Goal: Task Accomplishment & Management: Use online tool/utility

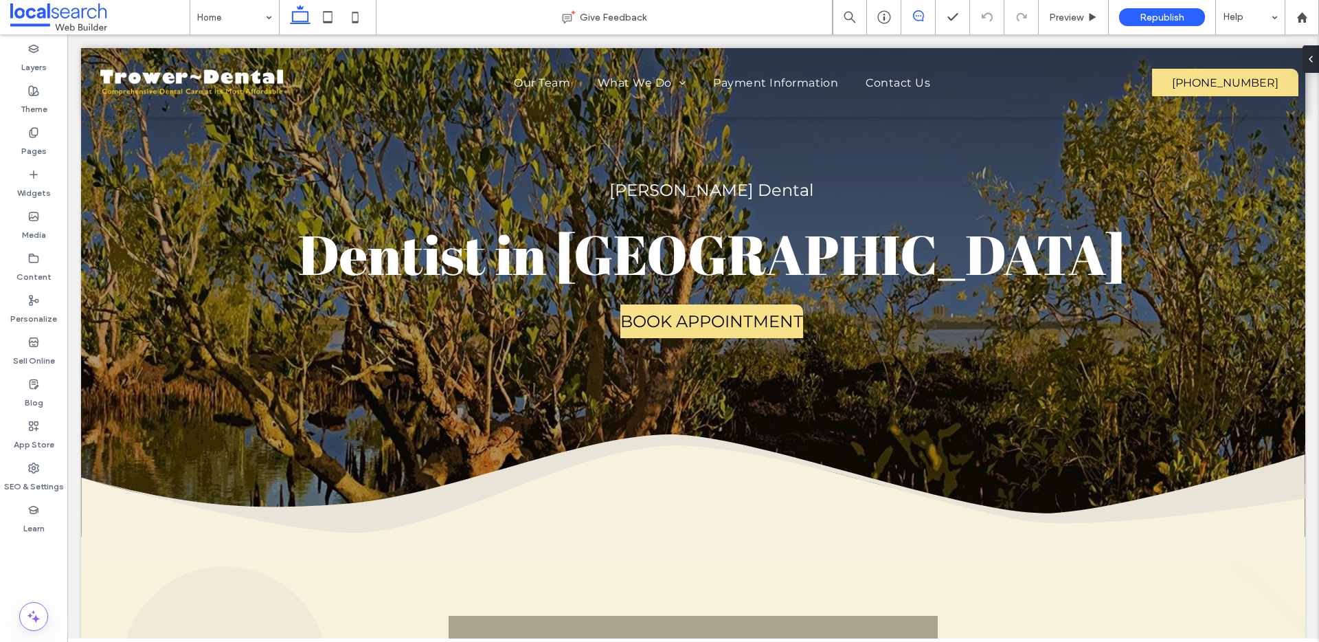
click at [924, 10] on span at bounding box center [919, 15] width 34 height 11
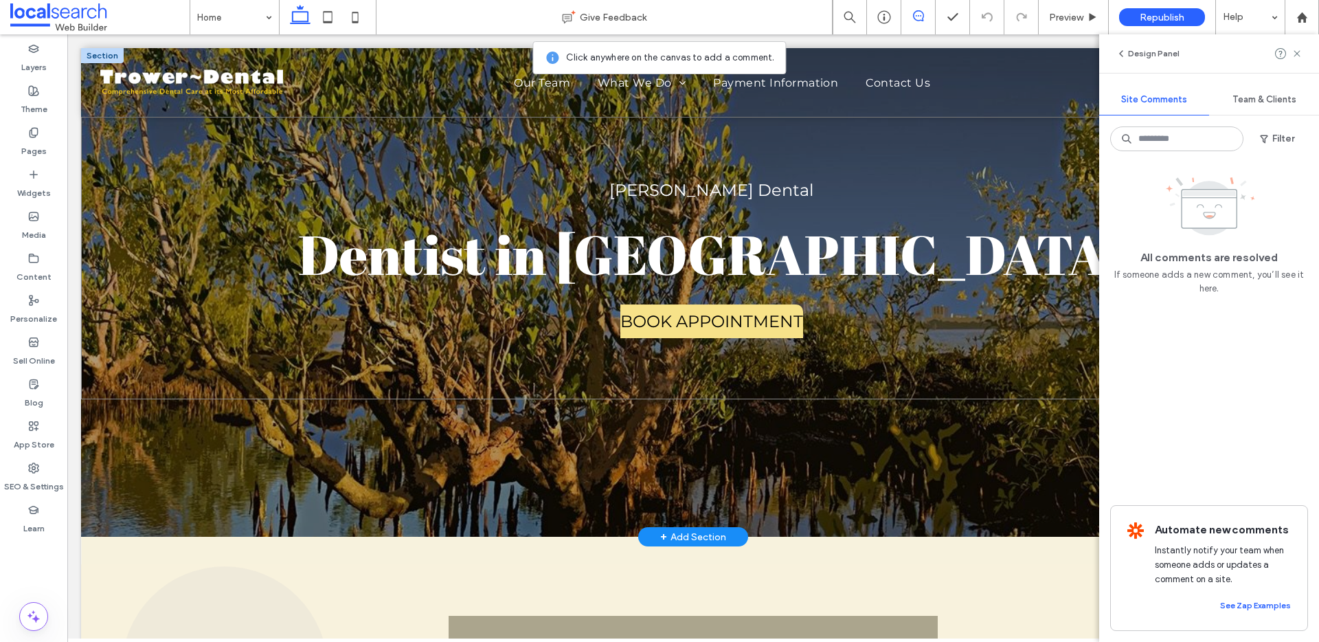
click at [974, 257] on div "Trower Dental Dentist in Casuarina BOOK APPOINTMENT" at bounding box center [693, 258] width 1224 height 282
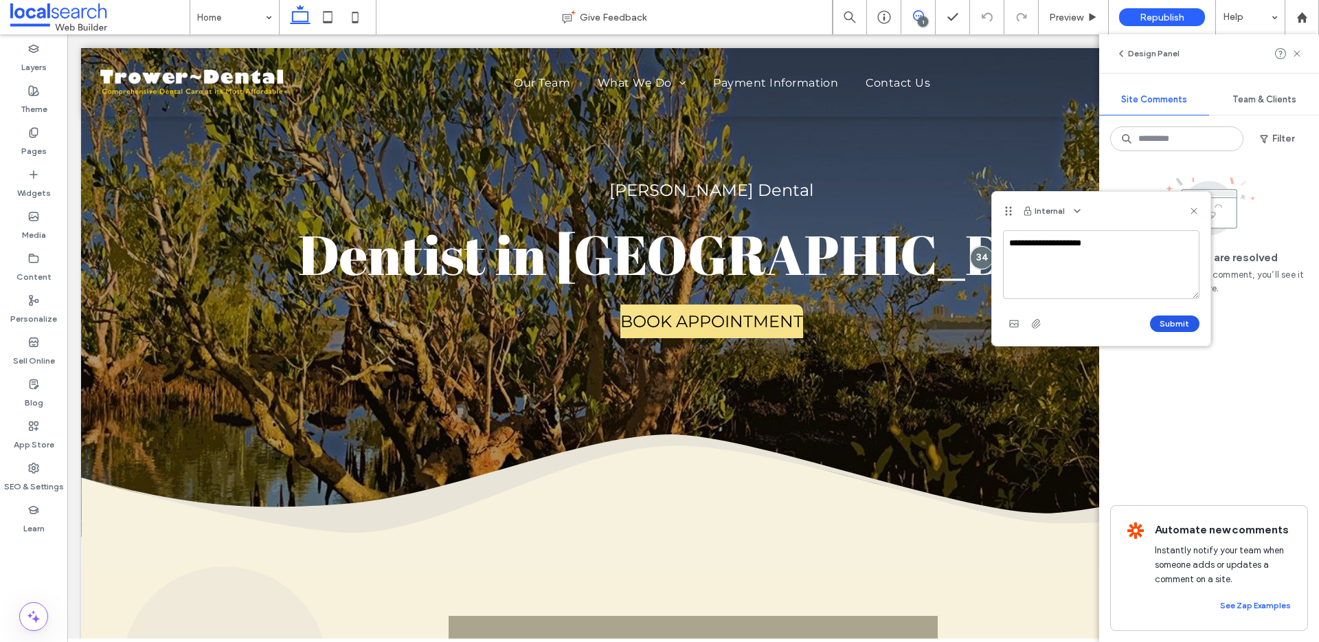
type textarea "**********"
click at [1182, 319] on button "Submit" at bounding box center [1174, 323] width 49 height 16
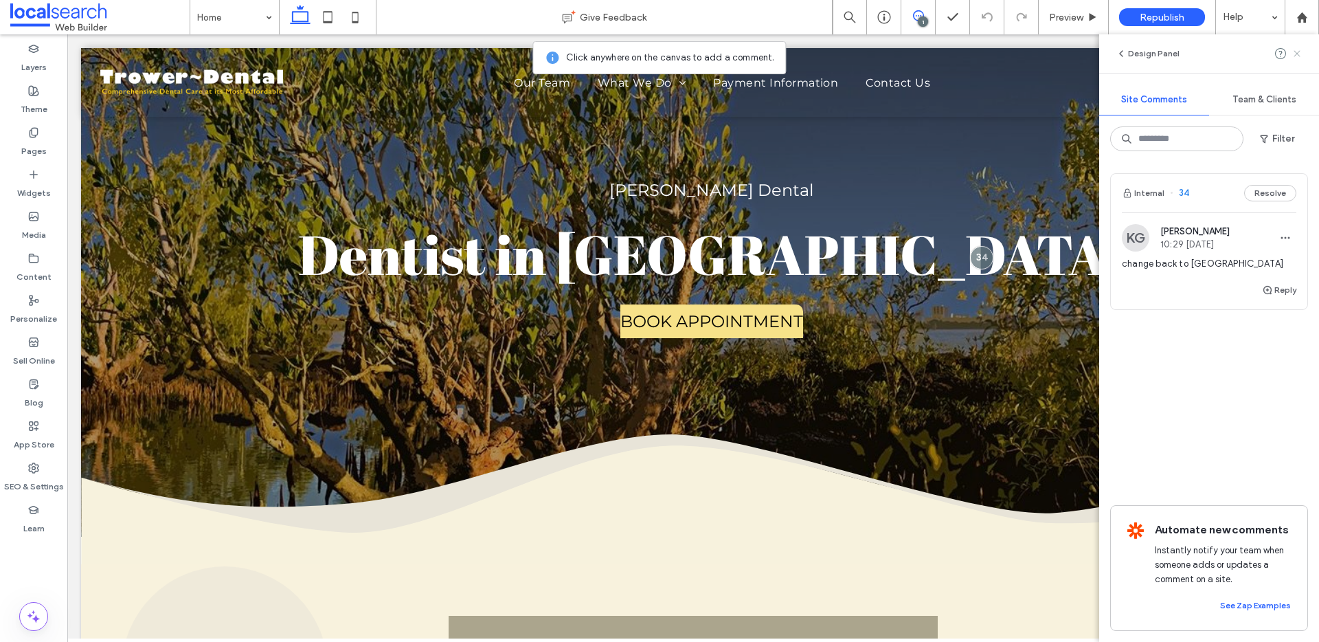
click at [1297, 52] on icon at bounding box center [1297, 53] width 11 height 11
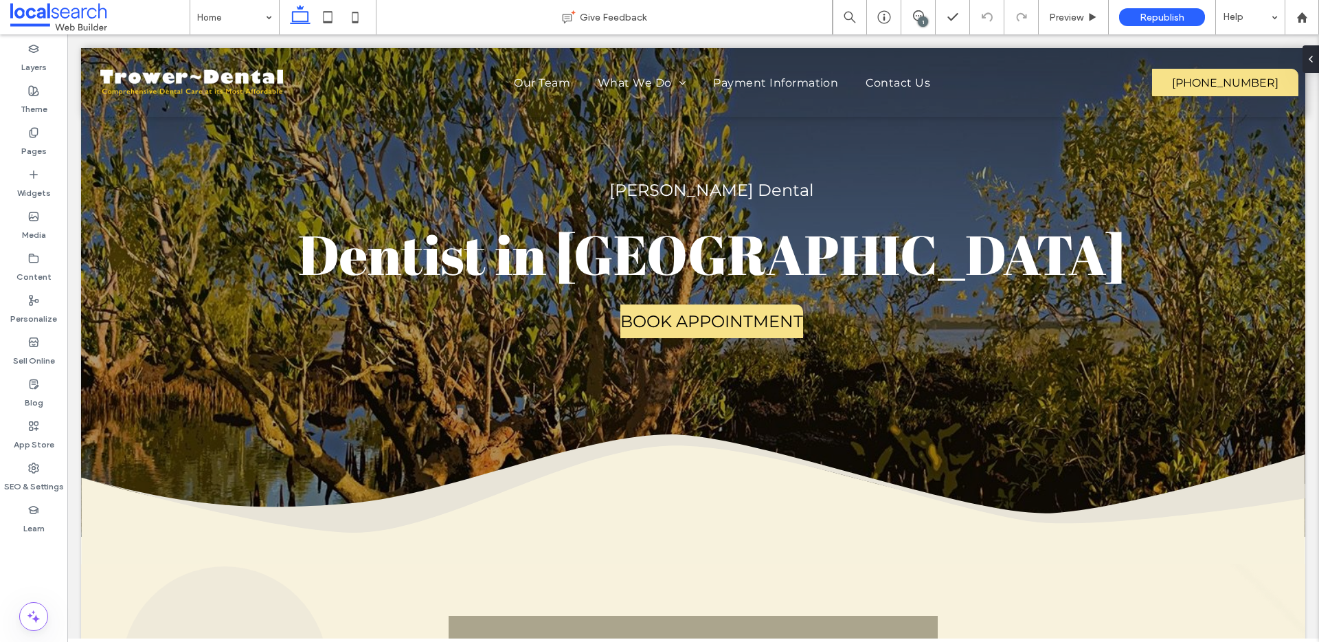
click at [923, 17] on div "1" at bounding box center [923, 21] width 10 height 10
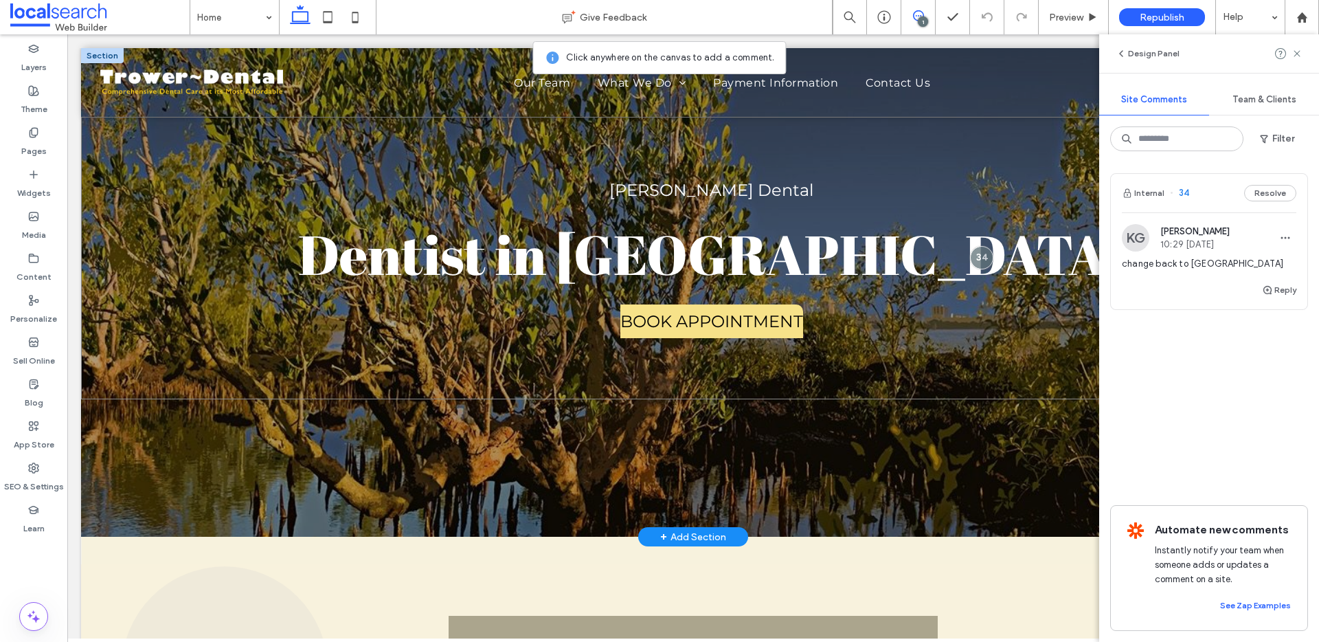
click at [807, 323] on div "Trower Dental Dentist in Casuarina BOOK APPOINTMENT" at bounding box center [693, 258] width 1224 height 282
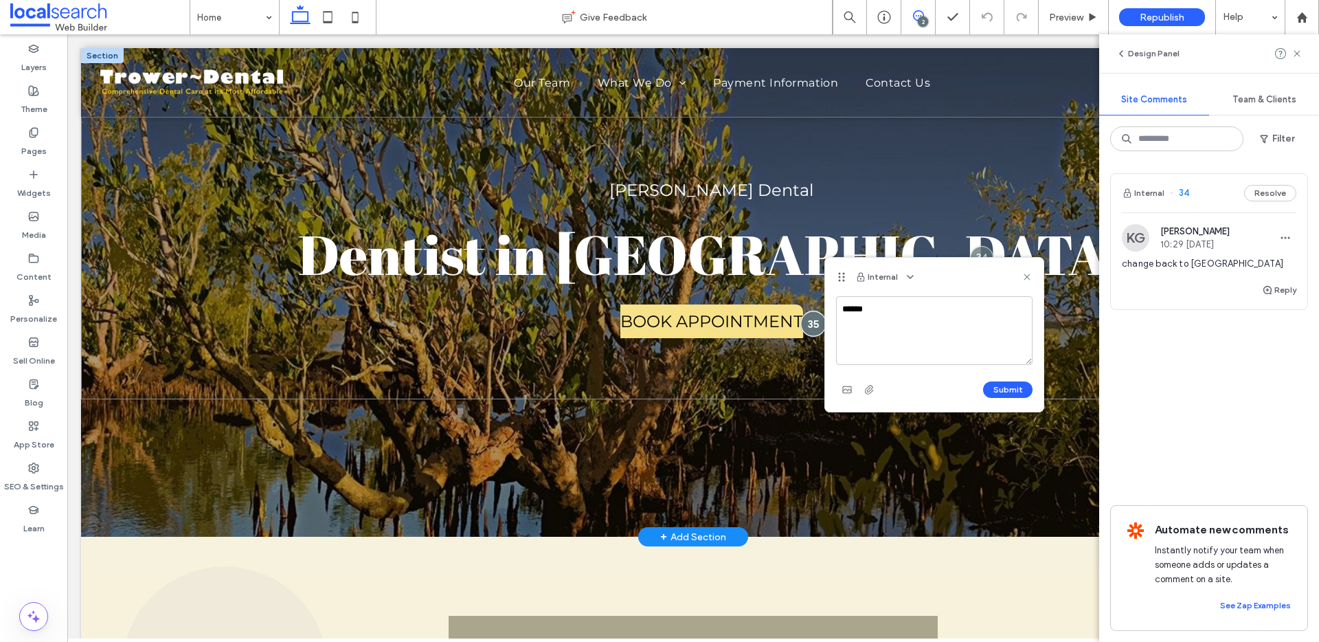
type textarea "******"
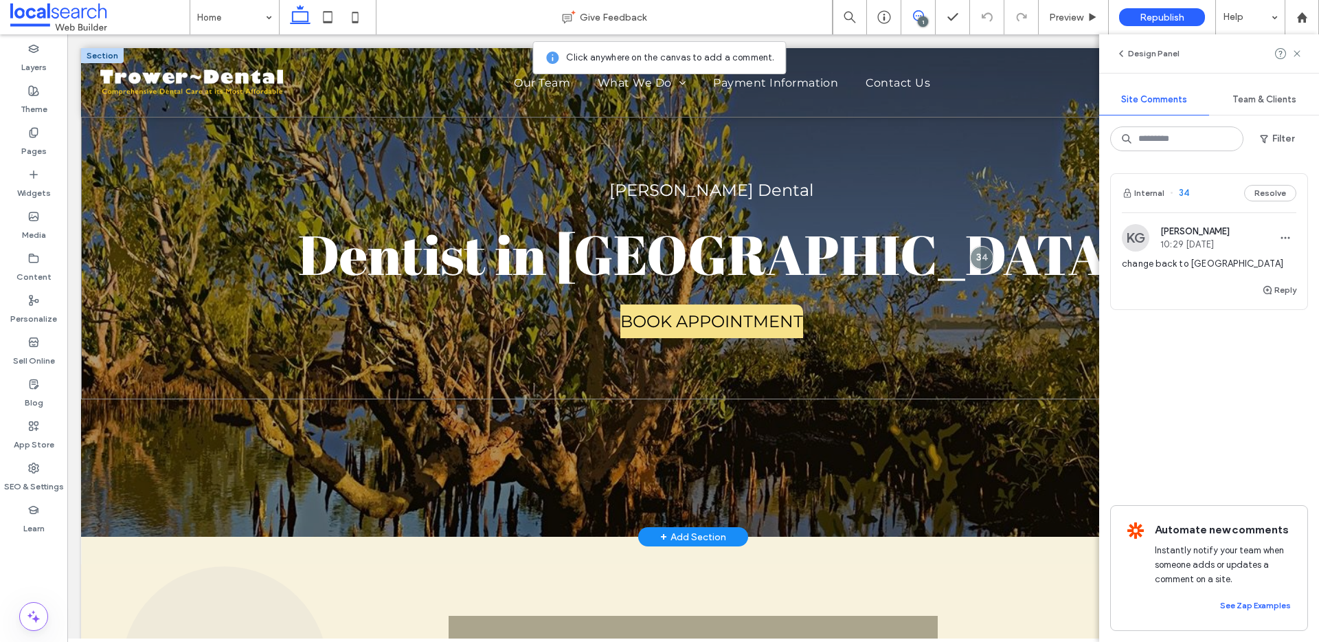
click at [814, 322] on div "Trower Dental Dentist in Casuarina BOOK APPOINTMENT" at bounding box center [693, 258] width 1224 height 282
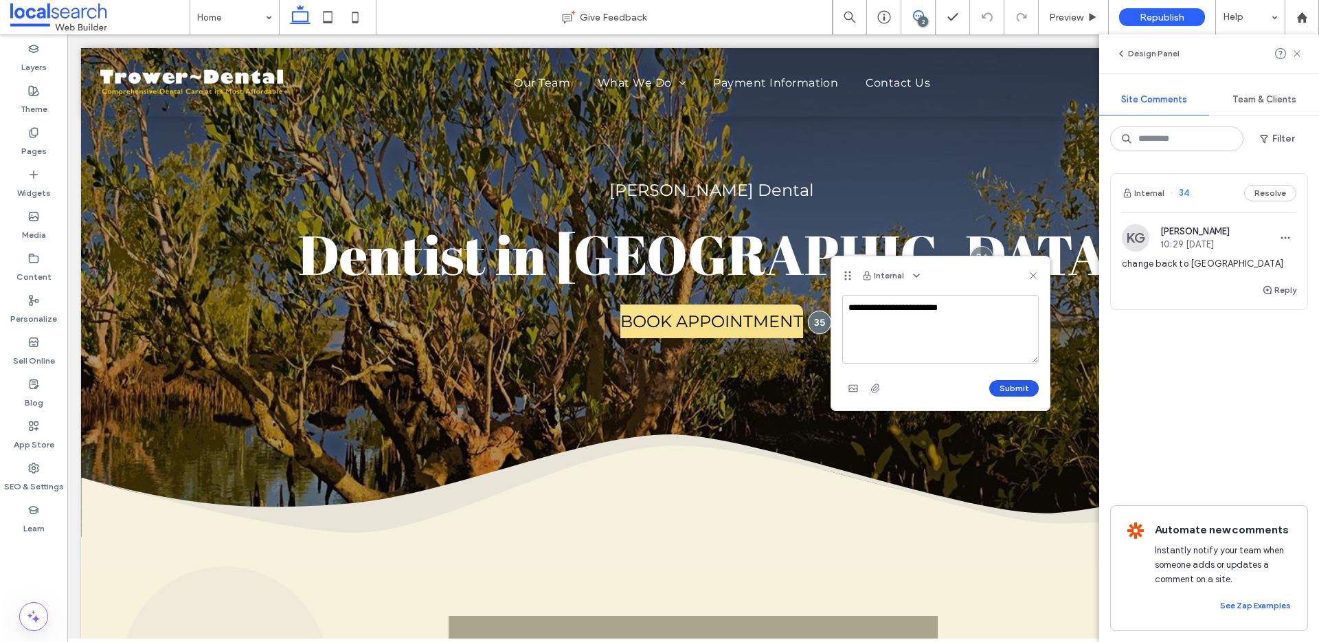
type textarea "**********"
click at [1002, 388] on button "Submit" at bounding box center [1013, 388] width 49 height 16
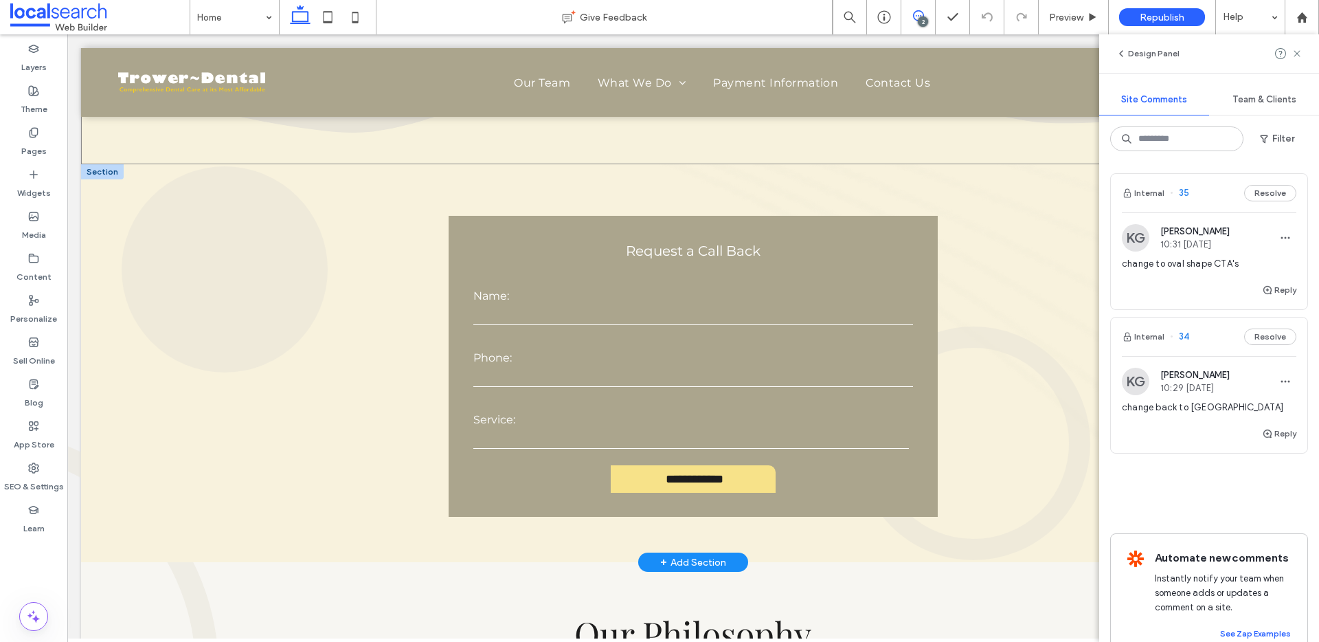
scroll to position [457, 0]
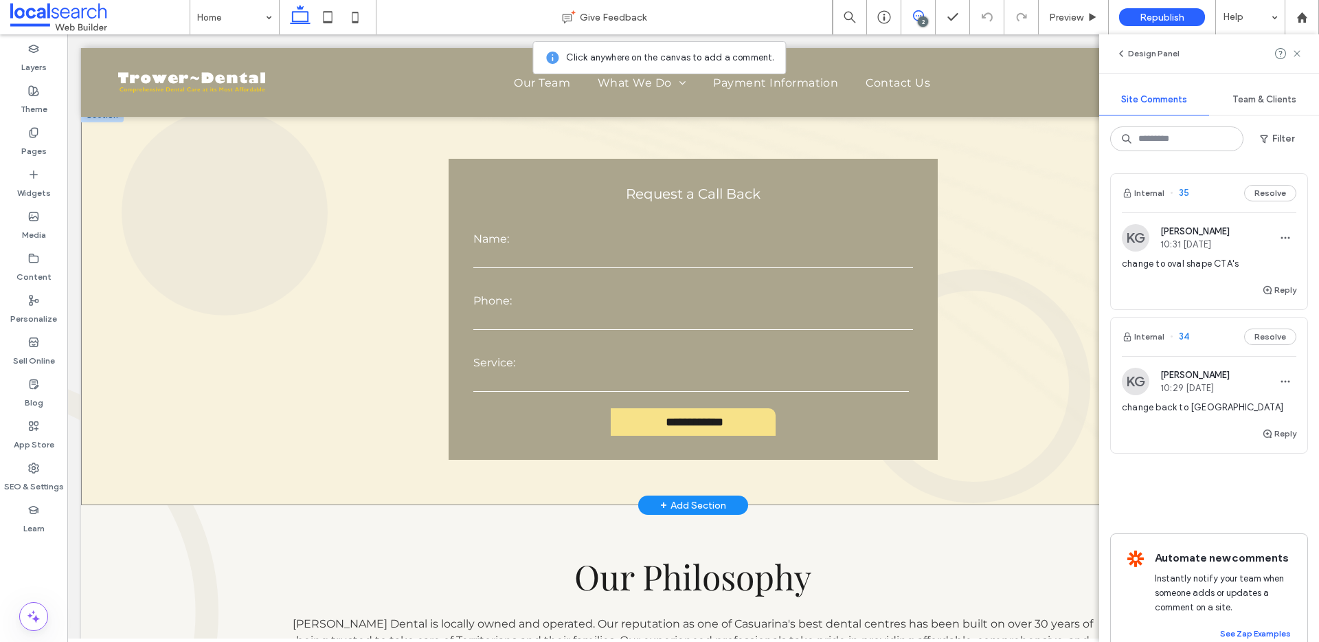
click at [433, 228] on div "**********" at bounding box center [693, 306] width 1224 height 398
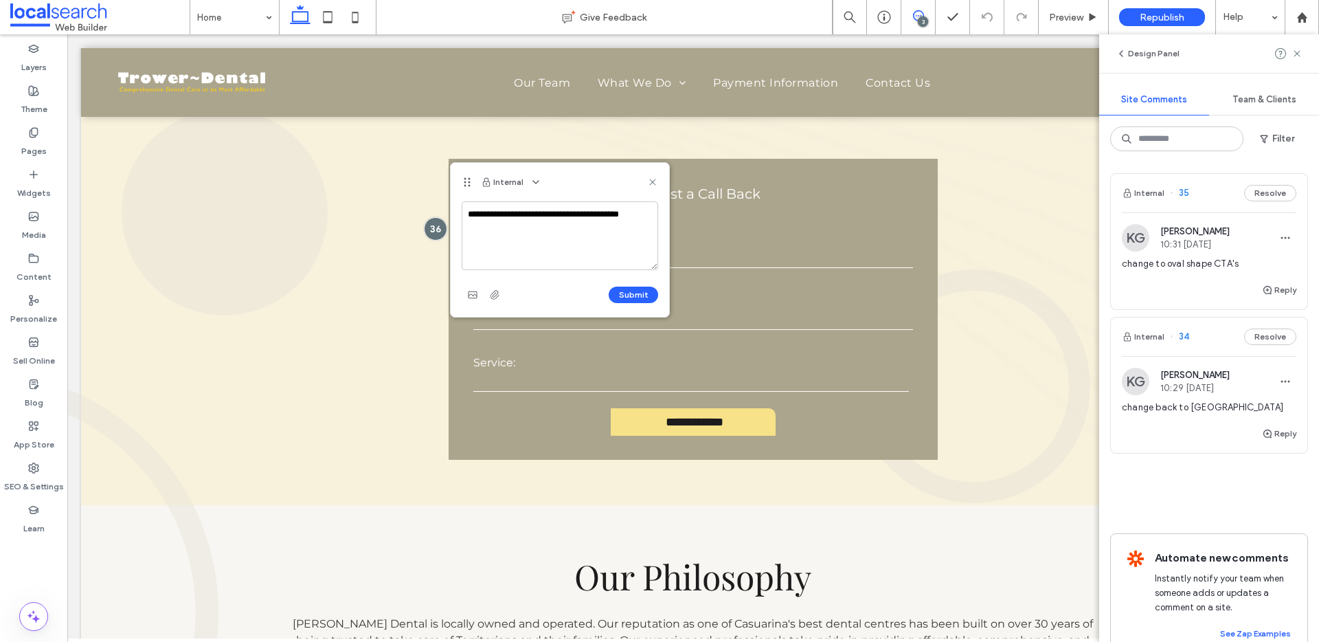
type textarea "**********"
click at [620, 295] on button "Submit" at bounding box center [633, 295] width 49 height 16
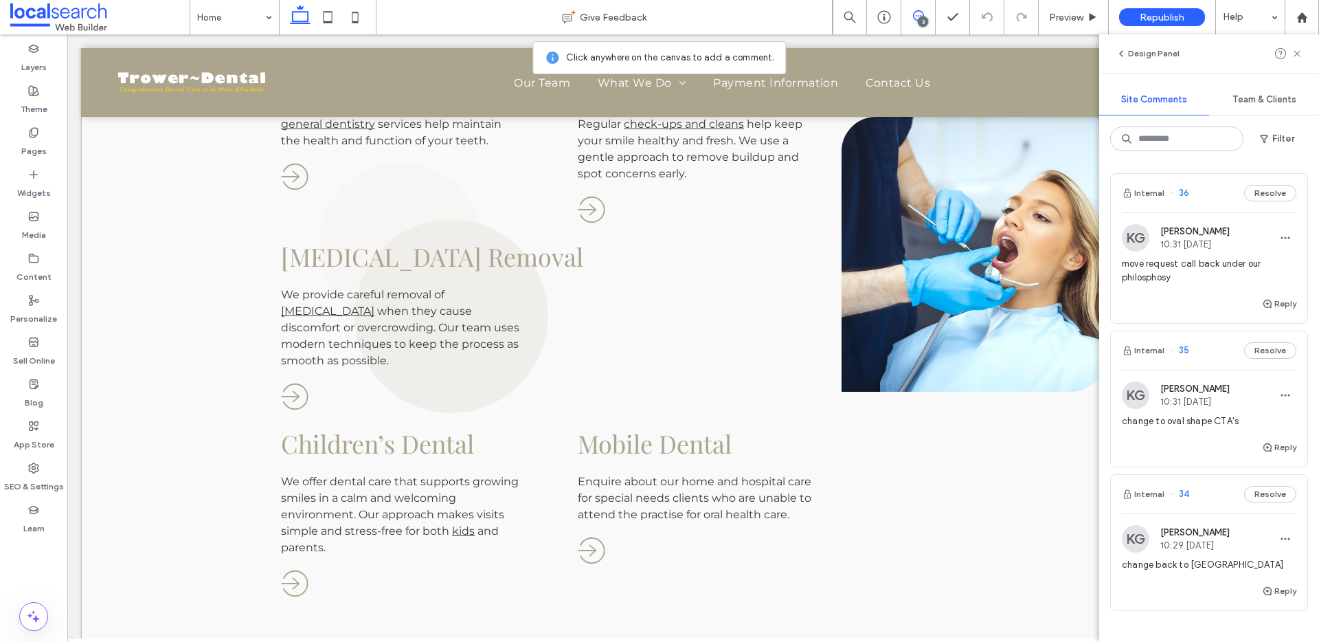
scroll to position [1431, 0]
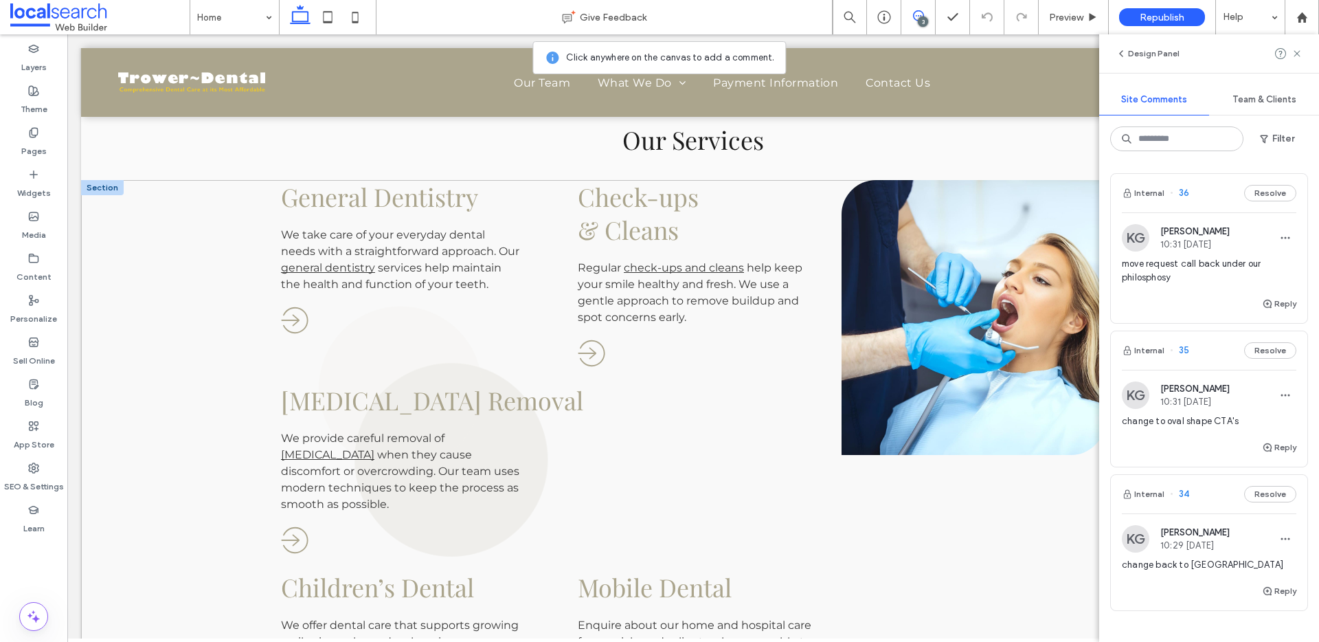
click at [245, 238] on div "General Dentistry We take care of your everyday dental needs with a straightfor…" at bounding box center [693, 491] width 1224 height 622
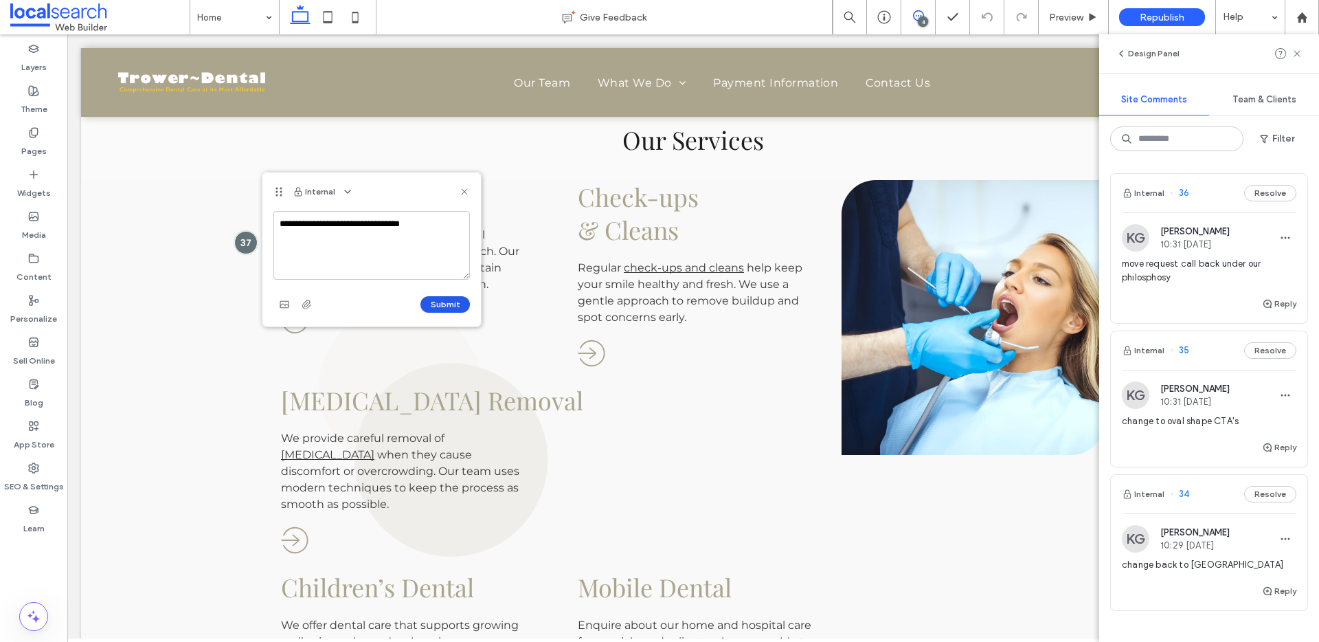
type textarea "**********"
drag, startPoint x: 435, startPoint y: 305, endPoint x: 474, endPoint y: 291, distance: 41.5
click at [438, 304] on button "Submit" at bounding box center [445, 304] width 49 height 16
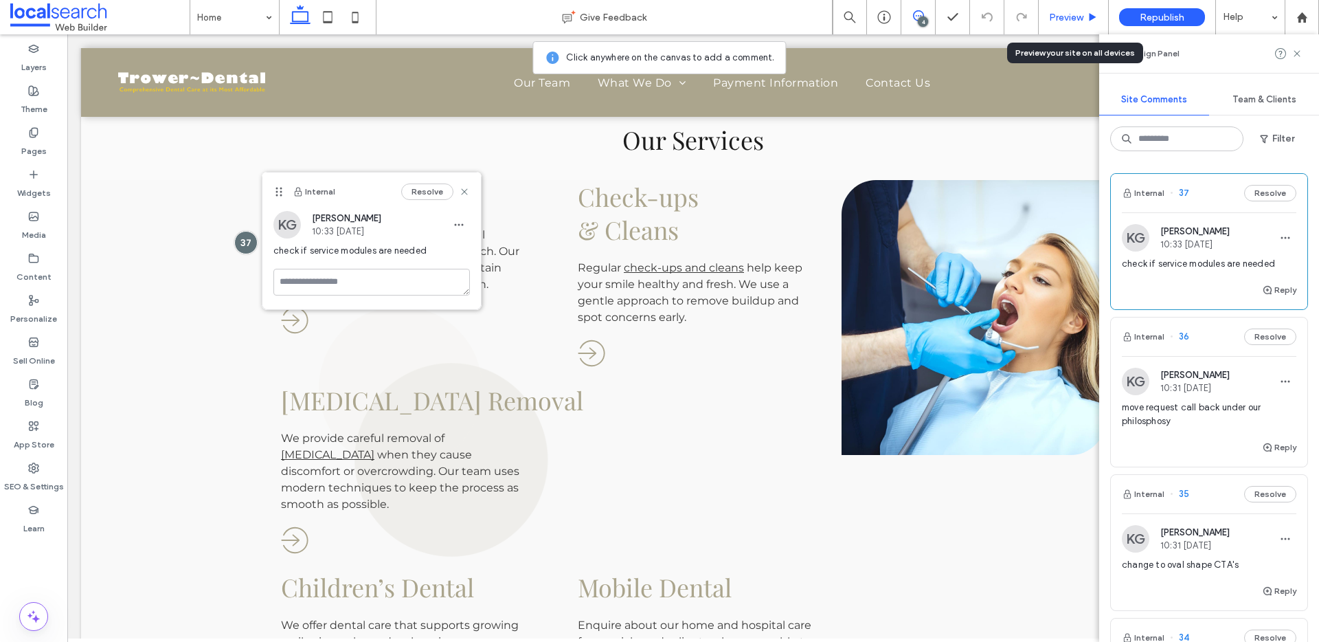
click at [1071, 12] on span "Preview" at bounding box center [1066, 18] width 34 height 12
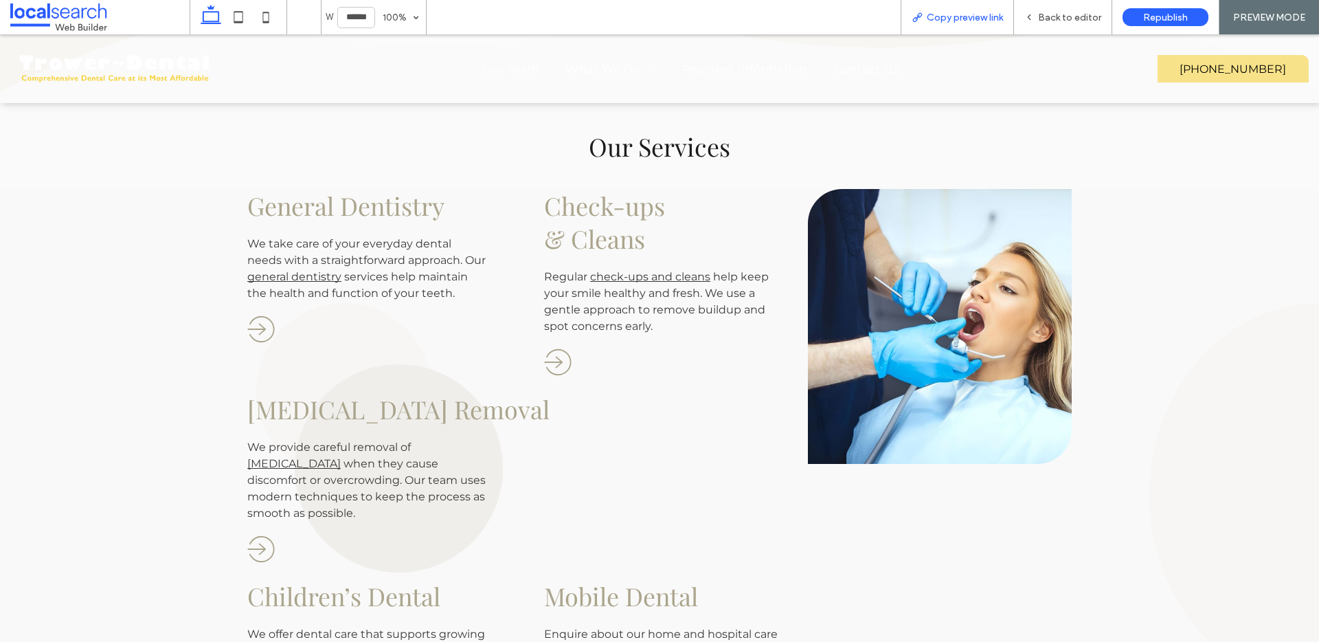
scroll to position [1405, 0]
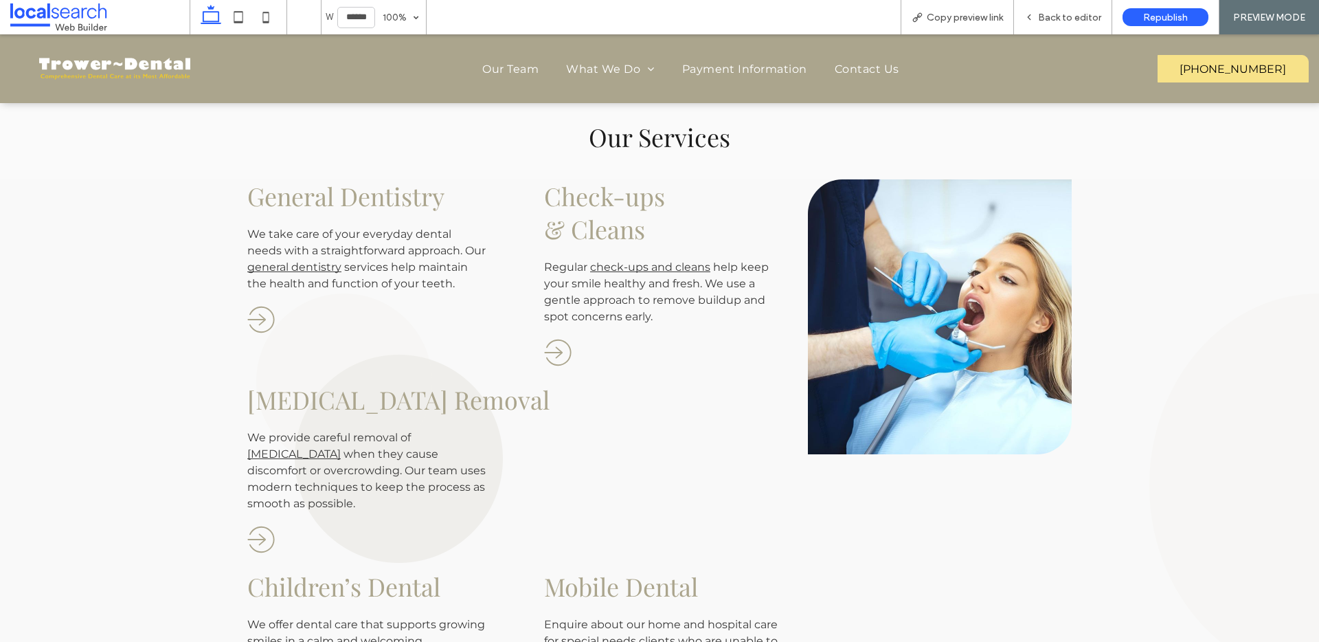
click at [302, 192] on span "General Dentistry" at bounding box center [345, 195] width 197 height 33
click at [298, 265] on link "general dentistry" at bounding box center [294, 266] width 94 height 13
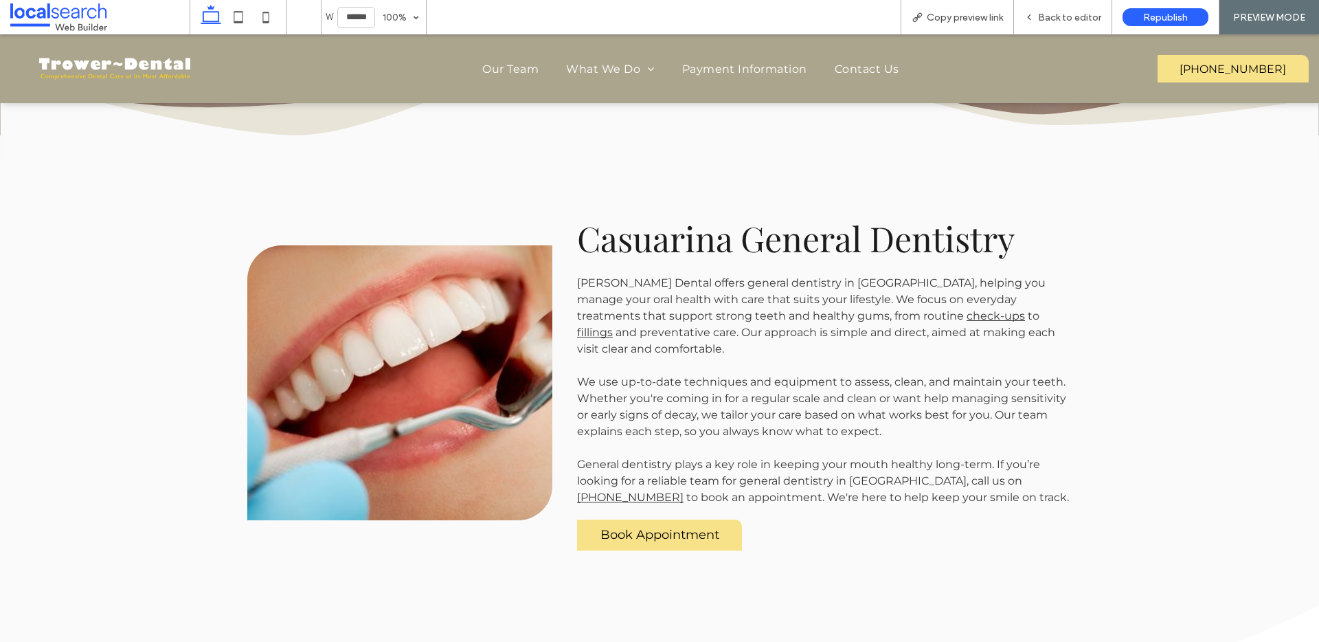
scroll to position [562, 0]
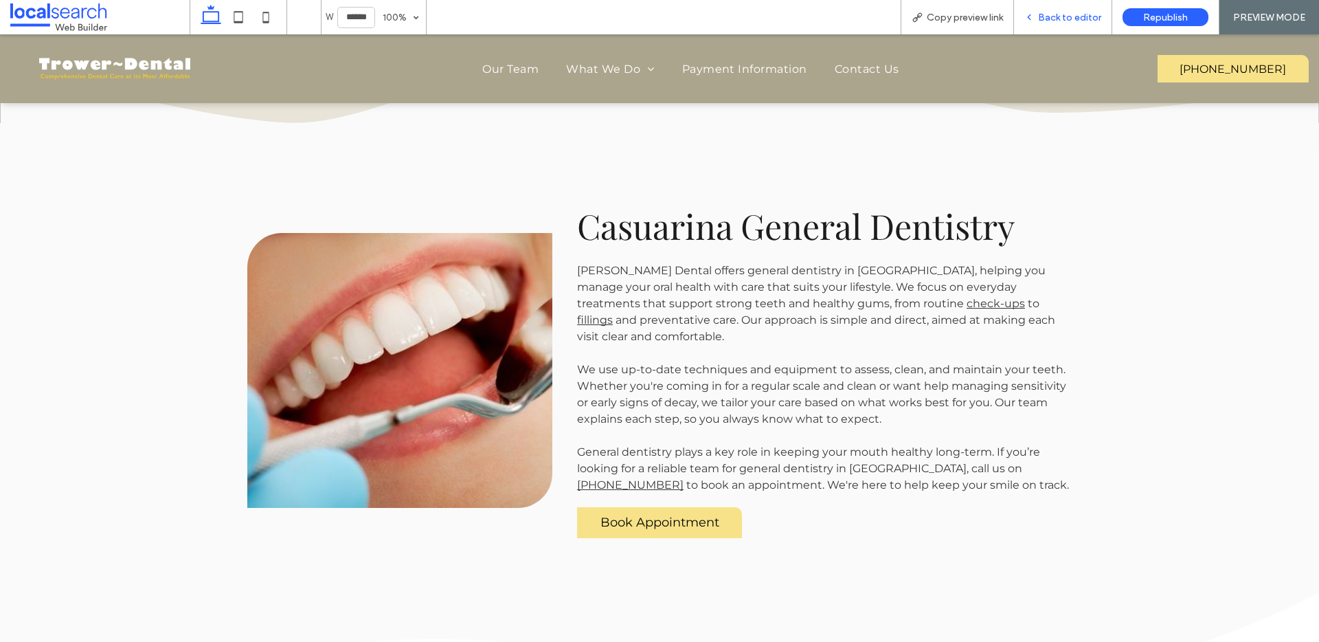
click at [1086, 10] on div "Back to editor" at bounding box center [1063, 17] width 98 height 34
click at [1073, 19] on span "Back to editor" at bounding box center [1069, 18] width 63 height 12
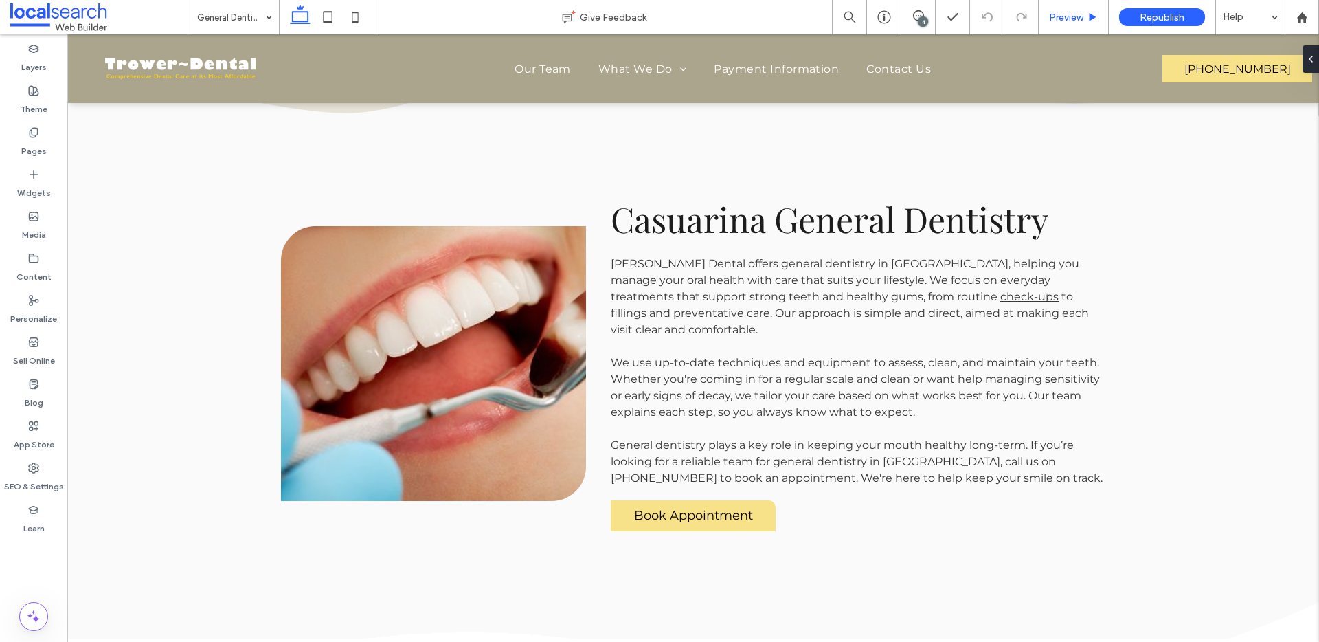
scroll to position [576, 0]
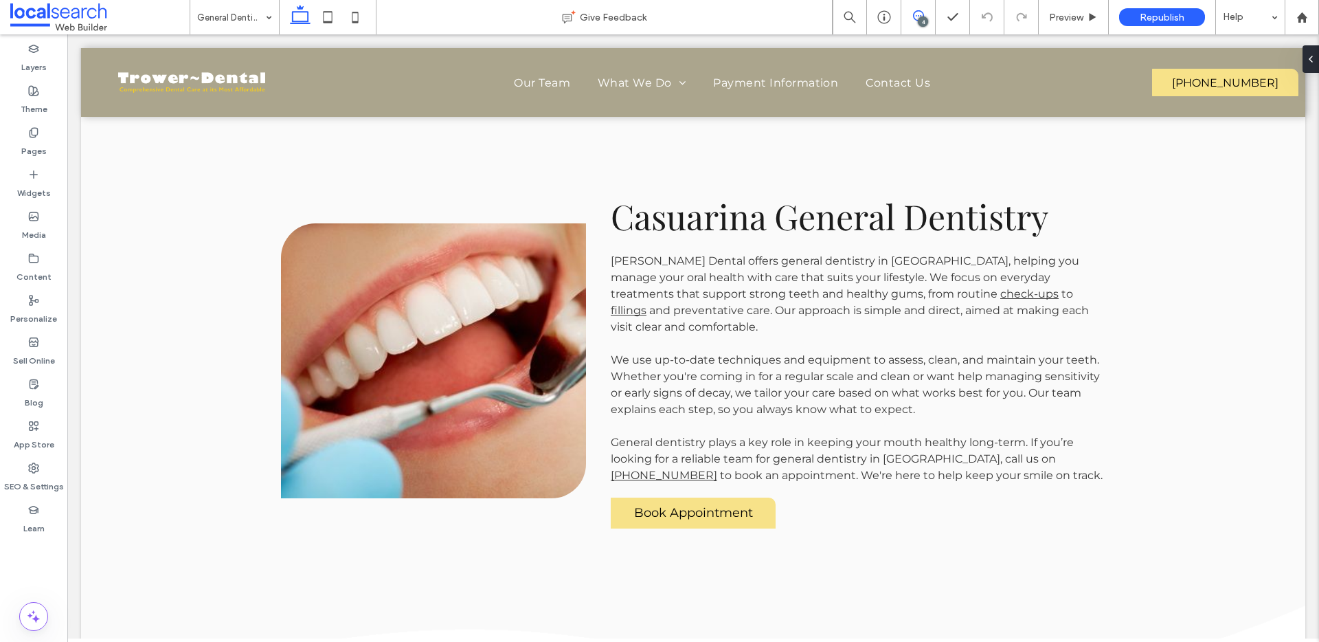
click at [923, 15] on use at bounding box center [918, 15] width 11 height 11
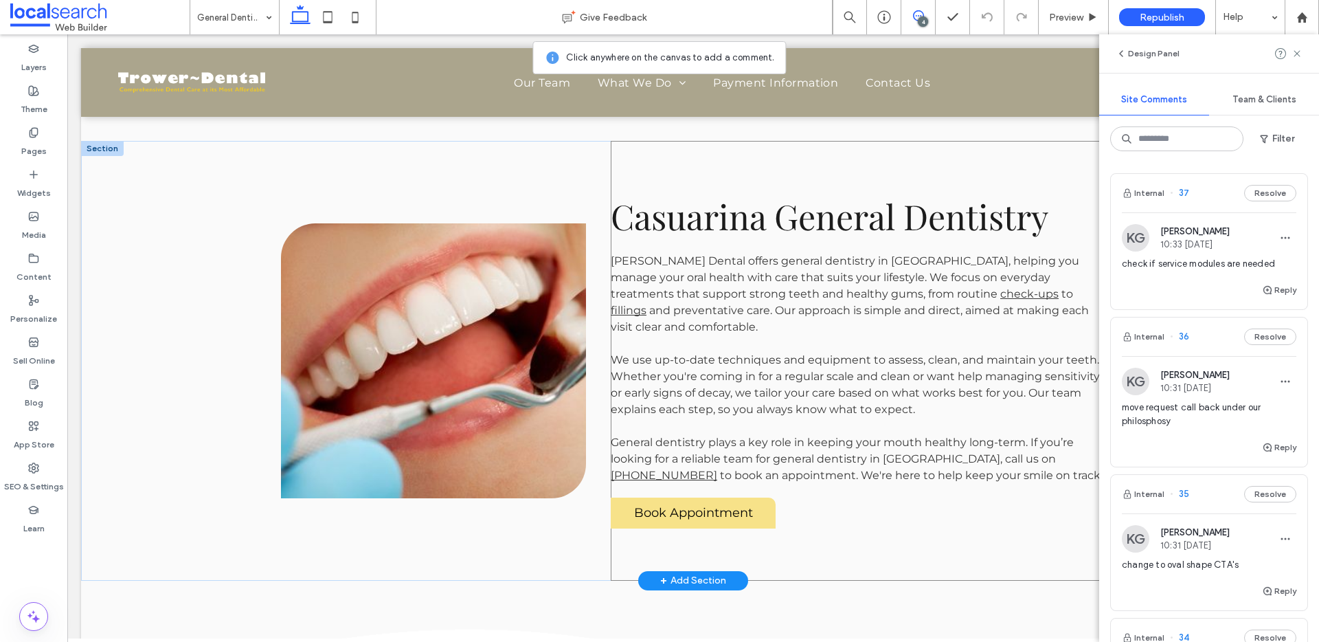
click at [1064, 254] on div "Casuarina General Dentistry Trower Dental offers general dentistry in Casuarina…" at bounding box center [858, 361] width 495 height 440
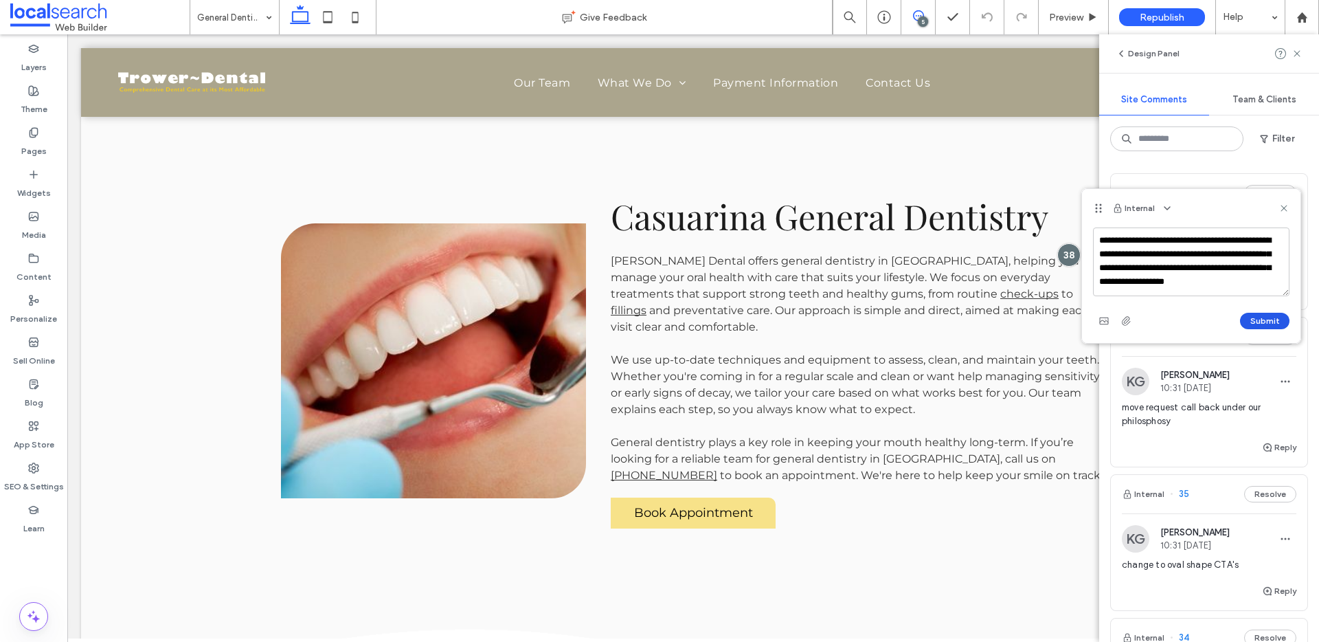
type textarea "**********"
click at [1258, 324] on button "Submit" at bounding box center [1264, 321] width 49 height 16
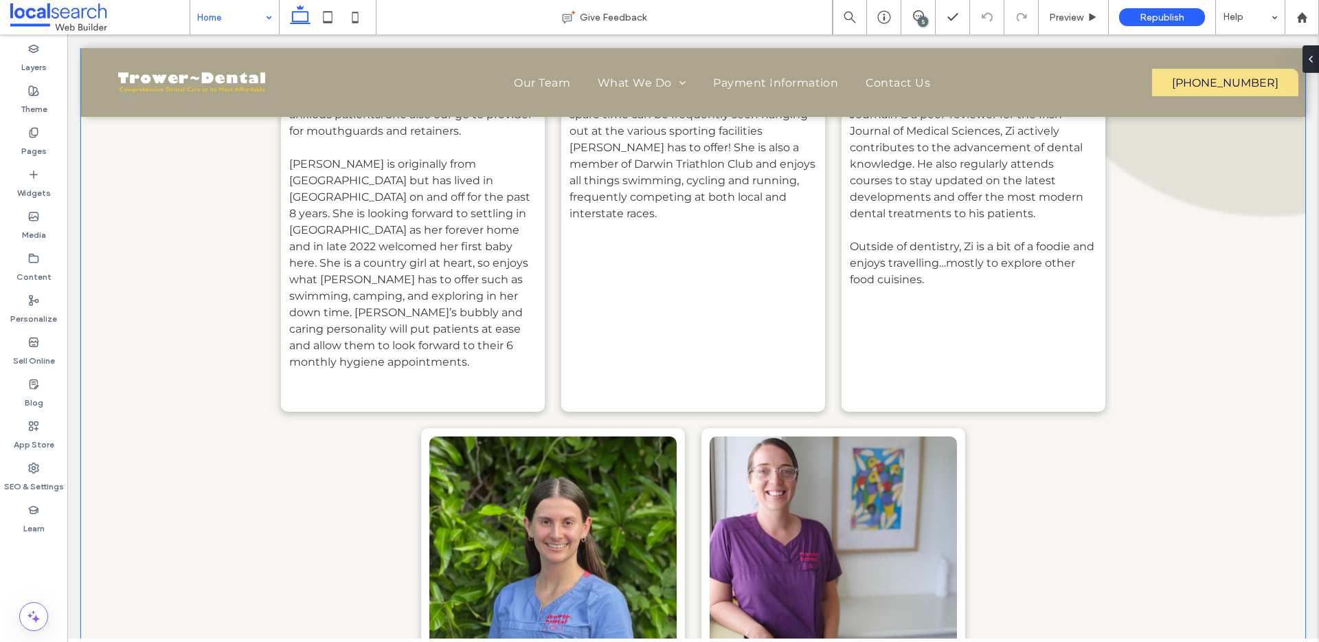
scroll to position [5978, 0]
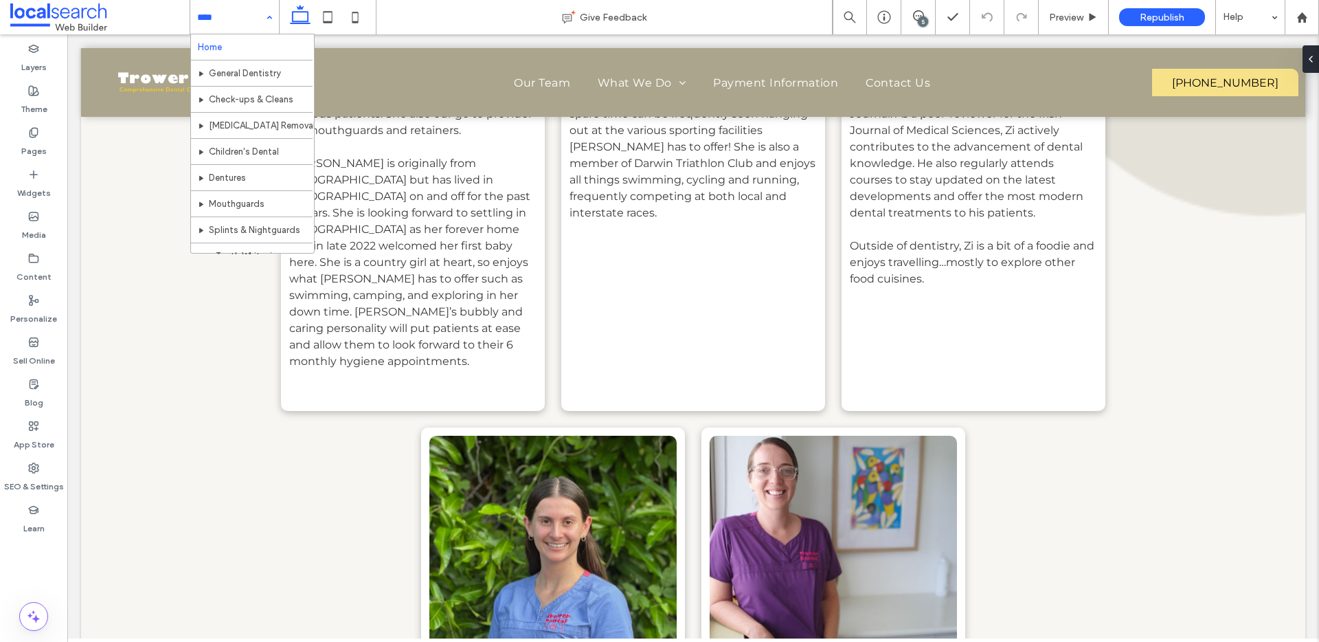
click at [261, 12] on div "Home General Dentistry Check-ups & Cleans Wisdom Teeth Removal Children's Denta…" at bounding box center [234, 17] width 89 height 34
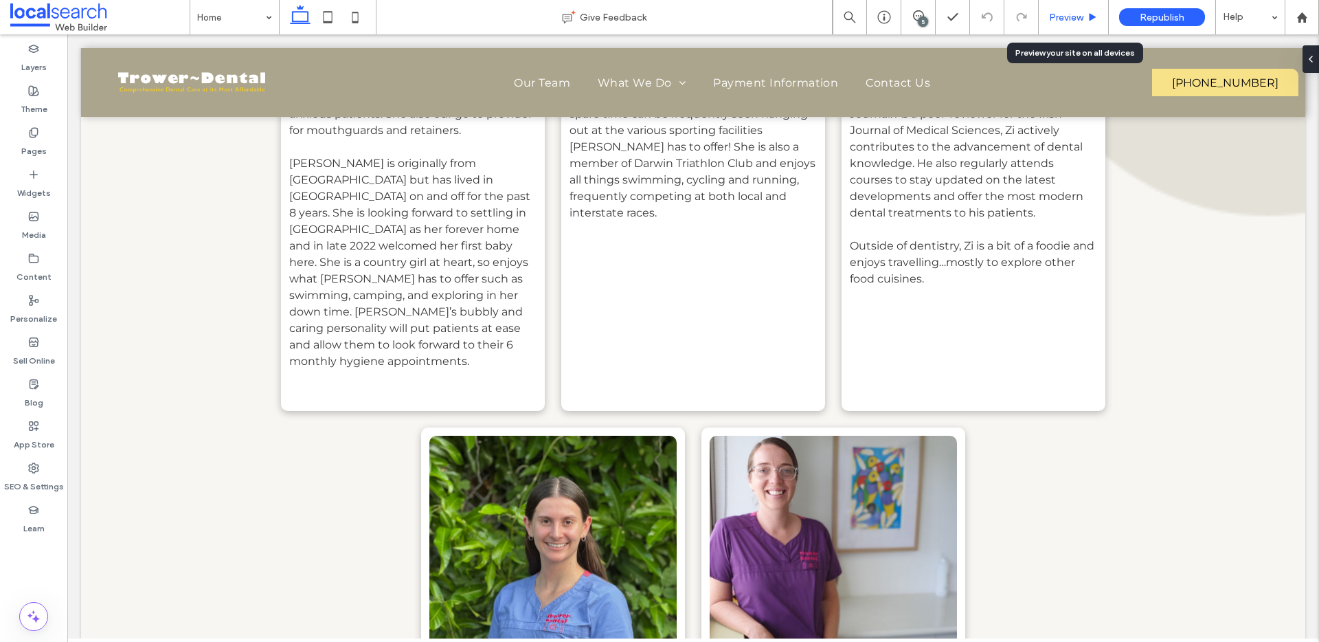
click at [1061, 15] on span "Preview" at bounding box center [1066, 18] width 34 height 12
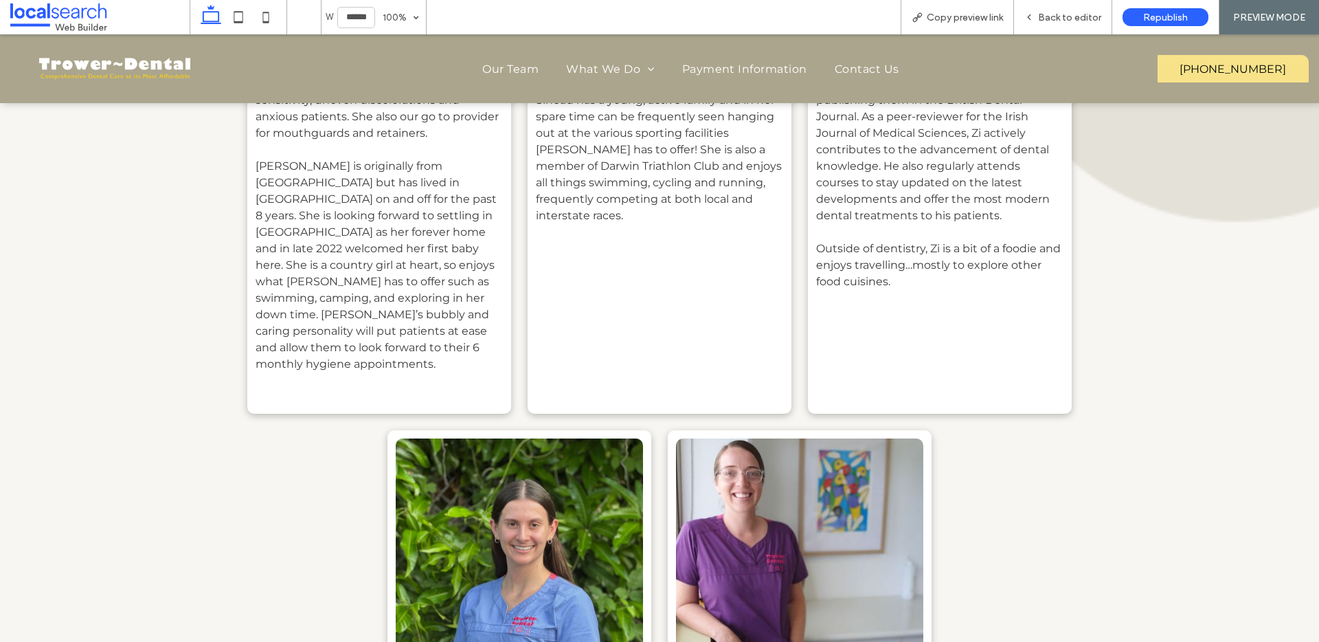
scroll to position [5995, 0]
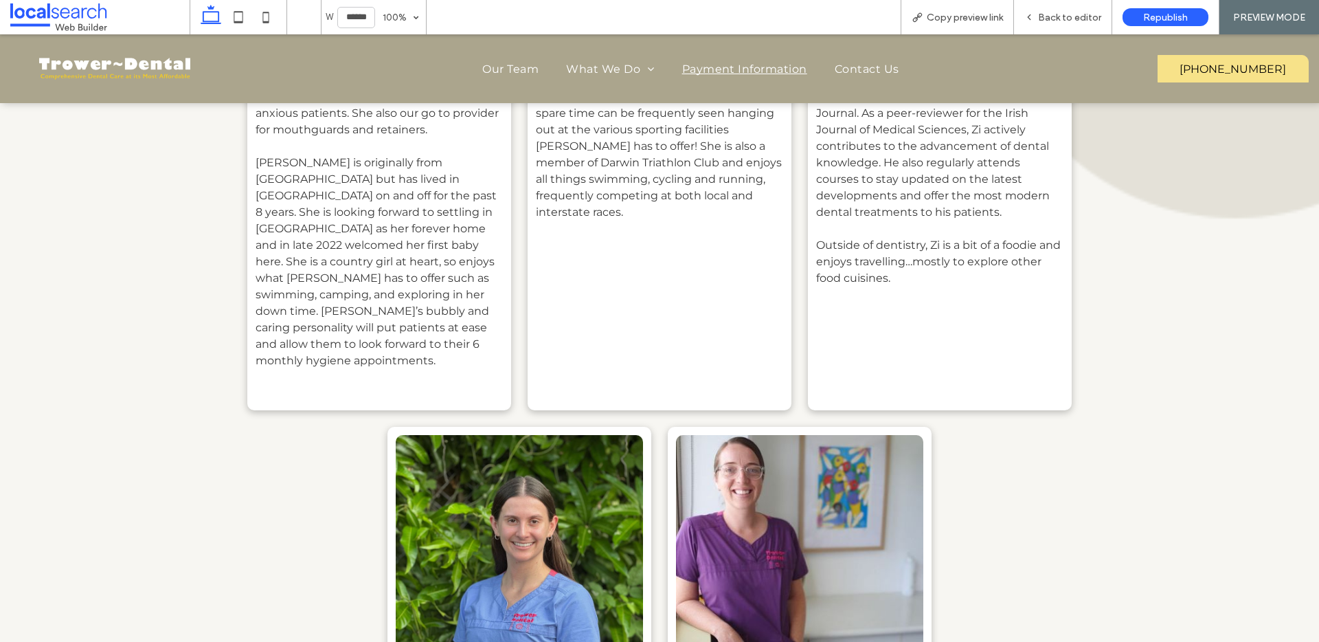
click at [750, 70] on span "Payment Information" at bounding box center [744, 69] width 125 height 13
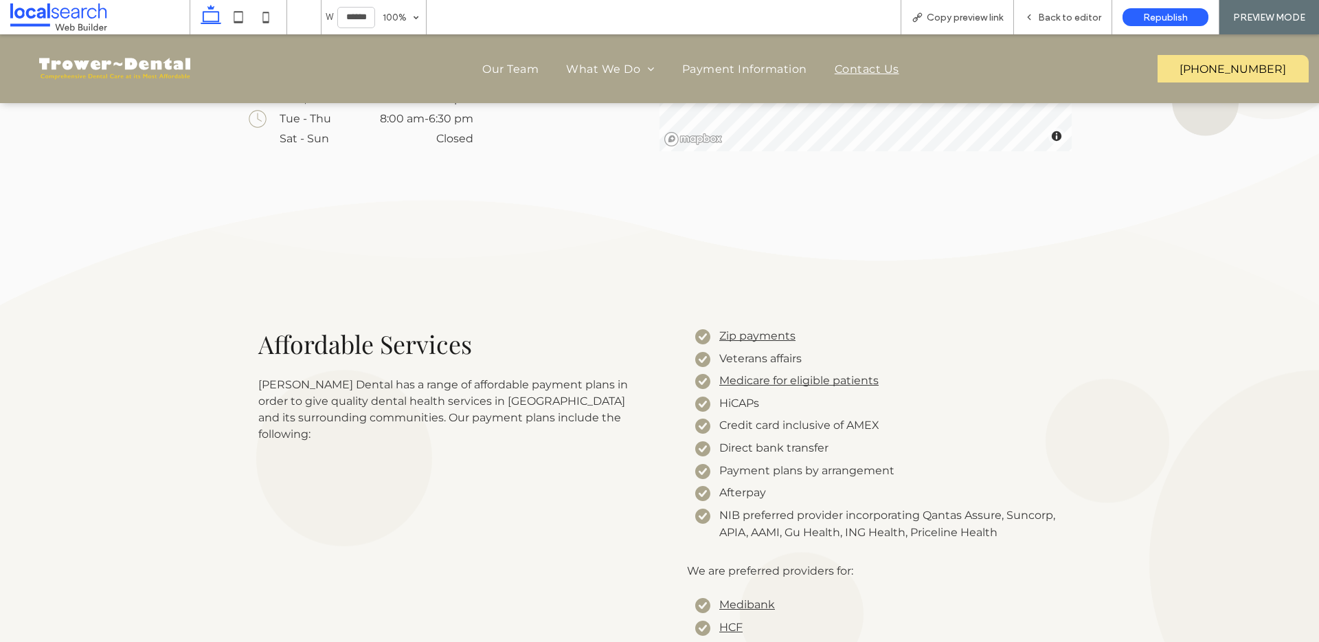
scroll to position [1078, 0]
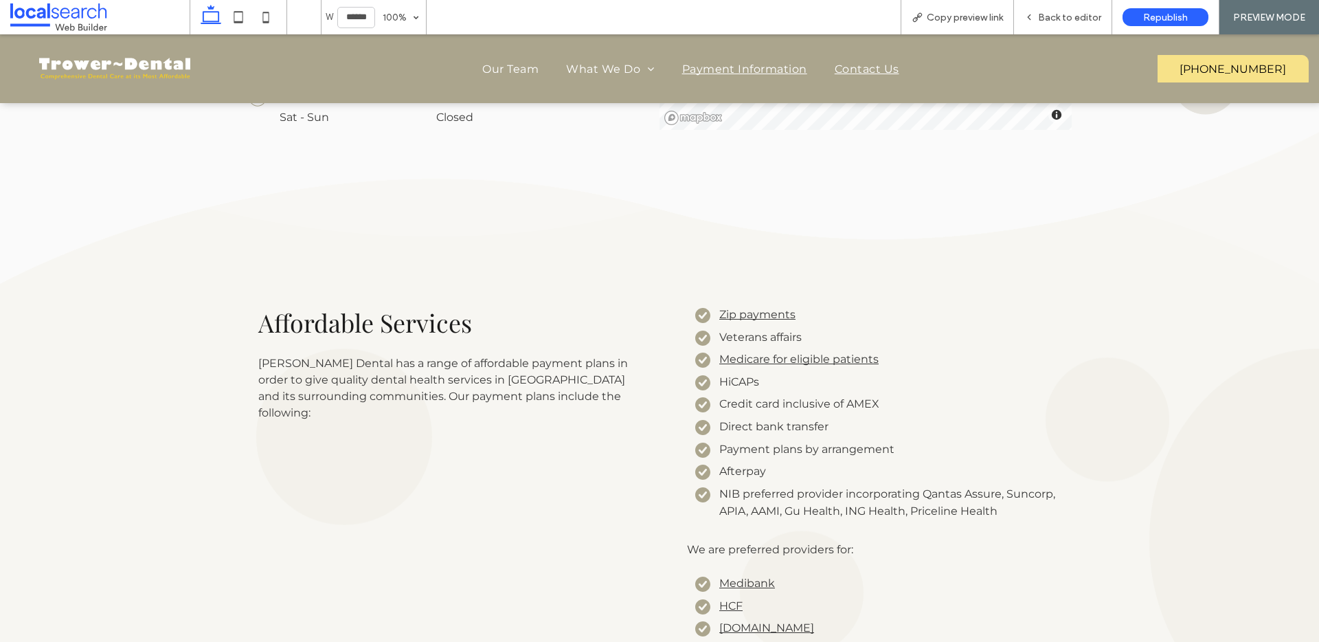
click at [735, 66] on span "Payment Information" at bounding box center [744, 69] width 125 height 13
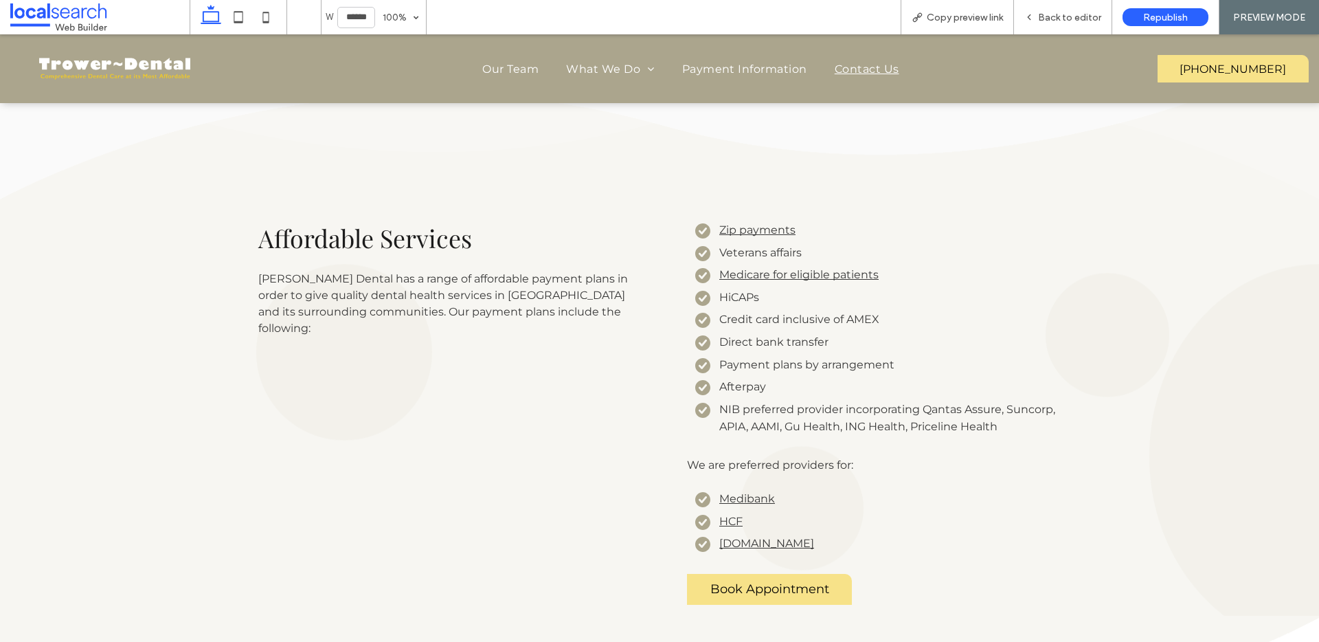
scroll to position [1135, 0]
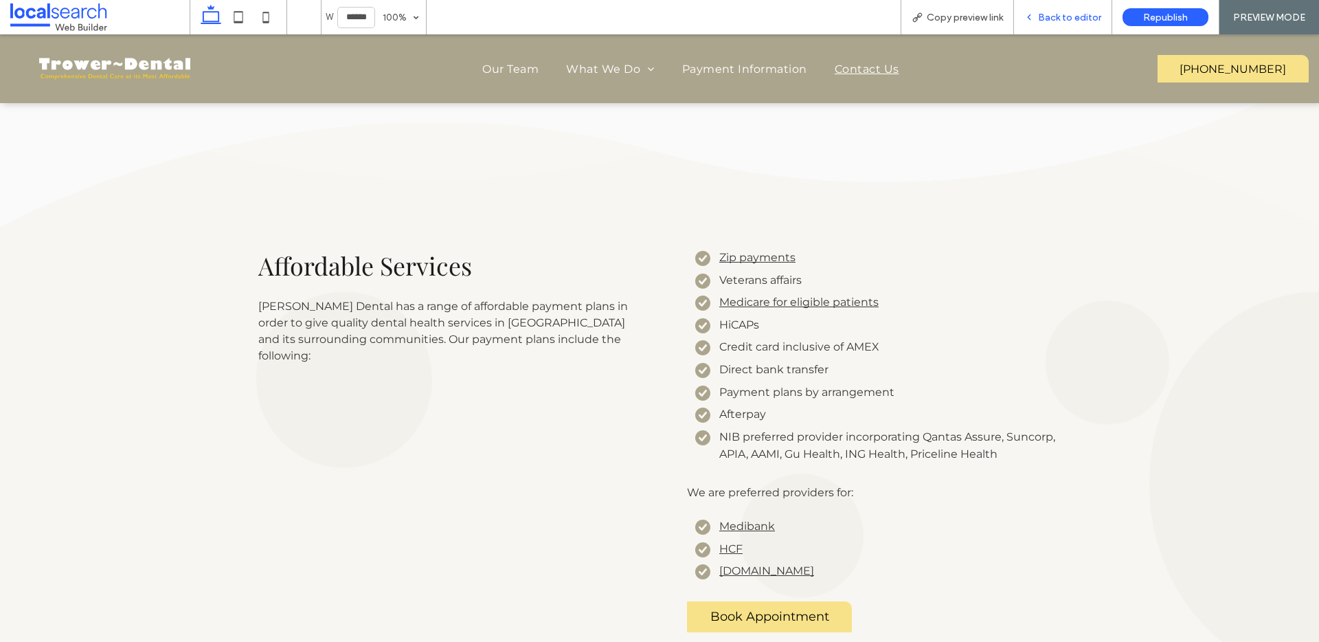
click at [1066, 16] on span "Back to editor" at bounding box center [1069, 18] width 63 height 12
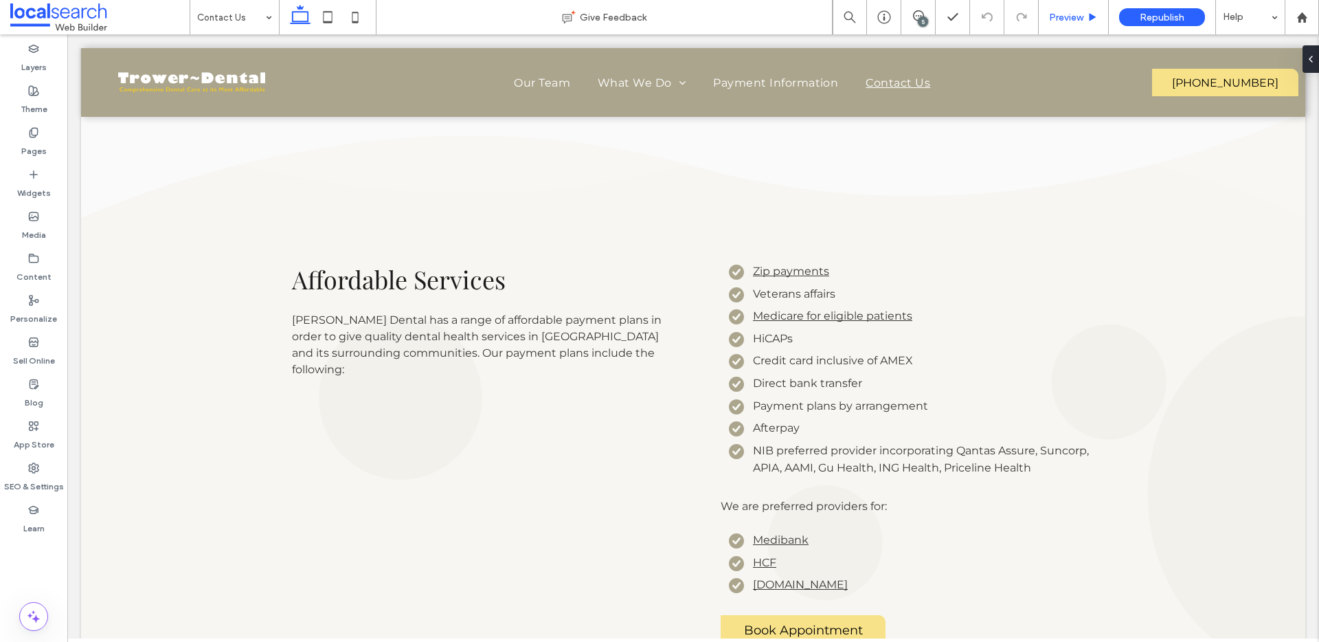
scroll to position [1149, 0]
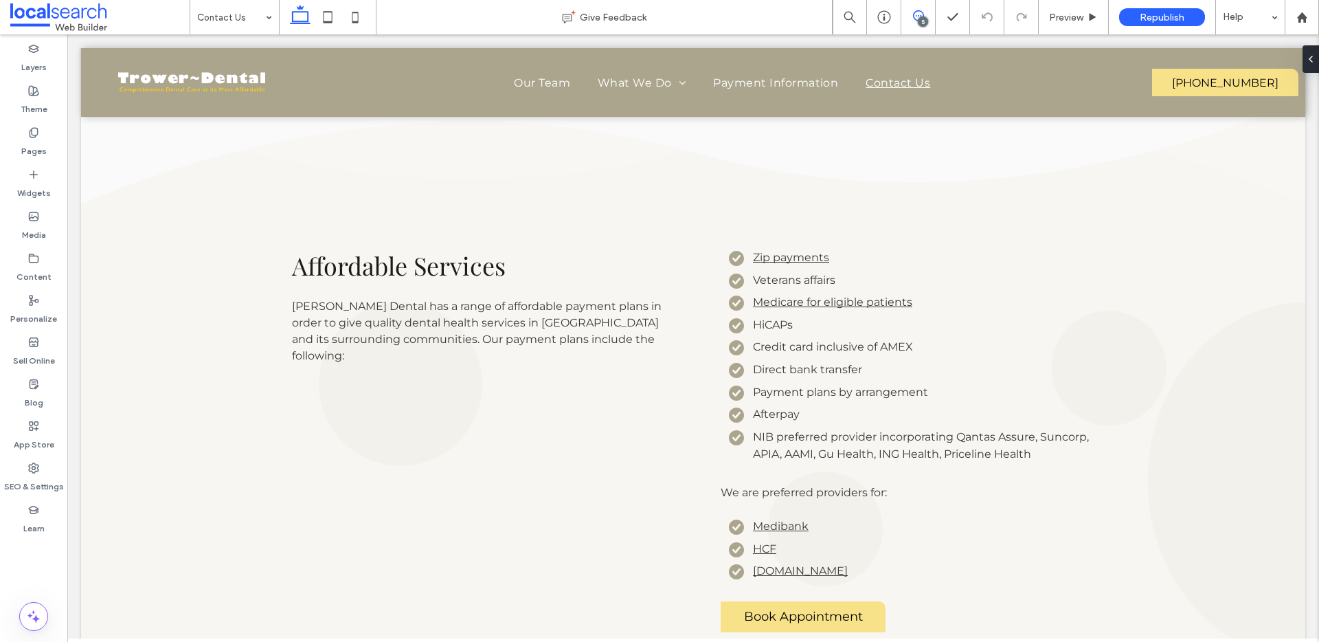
click at [921, 14] on icon at bounding box center [918, 15] width 11 height 11
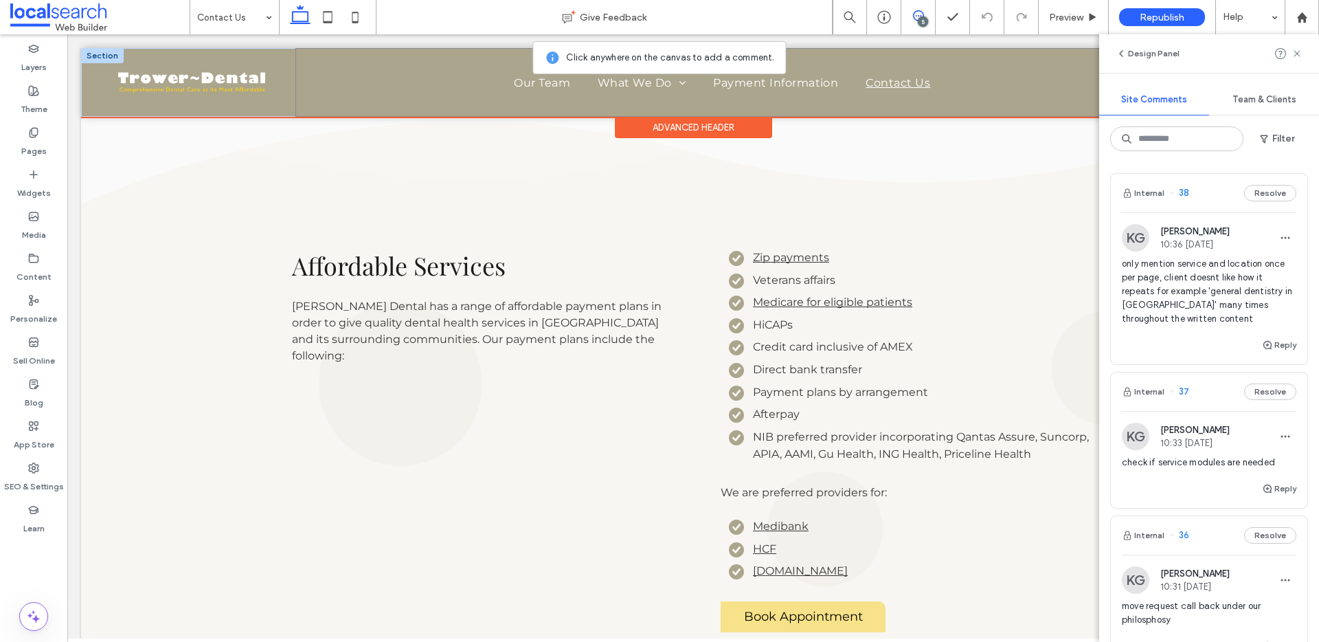
click at [807, 97] on div "Home Our Team What We Do General Dentistry Check-ups & Cleans Wisdom Teeth Remo…" at bounding box center [721, 82] width 853 height 69
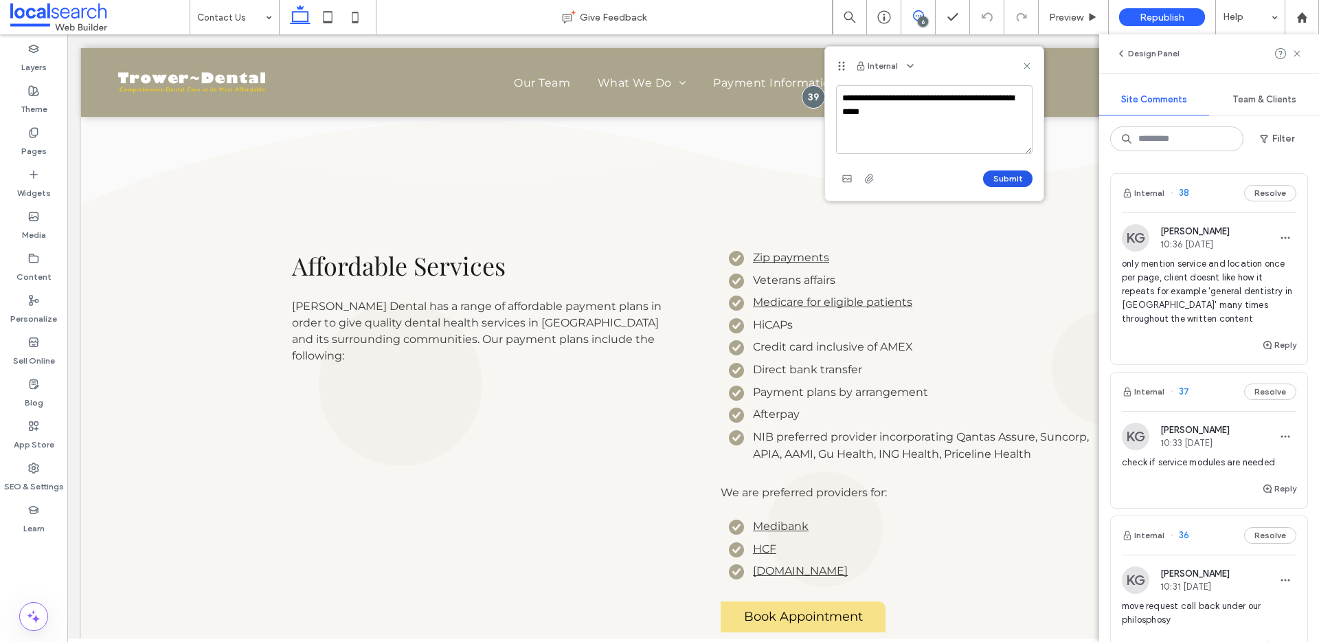
type textarea "**********"
click at [1021, 177] on button "Submit" at bounding box center [1007, 178] width 49 height 16
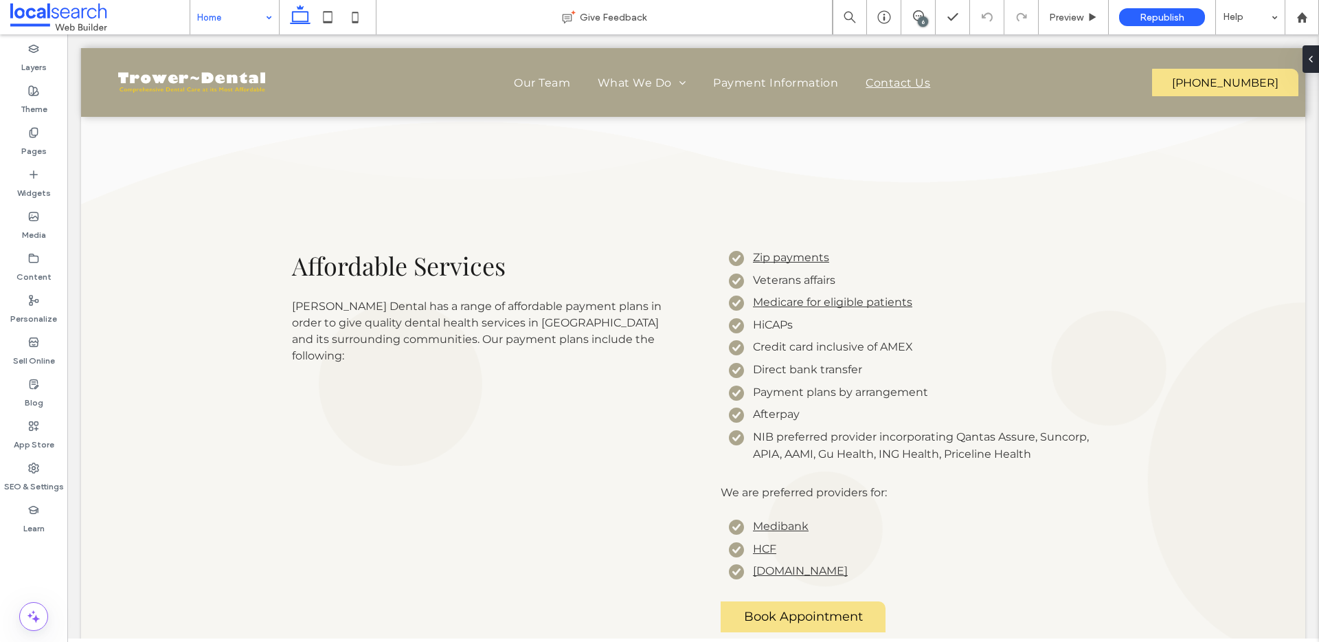
drag, startPoint x: 211, startPoint y: 38, endPoint x: 270, endPoint y: 122, distance: 102.0
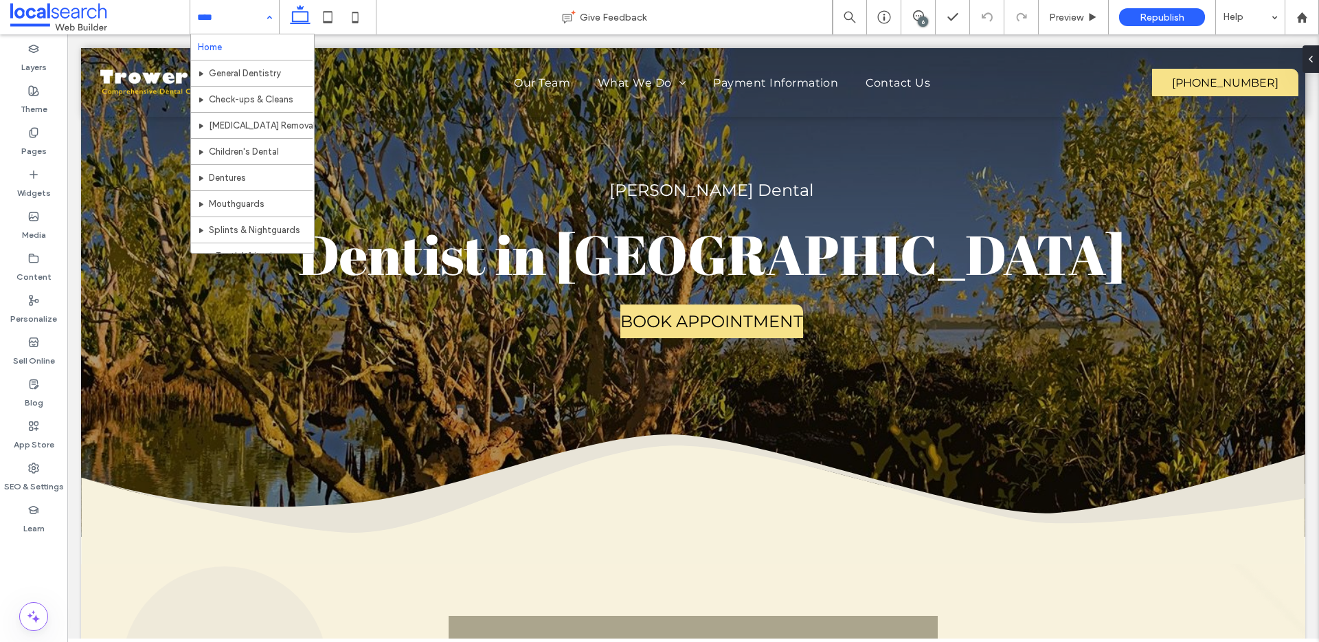
click at [268, 14] on div "Home General Dentistry Check-ups & Cleans Wisdom Teeth Removal Children's Denta…" at bounding box center [234, 17] width 89 height 34
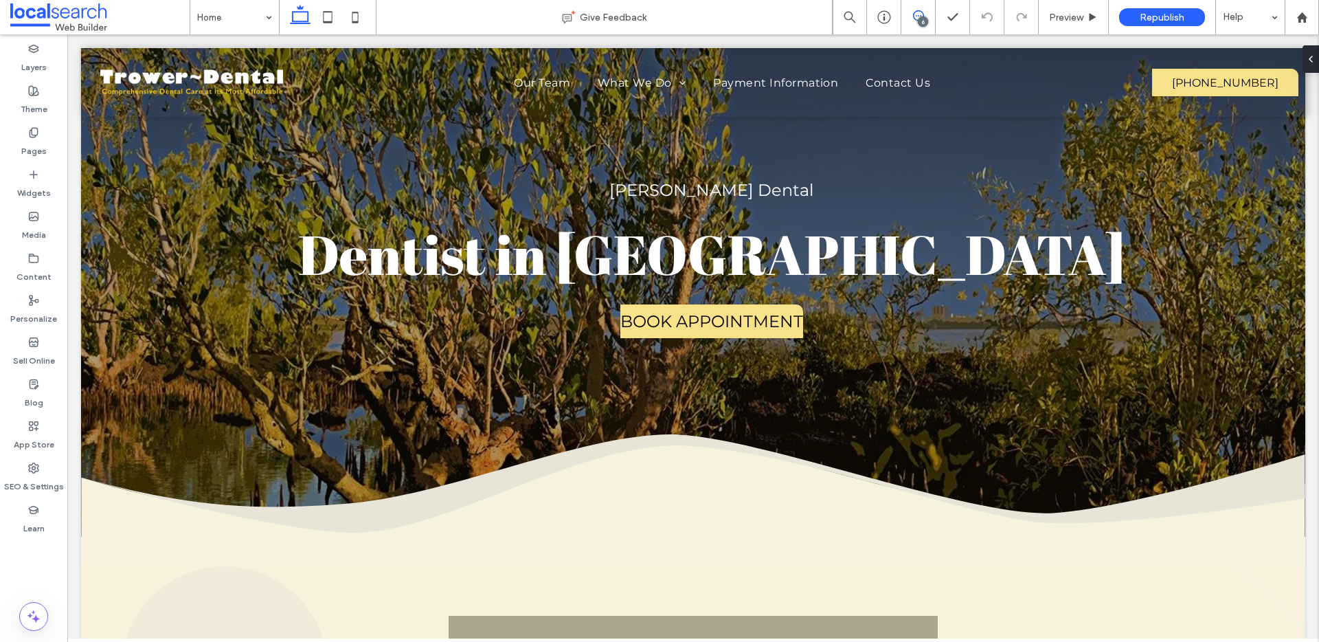
click at [921, 15] on icon at bounding box center [918, 15] width 11 height 11
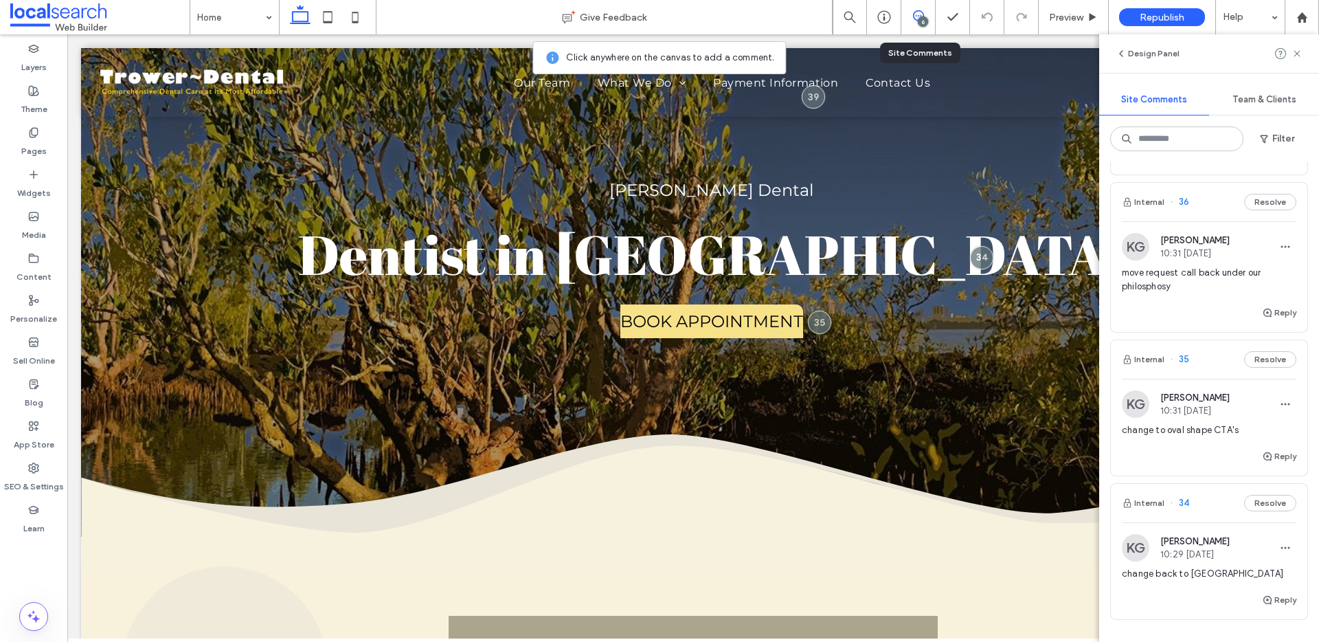
scroll to position [700, 0]
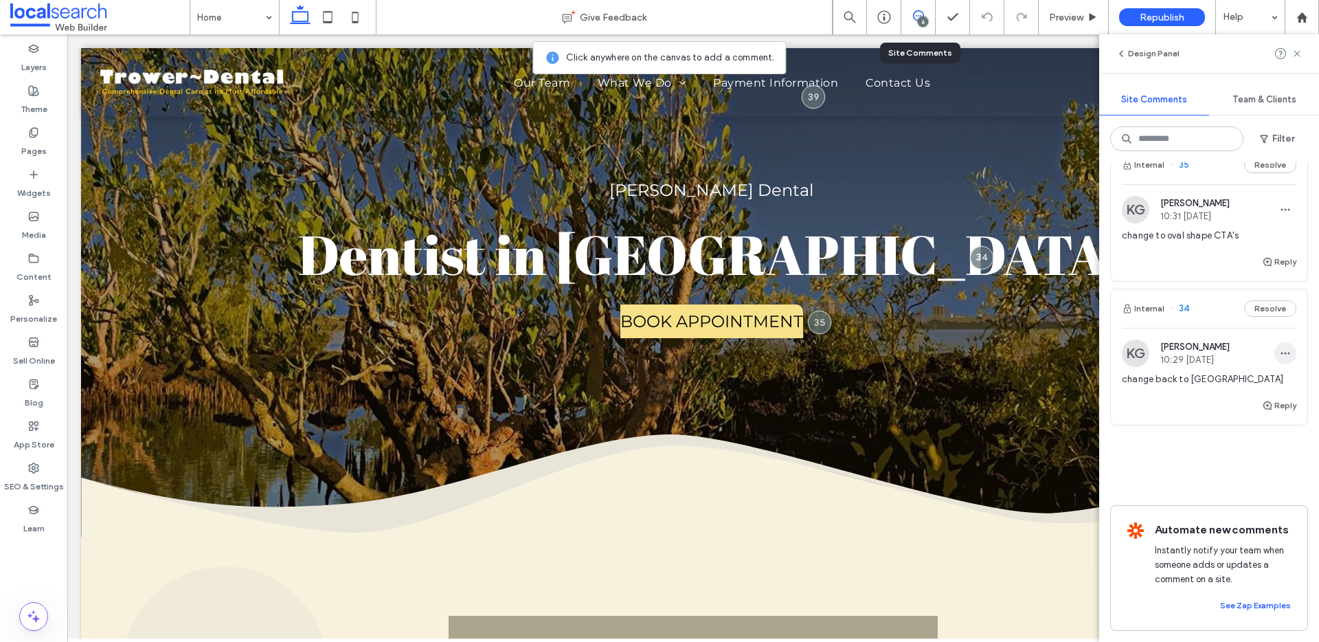
click at [1275, 343] on span "button" at bounding box center [1286, 353] width 22 height 22
click at [1250, 370] on div "Edit" at bounding box center [1224, 374] width 122 height 26
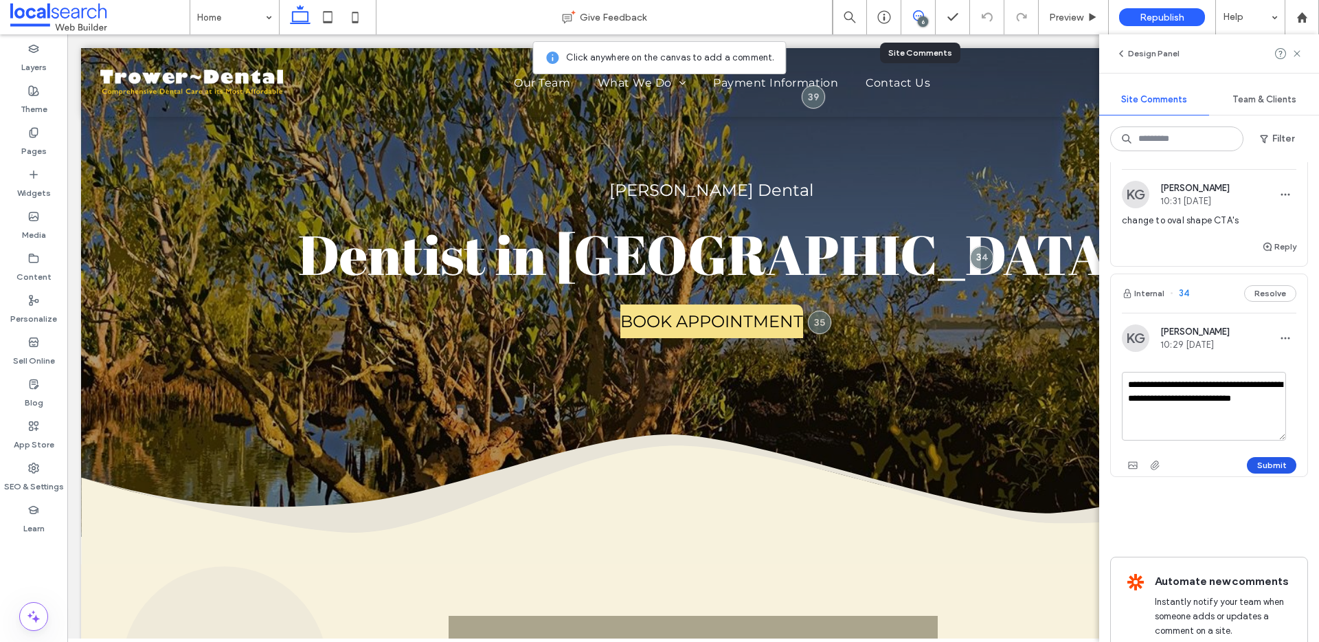
type textarea "**********"
click at [1252, 461] on button "Submit" at bounding box center [1271, 465] width 49 height 16
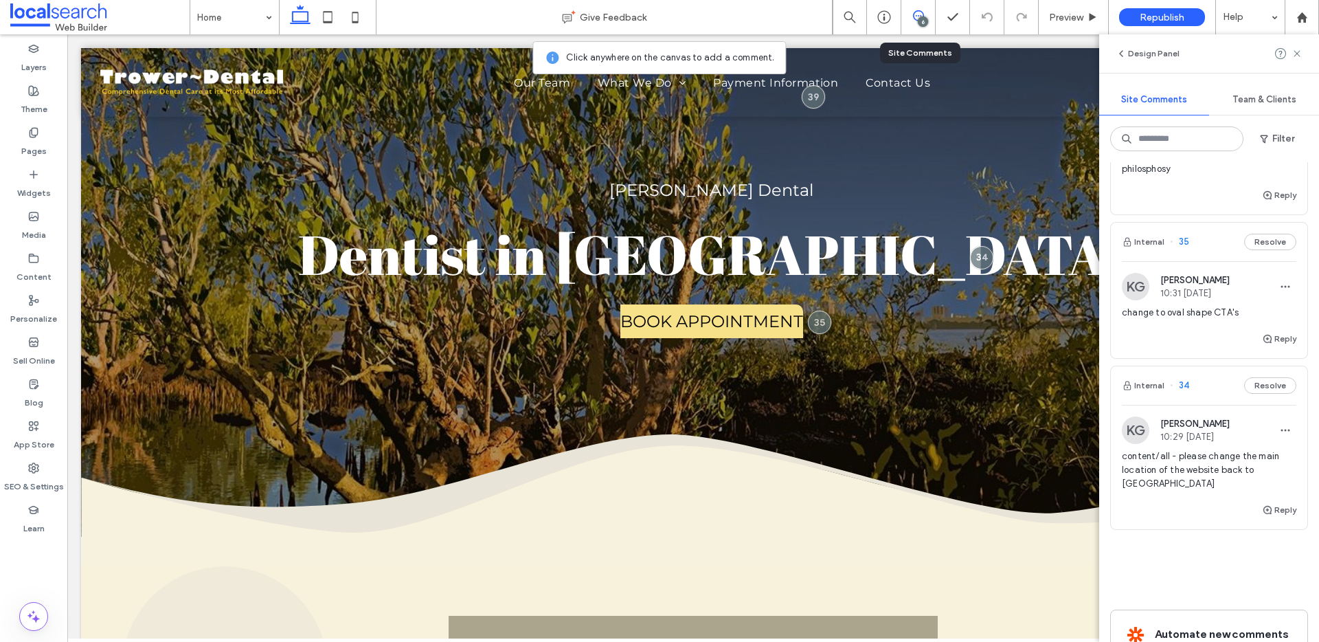
scroll to position [590, 0]
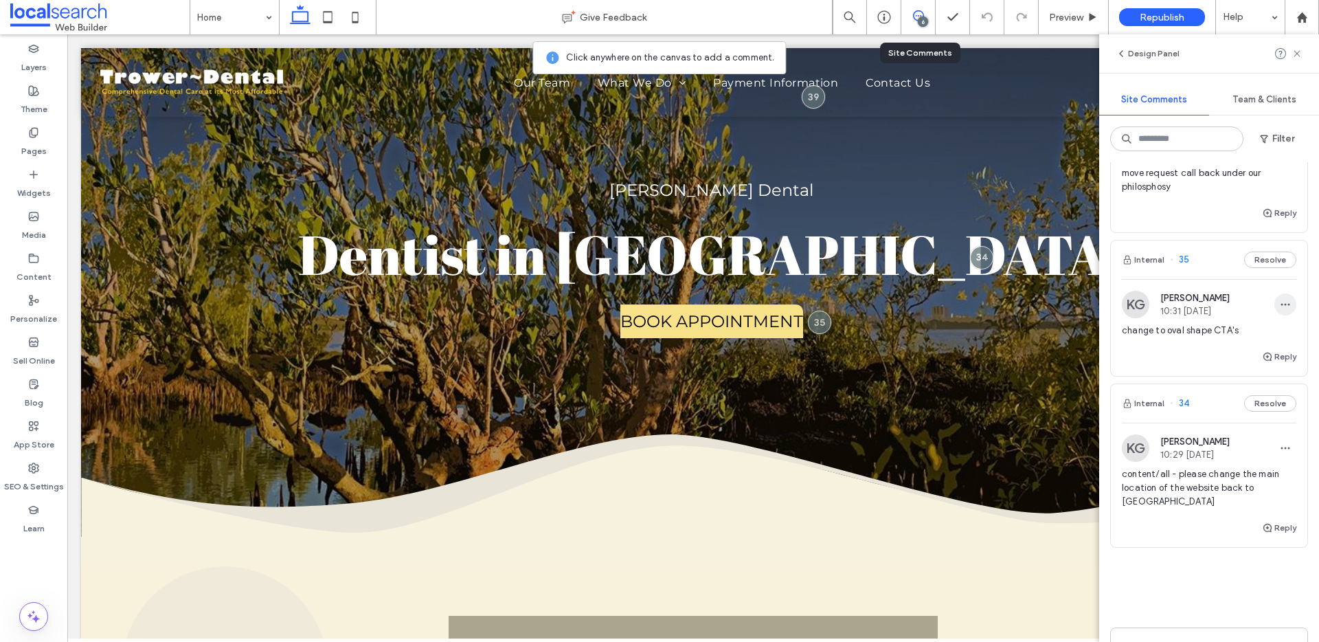
click at [1280, 309] on icon "button" at bounding box center [1285, 304] width 11 height 11
click at [1258, 337] on div "Edit" at bounding box center [1224, 340] width 122 height 26
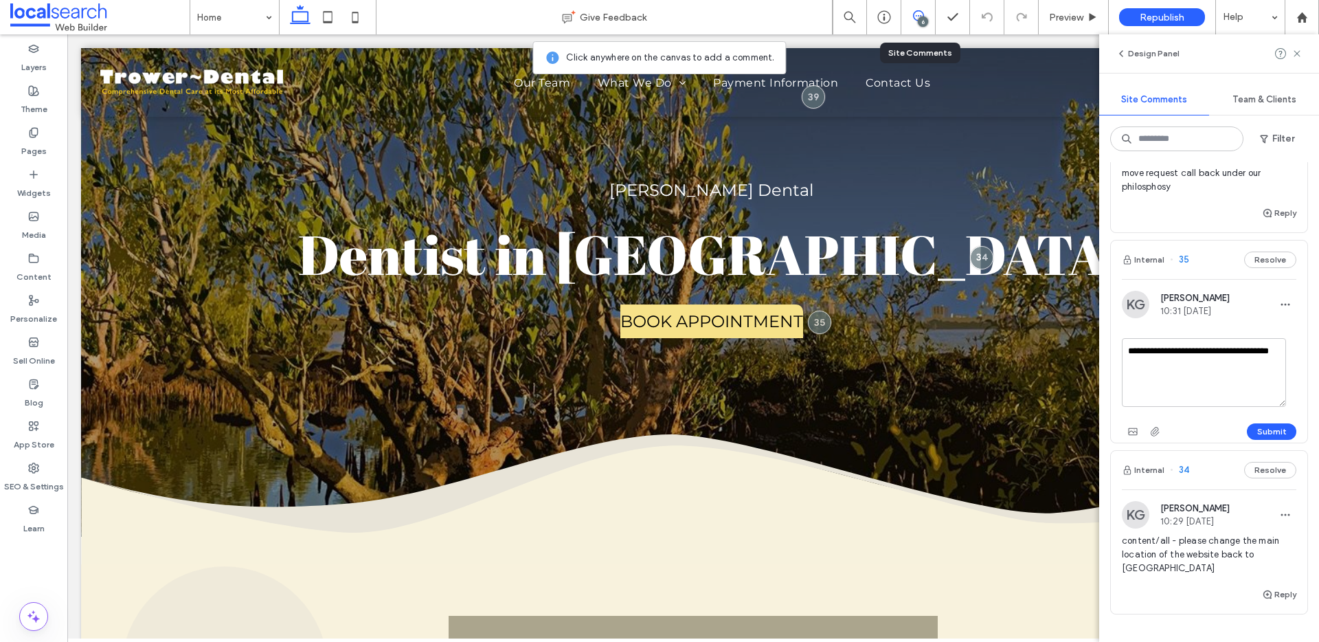
drag, startPoint x: 1202, startPoint y: 352, endPoint x: 1207, endPoint y: 361, distance: 11.1
click at [1207, 361] on textarea "**********" at bounding box center [1204, 372] width 164 height 69
click at [1202, 355] on textarea "**********" at bounding box center [1204, 372] width 164 height 69
click at [1200, 366] on textarea "**********" at bounding box center [1204, 372] width 164 height 69
type textarea "**********"
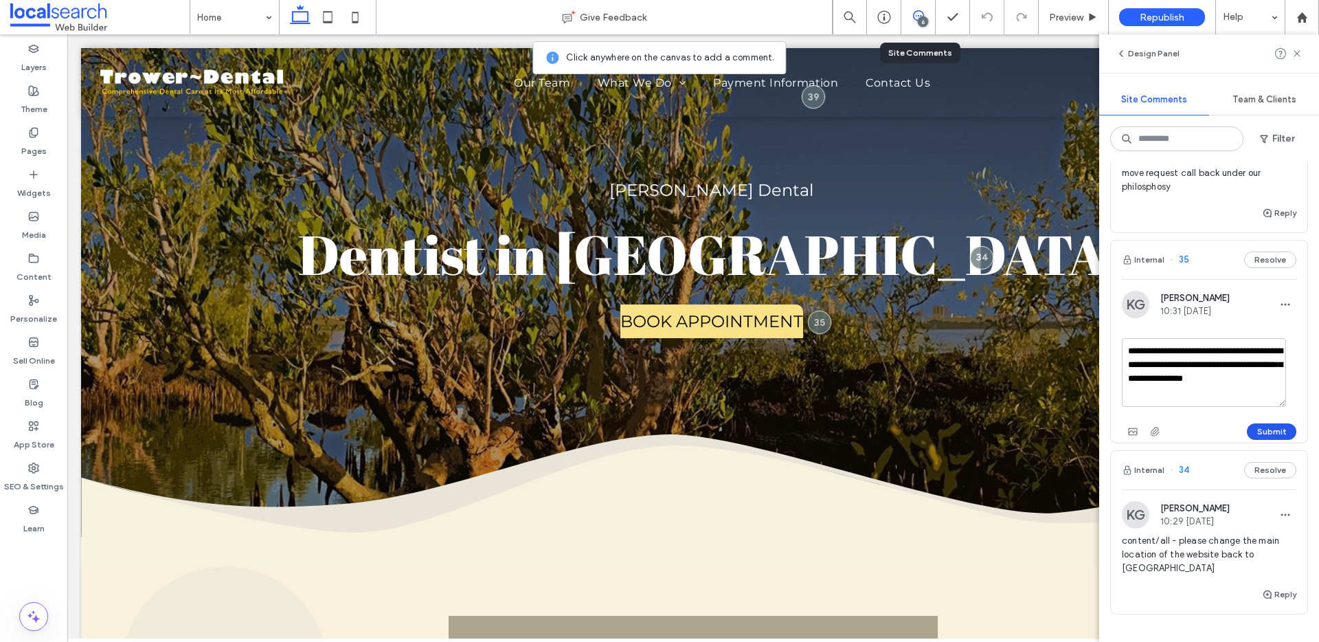
click at [1248, 427] on button "Submit" at bounding box center [1271, 431] width 49 height 16
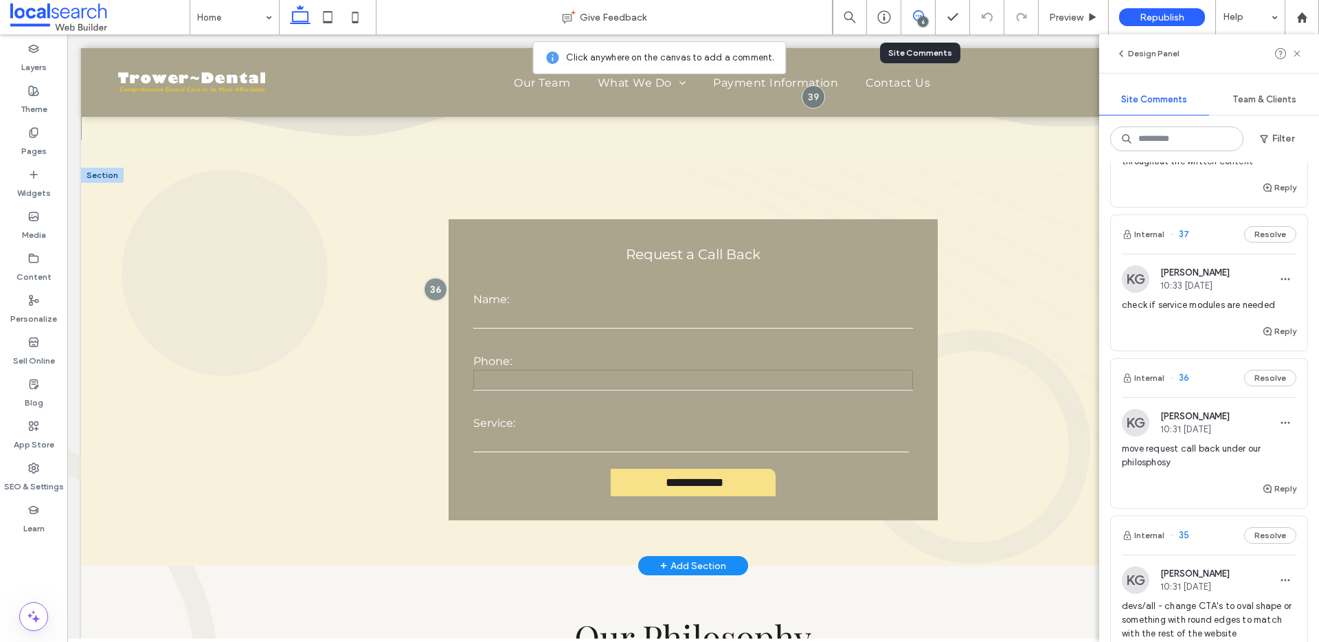
scroll to position [408, 0]
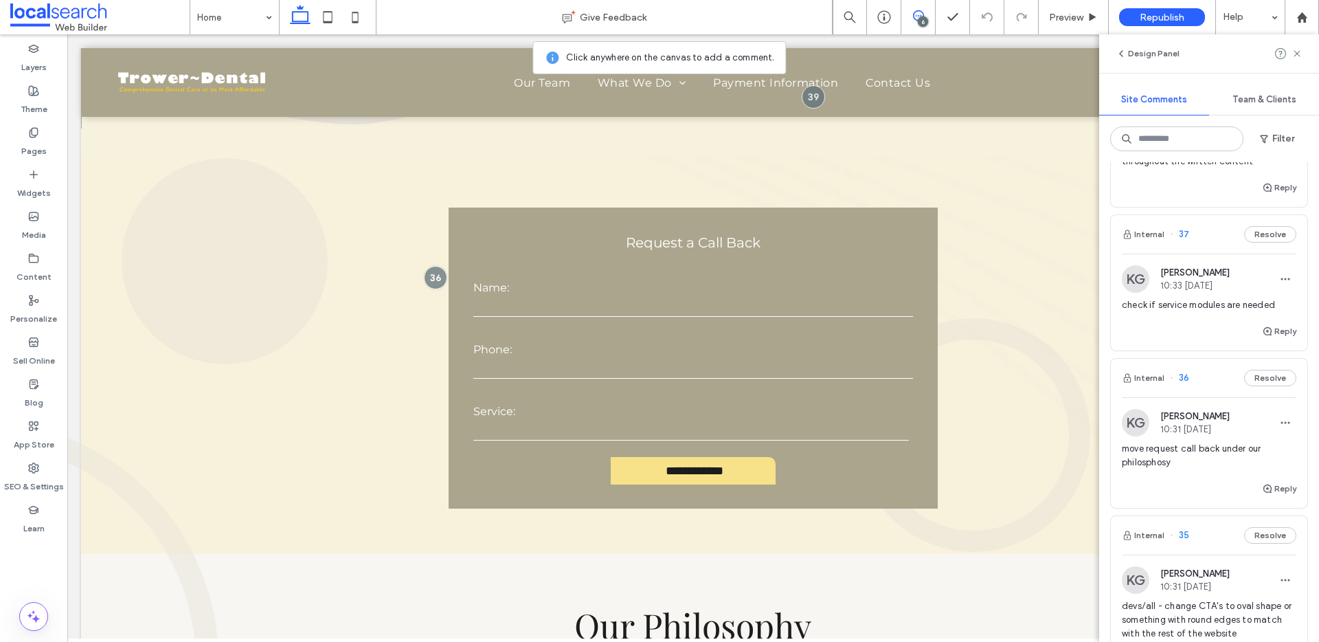
drag, startPoint x: 919, startPoint y: 19, endPoint x: 915, endPoint y: 28, distance: 9.6
click at [919, 20] on div "6" at bounding box center [923, 21] width 10 height 10
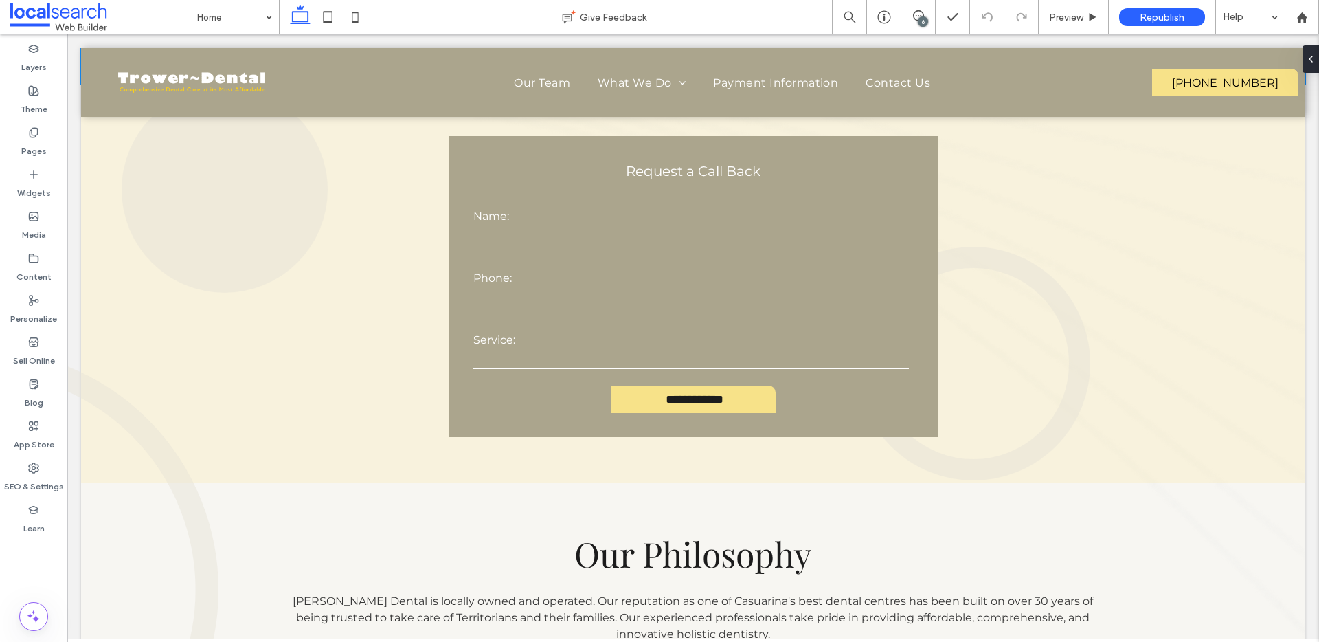
scroll to position [480, 0]
click at [925, 17] on div "6" at bounding box center [923, 21] width 10 height 10
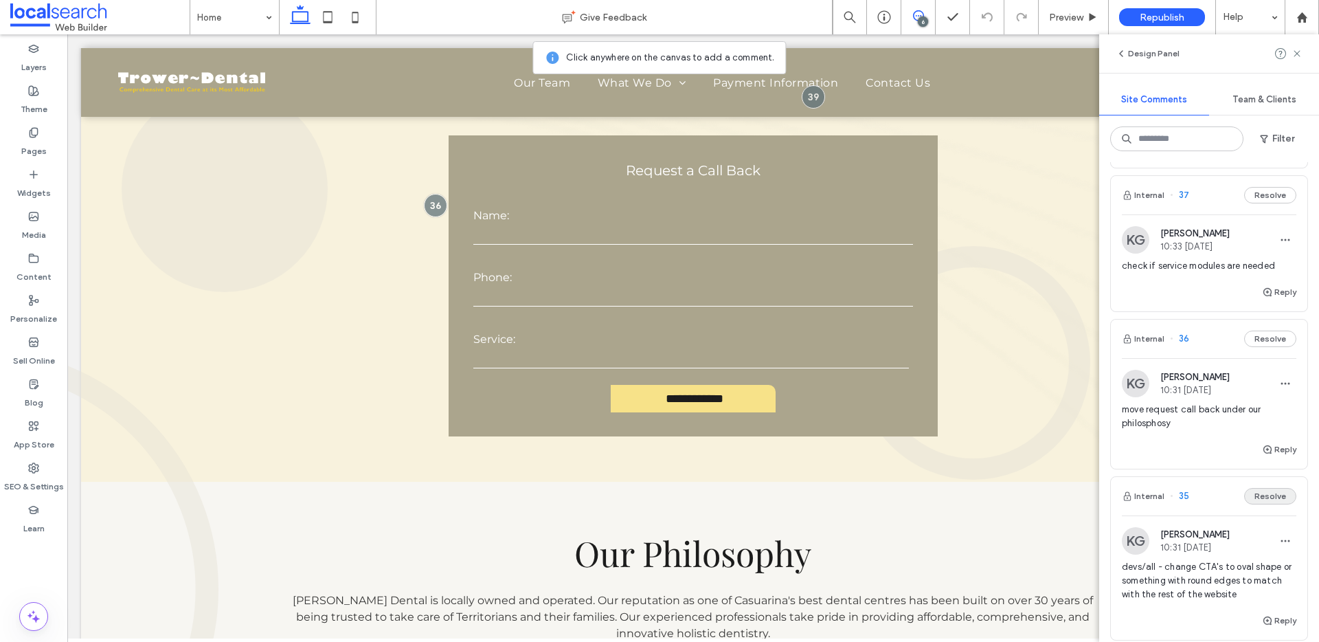
scroll to position [435, 0]
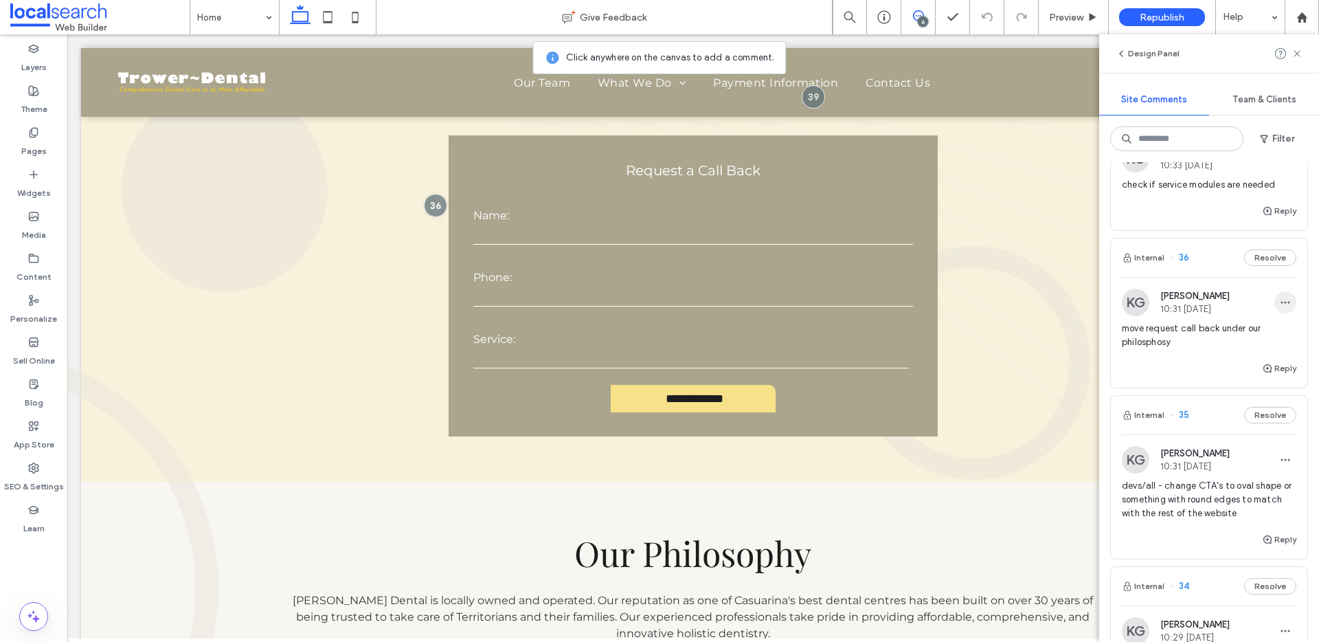
click at [1280, 305] on icon "button" at bounding box center [1285, 302] width 11 height 11
click at [1266, 330] on div "Edit" at bounding box center [1224, 338] width 122 height 26
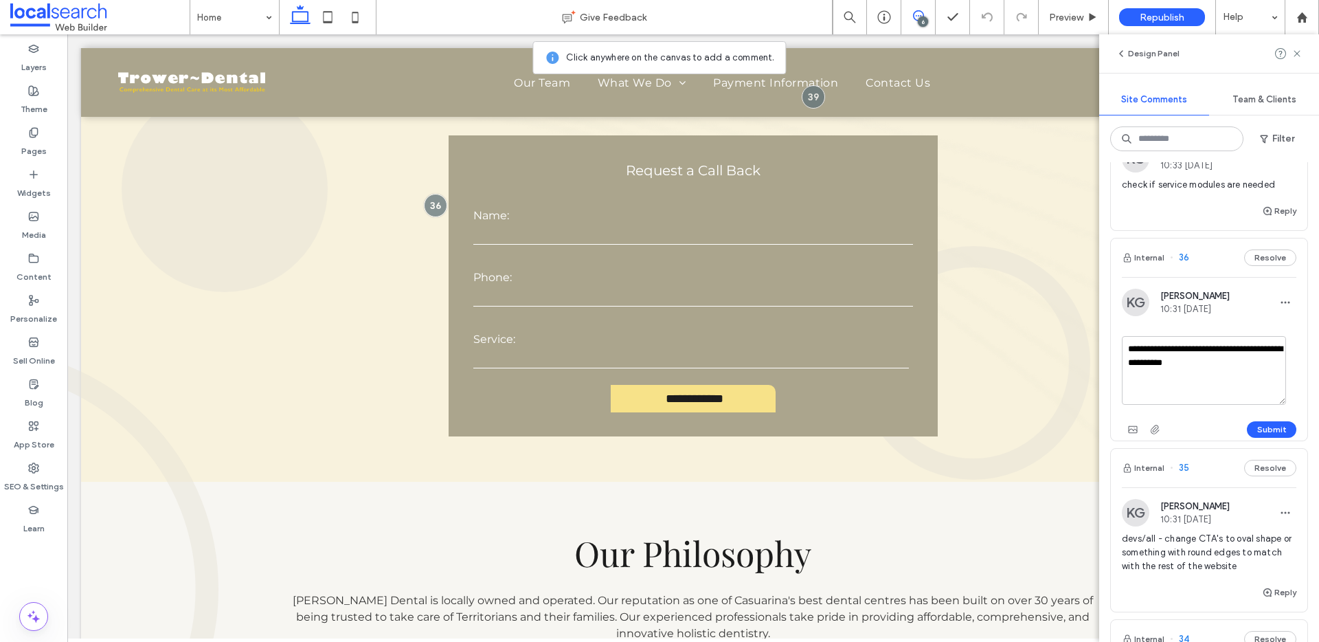
click at [1231, 348] on textarea "**********" at bounding box center [1204, 370] width 164 height 69
click at [1277, 345] on textarea "**********" at bounding box center [1204, 370] width 164 height 69
click at [1185, 363] on textarea "**********" at bounding box center [1204, 370] width 164 height 69
click at [1254, 361] on textarea "**********" at bounding box center [1204, 370] width 164 height 69
type textarea "**********"
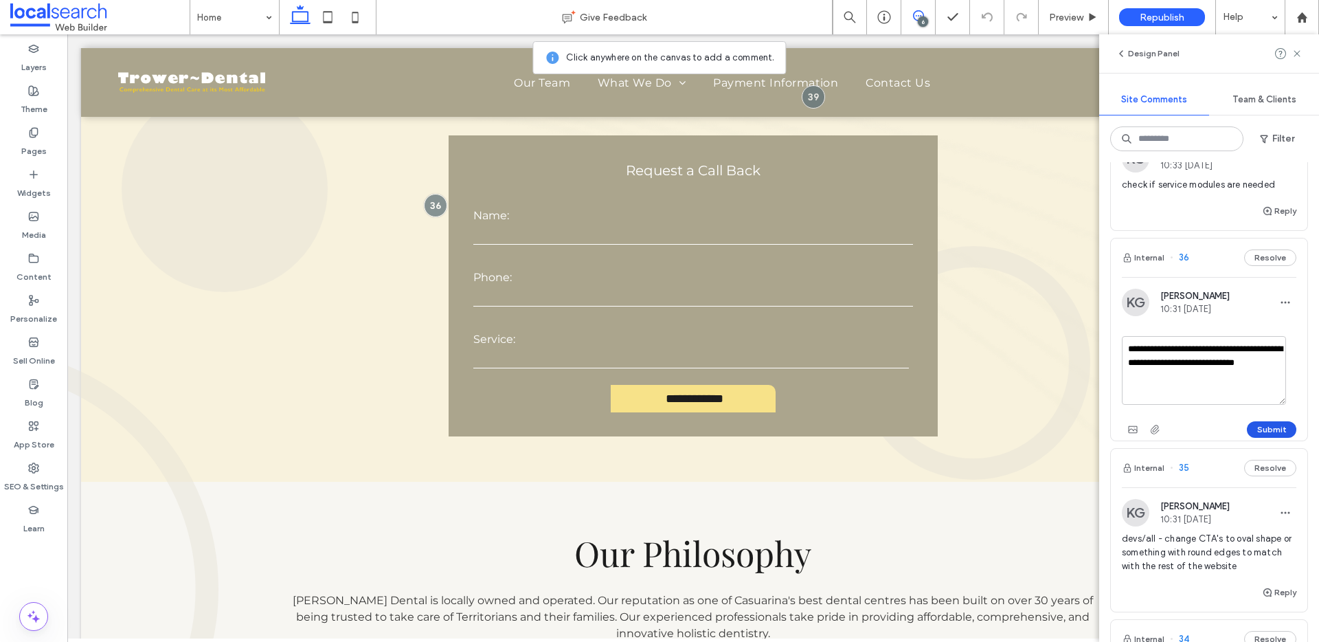
click at [1274, 431] on button "Submit" at bounding box center [1271, 429] width 49 height 16
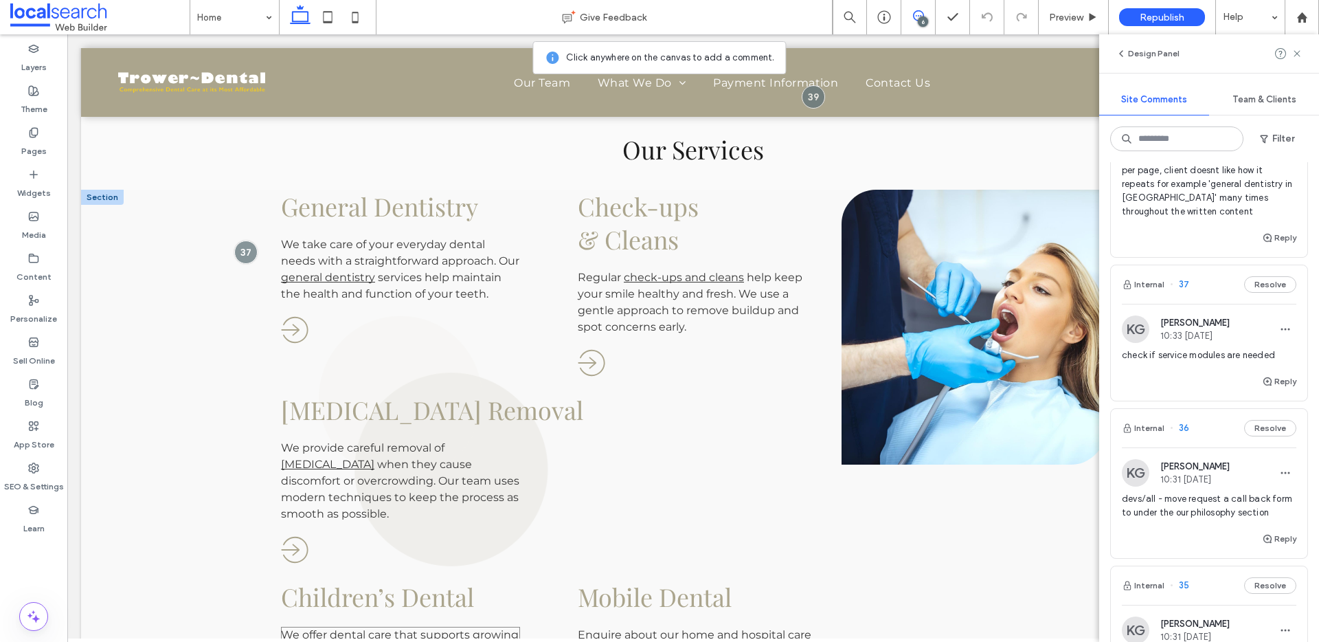
scroll to position [1416, 0]
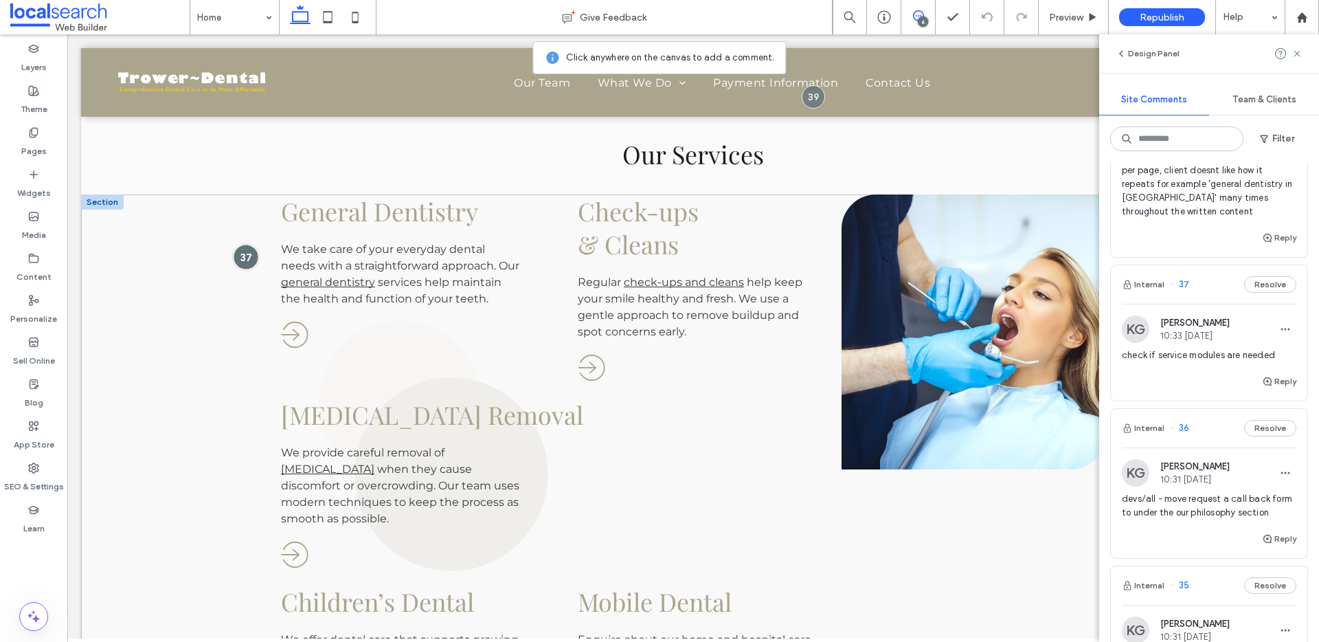
click at [243, 254] on div at bounding box center [245, 257] width 25 height 25
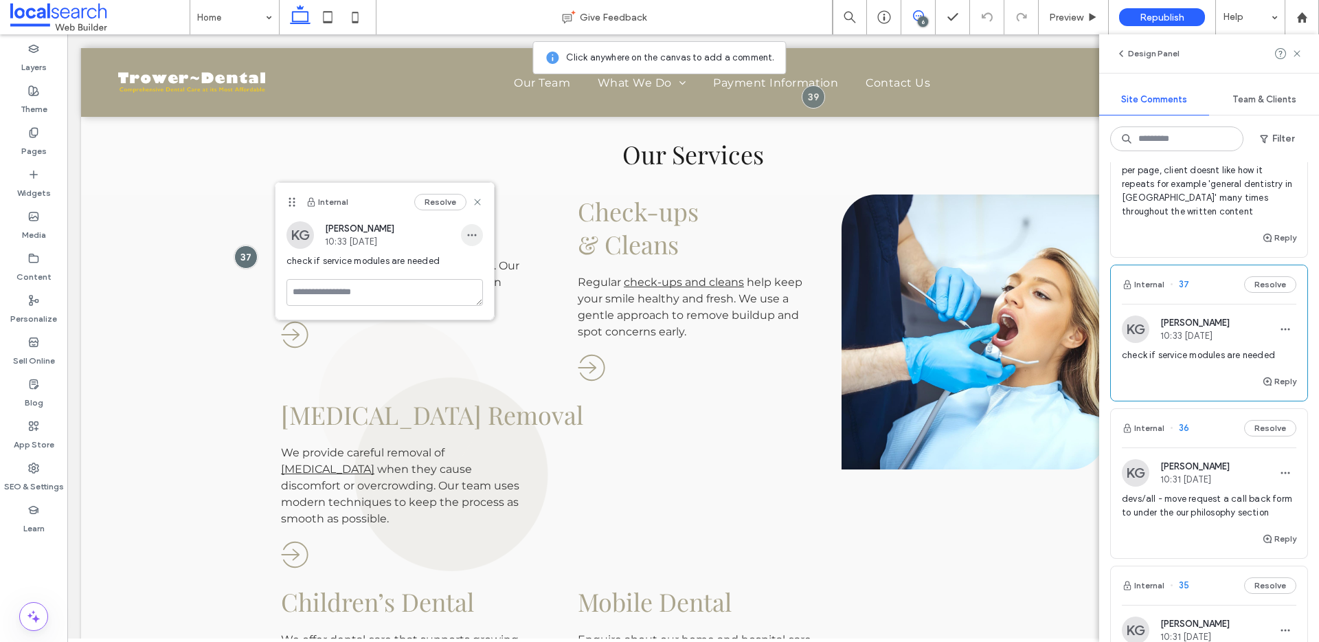
click at [463, 234] on div "KG Katie Gibson 10:33 Sep 16 2025" at bounding box center [385, 234] width 197 height 27
drag, startPoint x: 470, startPoint y: 236, endPoint x: 469, endPoint y: 243, distance: 6.9
click at [470, 236] on icon "button" at bounding box center [472, 235] width 11 height 11
drag, startPoint x: 471, startPoint y: 248, endPoint x: 464, endPoint y: 267, distance: 20.7
click at [473, 262] on div "Edit" at bounding box center [523, 271] width 122 height 26
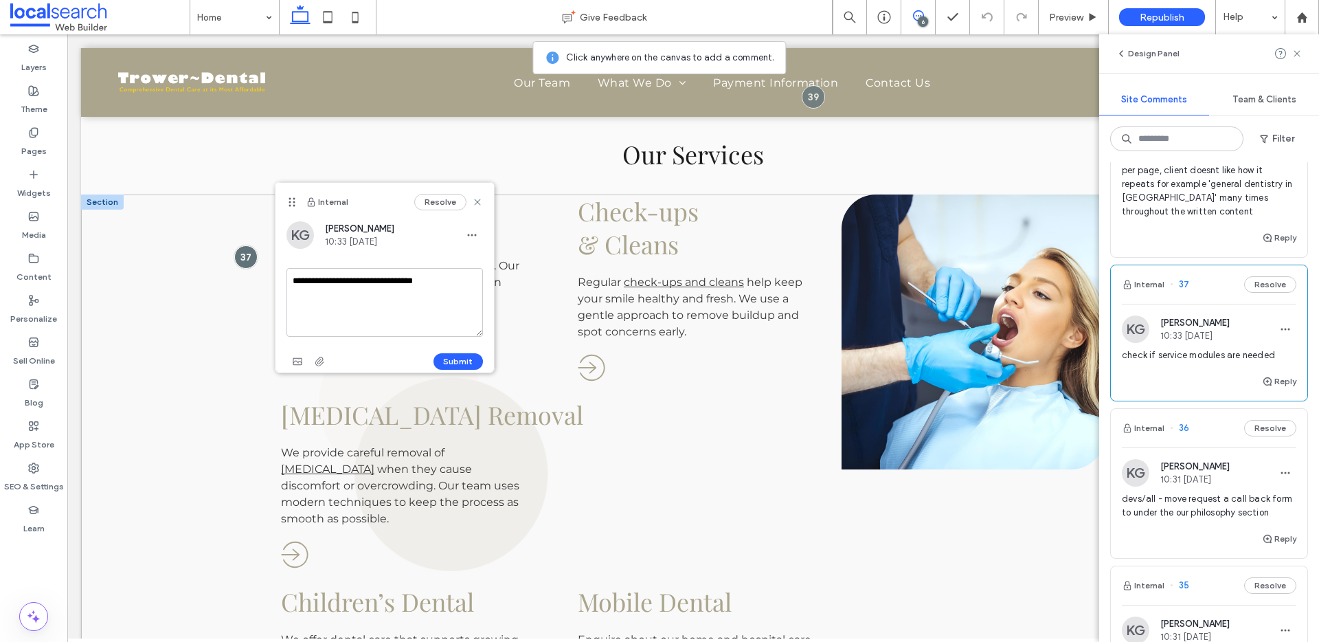
drag, startPoint x: 486, startPoint y: 311, endPoint x: 208, endPoint y: 267, distance: 281.1
click at [460, 269] on textarea "**********" at bounding box center [385, 302] width 197 height 69
click at [455, 282] on textarea "**********" at bounding box center [385, 302] width 197 height 69
type textarea "**********"
drag, startPoint x: 466, startPoint y: 357, endPoint x: 396, endPoint y: 322, distance: 78.7
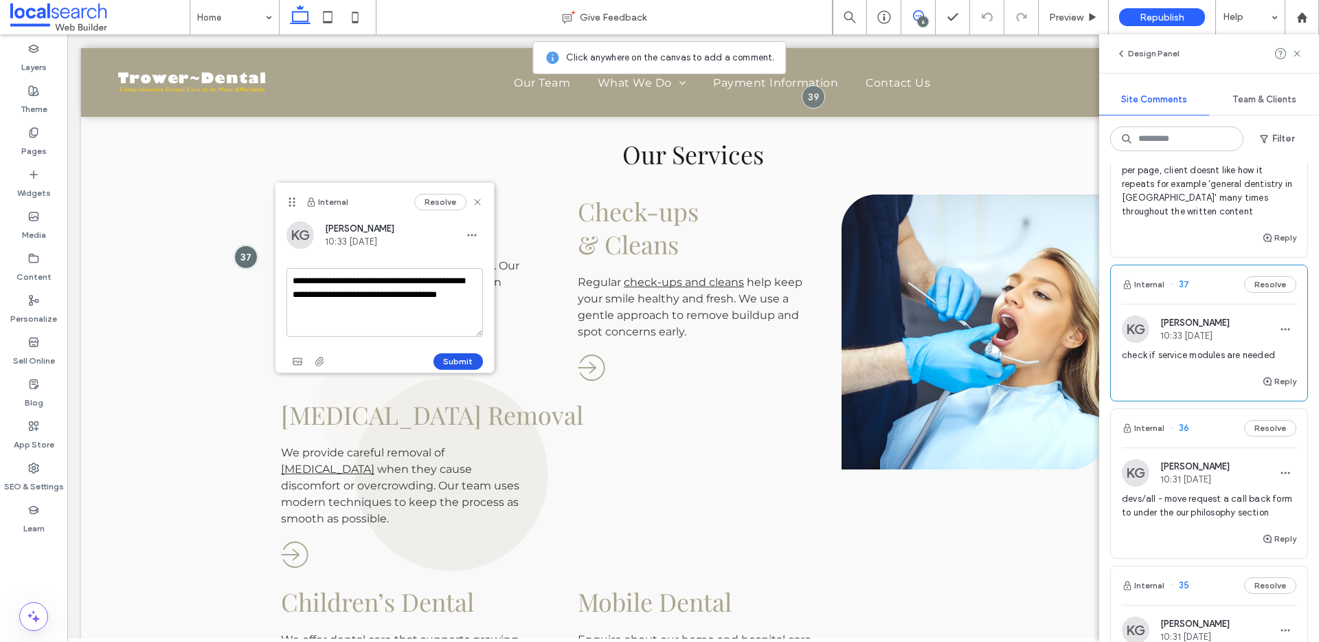
click at [466, 357] on button "Submit" at bounding box center [458, 361] width 49 height 16
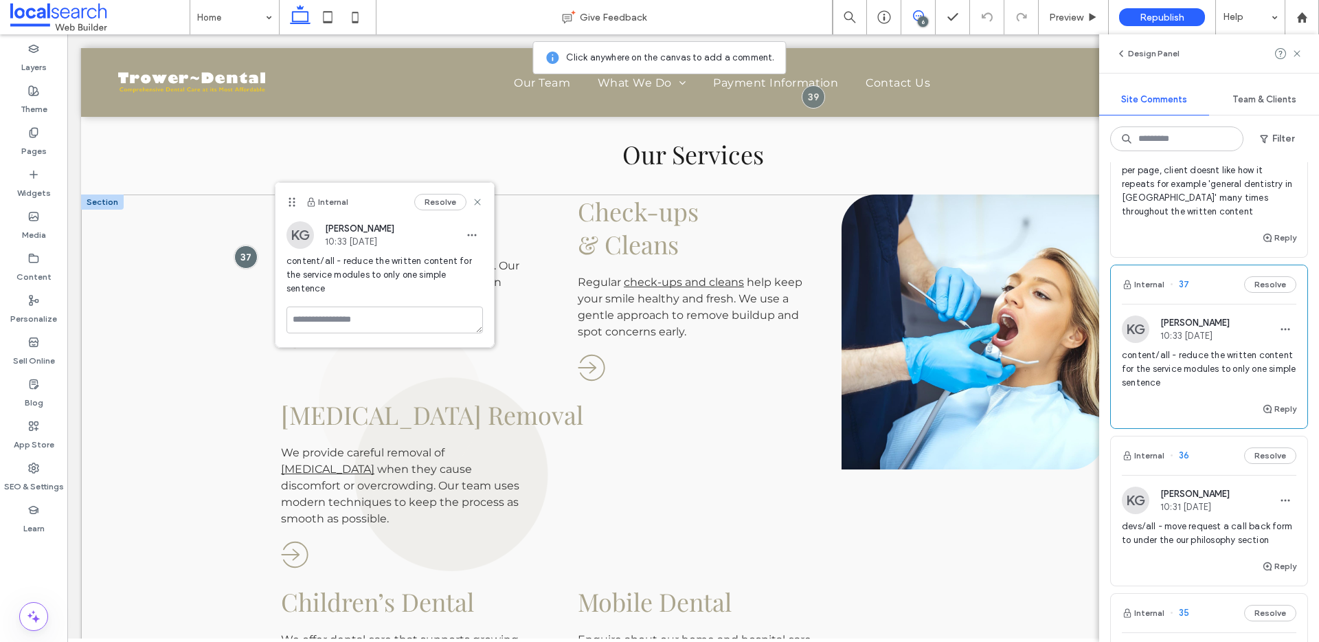
click at [240, 272] on div "General Dentistry We take care of your everyday dental needs with a straightfor…" at bounding box center [693, 505] width 1224 height 622
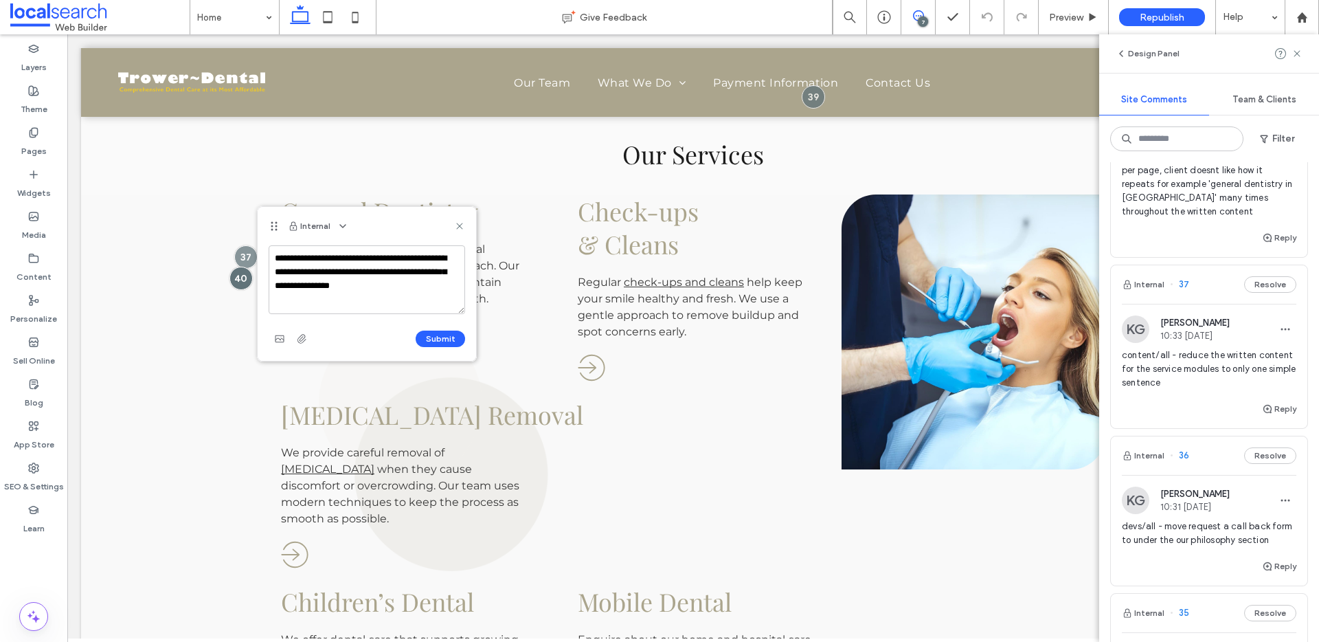
click at [437, 271] on textarea "**********" at bounding box center [367, 279] width 197 height 69
click at [391, 297] on textarea "**********" at bounding box center [367, 279] width 197 height 69
click at [441, 286] on textarea "**********" at bounding box center [367, 279] width 197 height 69
click at [388, 298] on textarea "**********" at bounding box center [367, 279] width 197 height 69
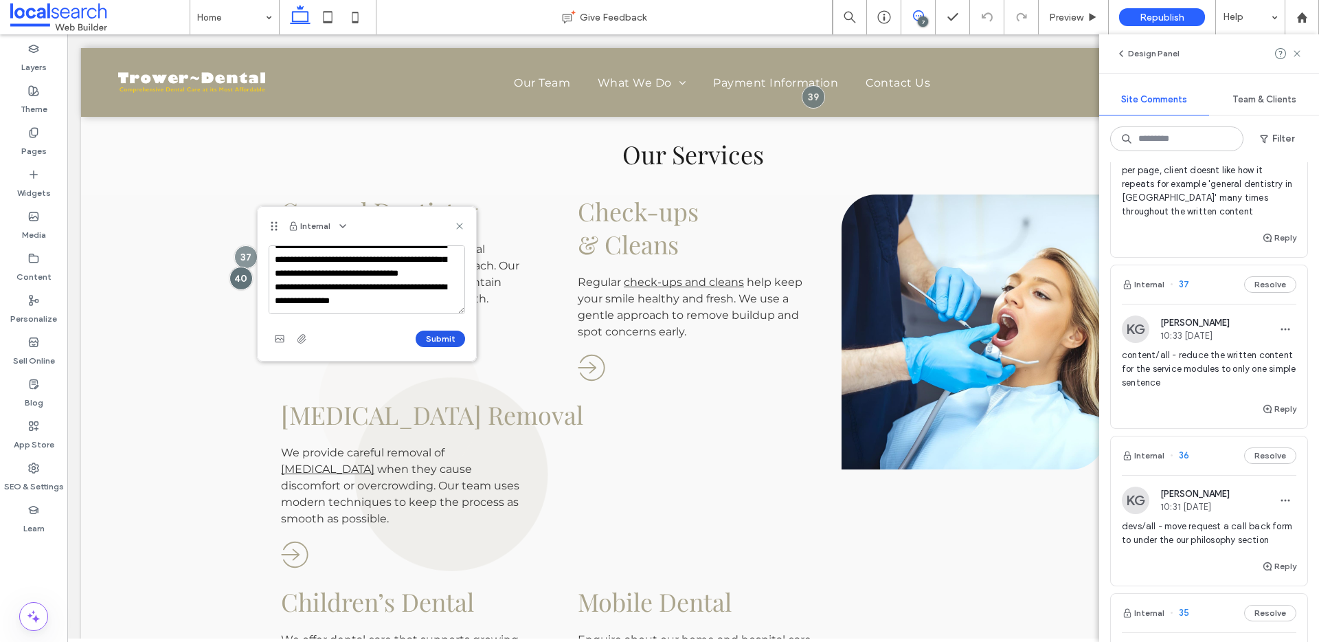
type textarea "**********"
click at [445, 344] on button "Submit" at bounding box center [440, 339] width 49 height 16
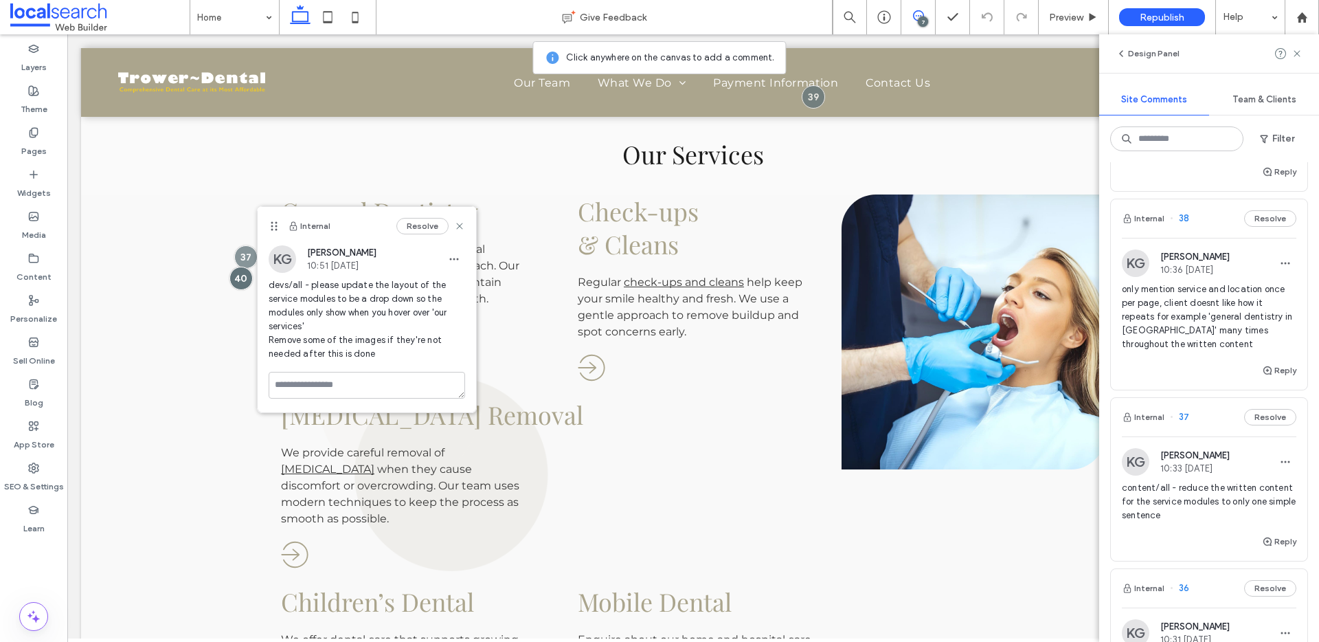
scroll to position [342, 0]
click at [1150, 219] on button "Internal" at bounding box center [1143, 221] width 43 height 16
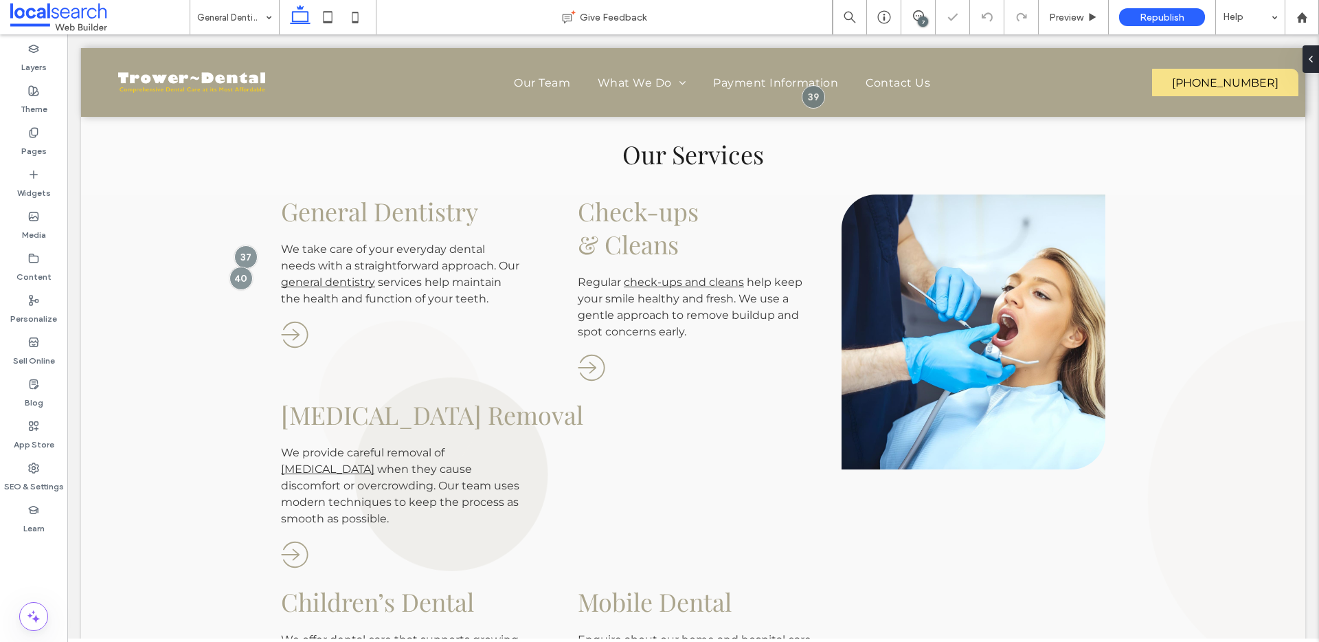
click at [926, 17] on div "7" at bounding box center [923, 21] width 10 height 10
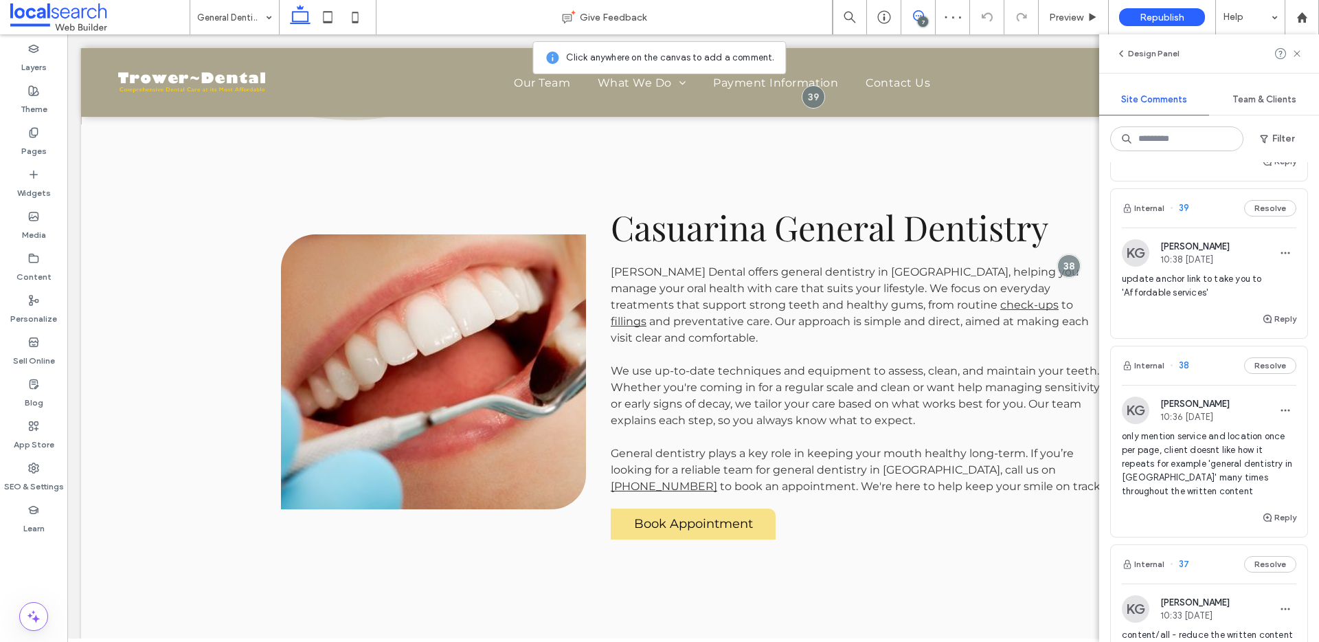
scroll to position [199, 0]
click at [1280, 403] on icon "button" at bounding box center [1285, 408] width 11 height 11
click at [1271, 434] on div "Edit" at bounding box center [1224, 444] width 122 height 26
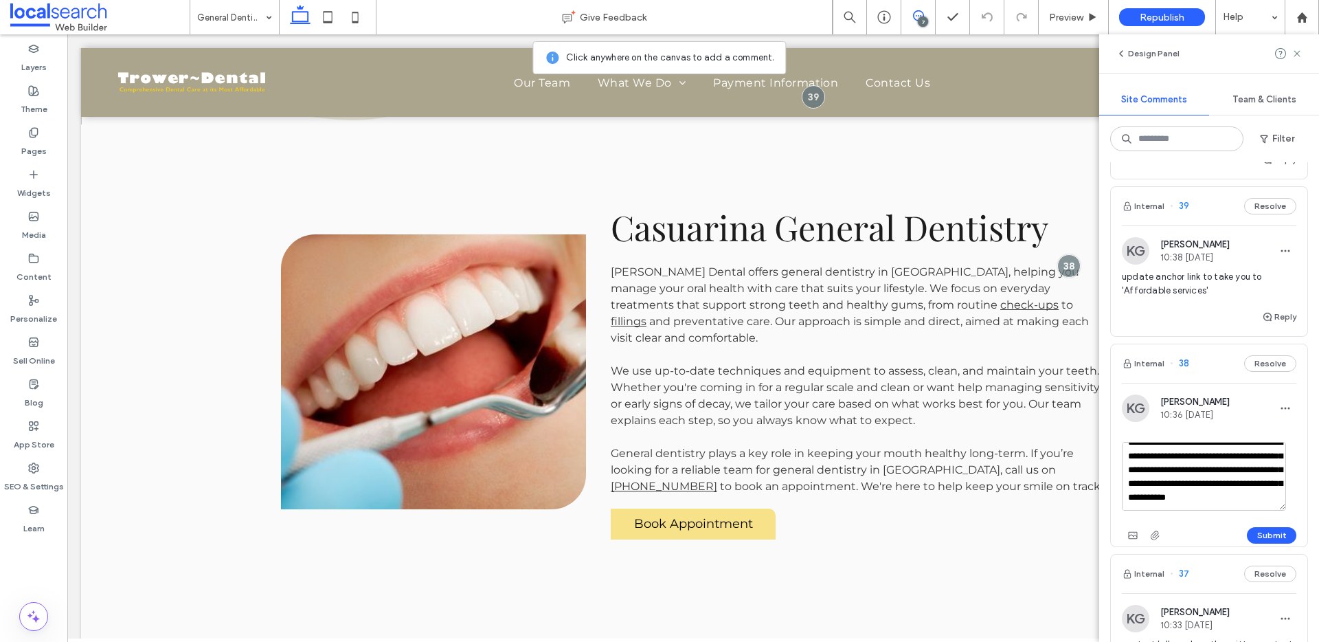
scroll to position [21, 0]
click at [1262, 460] on textarea "**********" at bounding box center [1204, 476] width 164 height 69
click at [1200, 481] on textarea "**********" at bounding box center [1204, 476] width 164 height 69
drag, startPoint x: 1200, startPoint y: 481, endPoint x: 1252, endPoint y: 488, distance: 52.7
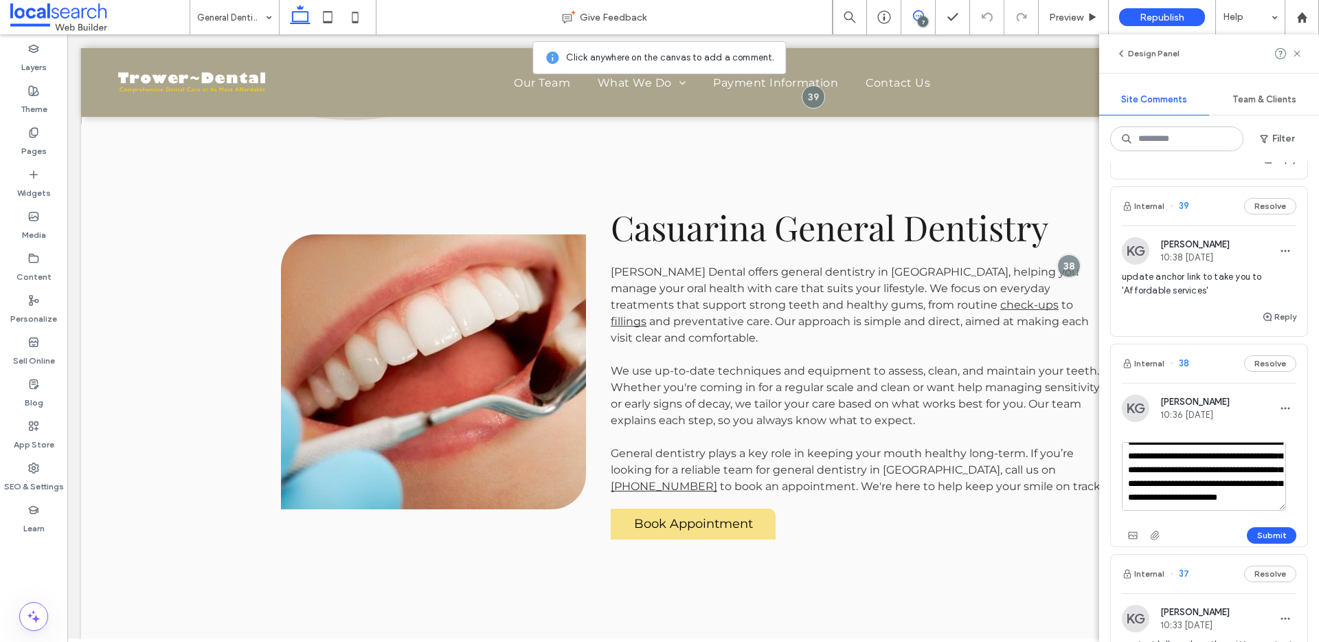
click at [1252, 488] on textarea "**********" at bounding box center [1204, 476] width 164 height 69
click at [1253, 496] on textarea "**********" at bounding box center [1204, 476] width 164 height 69
drag, startPoint x: 1261, startPoint y: 500, endPoint x: 1200, endPoint y: 484, distance: 63.3
click at [1200, 484] on textarea "**********" at bounding box center [1204, 476] width 164 height 69
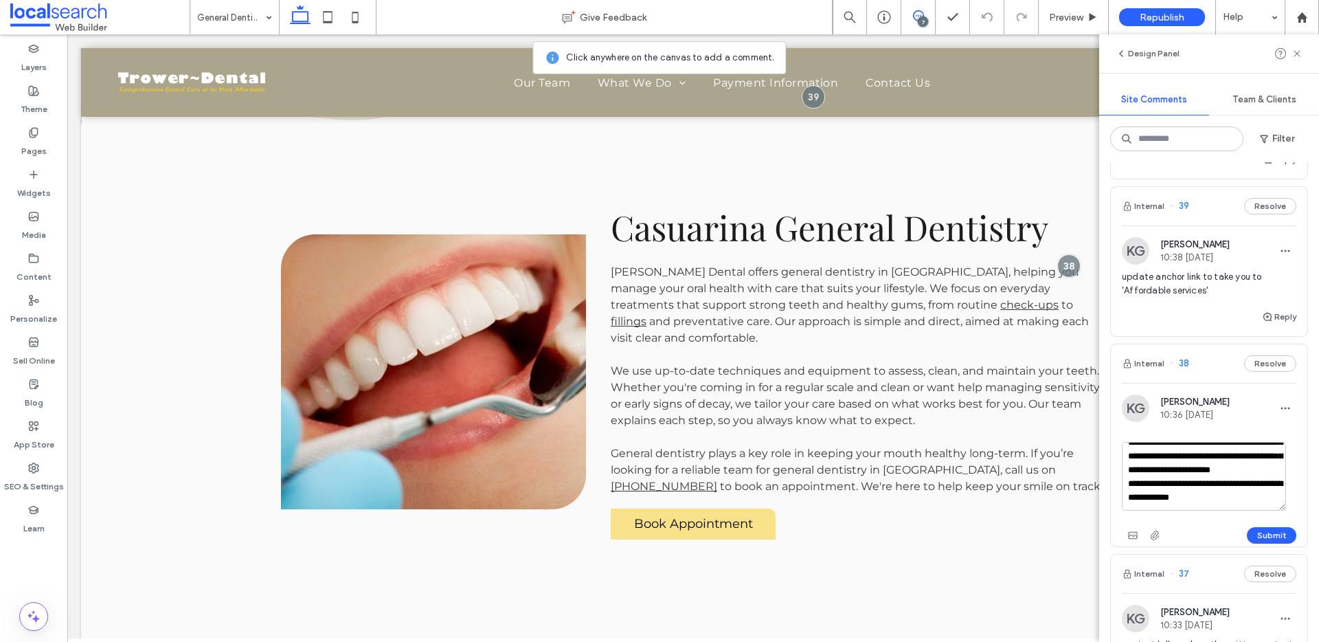
drag, startPoint x: 1189, startPoint y: 482, endPoint x: 1196, endPoint y: 483, distance: 7.6
click at [1196, 483] on textarea "**********" at bounding box center [1204, 476] width 164 height 69
click at [1217, 495] on textarea "**********" at bounding box center [1204, 476] width 164 height 69
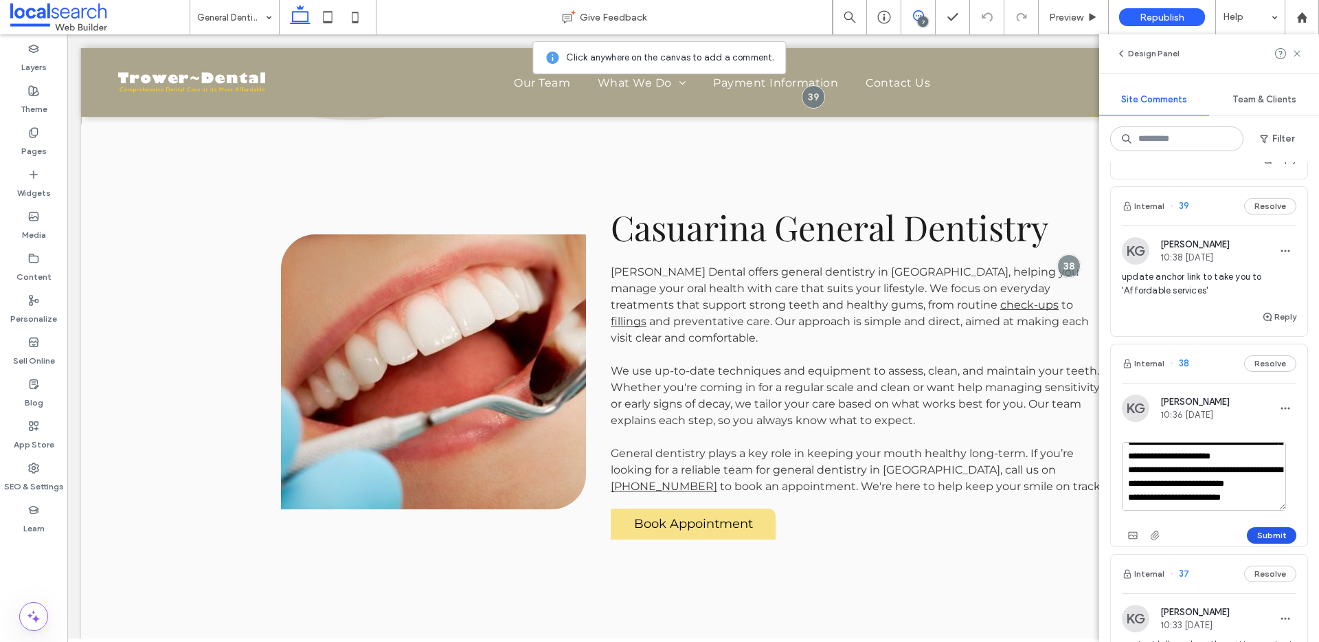
type textarea "**********"
click at [1253, 529] on button "Submit" at bounding box center [1271, 535] width 49 height 16
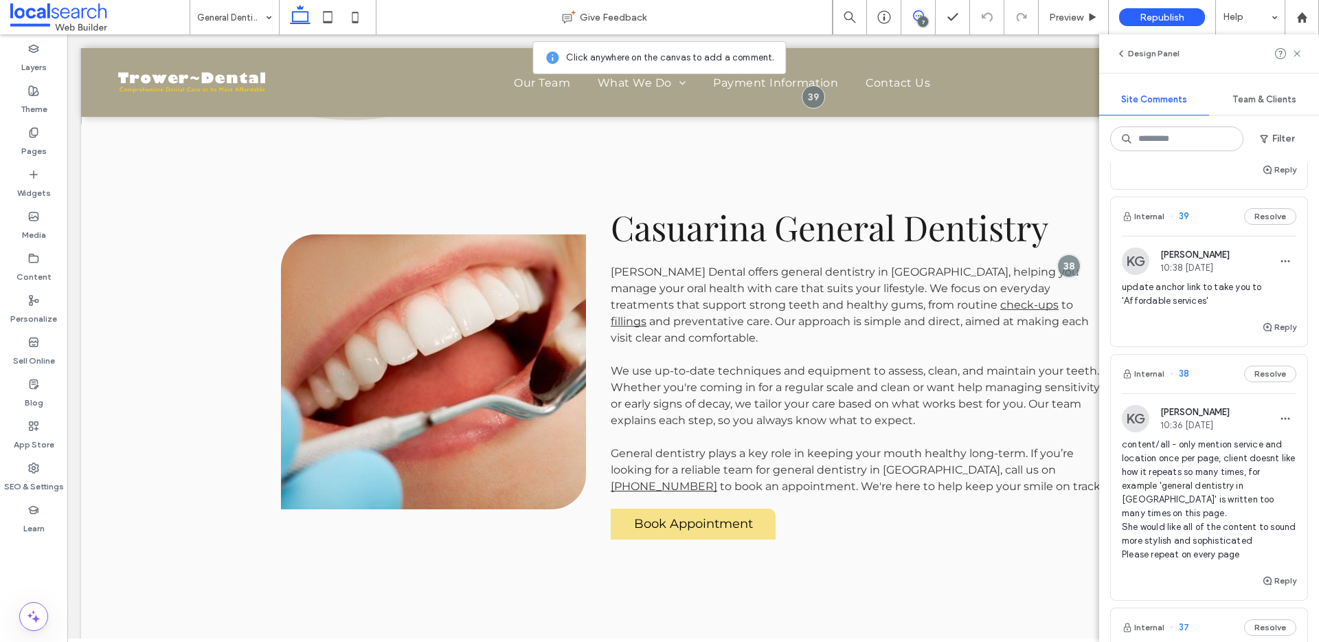
scroll to position [164, 0]
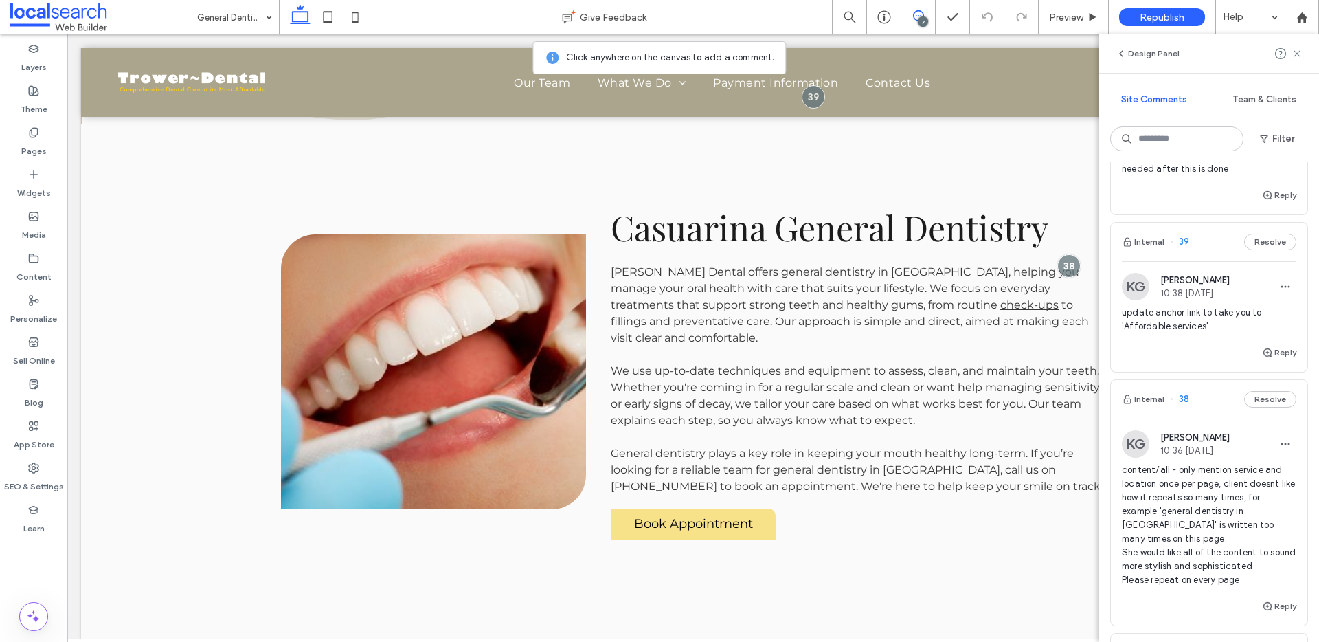
drag, startPoint x: 1276, startPoint y: 287, endPoint x: 1261, endPoint y: 302, distance: 20.9
click at [1280, 287] on icon "button" at bounding box center [1285, 286] width 11 height 11
drag, startPoint x: 1253, startPoint y: 313, endPoint x: 1240, endPoint y: 315, distance: 13.2
click at [1253, 313] on div "Edit" at bounding box center [1224, 322] width 122 height 26
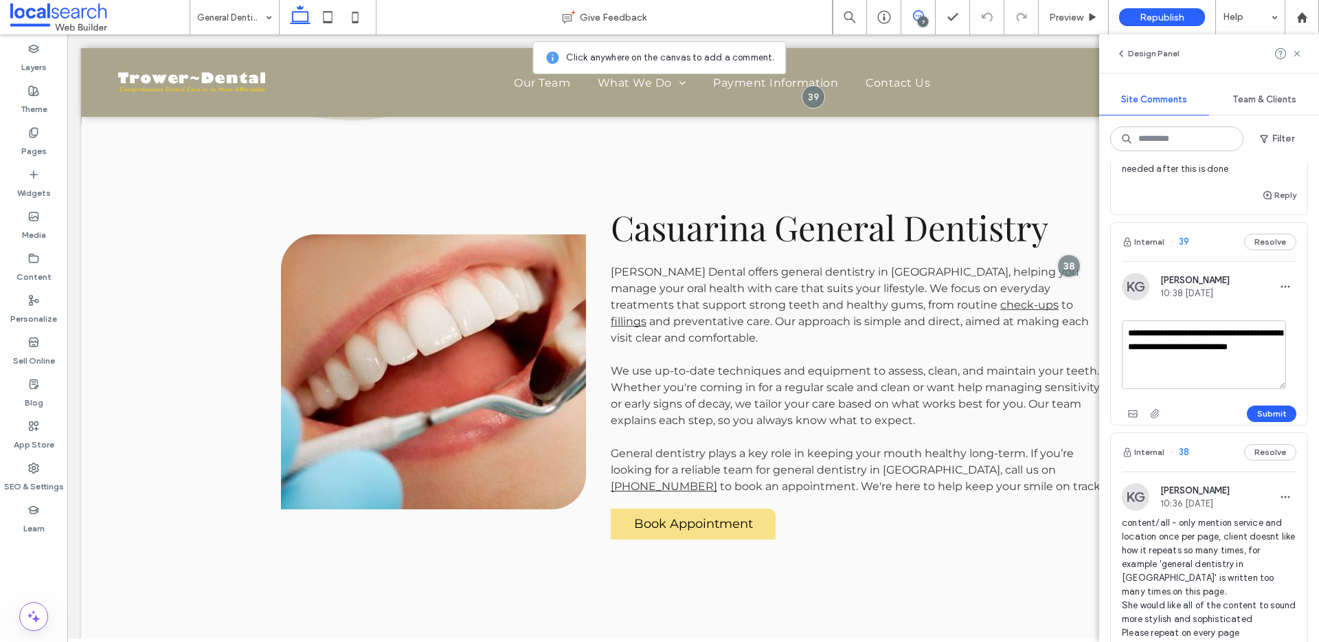
drag, startPoint x: 1204, startPoint y: 328, endPoint x: 1222, endPoint y: 326, distance: 18.6
click at [1205, 328] on textarea "**********" at bounding box center [1204, 354] width 164 height 69
click at [1203, 333] on textarea "**********" at bounding box center [1204, 354] width 164 height 69
drag, startPoint x: 1208, startPoint y: 363, endPoint x: 1221, endPoint y: 361, distance: 13.3
click at [1208, 363] on textarea "**********" at bounding box center [1204, 354] width 164 height 69
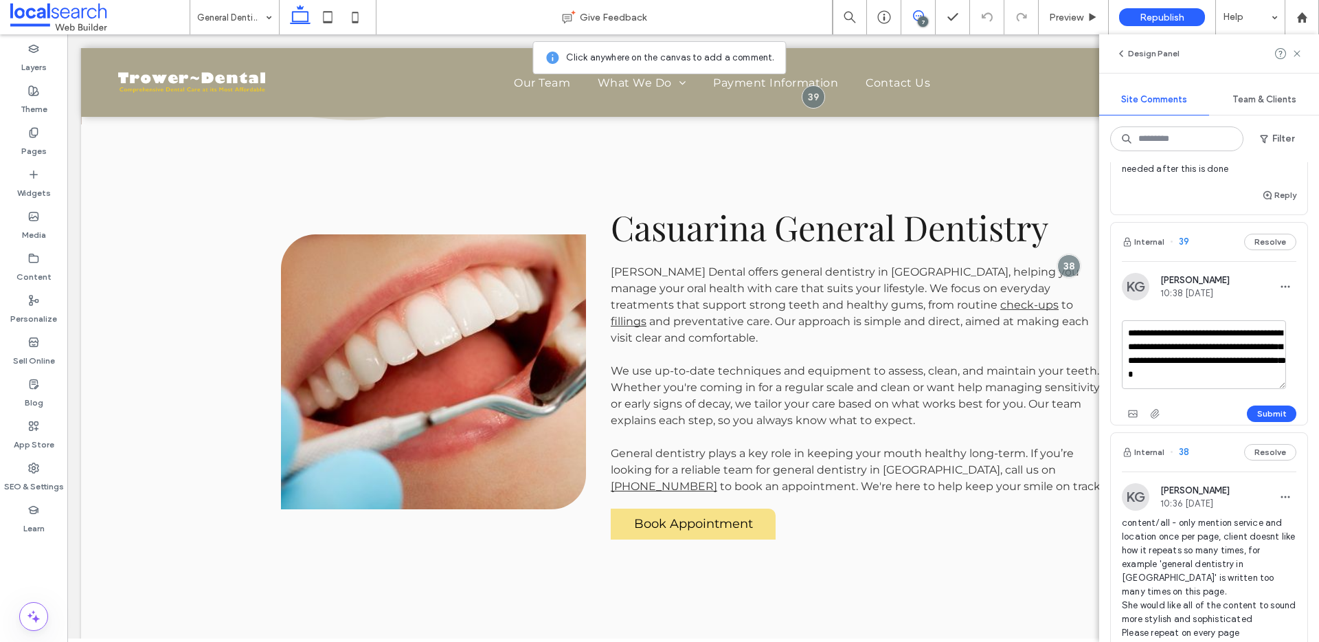
scroll to position [5, 0]
type textarea "**********"
click at [1257, 412] on button "Submit" at bounding box center [1271, 413] width 49 height 16
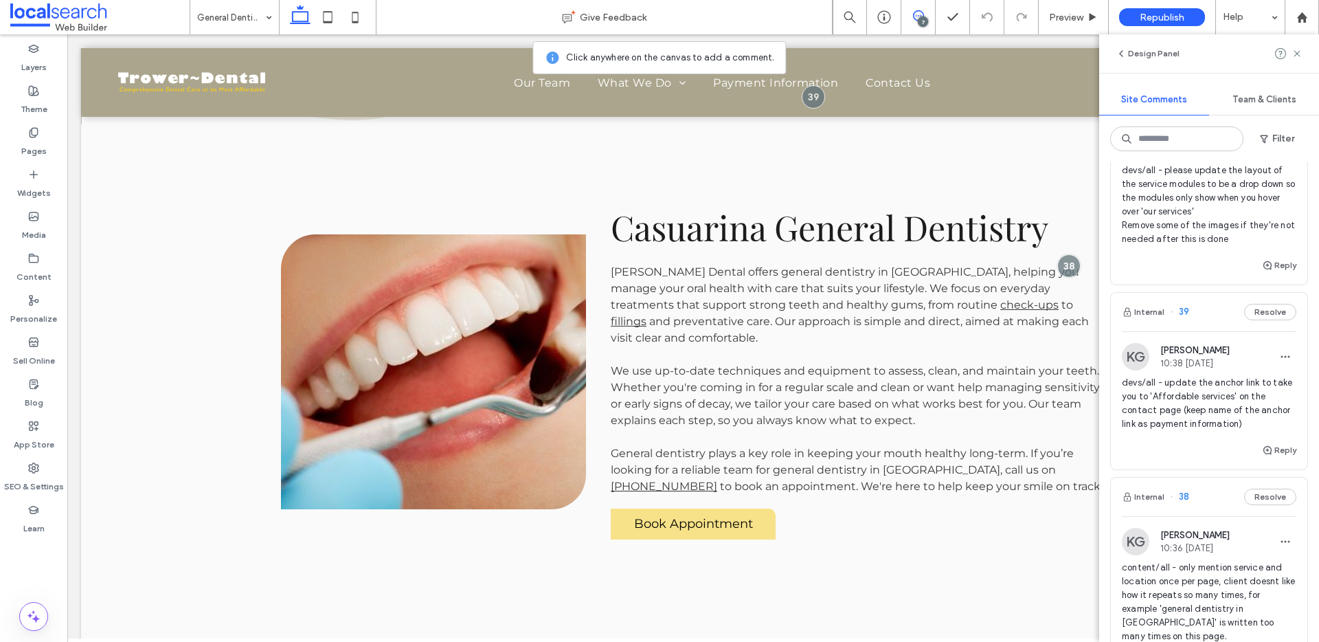
scroll to position [0, 0]
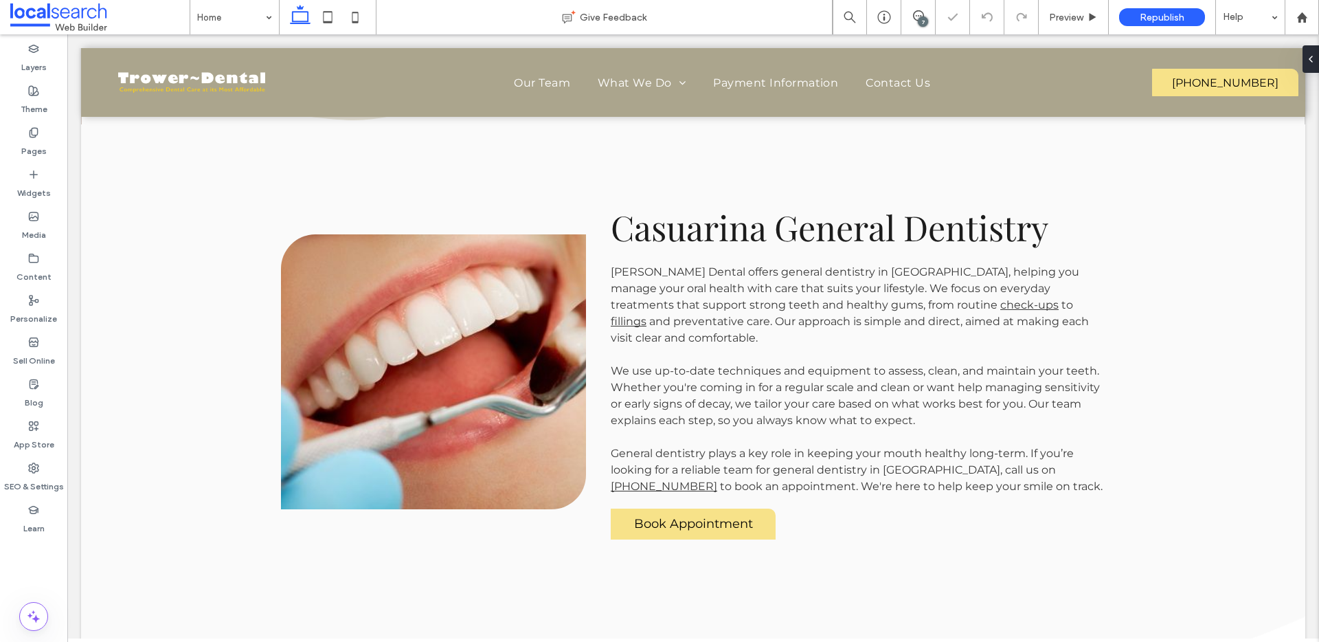
click at [926, 17] on div "7" at bounding box center [923, 21] width 10 height 10
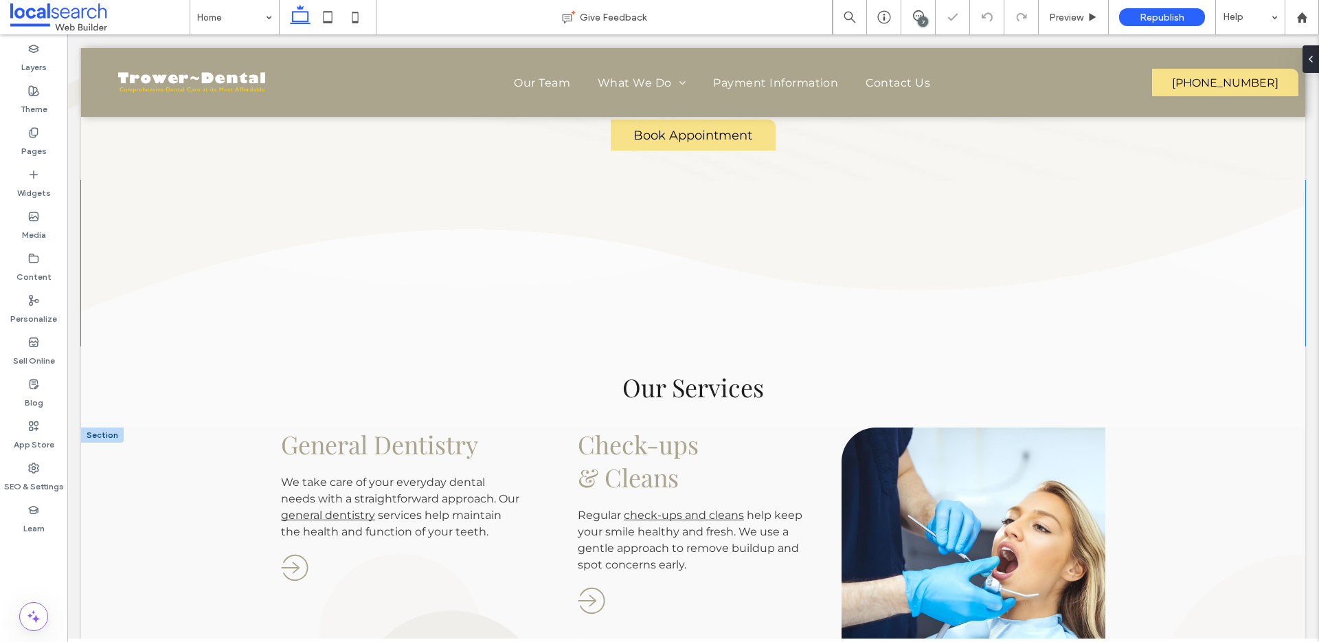
scroll to position [1301, 0]
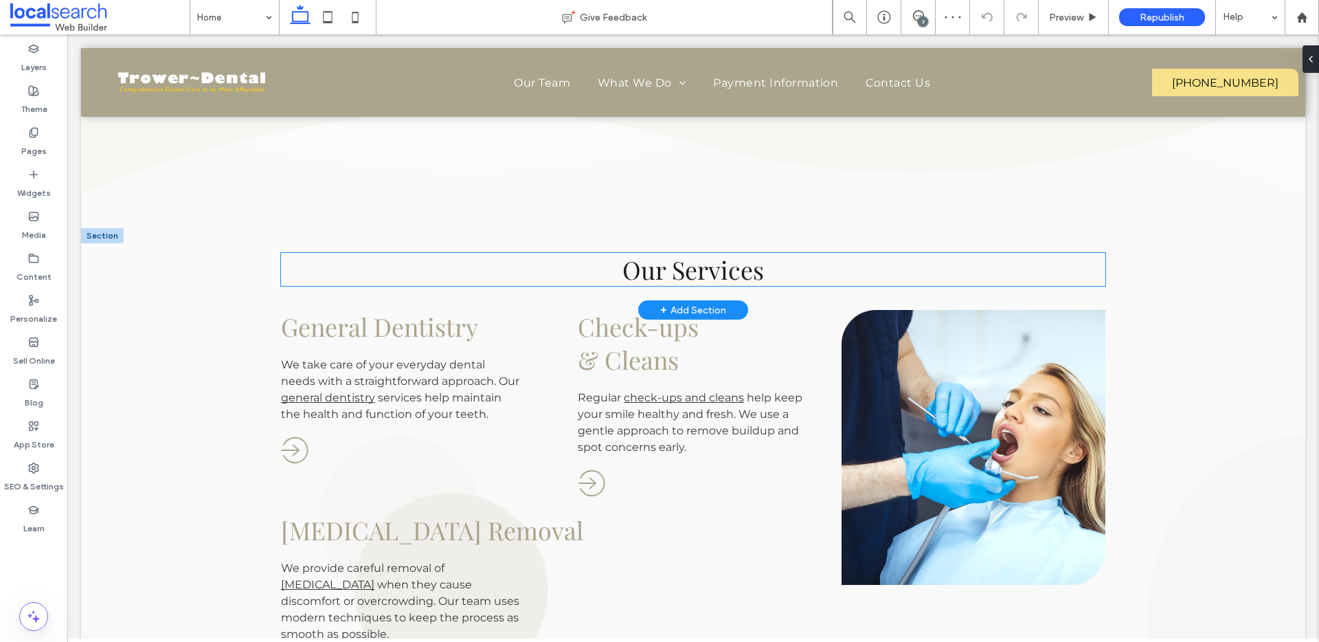
click at [739, 276] on span "Our Services" at bounding box center [694, 269] width 142 height 33
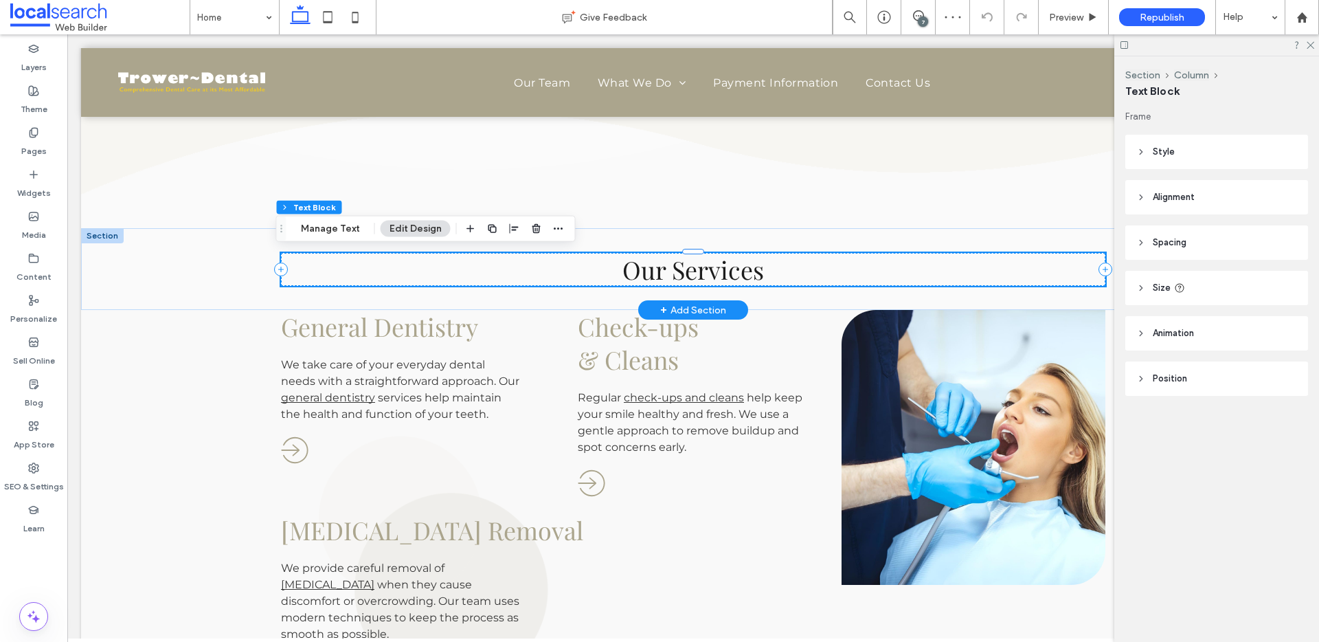
click at [703, 270] on span "Our Services" at bounding box center [694, 269] width 142 height 33
click at [697, 273] on span "Our Services" at bounding box center [694, 269] width 142 height 33
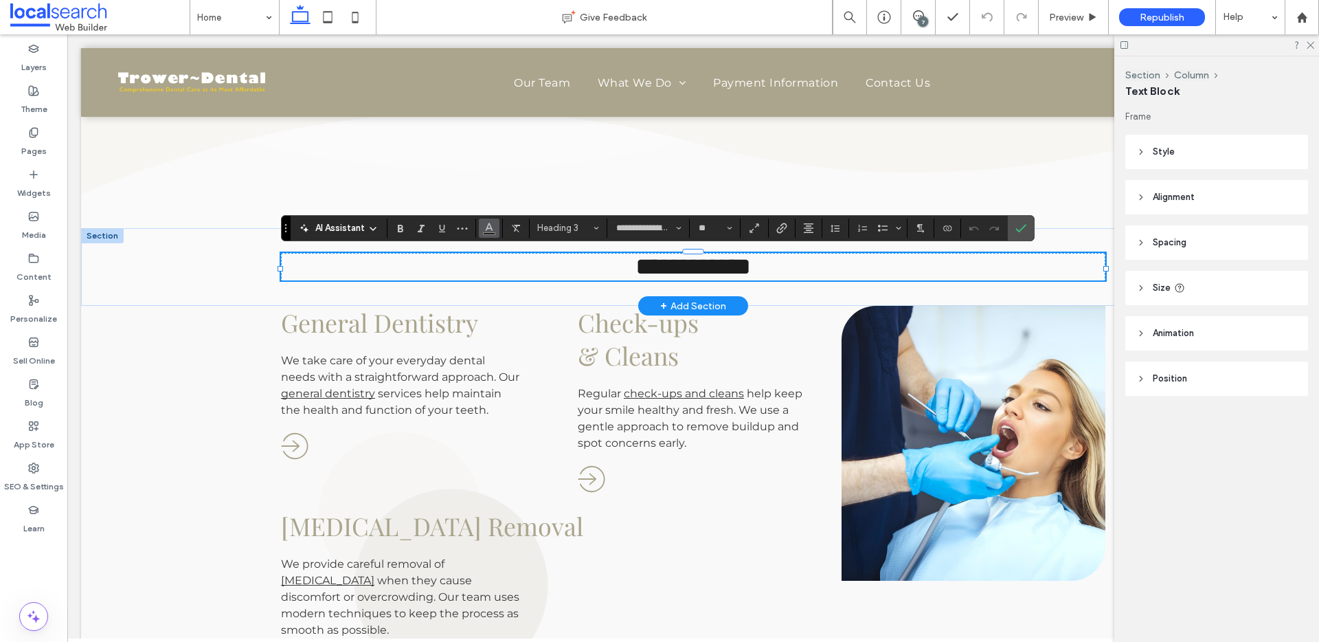
click at [486, 227] on icon "Color" at bounding box center [489, 226] width 11 height 11
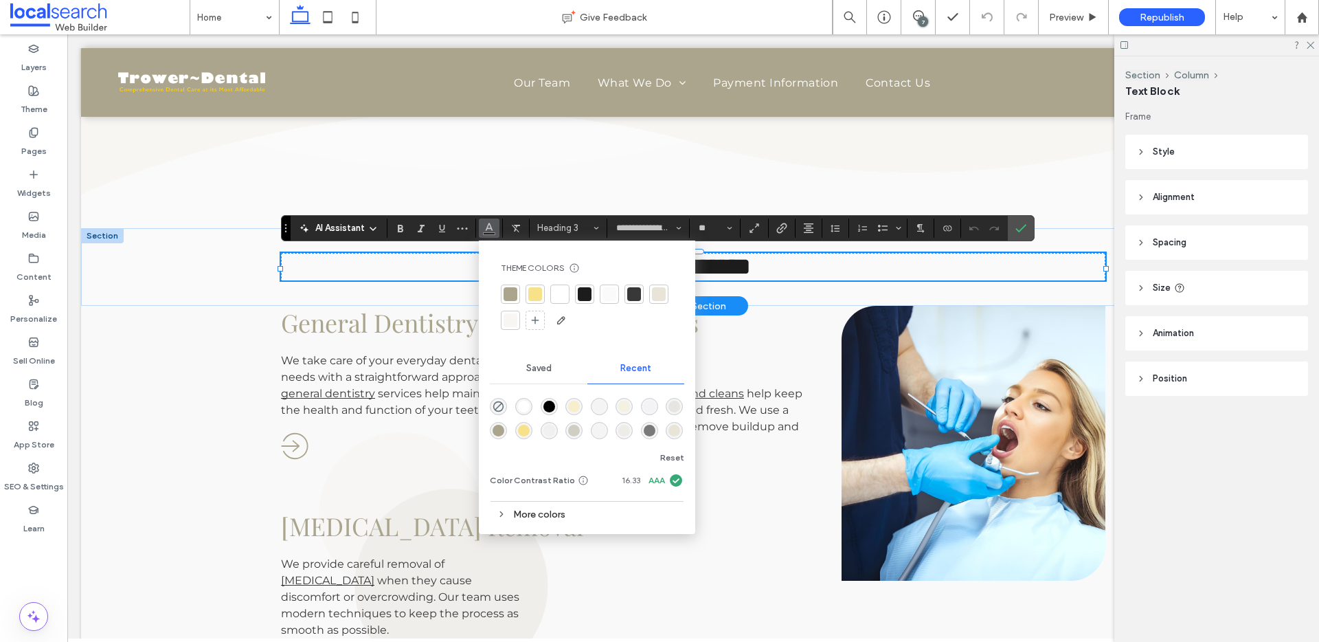
click at [510, 287] on div at bounding box center [511, 294] width 14 height 14
click at [1017, 230] on use "Confirm" at bounding box center [1021, 228] width 11 height 8
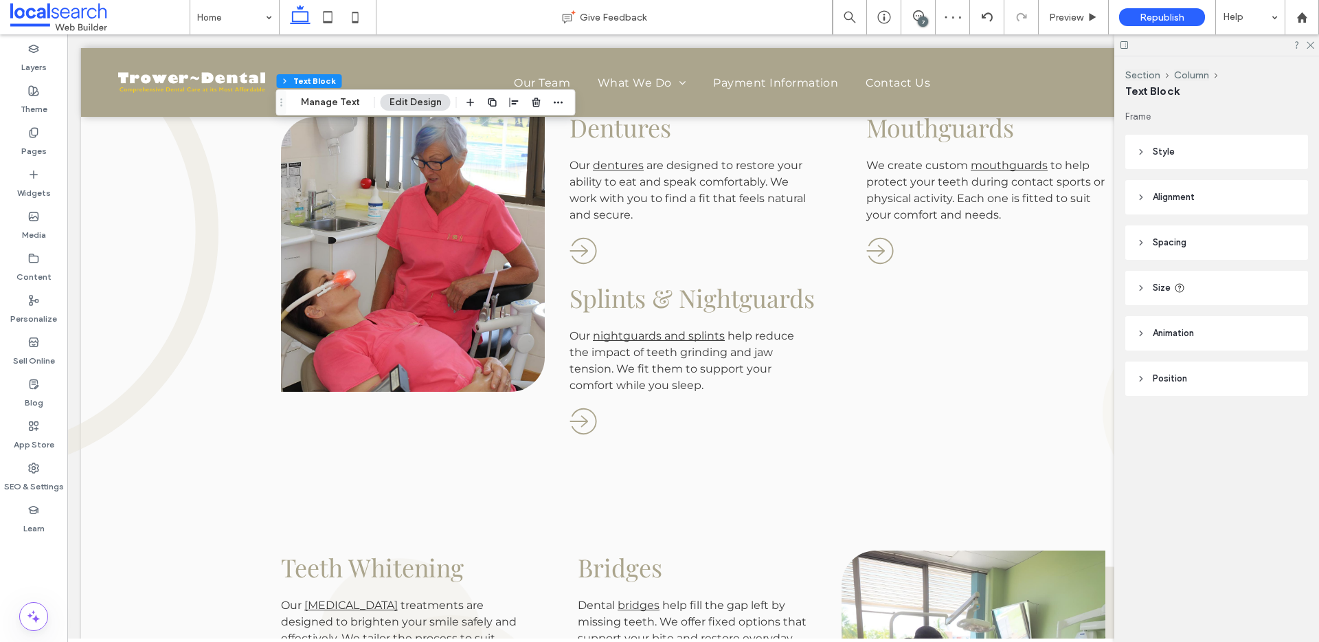
scroll to position [611, 0]
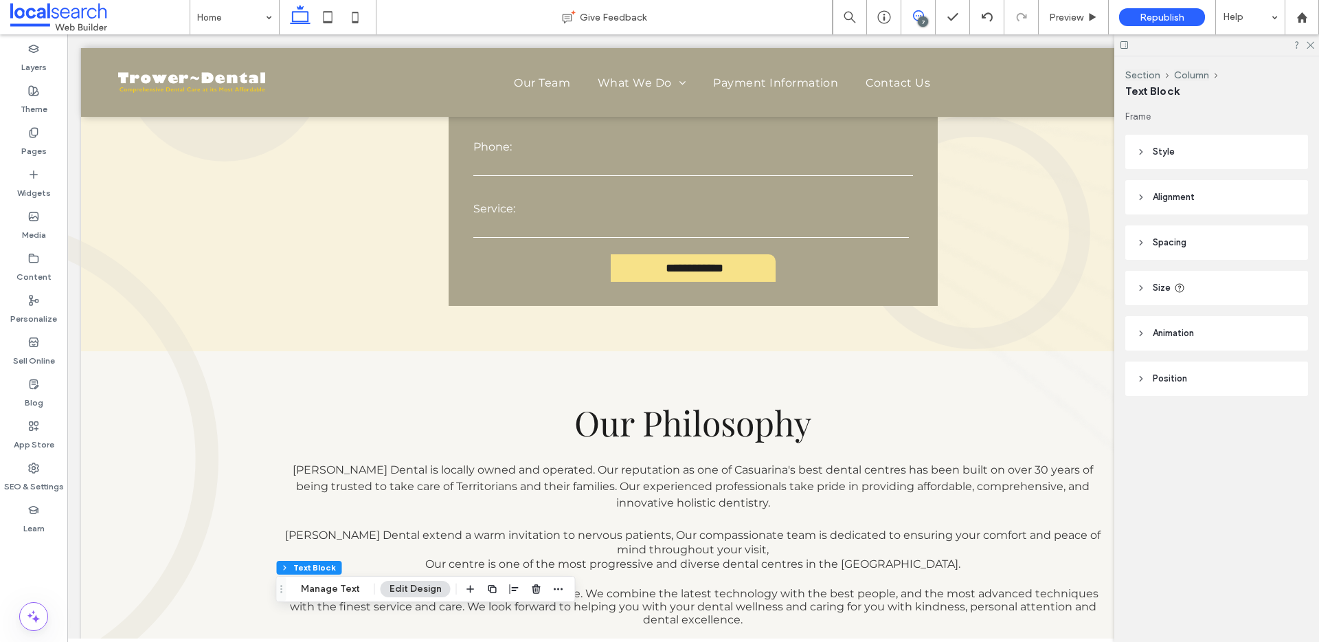
click at [915, 19] on icon at bounding box center [918, 15] width 11 height 11
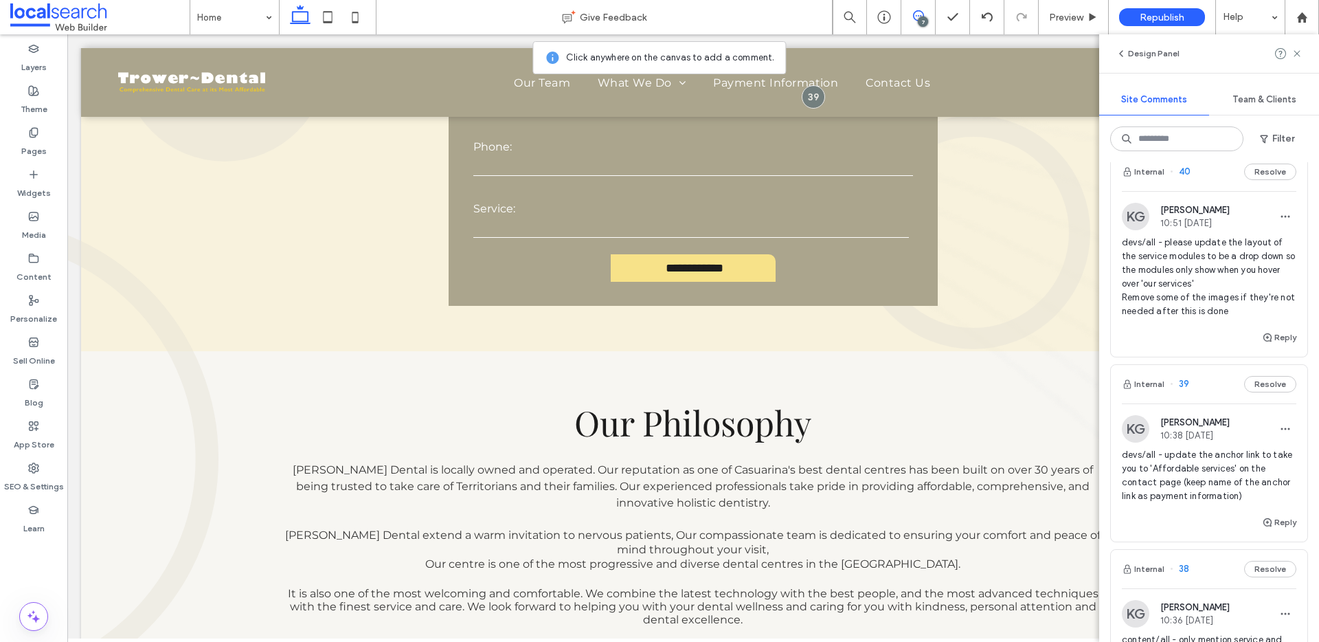
scroll to position [0, 0]
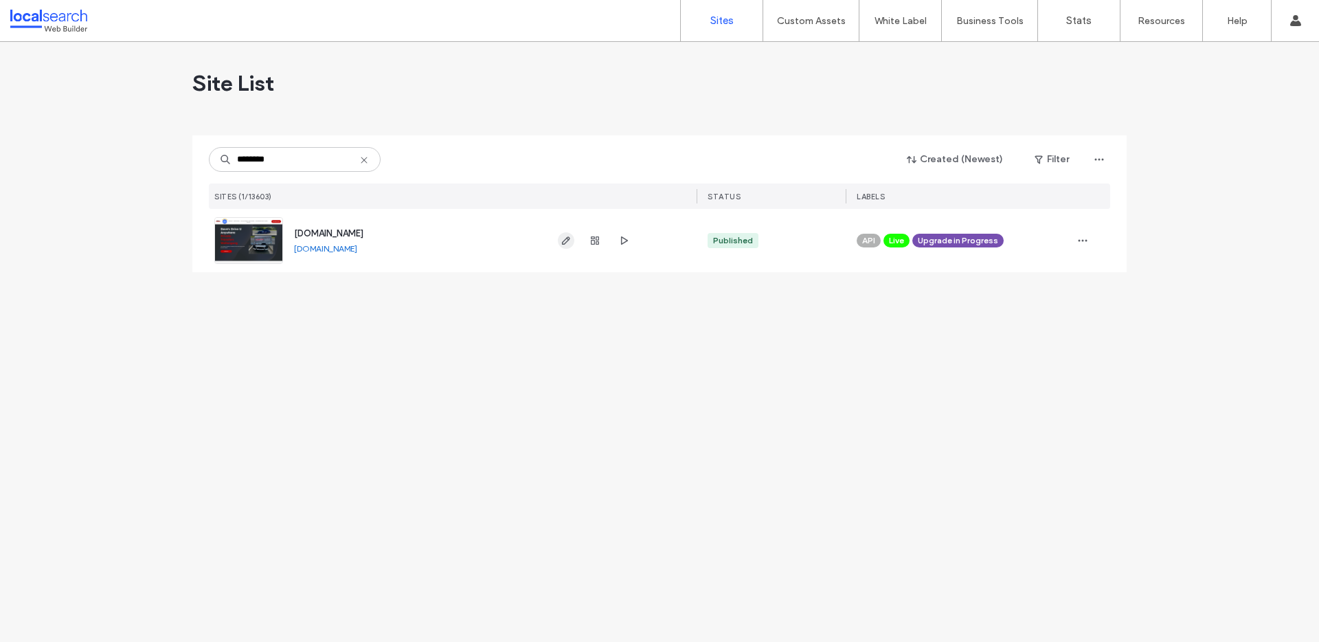
type input "********"
click at [569, 239] on use "button" at bounding box center [566, 240] width 8 height 8
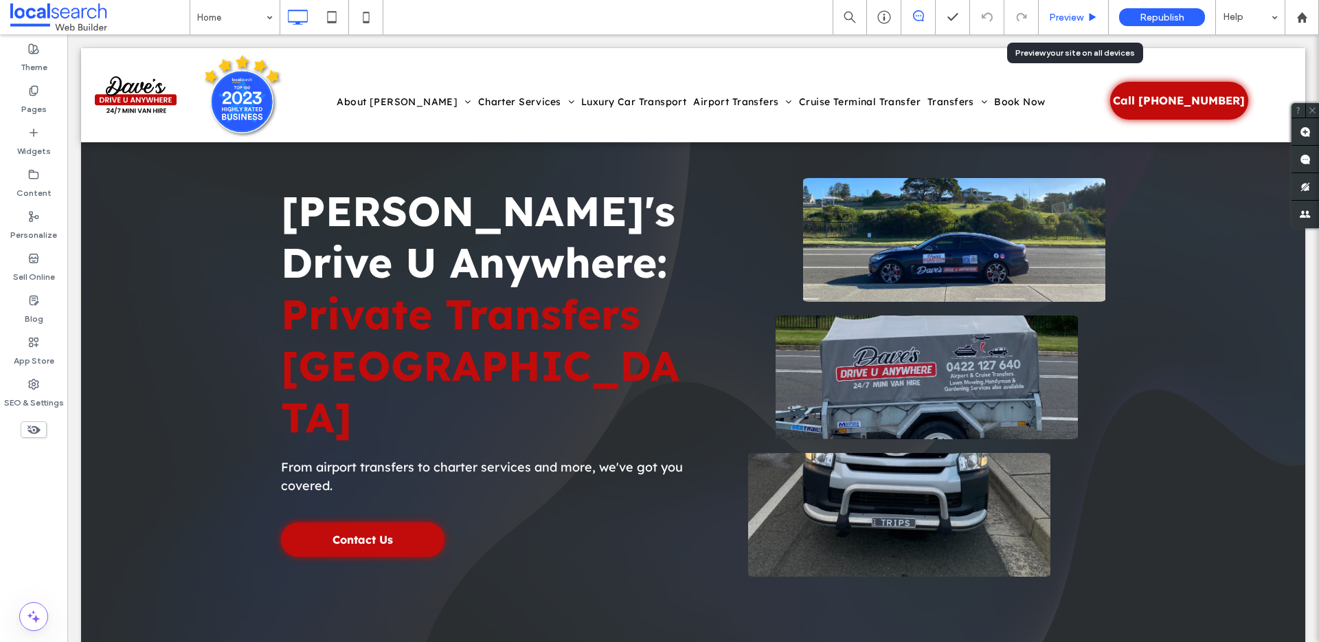
click at [1096, 19] on icon at bounding box center [1093, 17] width 10 height 10
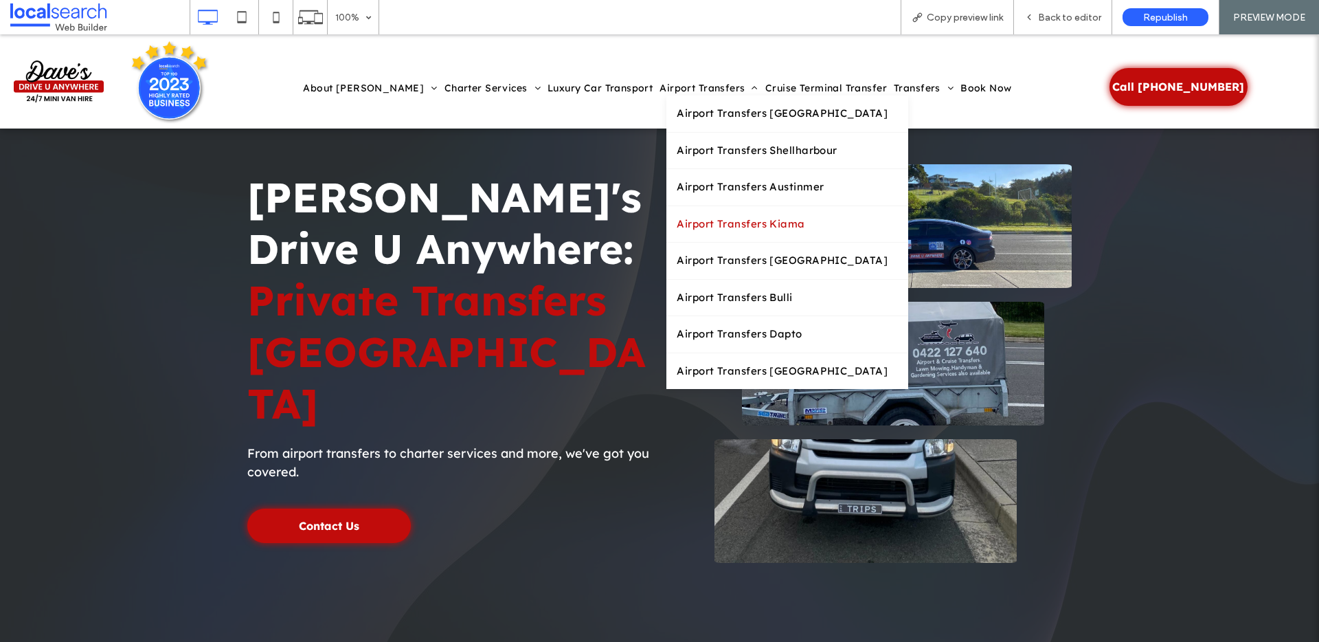
click at [694, 214] on link "Airport Transfers Kiama" at bounding box center [788, 224] width 242 height 36
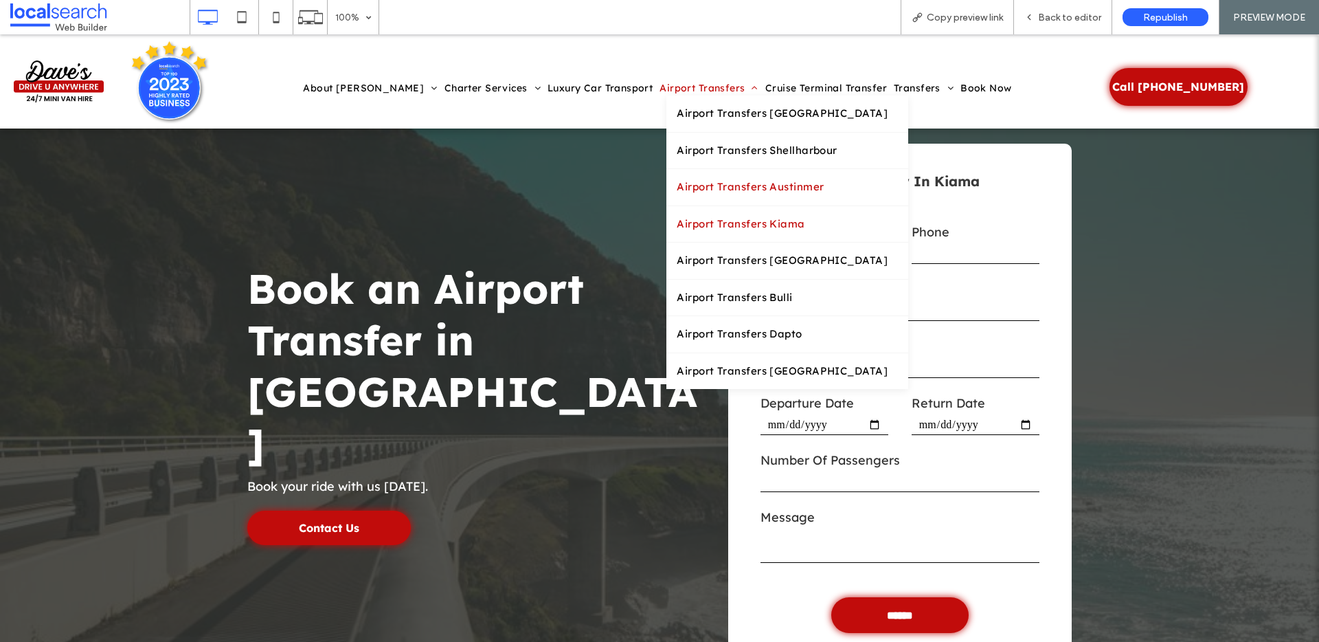
drag, startPoint x: 672, startPoint y: 183, endPoint x: 673, endPoint y: 214, distance: 30.3
click at [677, 183] on span "Airport Transfers Austinmer" at bounding box center [750, 187] width 147 height 16
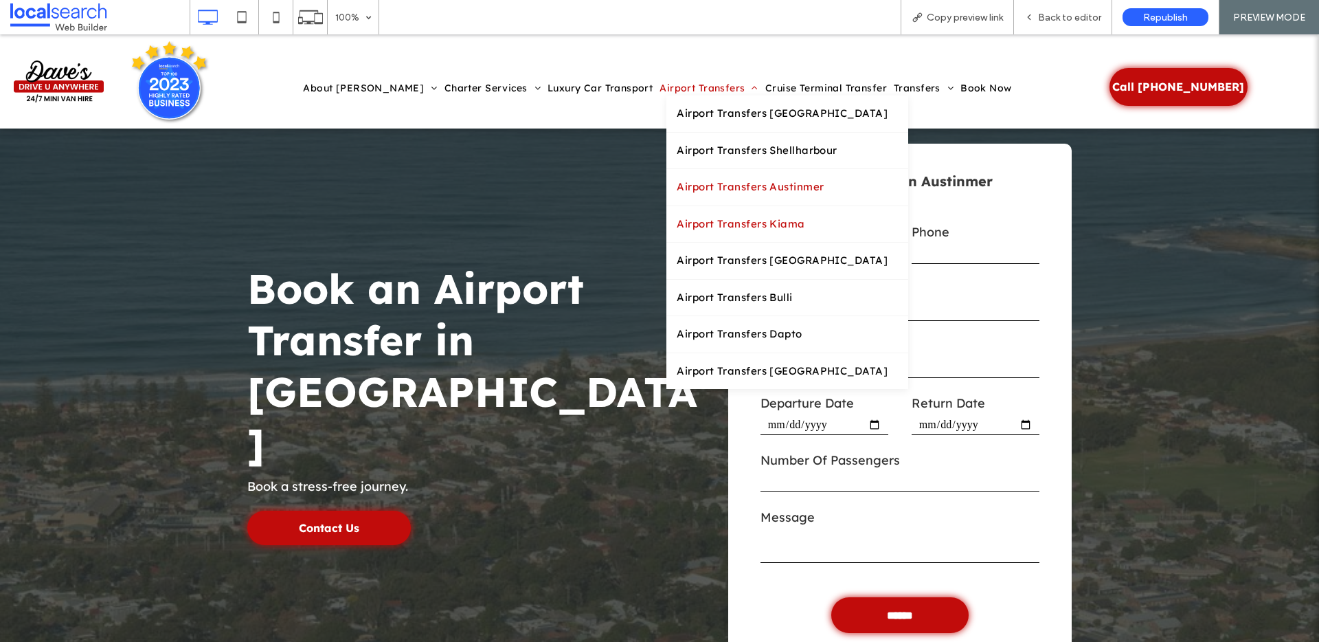
click at [677, 221] on span "Airport Transfers Kiama" at bounding box center [741, 224] width 128 height 16
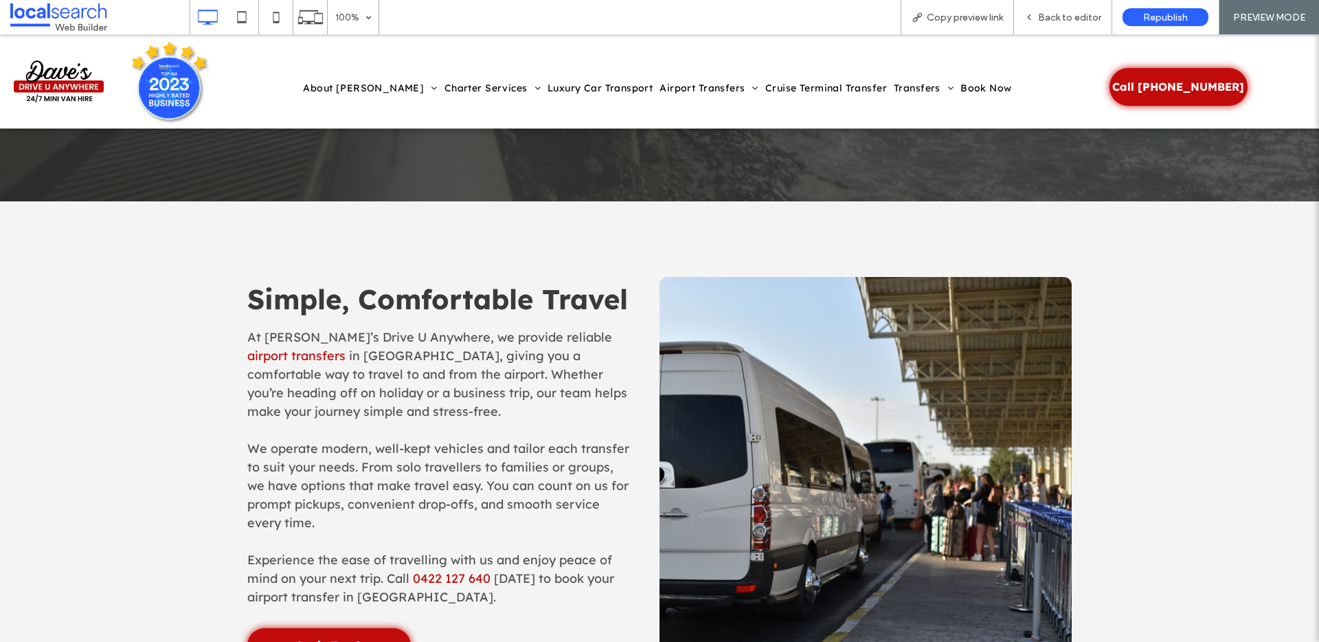
scroll to position [676, 0]
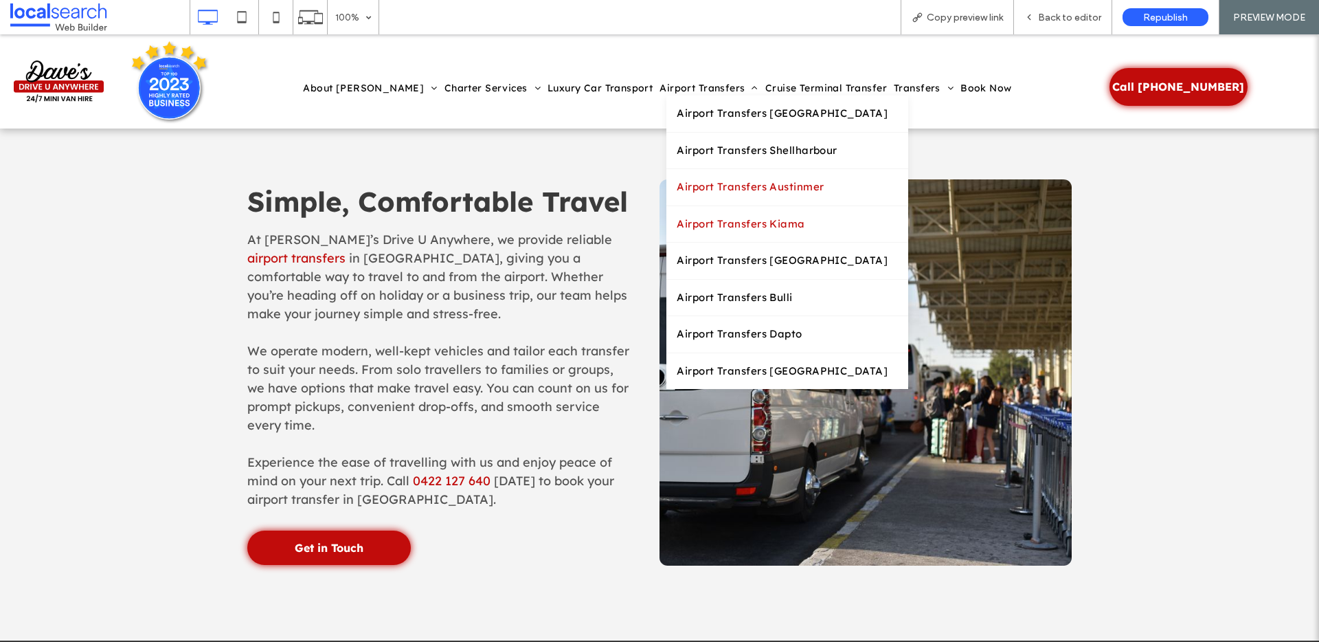
drag, startPoint x: 678, startPoint y: 187, endPoint x: 678, endPoint y: 221, distance: 34.4
click at [678, 187] on span "Airport Transfers Austinmer" at bounding box center [750, 187] width 147 height 16
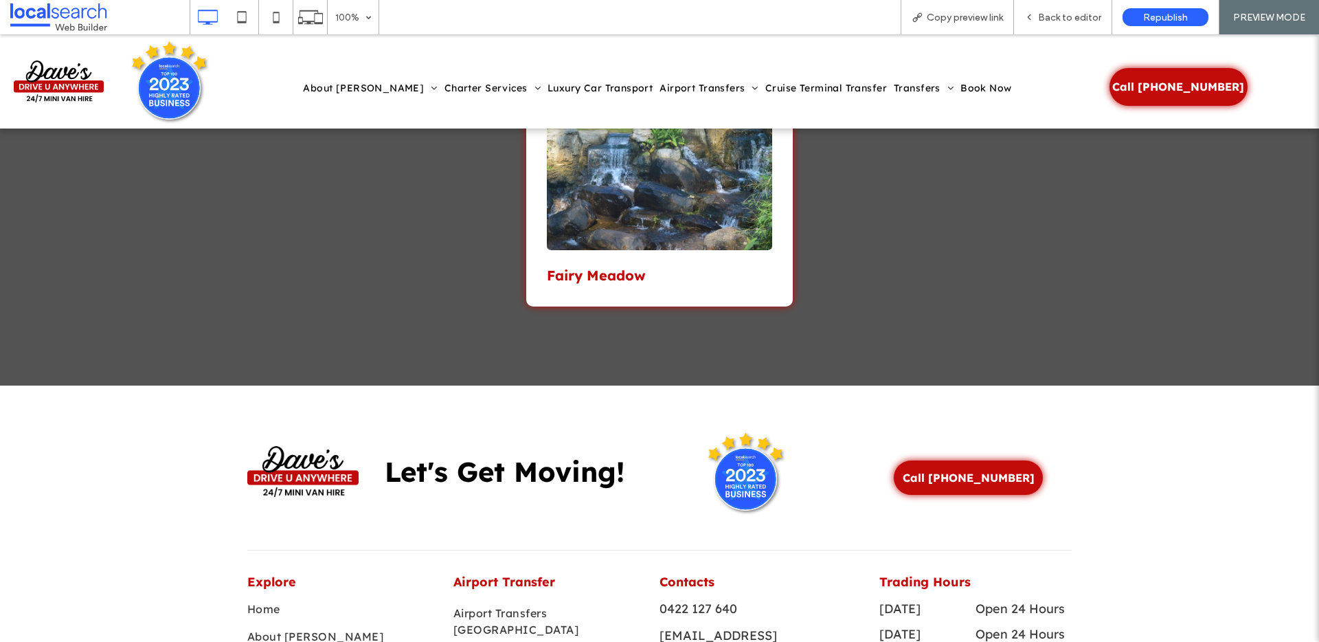
scroll to position [5932, 0]
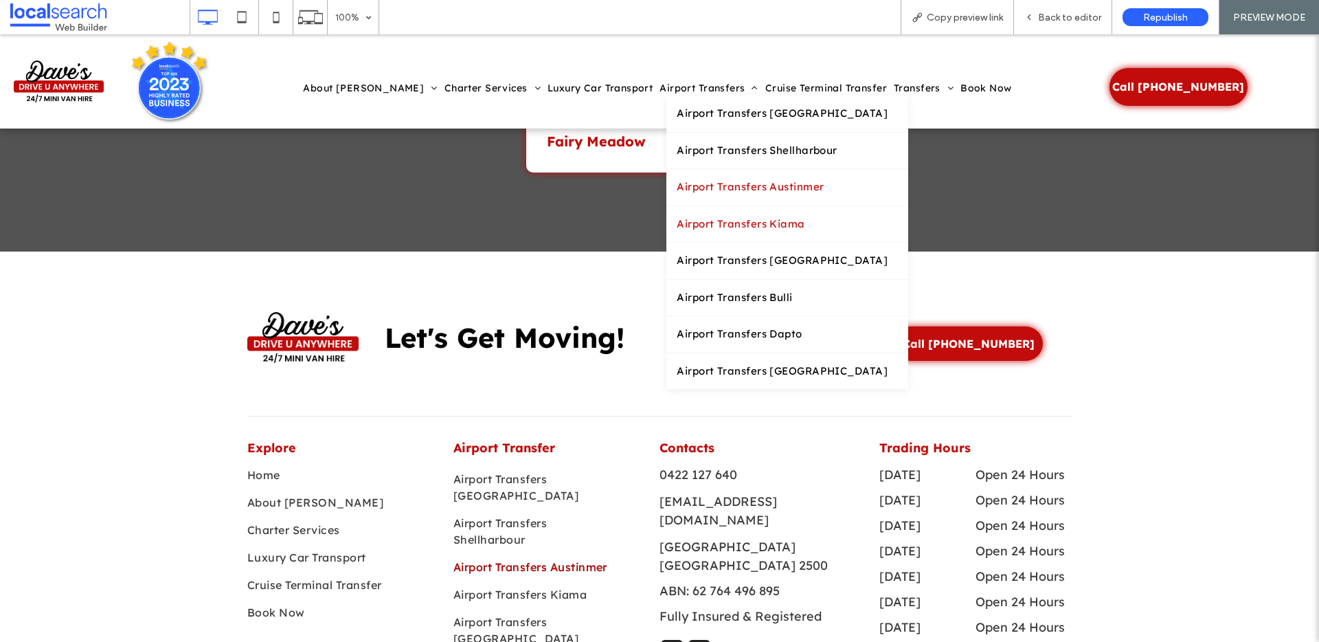
click at [702, 218] on span "Airport Transfers Kiama" at bounding box center [741, 224] width 128 height 16
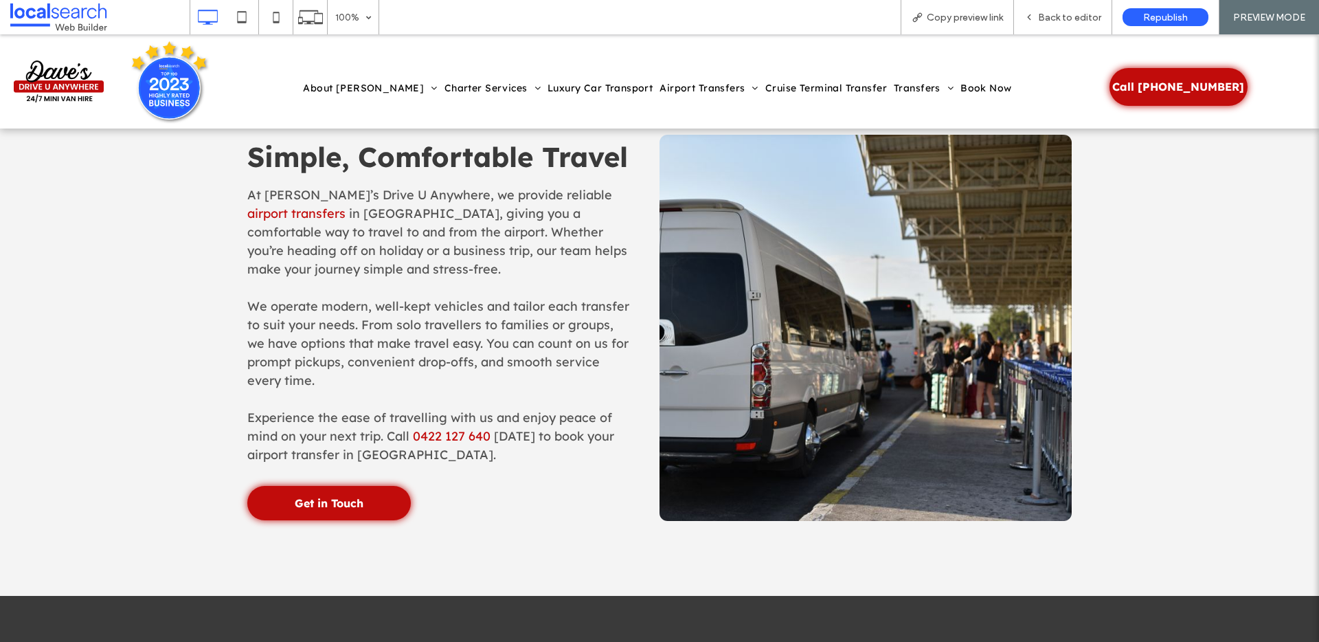
scroll to position [719, 0]
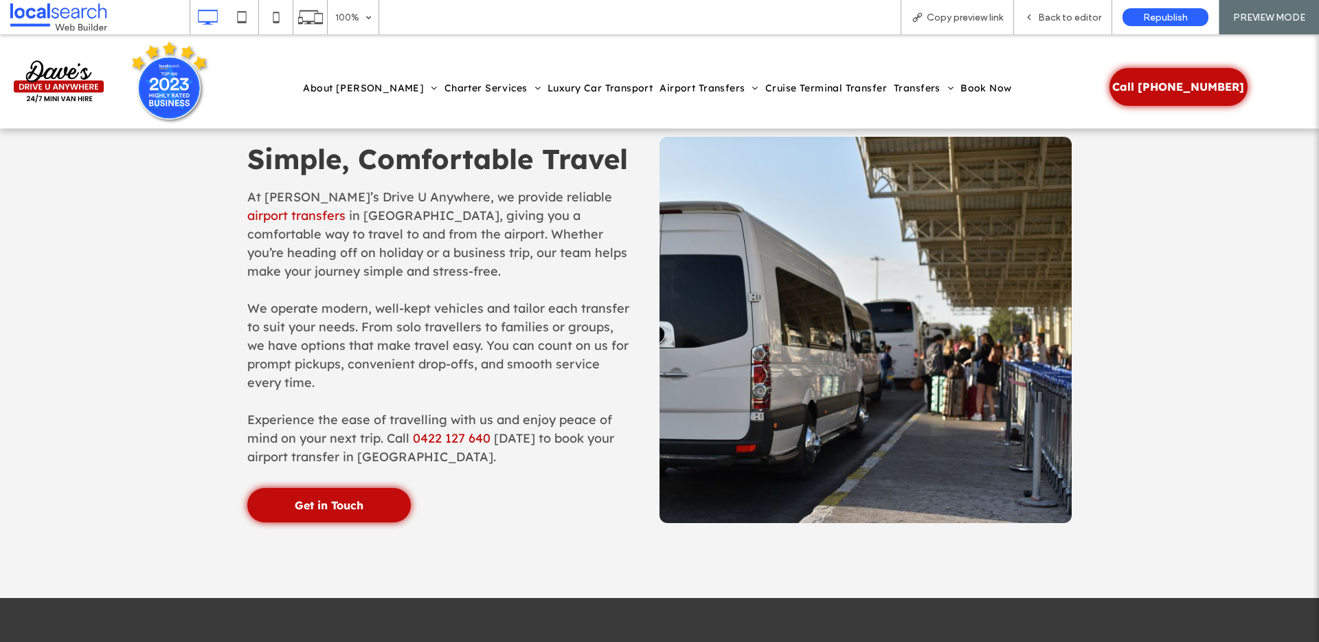
click at [179, 224] on div "Simple, Comfortable Travel At Dave’s Drive U Anywhere, we provide reliable airp…" at bounding box center [659, 329] width 1319 height 537
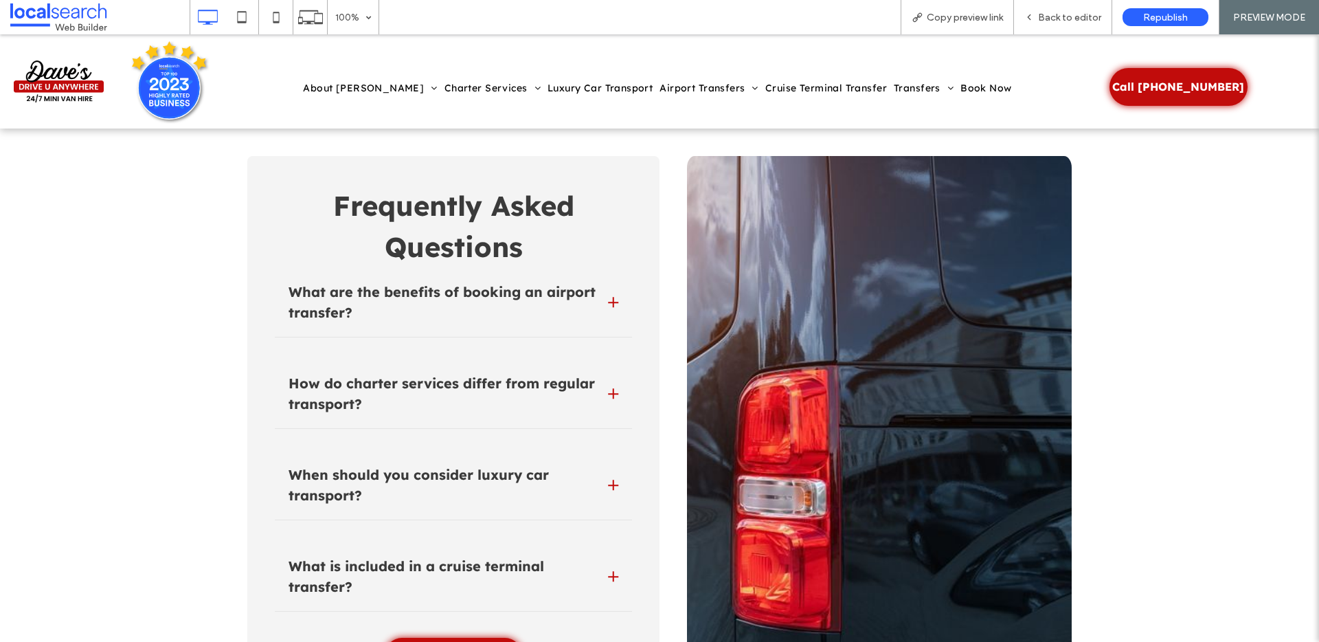
scroll to position [4148, 0]
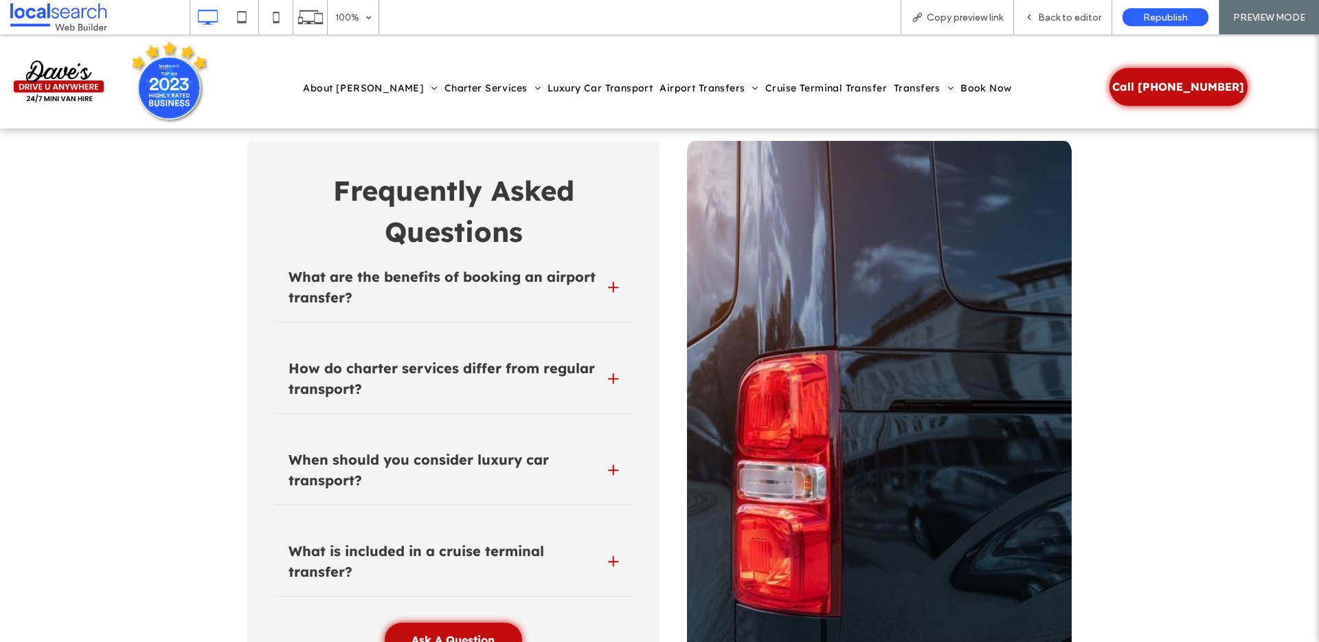
click at [608, 285] on div at bounding box center [613, 287] width 10 height 10
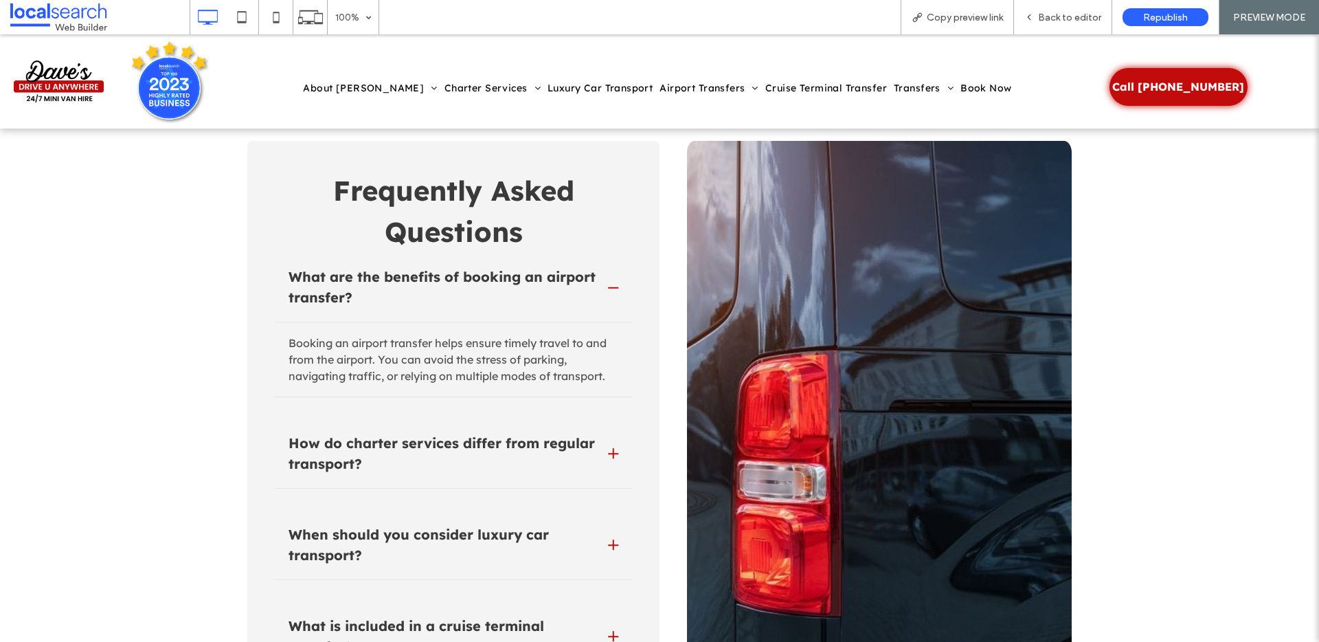
click at [608, 287] on div at bounding box center [613, 287] width 10 height 1
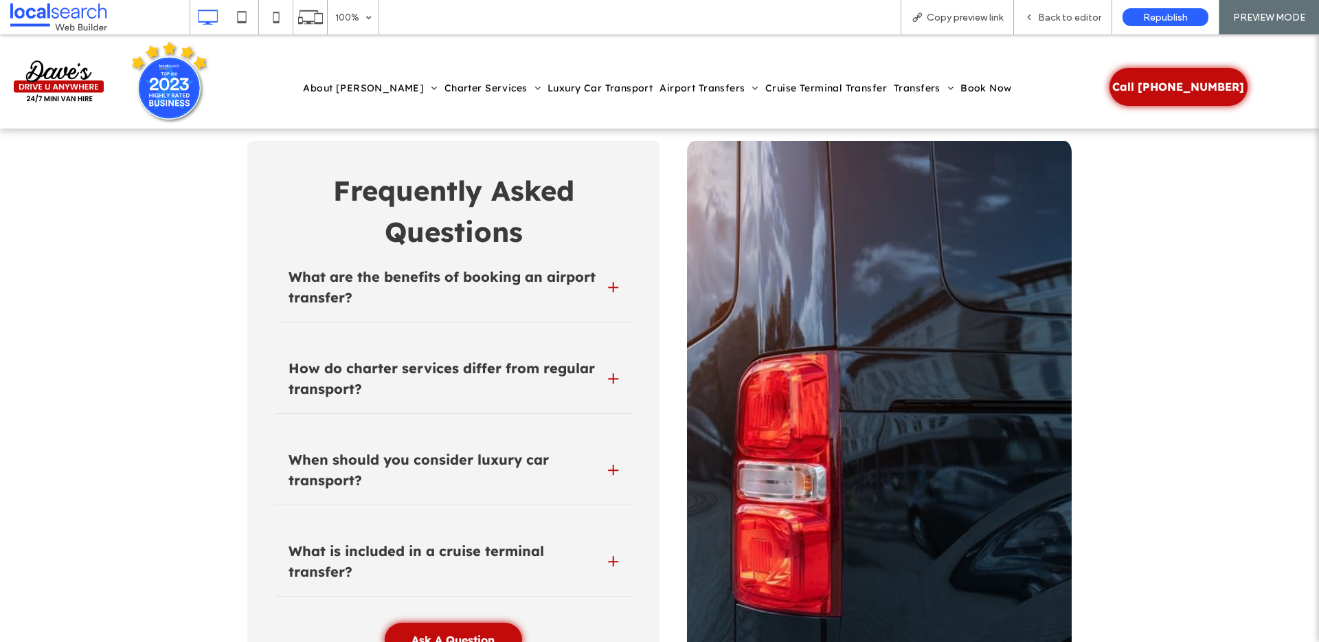
click at [598, 360] on div "How do charter services differ from regular transport?" at bounding box center [453, 382] width 357 height 63
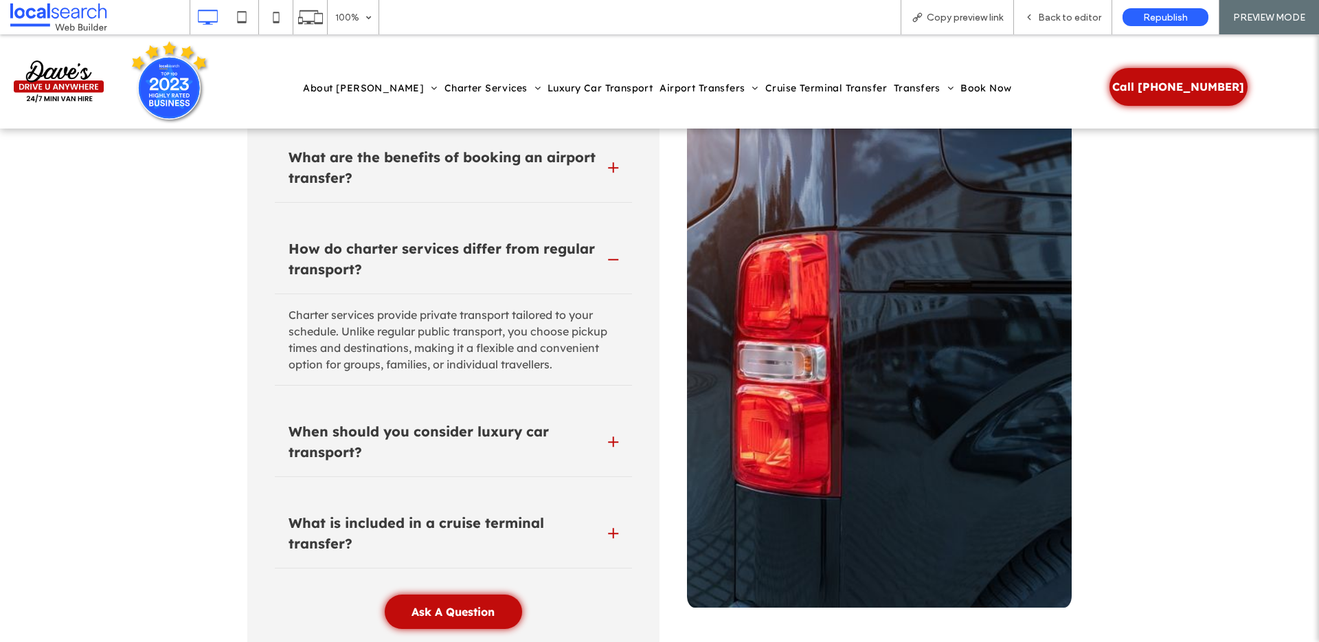
scroll to position [4271, 0]
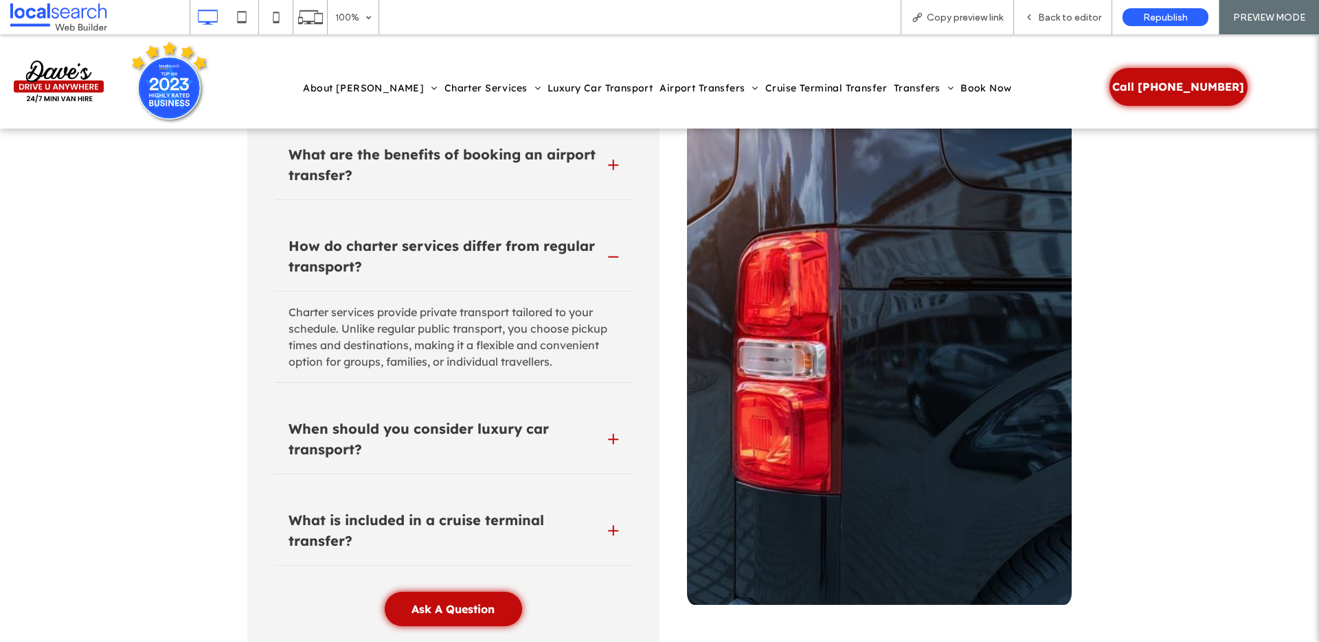
click at [598, 251] on div "How do charter services differ from regular transport?" at bounding box center [453, 260] width 357 height 63
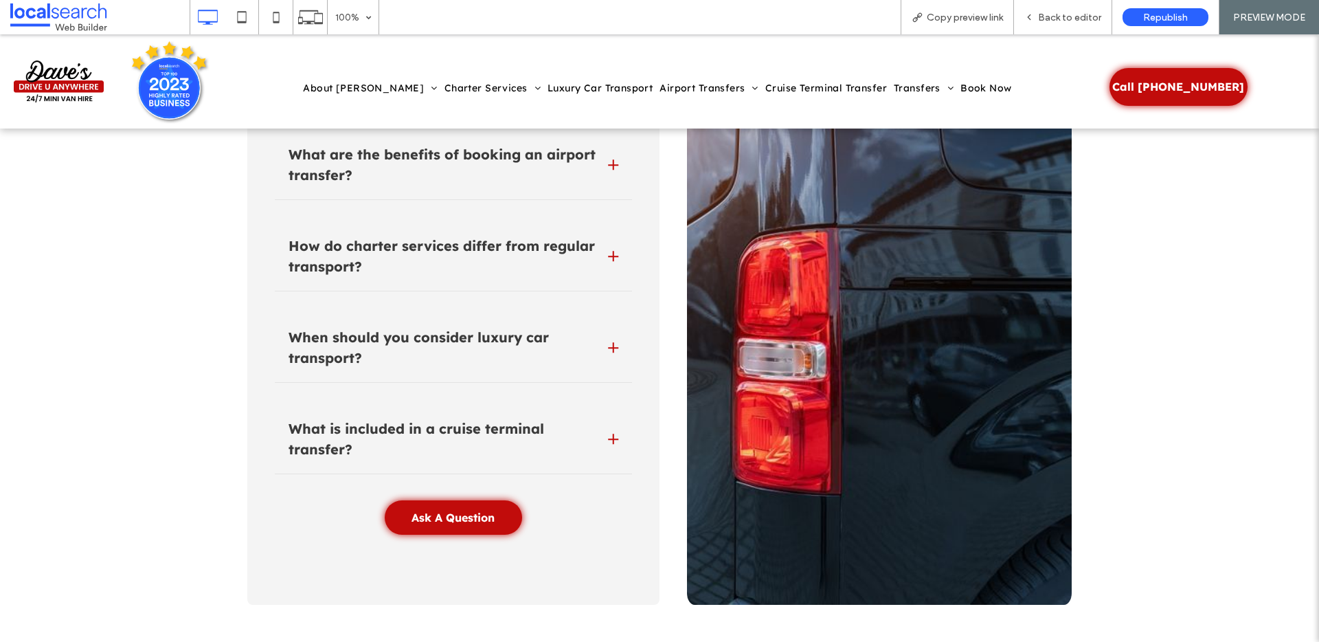
click at [577, 333] on h4 "When should you consider luxury car transport?" at bounding box center [443, 347] width 309 height 41
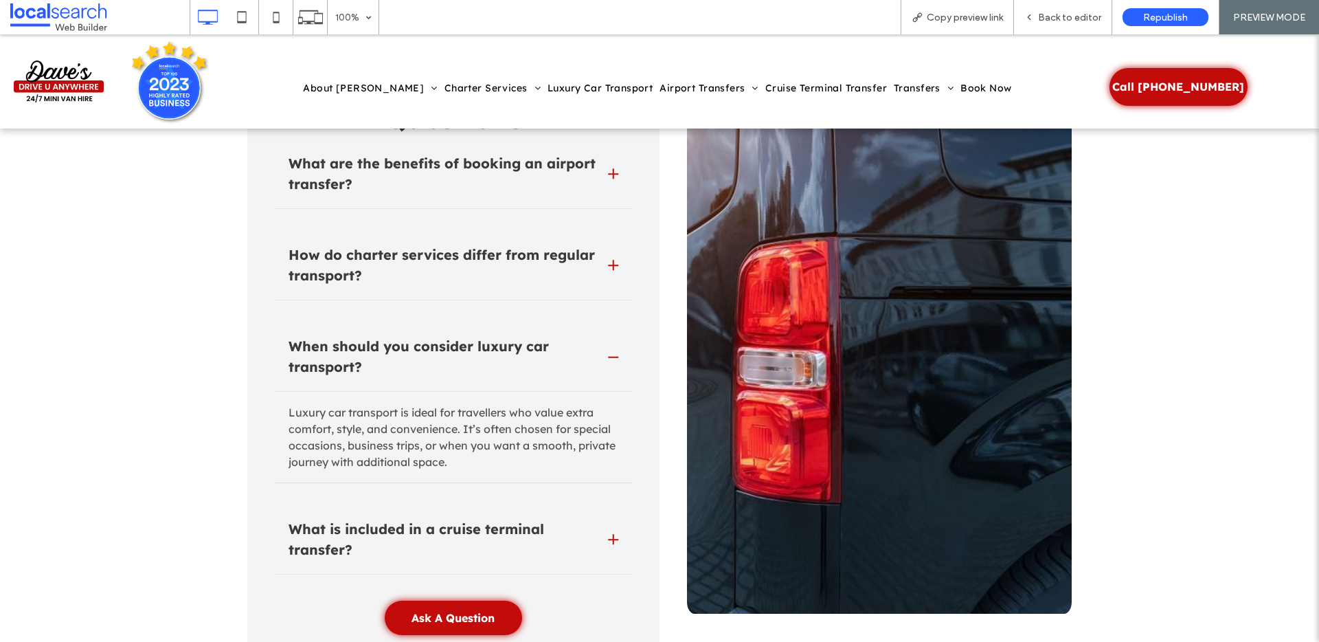
scroll to position [4282, 0]
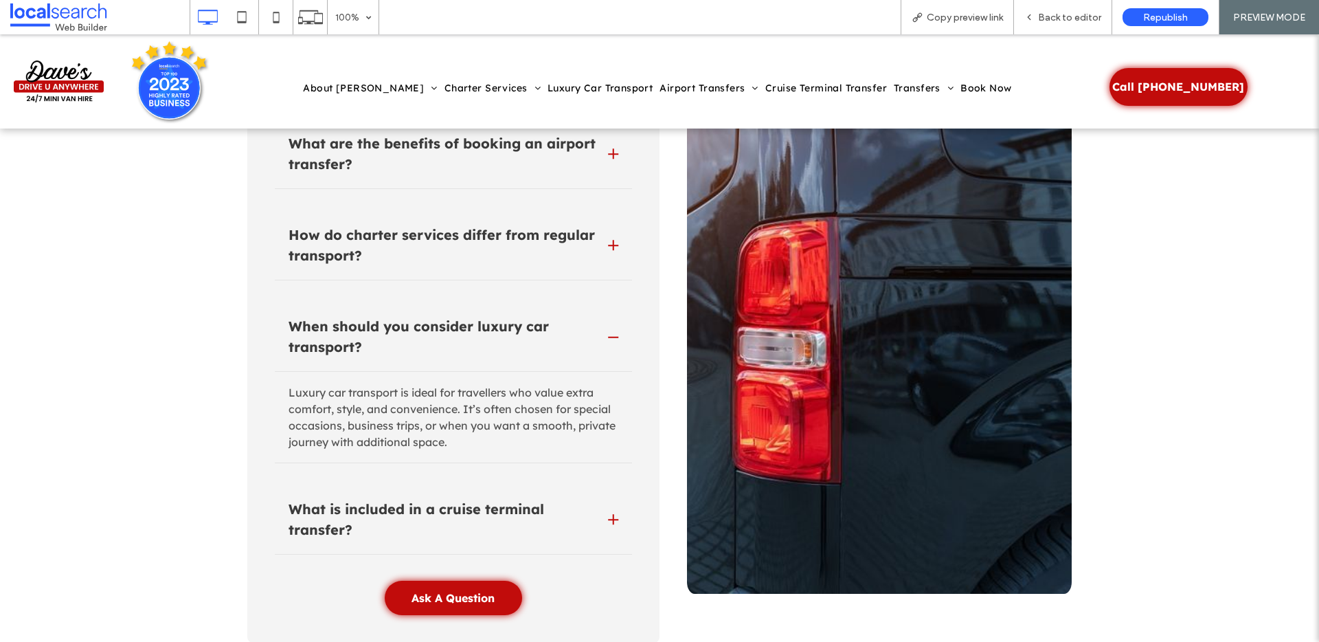
click at [600, 340] on div "When should you consider luxury car transport?" at bounding box center [453, 340] width 357 height 63
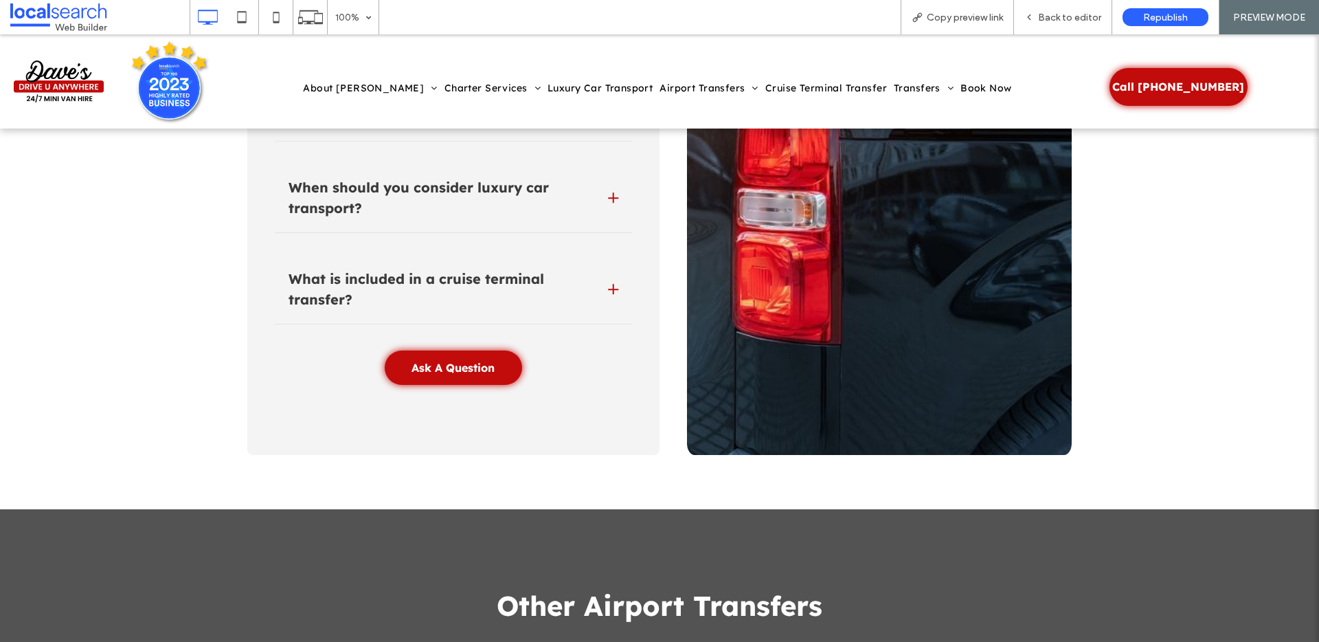
scroll to position [4511, 0]
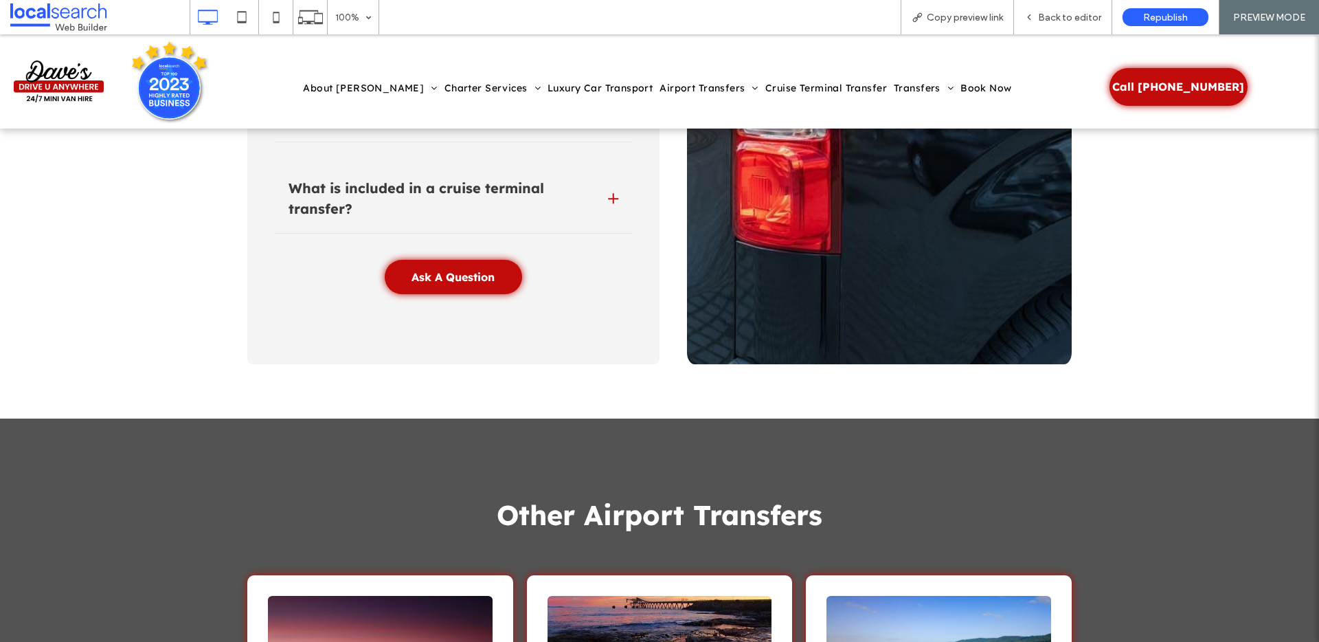
click at [604, 205] on div "What is included in a cruise terminal transfer?" at bounding box center [453, 202] width 357 height 63
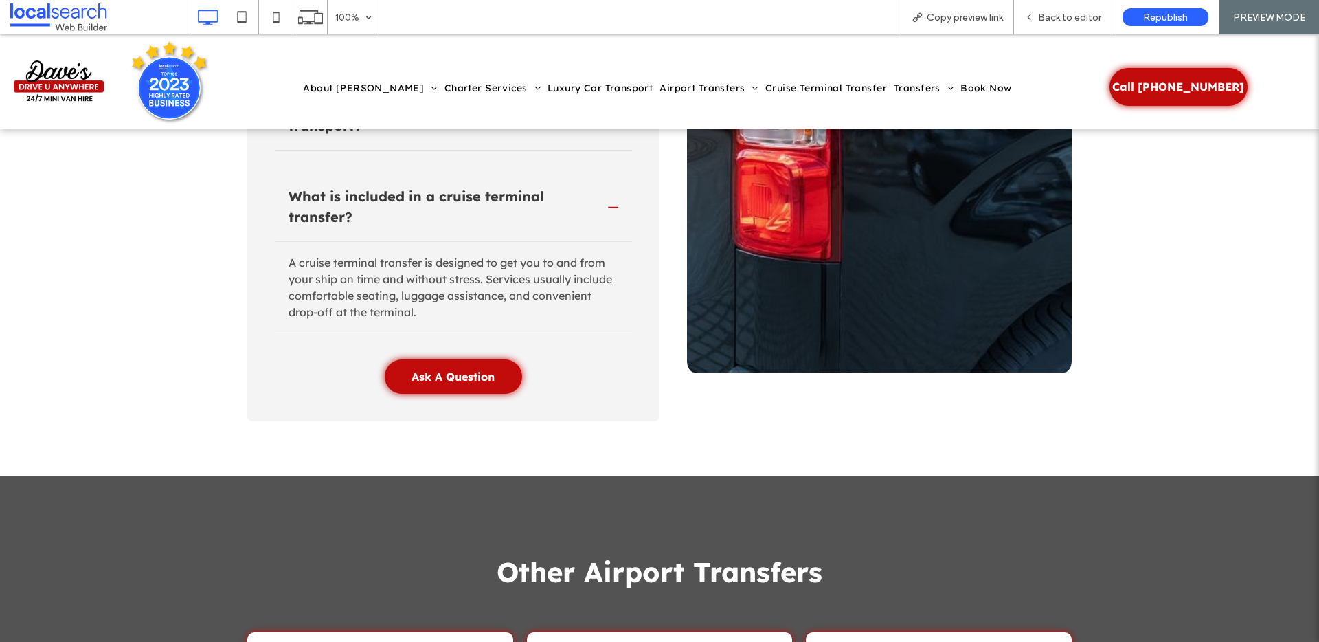
scroll to position [4409, 0]
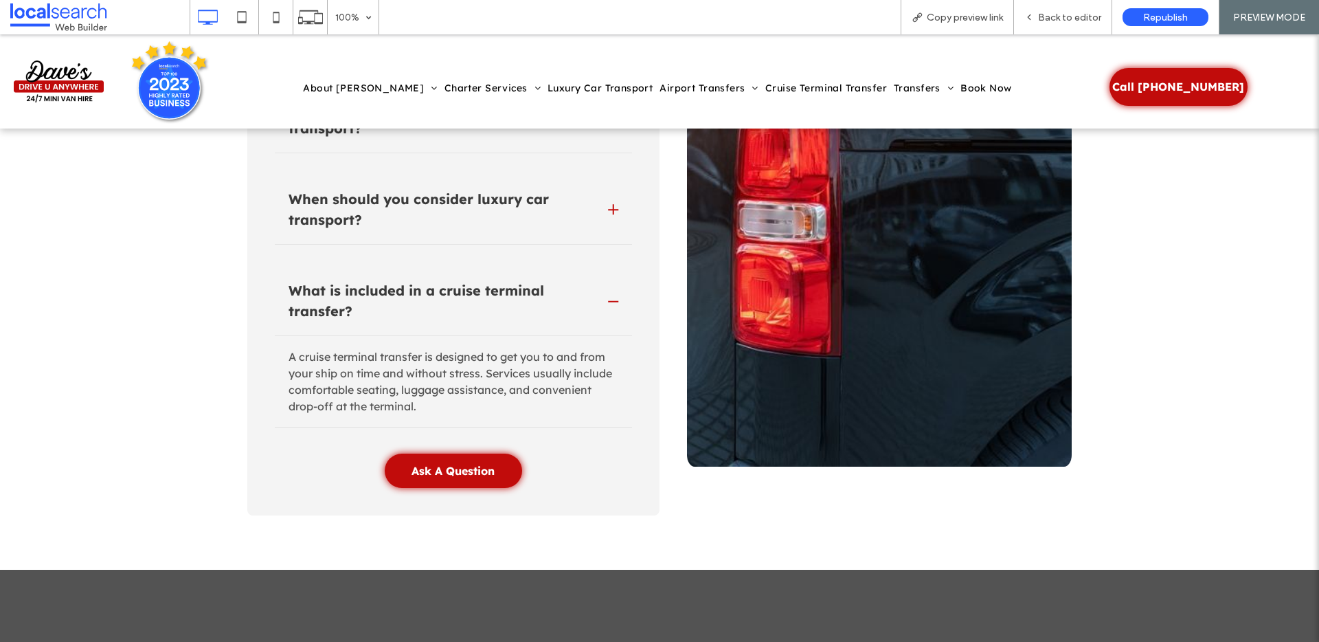
drag, startPoint x: 606, startPoint y: 295, endPoint x: 596, endPoint y: 302, distance: 12.4
click at [608, 296] on div at bounding box center [613, 301] width 10 height 10
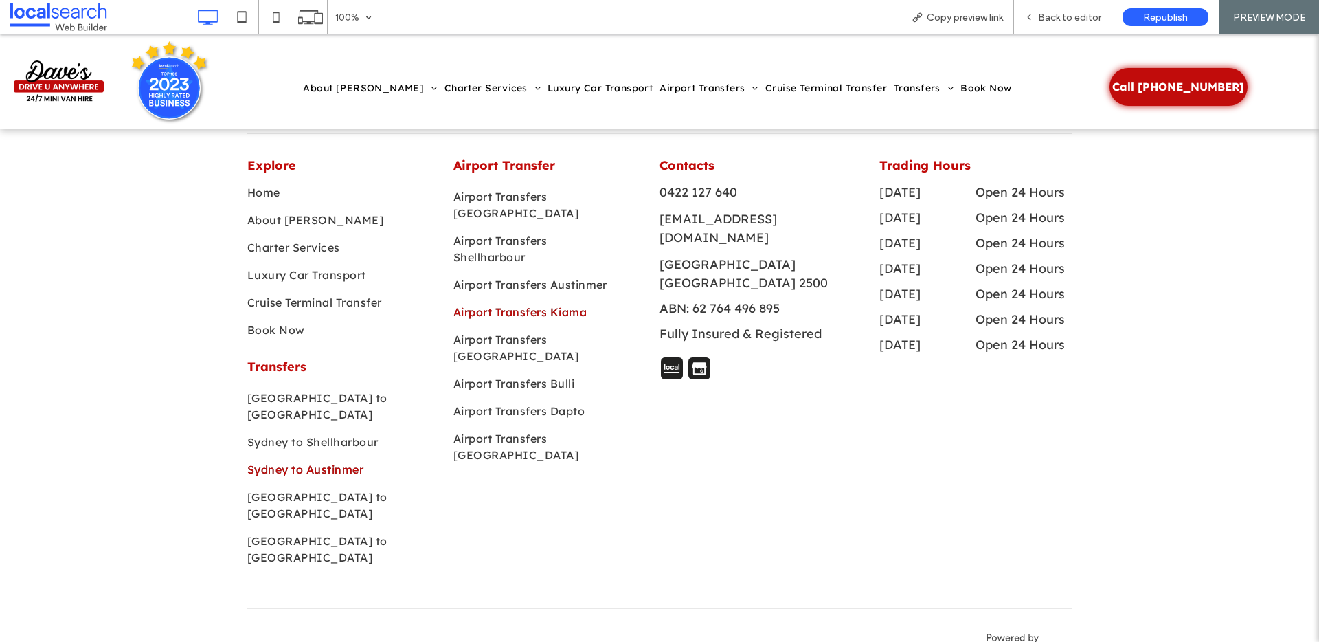
scroll to position [5983, 0]
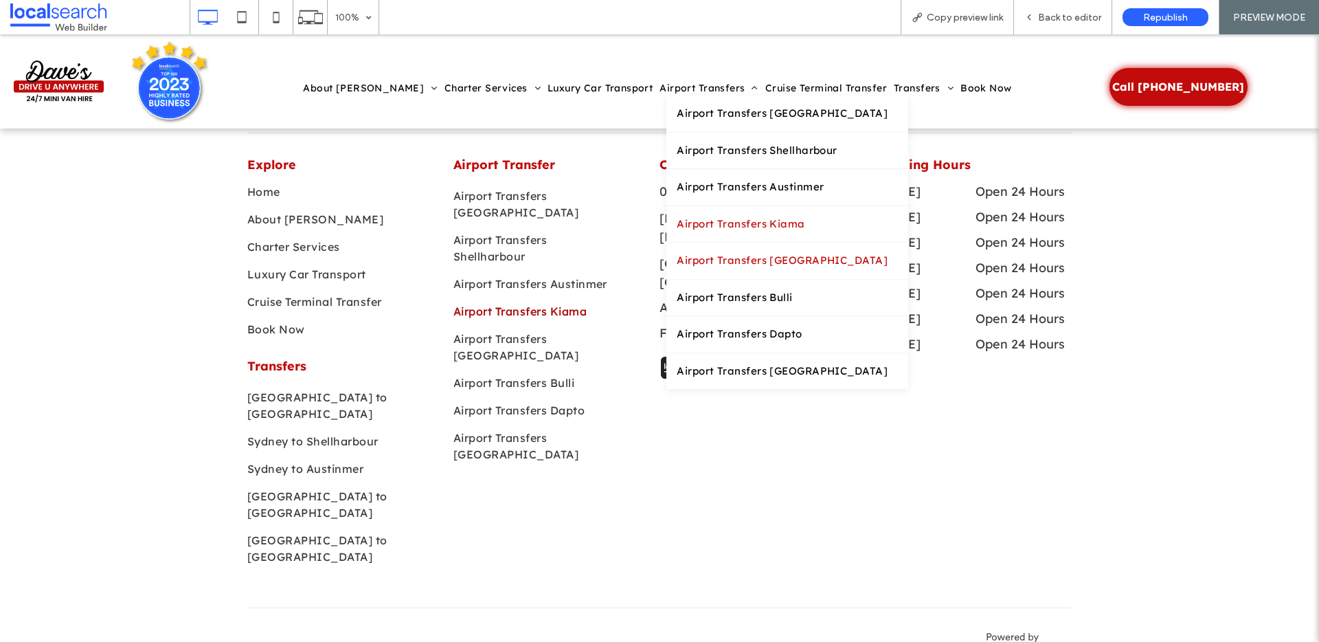
click at [679, 257] on span "Airport Transfers [GEOGRAPHIC_DATA]" at bounding box center [782, 261] width 211 height 16
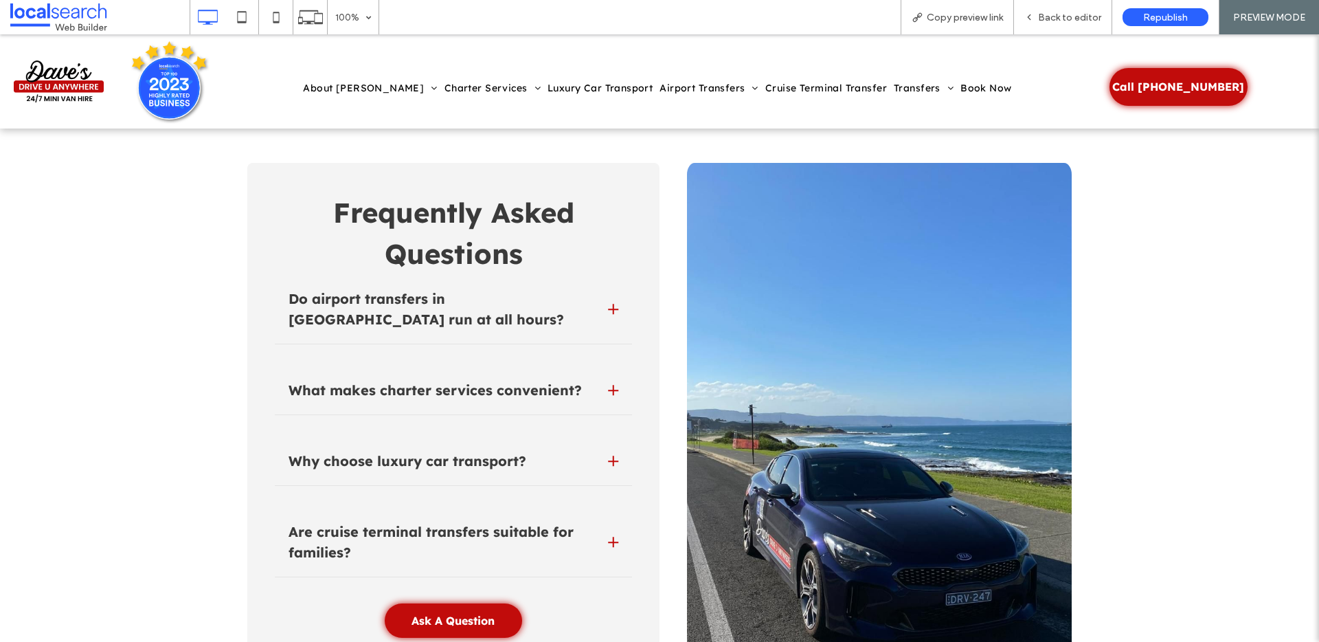
scroll to position [4231, 0]
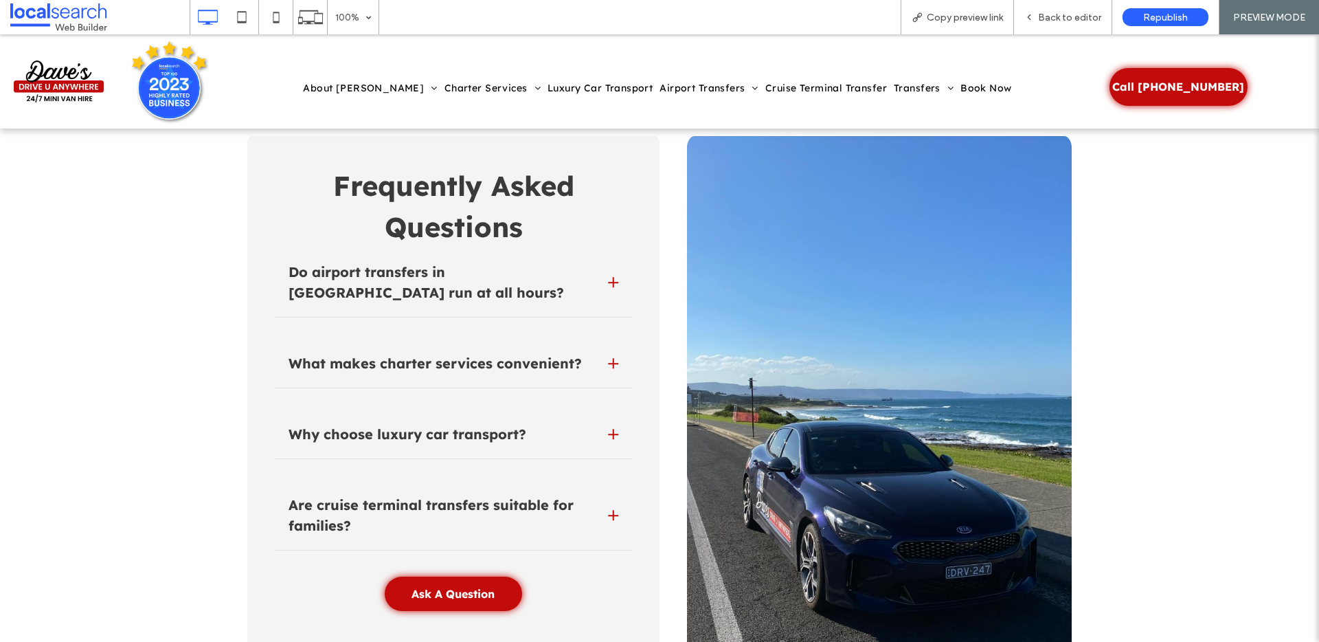
click at [609, 282] on div at bounding box center [613, 282] width 10 height 1
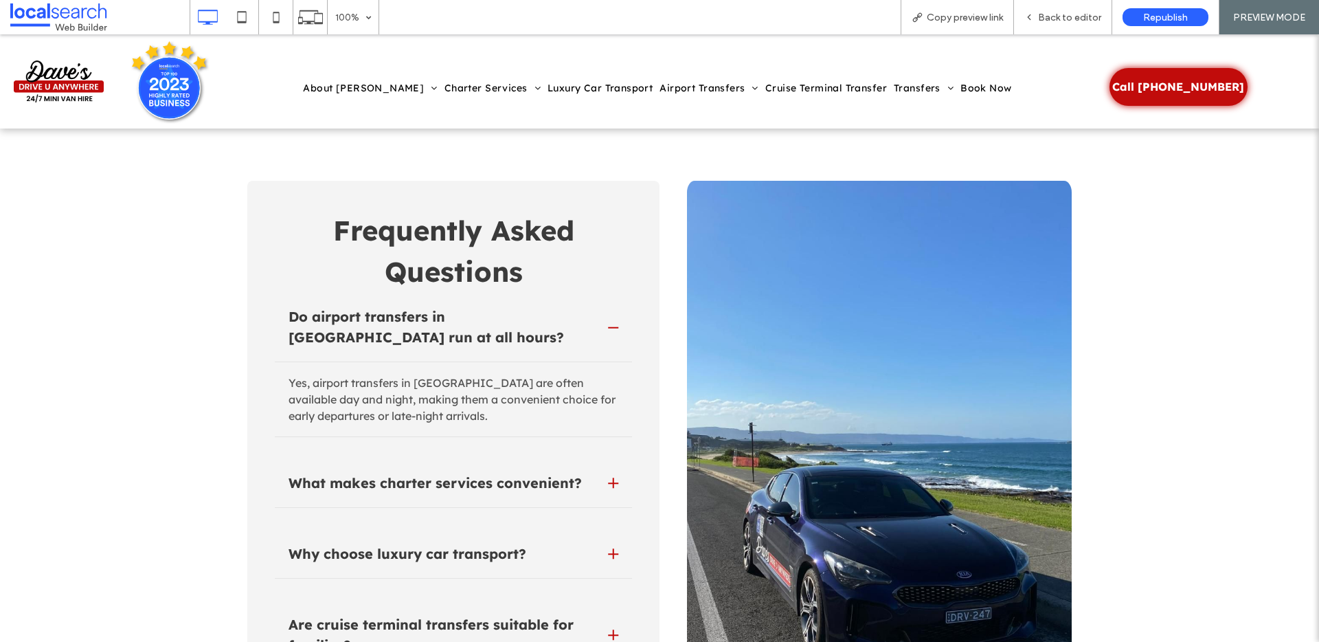
scroll to position [4194, 0]
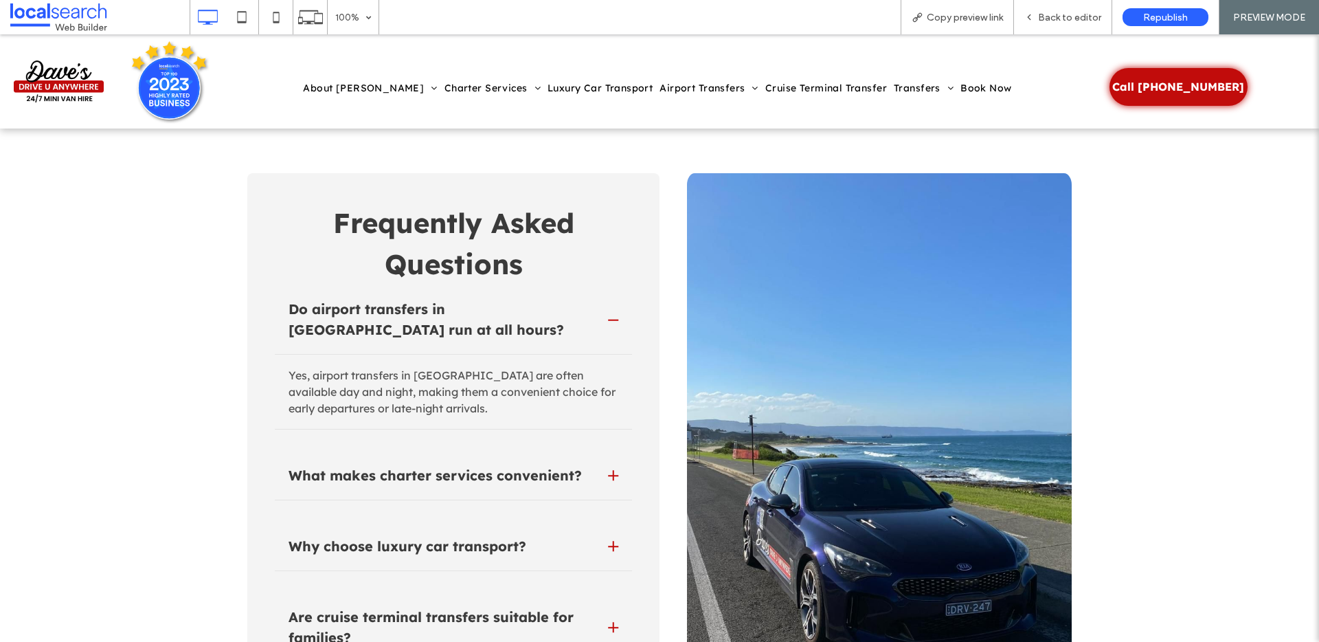
click at [608, 315] on div at bounding box center [613, 320] width 10 height 10
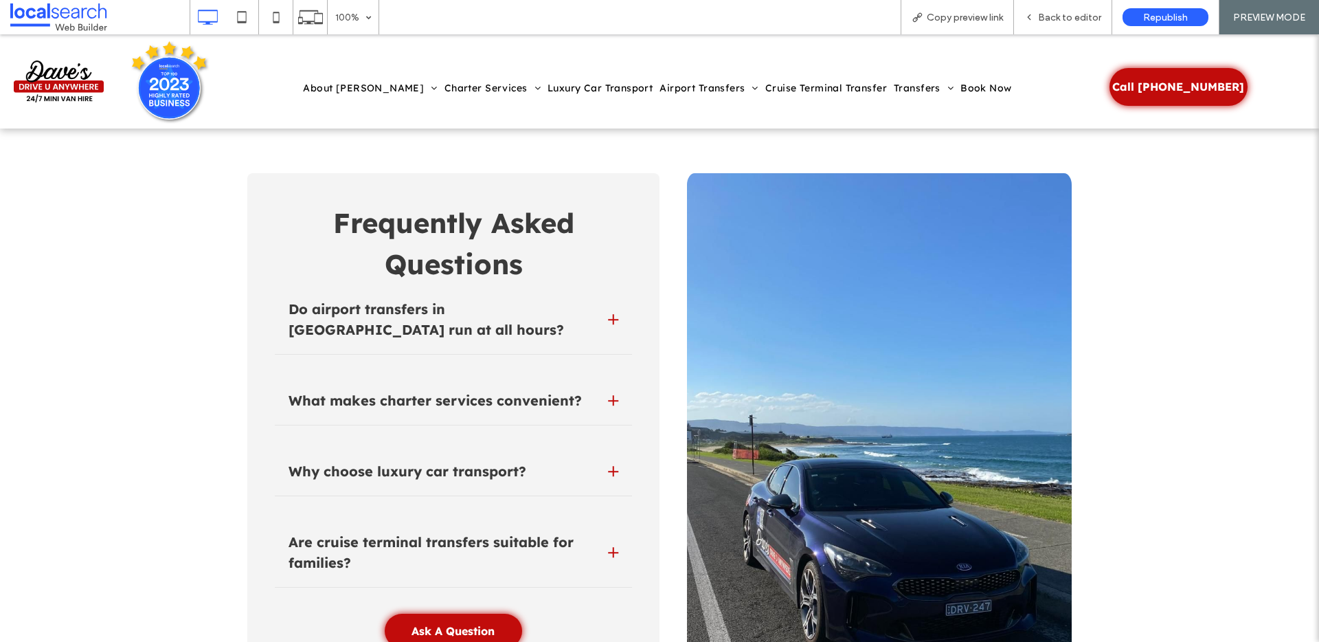
click at [599, 383] on div "What makes charter services convenient?" at bounding box center [453, 404] width 357 height 42
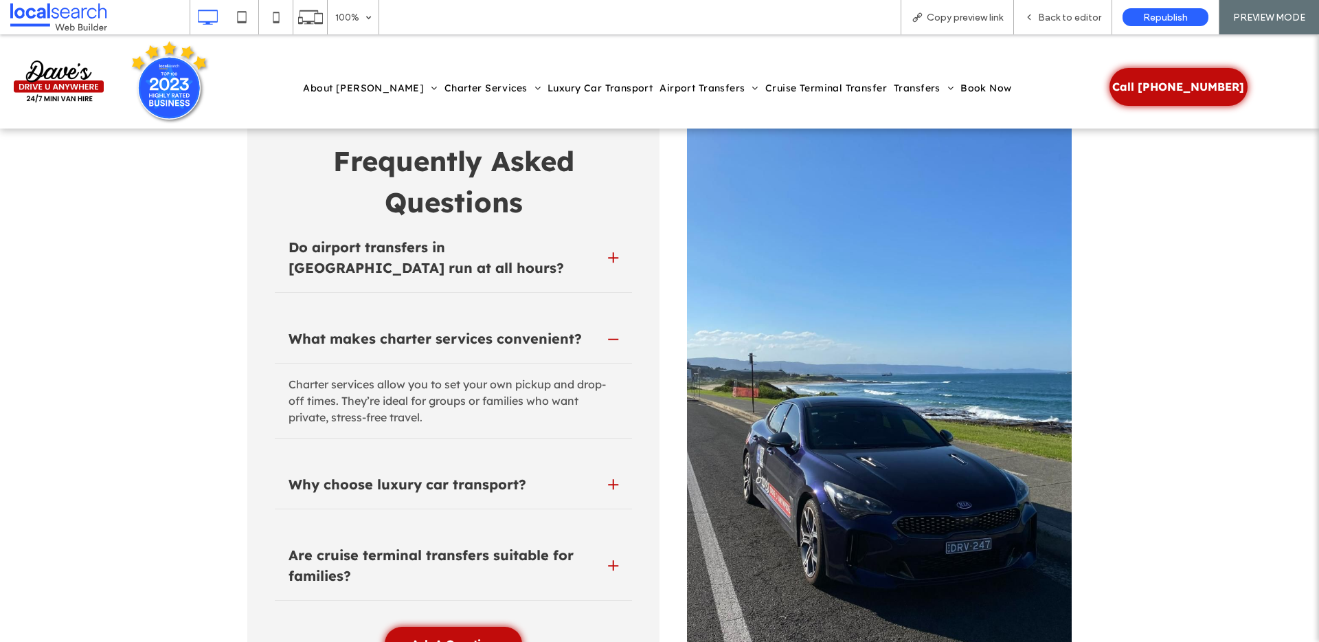
scroll to position [4257, 0]
click at [613, 333] on div at bounding box center [613, 338] width 1 height 10
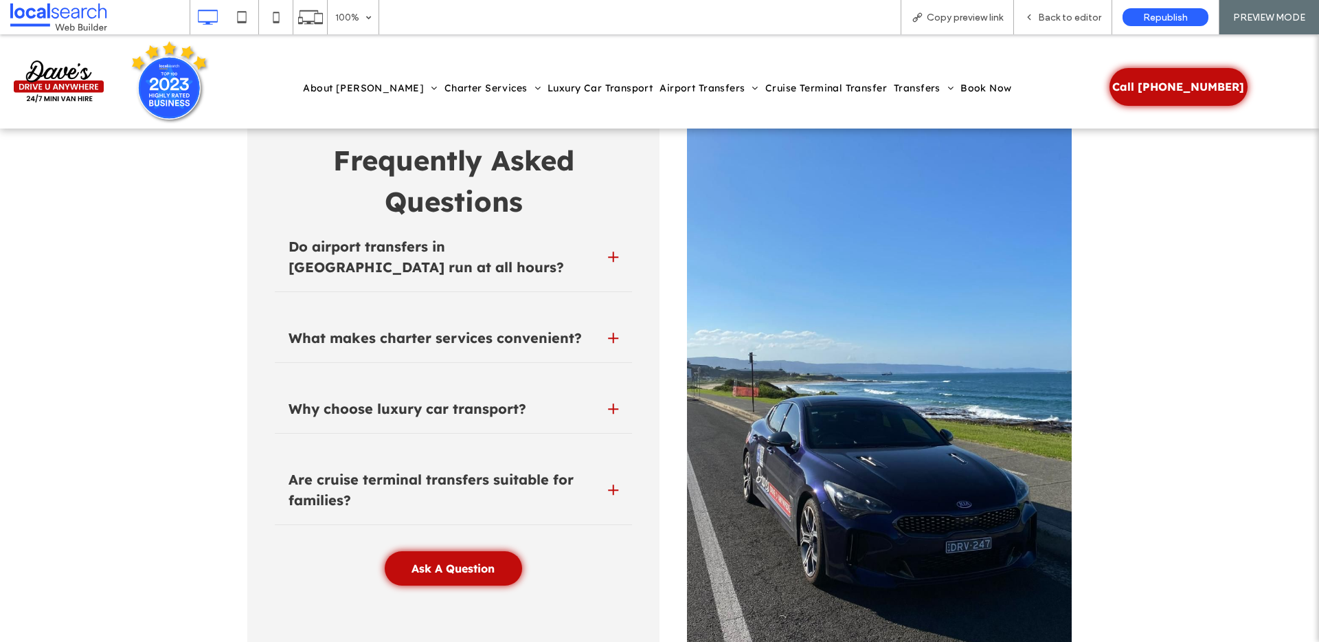
click at [612, 392] on div "Why choose luxury car transport?" at bounding box center [453, 413] width 357 height 42
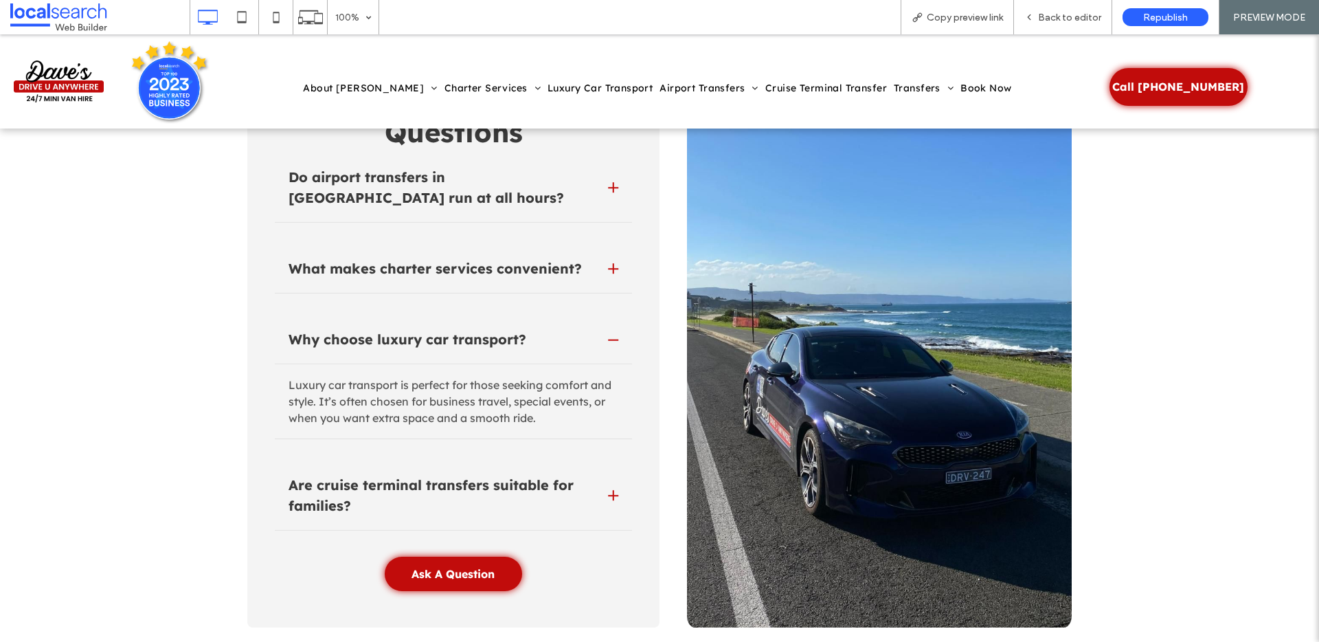
scroll to position [4327, 0]
click at [608, 334] on div at bounding box center [613, 339] width 10 height 10
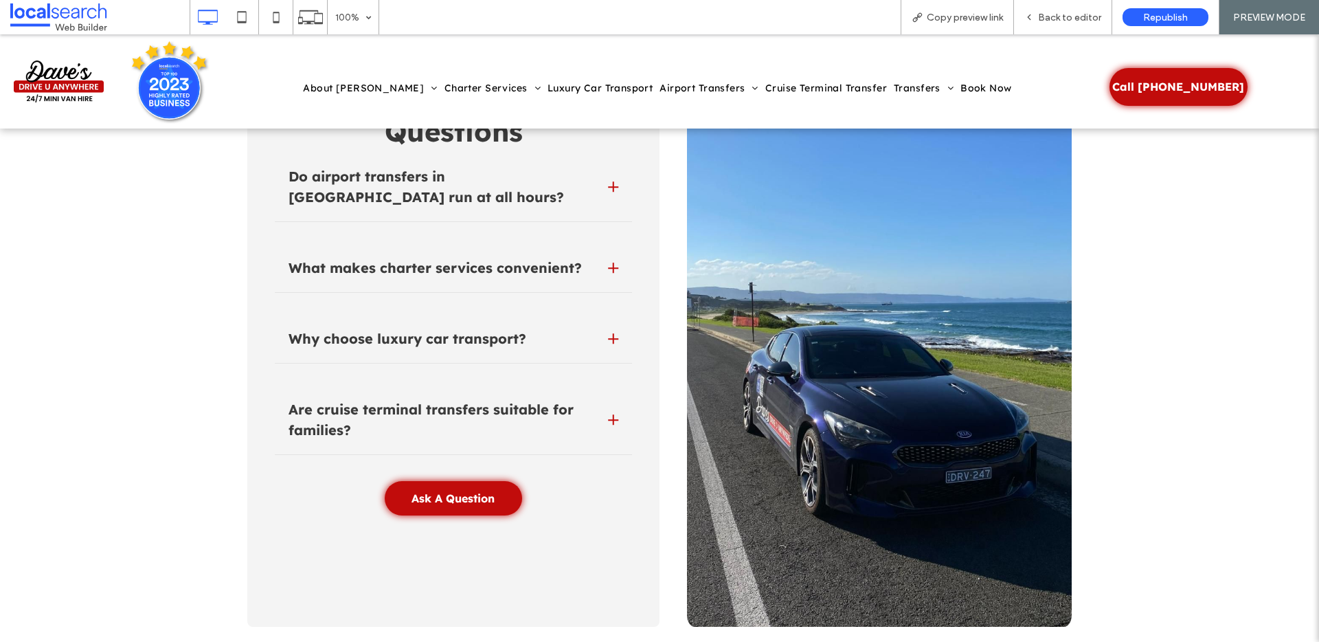
click at [596, 392] on div "Are cruise terminal transfers suitable for families?" at bounding box center [453, 423] width 357 height 63
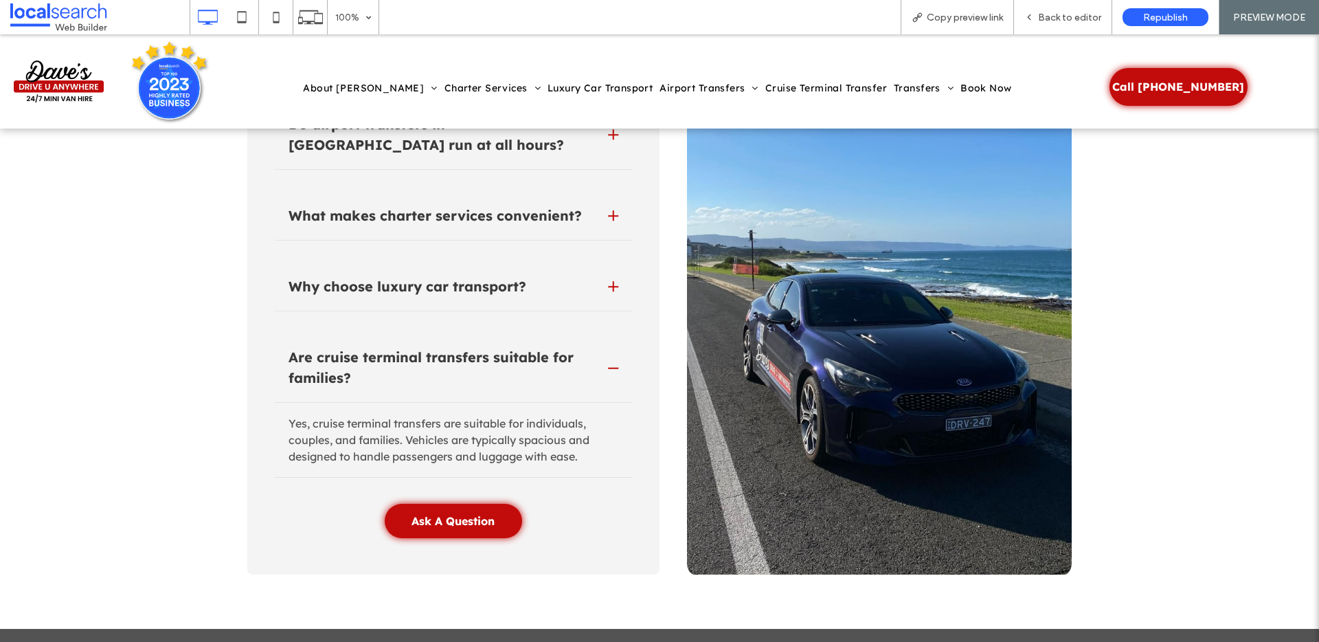
scroll to position [4413, 0]
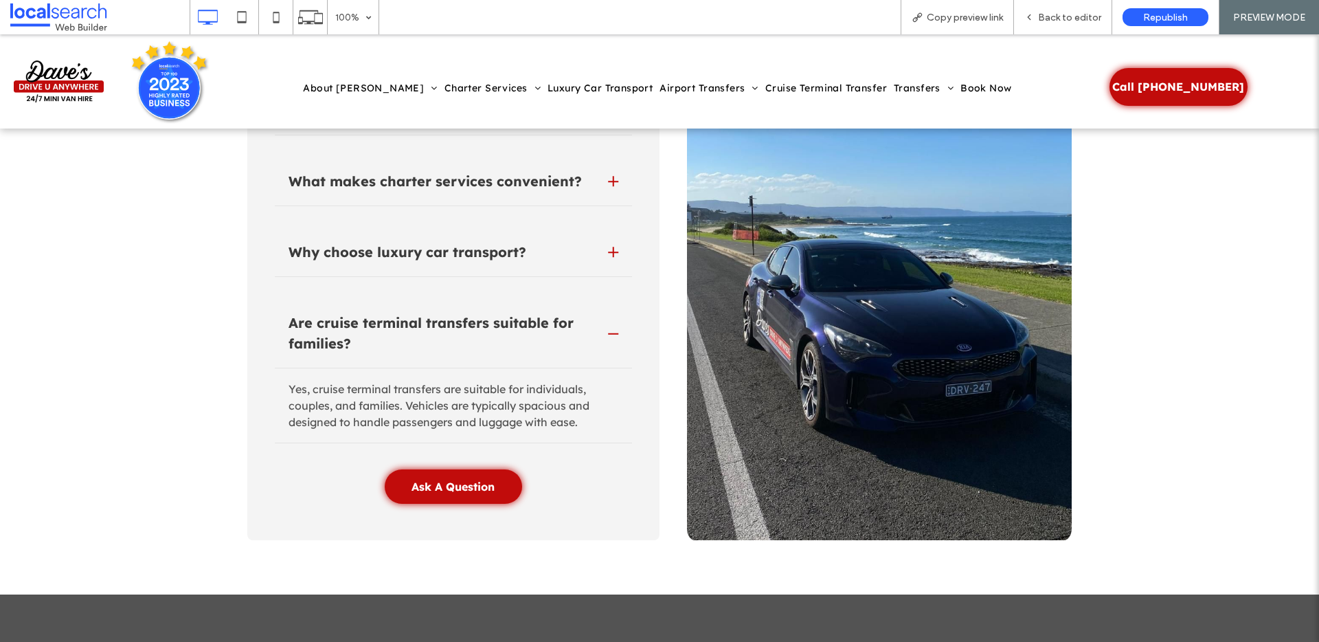
click at [608, 328] on div at bounding box center [613, 333] width 10 height 10
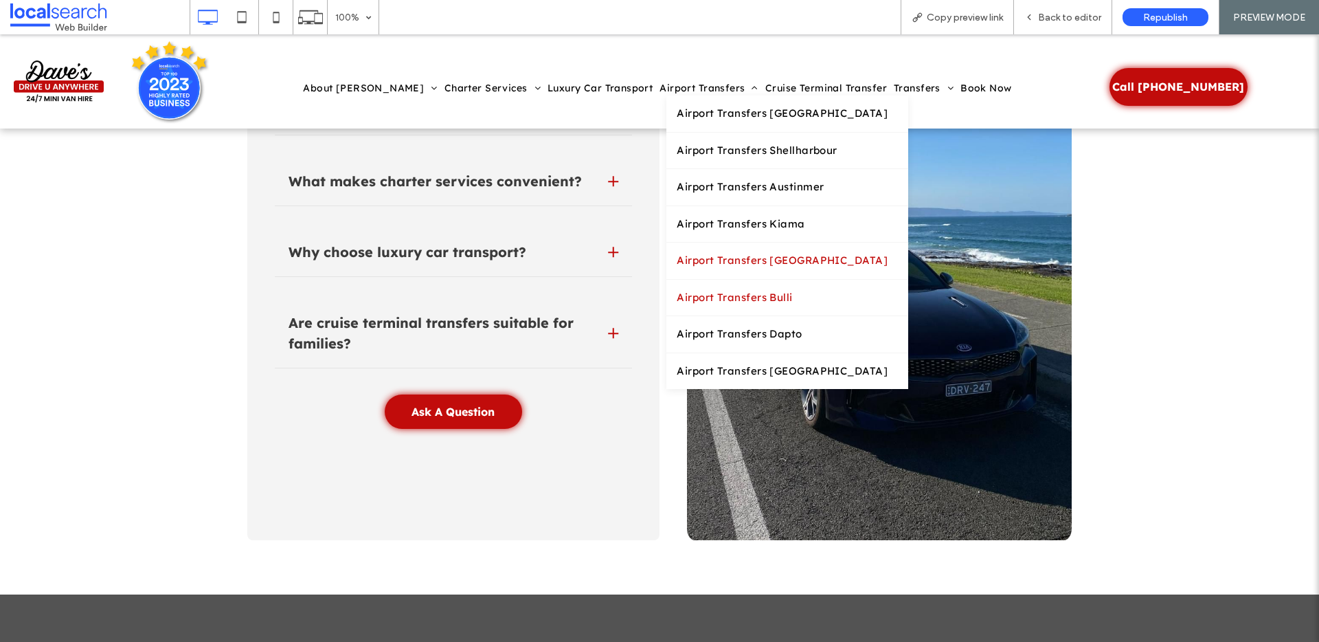
click at [704, 295] on span "Airport Transfers Bulli" at bounding box center [734, 298] width 115 height 16
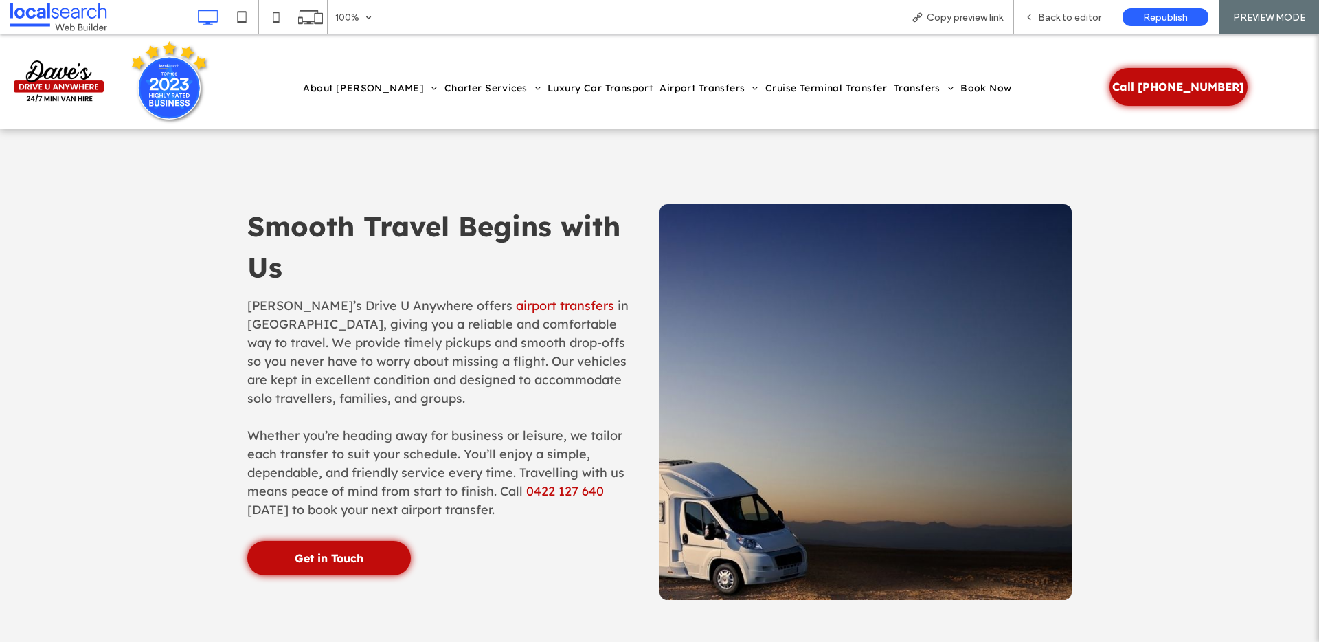
scroll to position [667, 0]
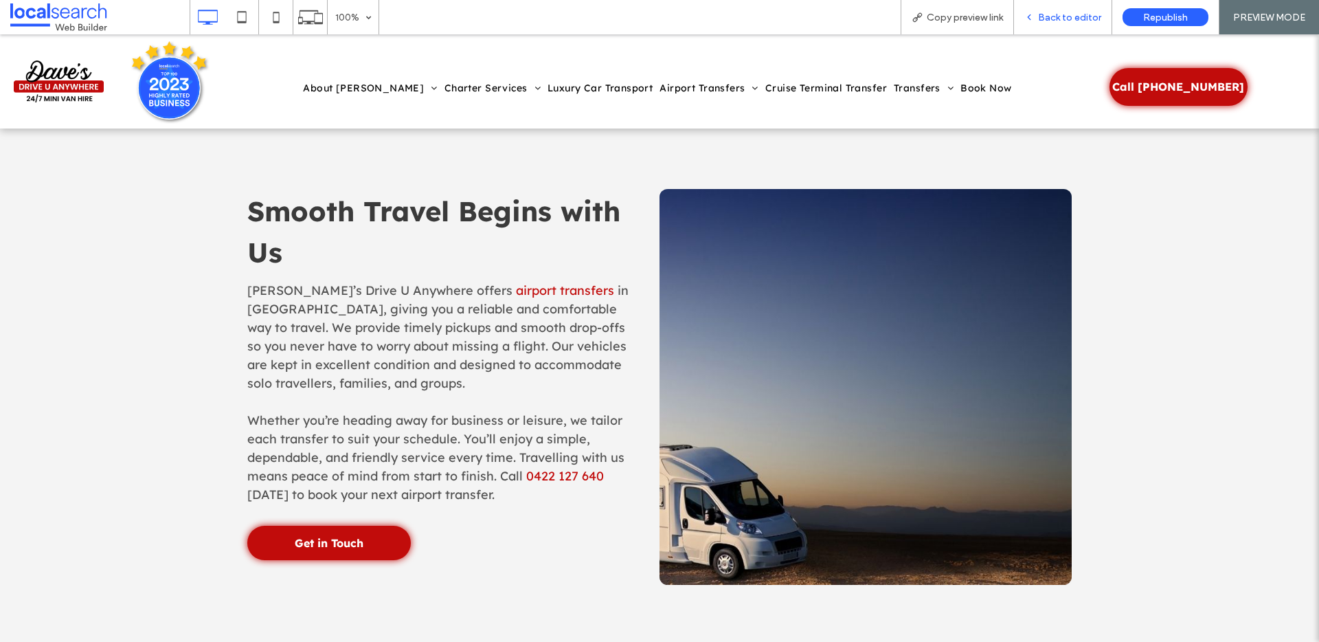
click at [1077, 21] on span "Back to editor" at bounding box center [1069, 18] width 63 height 12
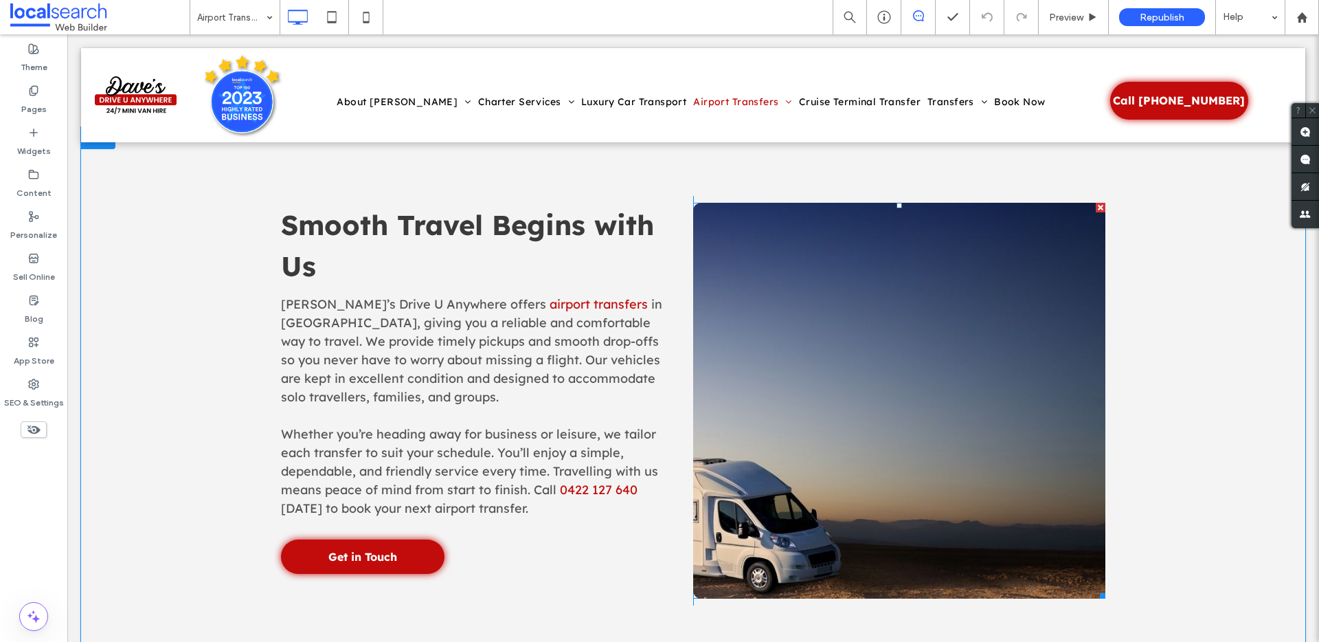
click at [904, 392] on link at bounding box center [899, 401] width 412 height 396
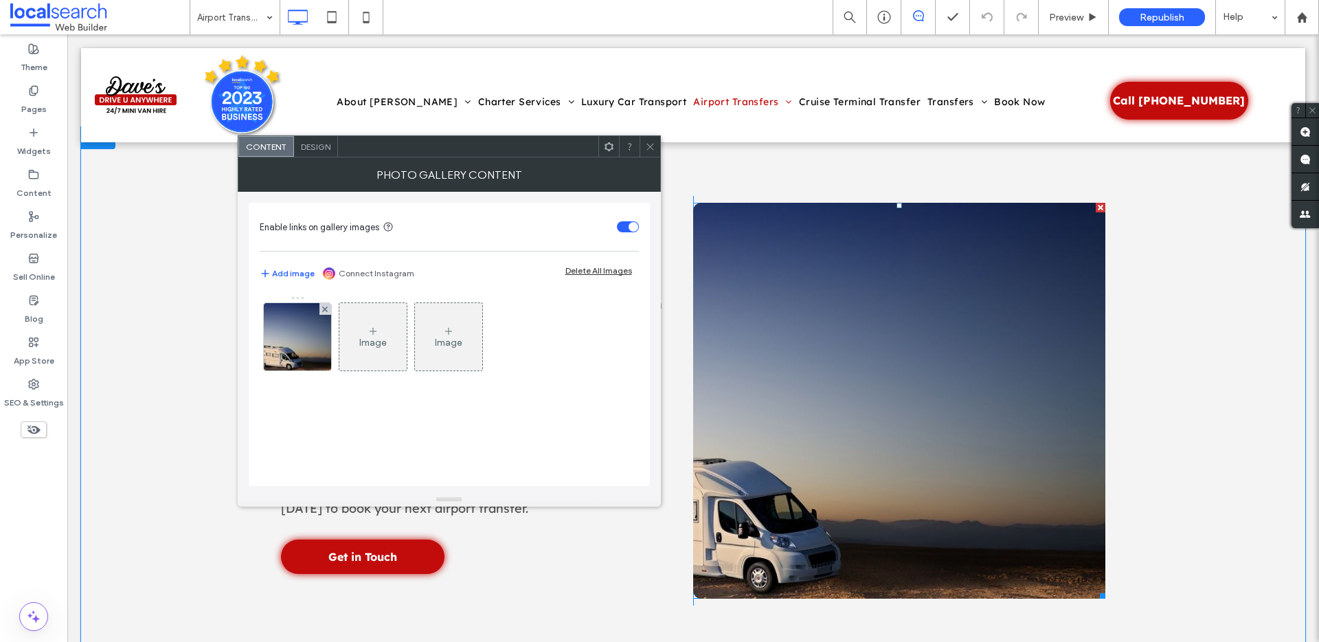
click at [904, 392] on link at bounding box center [899, 401] width 412 height 396
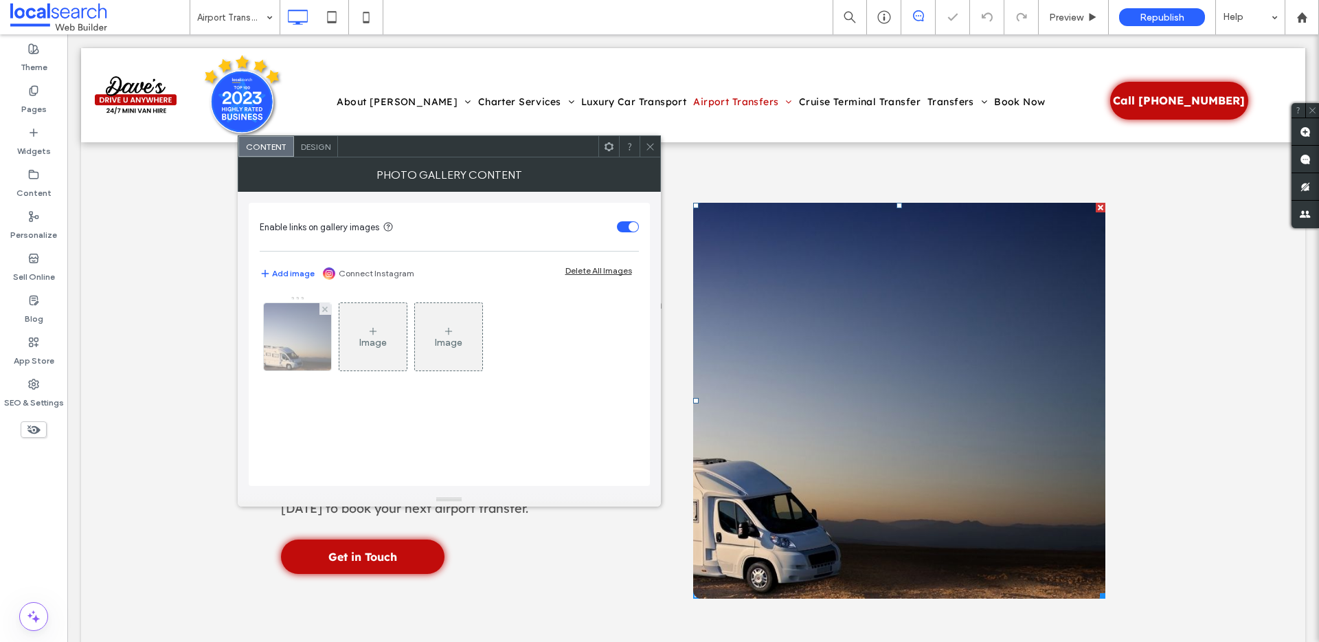
click at [279, 339] on div at bounding box center [297, 336] width 67 height 67
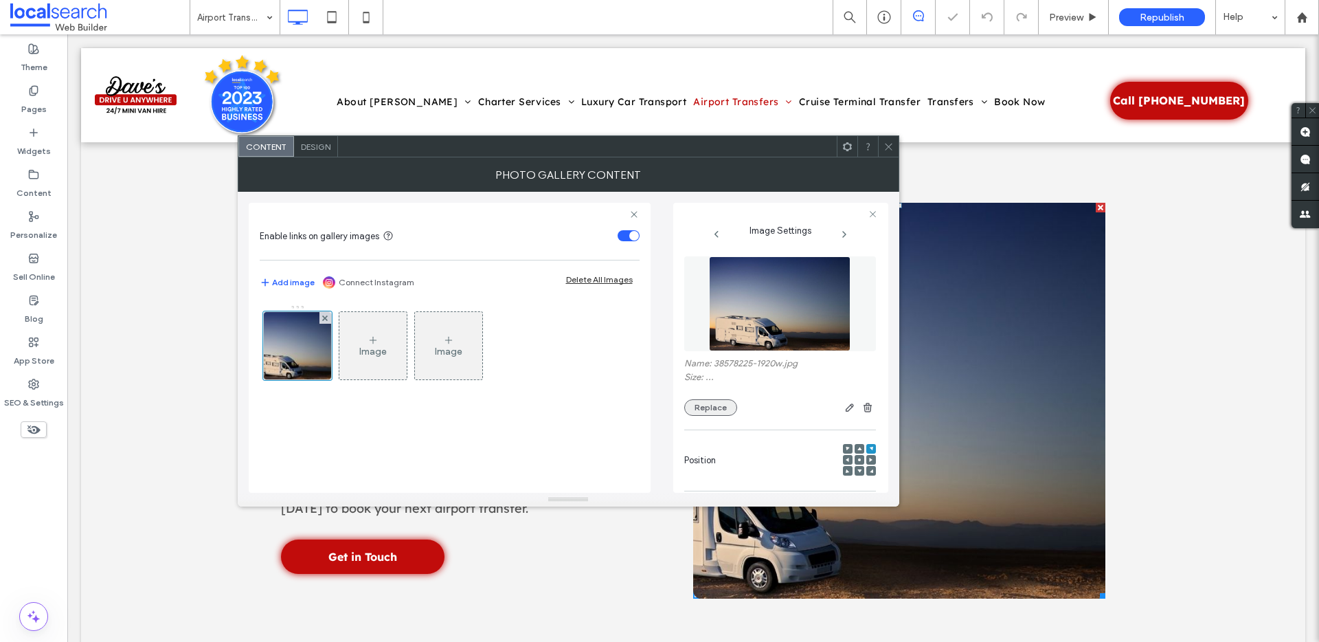
click at [724, 407] on button "Replace" at bounding box center [710, 407] width 53 height 16
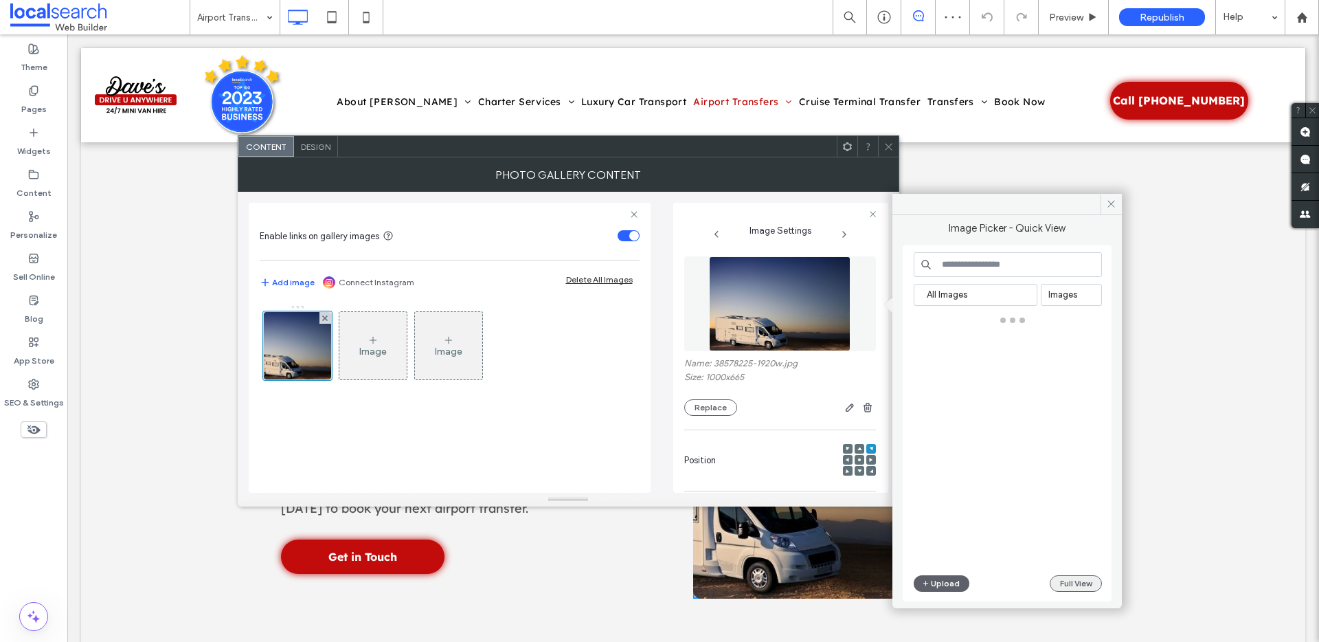
click at [1068, 585] on button "Full View" at bounding box center [1076, 583] width 52 height 16
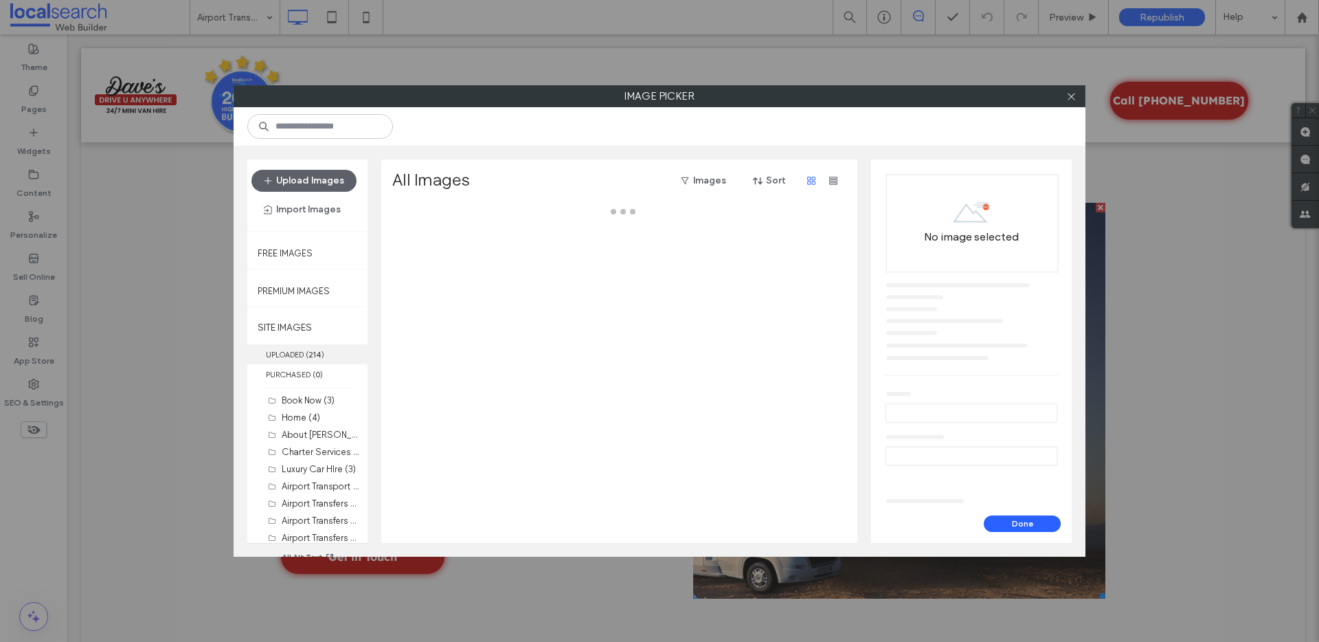
click at [310, 359] on label "UPLOADED ( 214 )" at bounding box center [307, 354] width 120 height 20
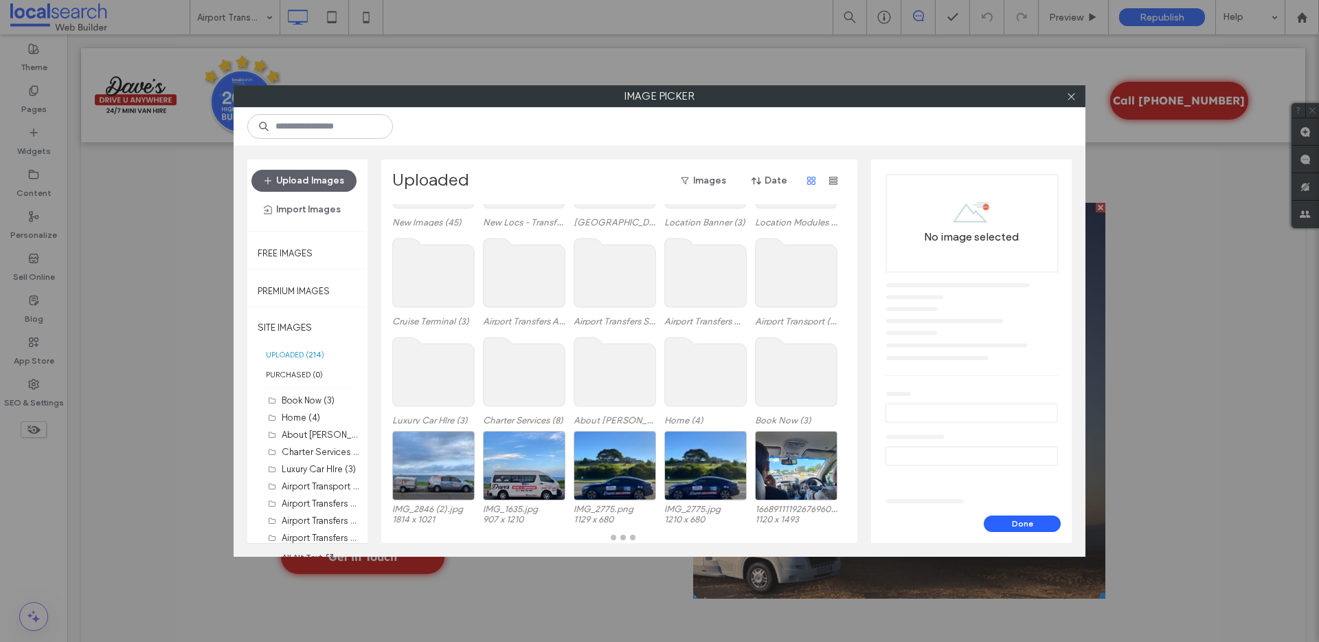
scroll to position [70, 0]
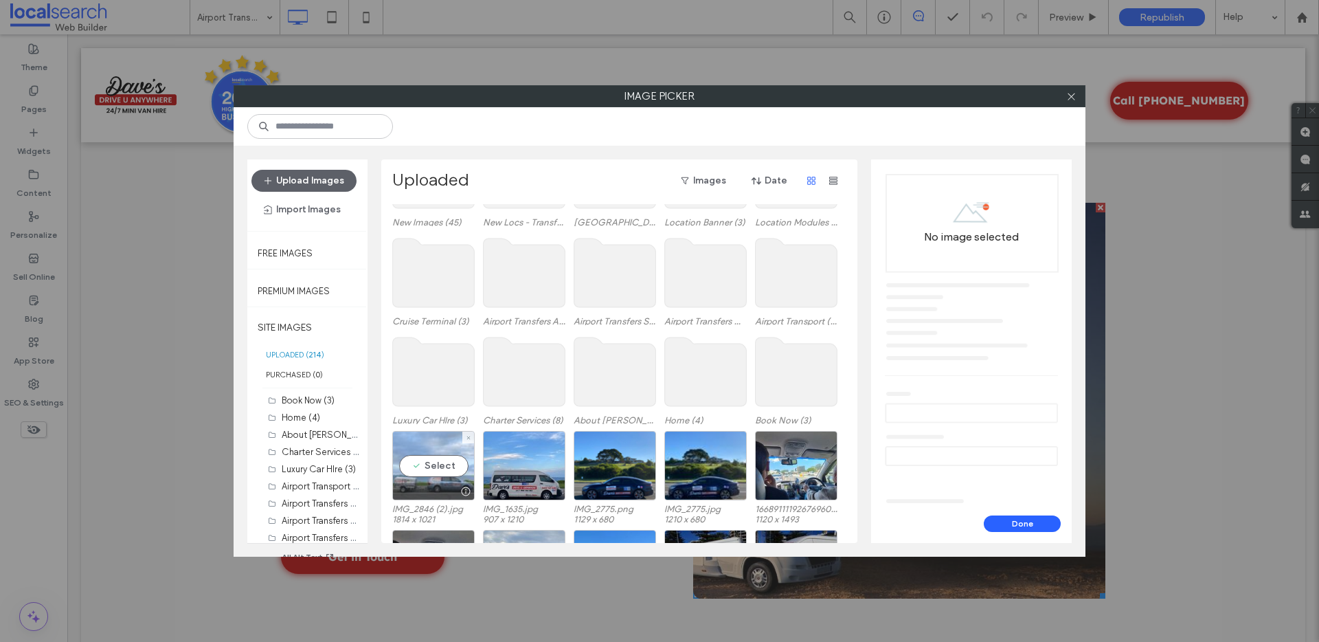
click at [458, 460] on div "Select" at bounding box center [433, 465] width 82 height 69
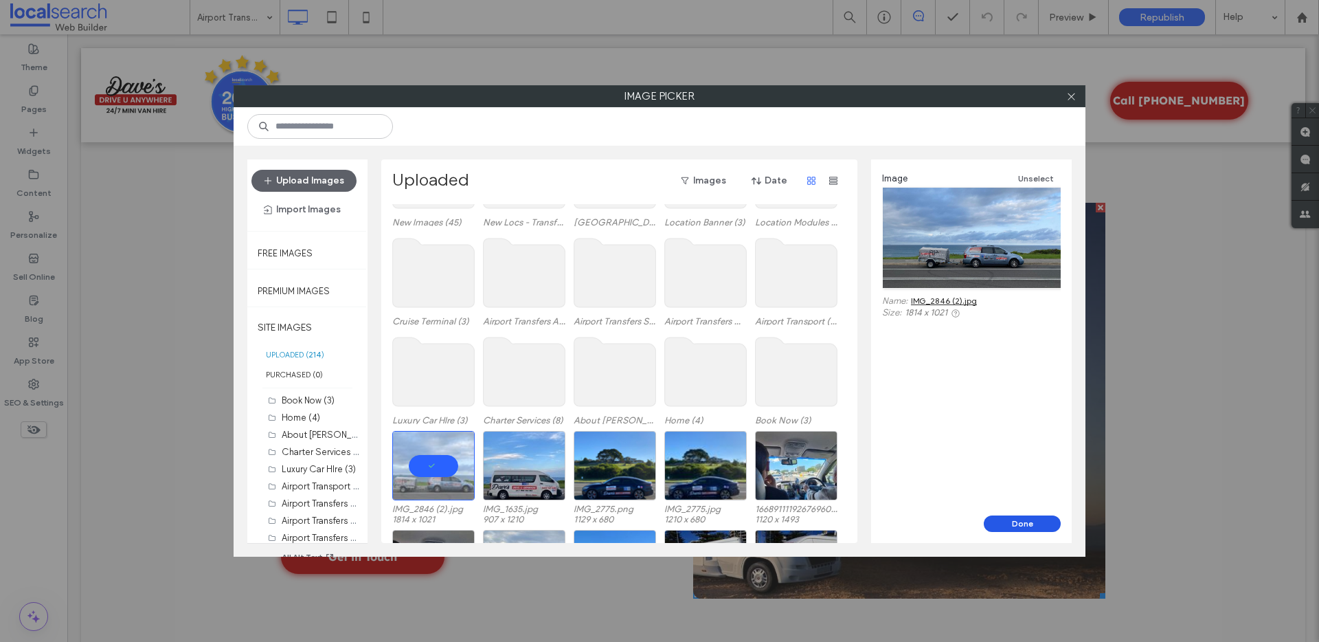
click at [998, 523] on button "Done" at bounding box center [1022, 523] width 77 height 16
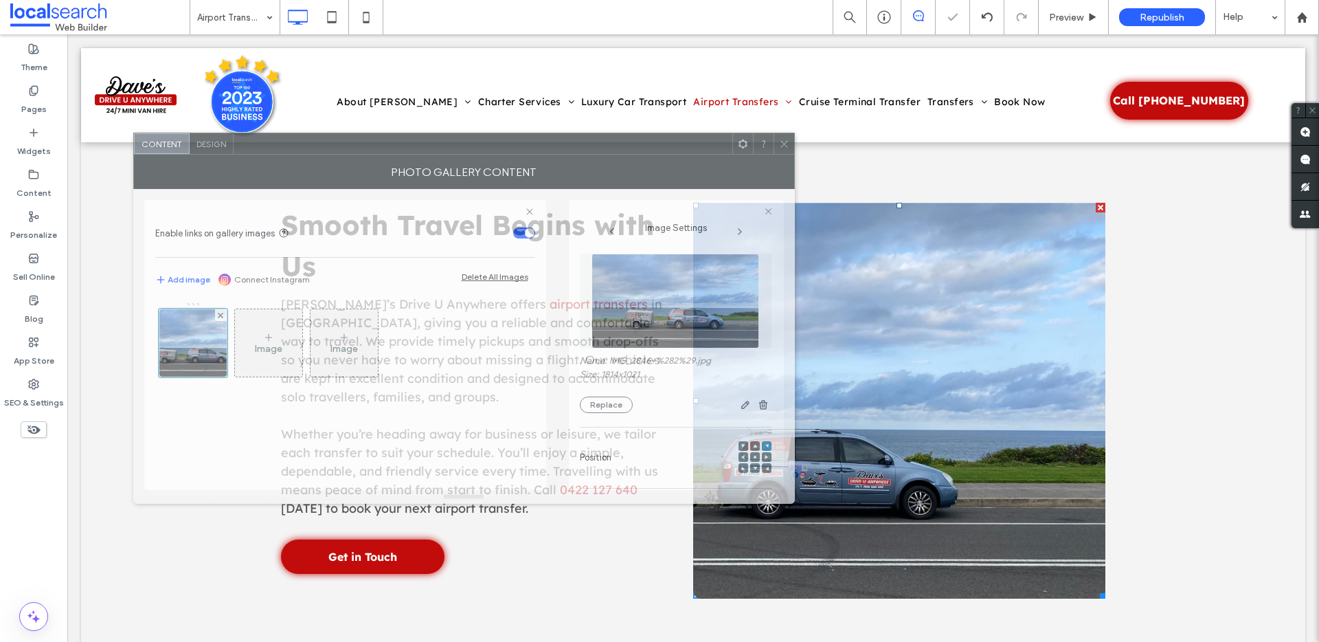
drag, startPoint x: 754, startPoint y: 177, endPoint x: 554, endPoint y: 160, distance: 201.4
click at [556, 159] on div "Photo Gallery Content" at bounding box center [464, 172] width 662 height 34
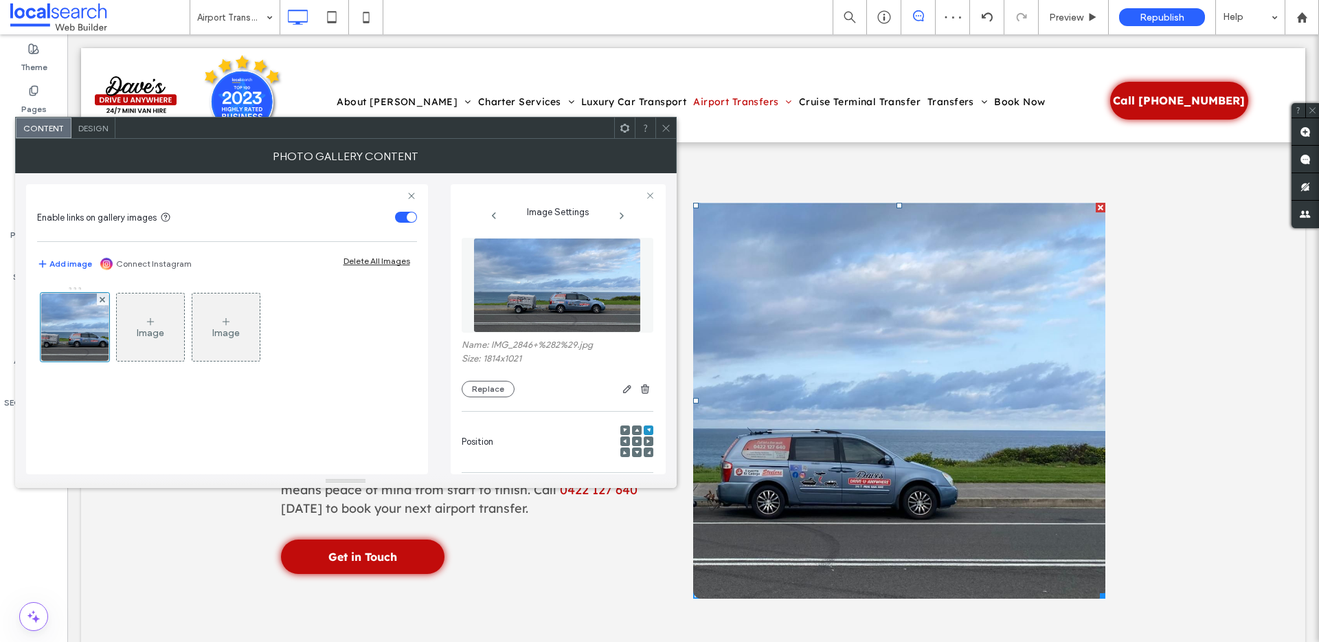
click at [632, 438] on div at bounding box center [637, 441] width 10 height 10
click at [635, 443] on icon at bounding box center [637, 441] width 4 height 4
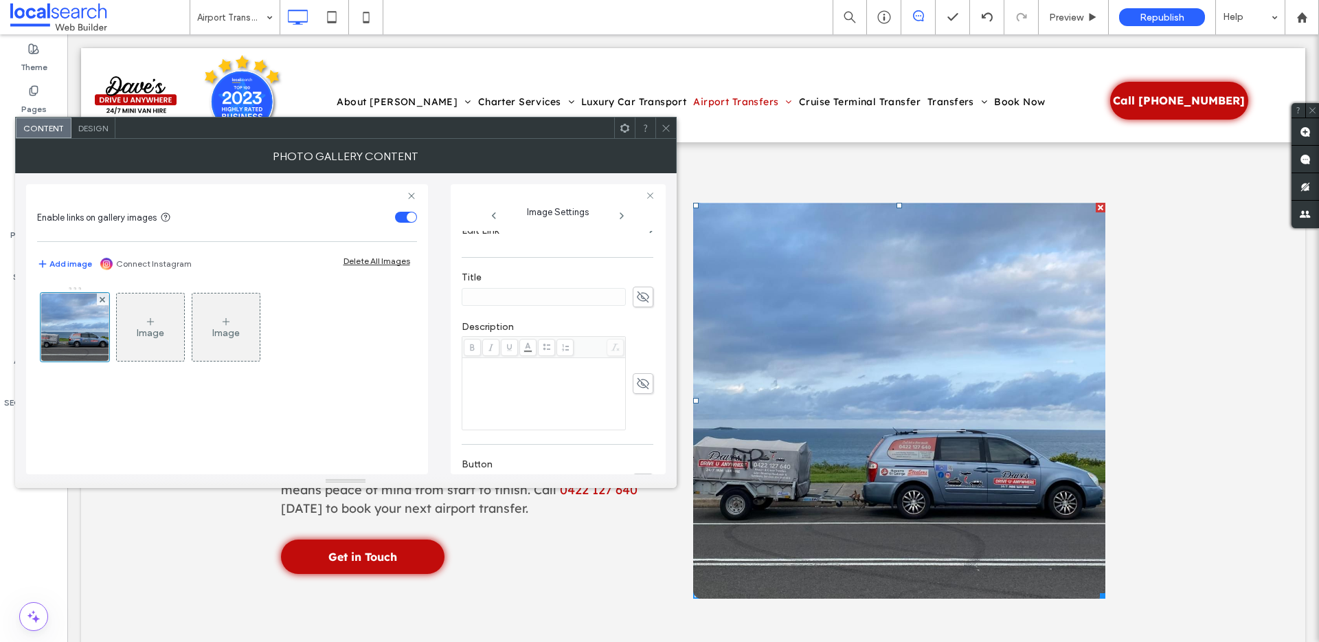
scroll to position [406, 0]
drag, startPoint x: 490, startPoint y: 429, endPoint x: 635, endPoint y: 450, distance: 146.4
click at [635, 450] on textarea "**********" at bounding box center [554, 430] width 184 height 52
click at [638, 413] on icon "button" at bounding box center [643, 414] width 10 height 10
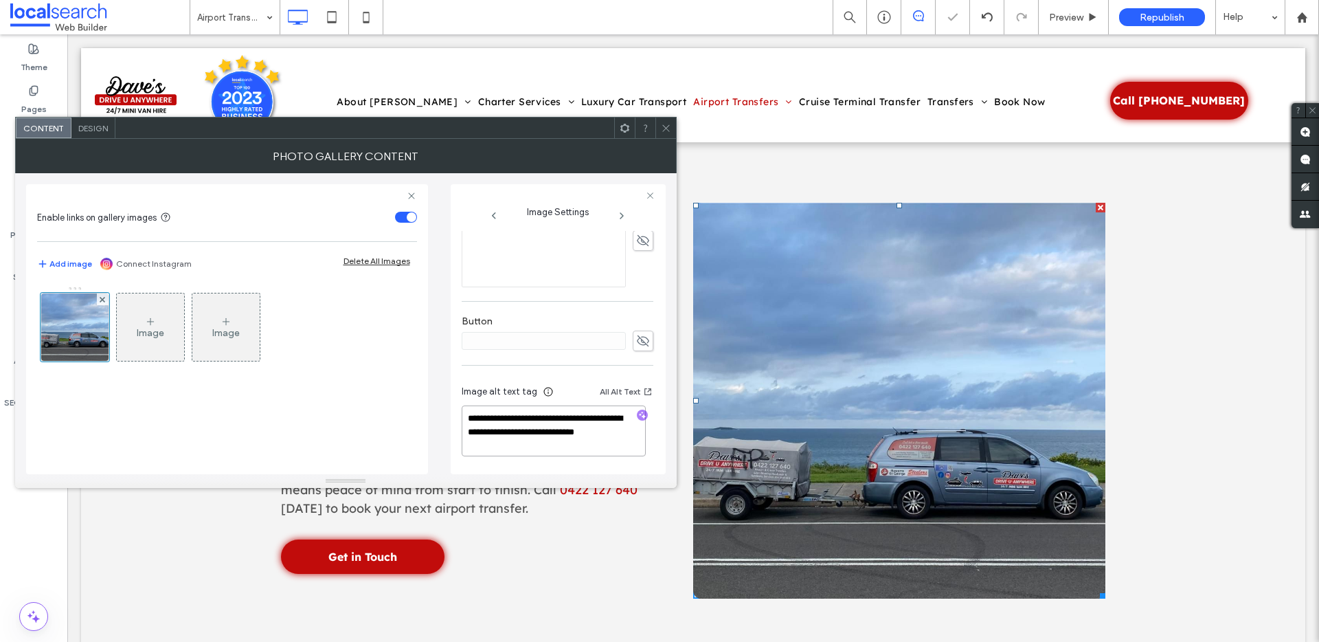
click at [627, 436] on textarea "**********" at bounding box center [554, 430] width 184 height 51
paste textarea "**********"
type textarea "**********"
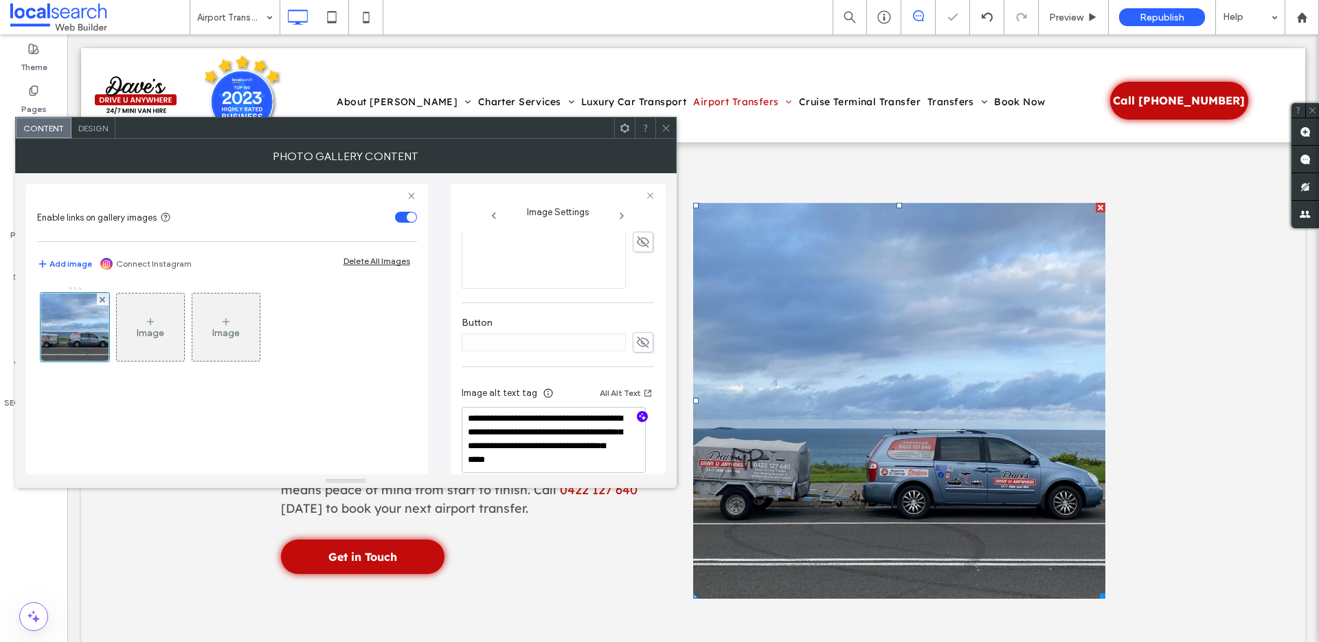
click at [669, 127] on icon at bounding box center [666, 128] width 10 height 10
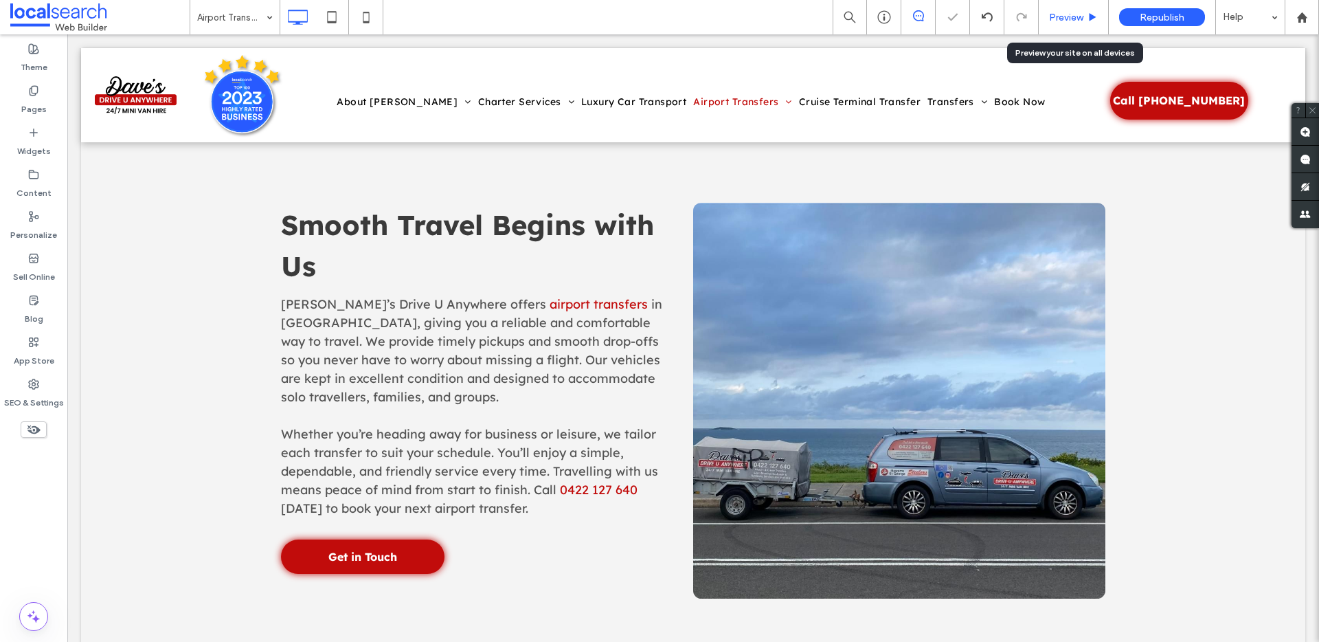
click at [1071, 23] on span "Preview" at bounding box center [1066, 18] width 34 height 12
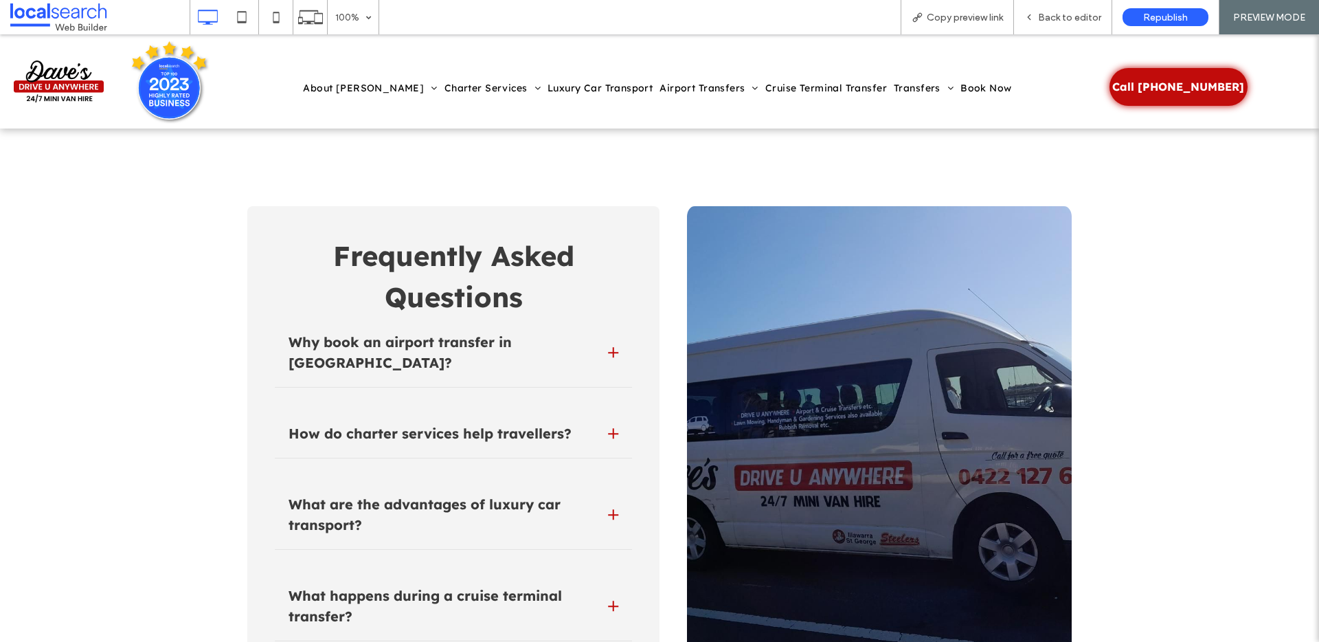
scroll to position [4087, 0]
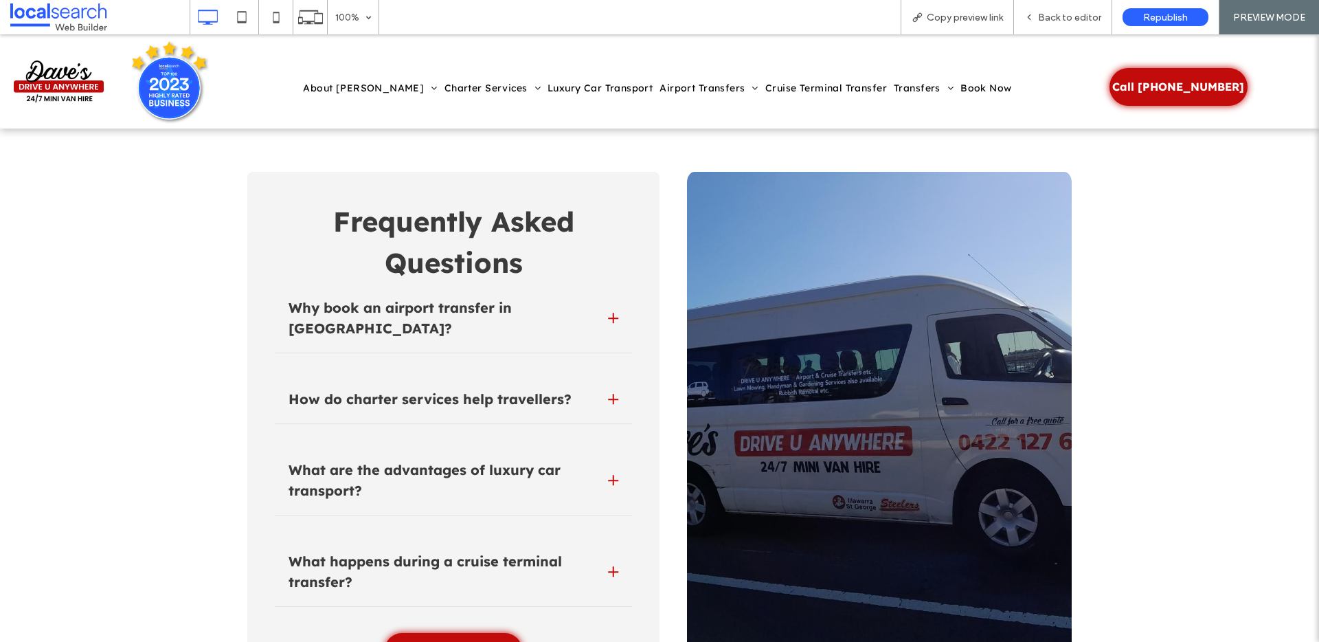
click at [610, 313] on div at bounding box center [613, 318] width 10 height 10
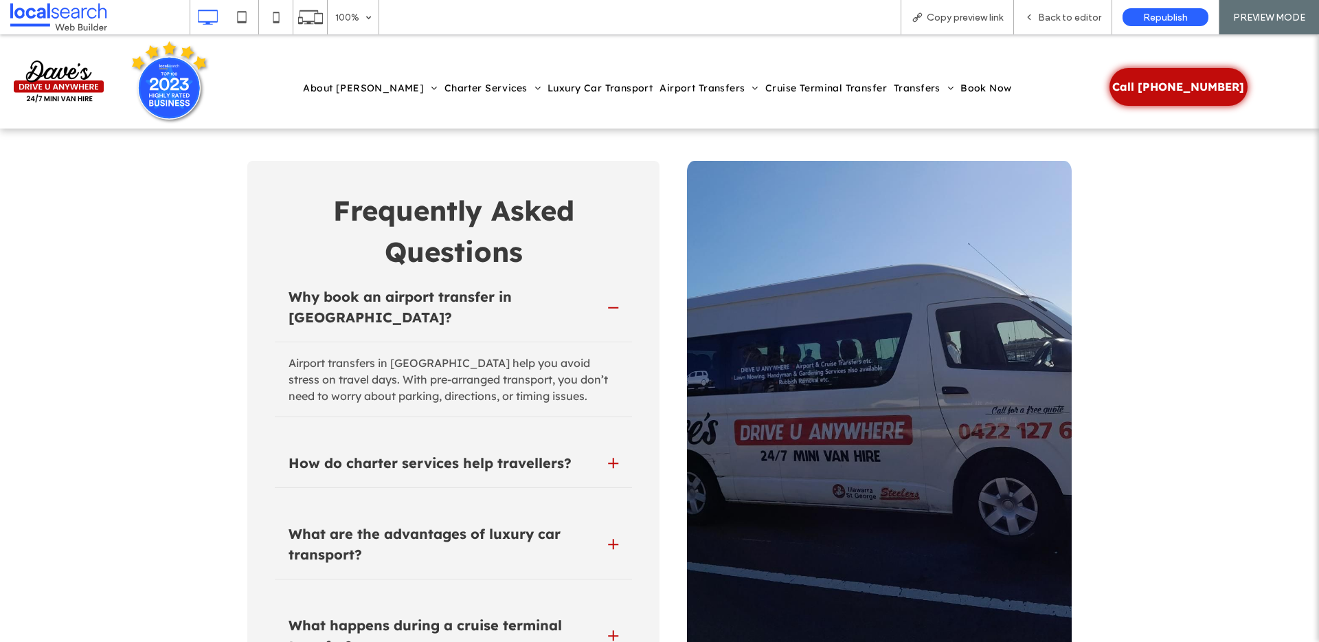
scroll to position [4109, 0]
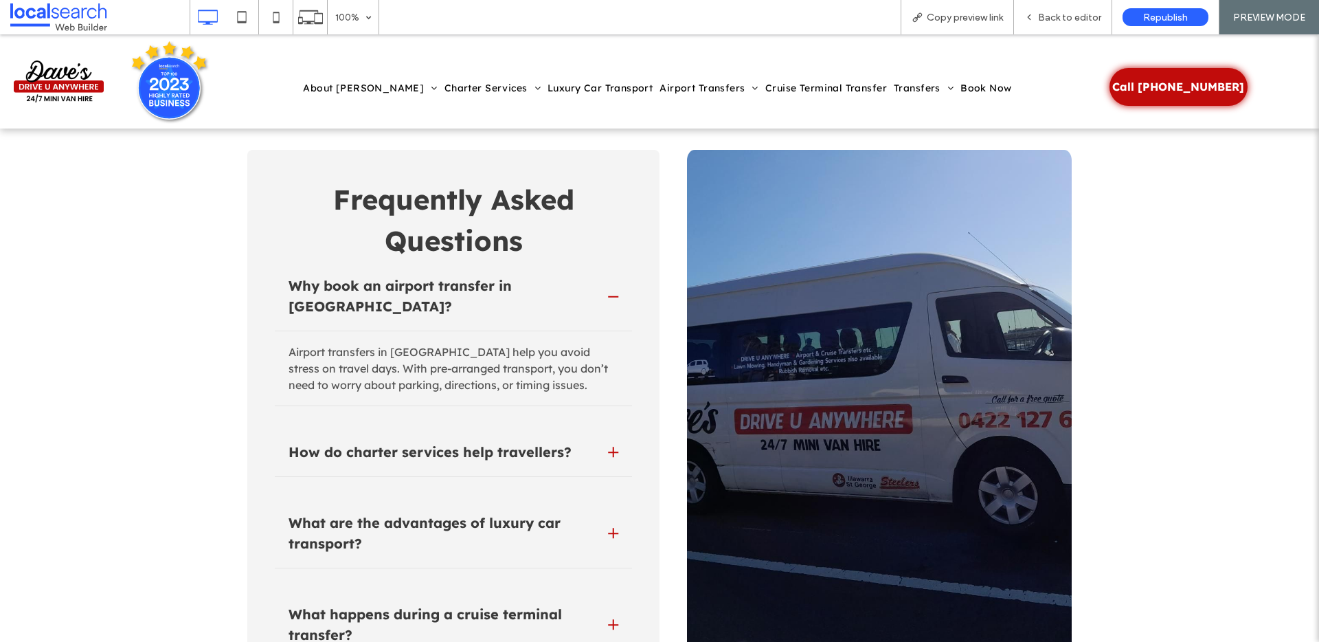
click at [608, 291] on div "Why book an airport transfer in Bulli?" at bounding box center [453, 300] width 357 height 63
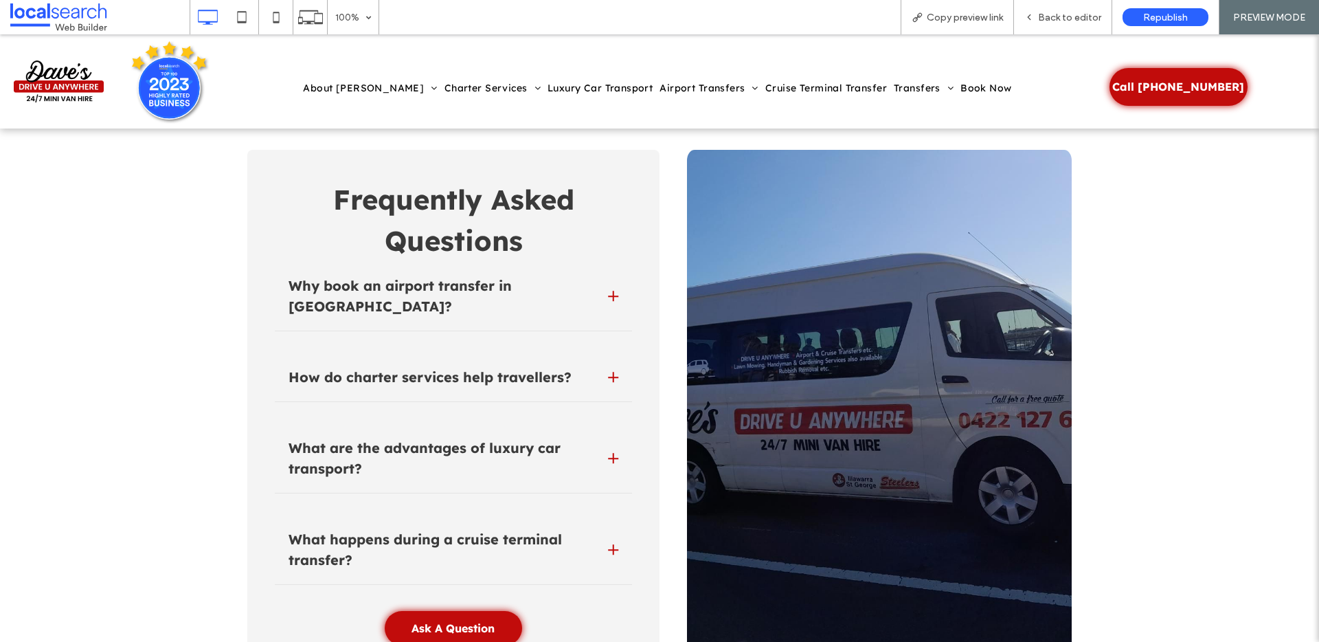
click at [589, 367] on div "How do charter services help travellers?" at bounding box center [443, 377] width 309 height 21
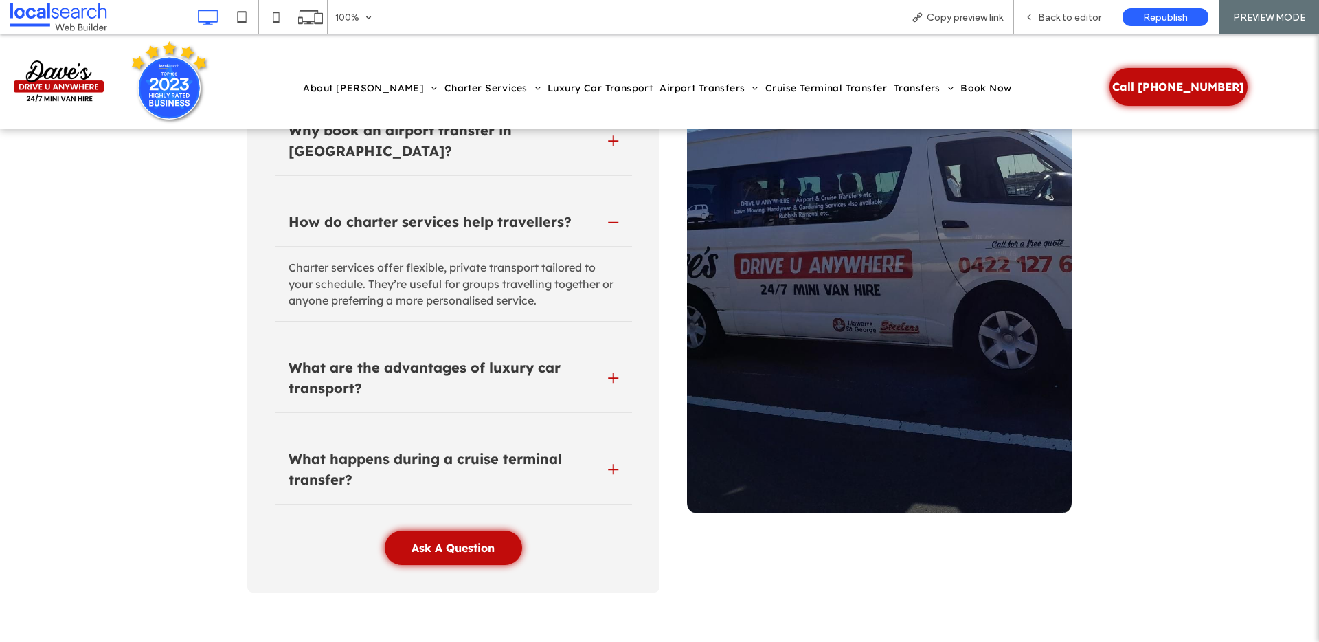
scroll to position [4244, 0]
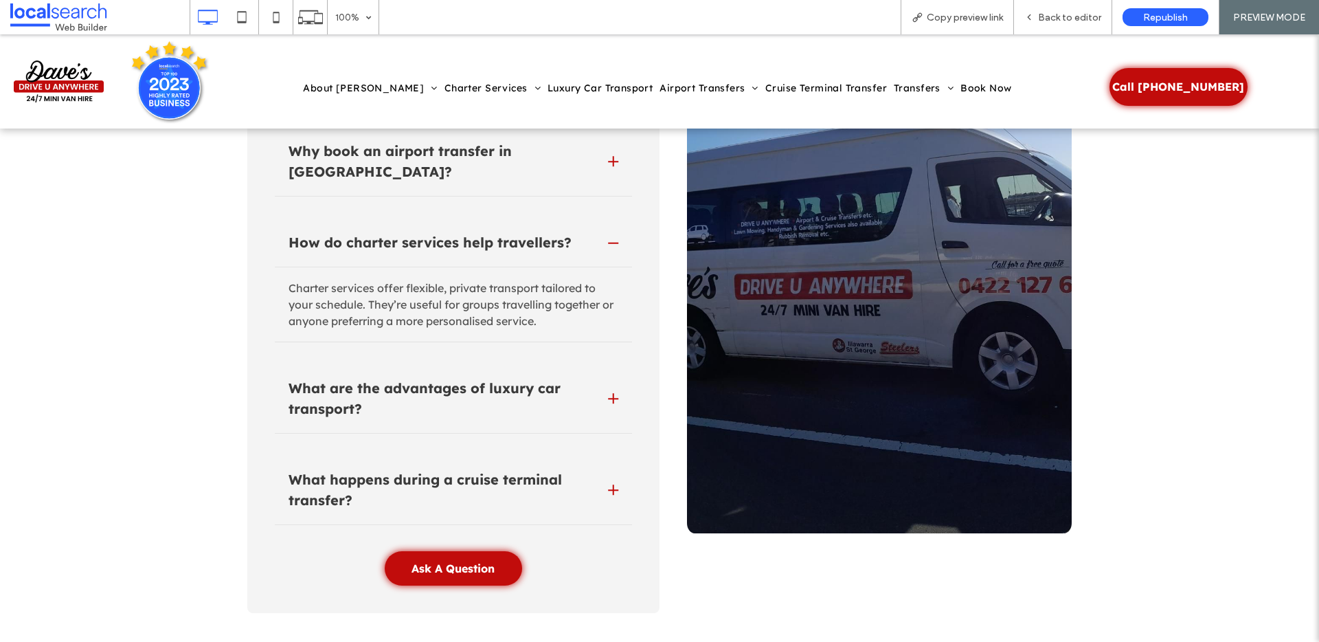
click at [609, 238] on div at bounding box center [613, 243] width 10 height 10
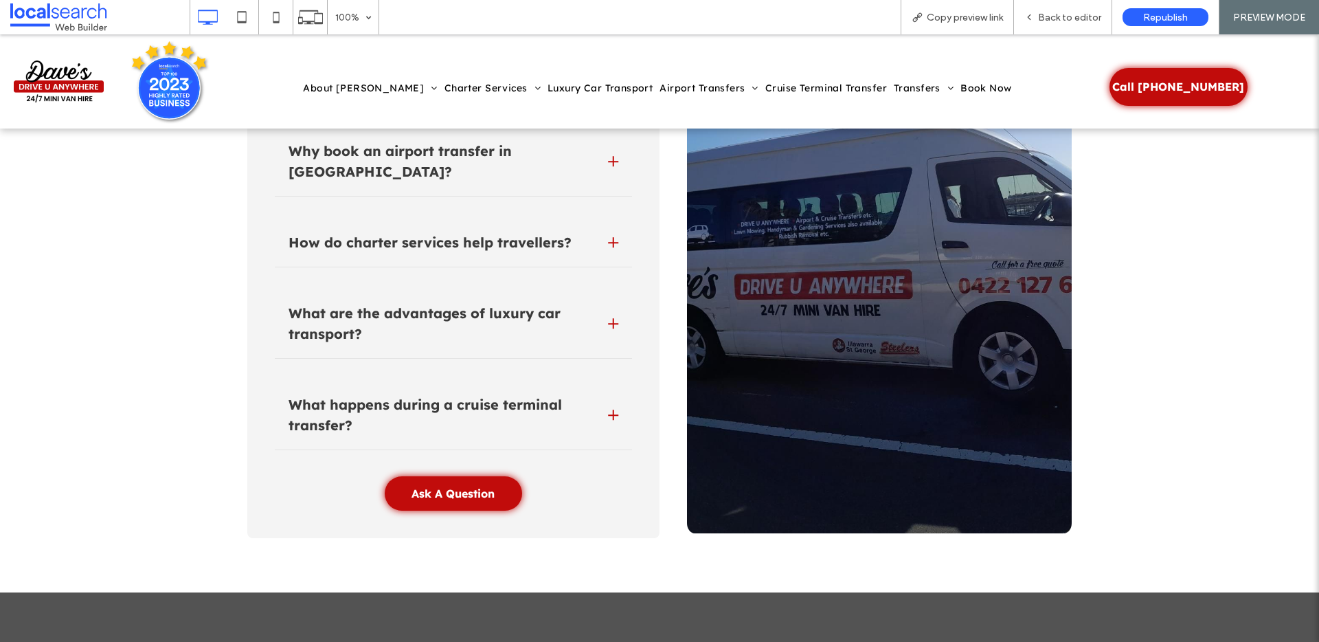
click at [609, 296] on div "What are the advantages of luxury car transport?" at bounding box center [453, 327] width 357 height 63
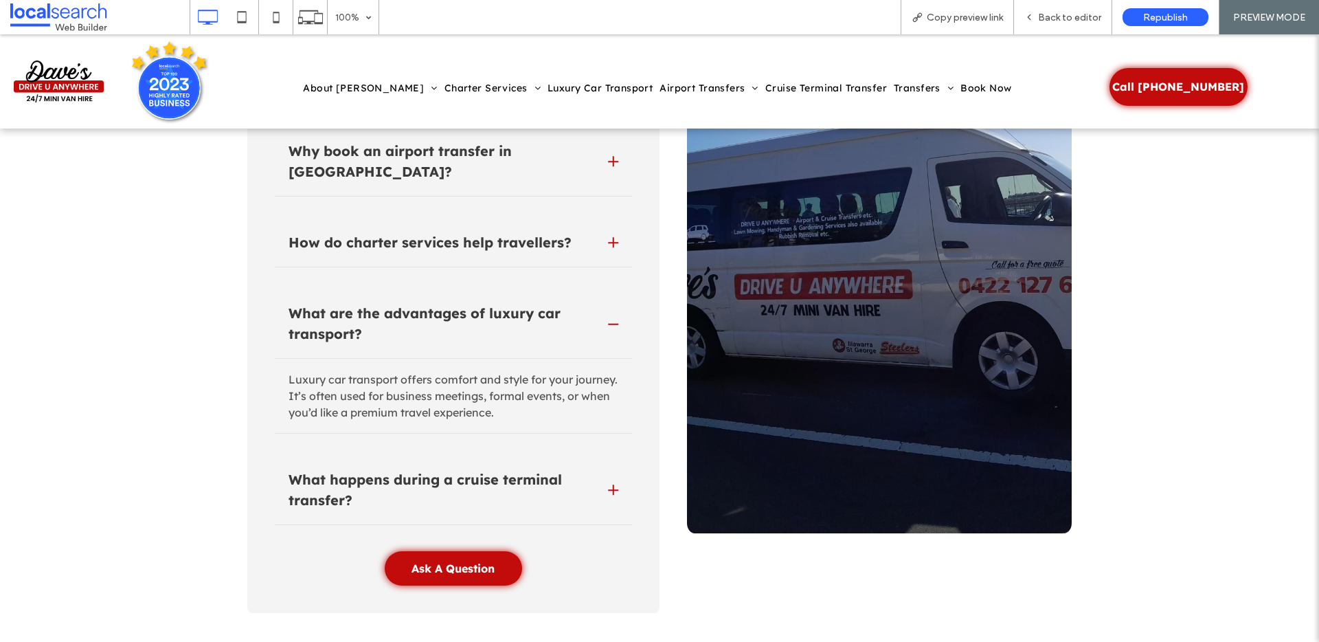
click at [613, 319] on div at bounding box center [613, 324] width 1 height 10
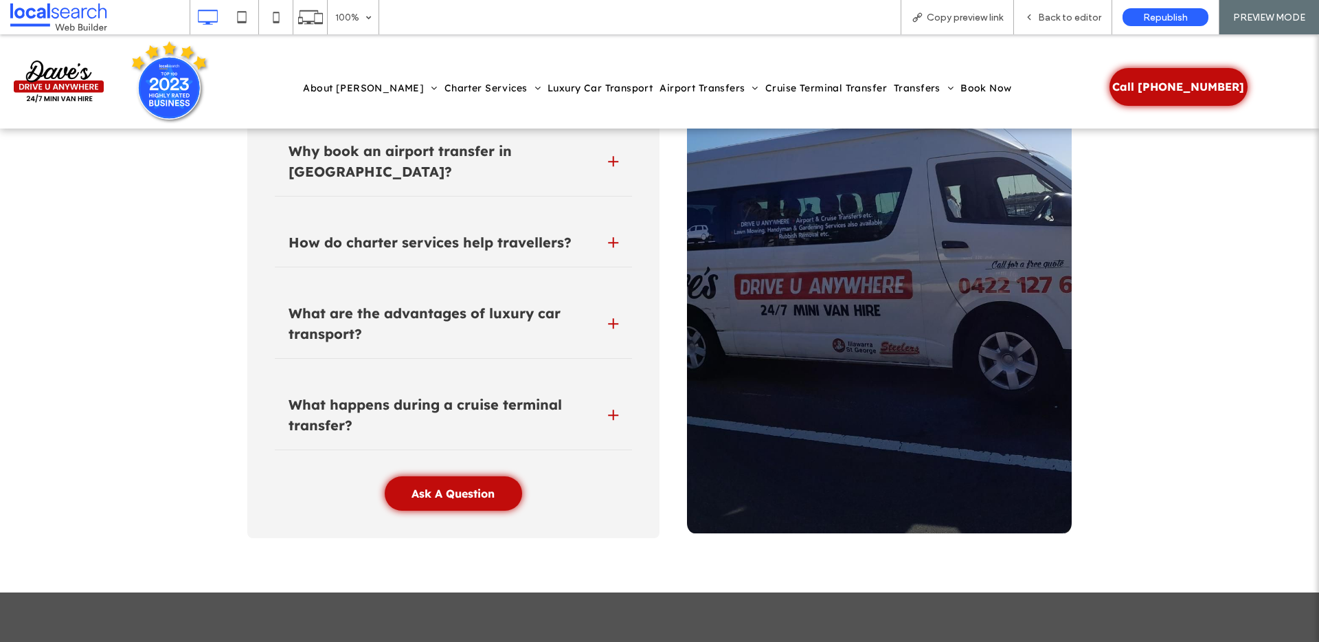
click at [612, 366] on ul "Why book an airport transfer in Bulli? Airport transfers in Bulli help you avoi…" at bounding box center [453, 292] width 357 height 316
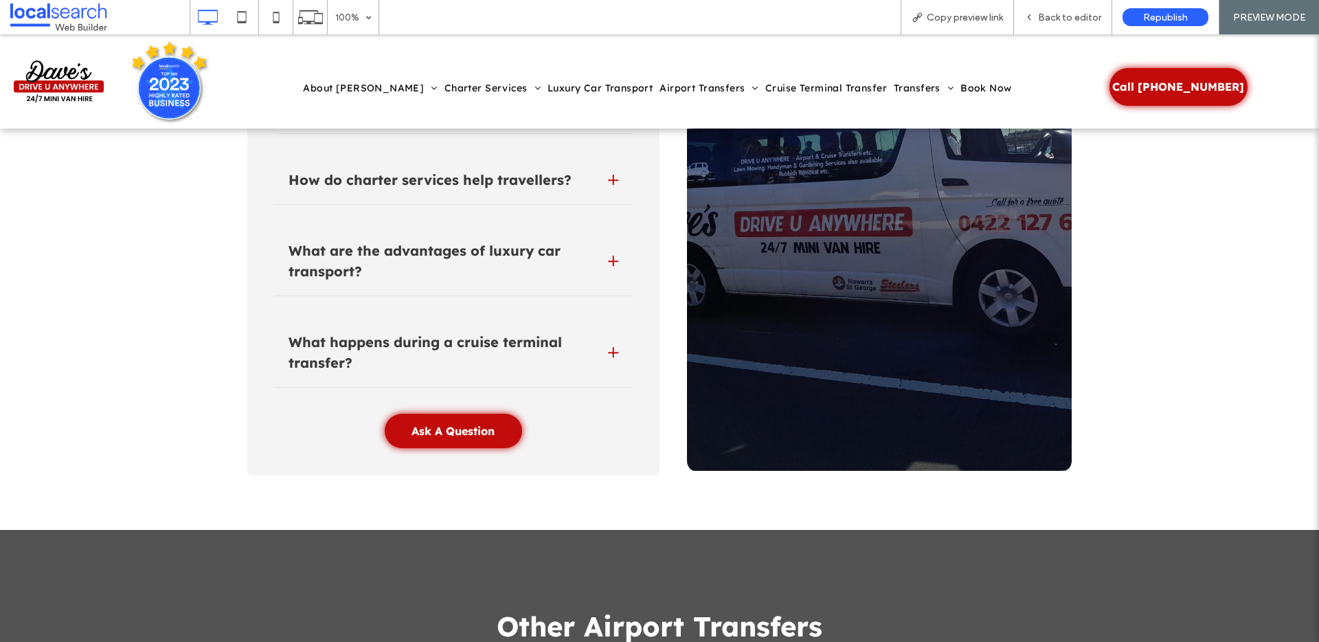
scroll to position [4328, 0]
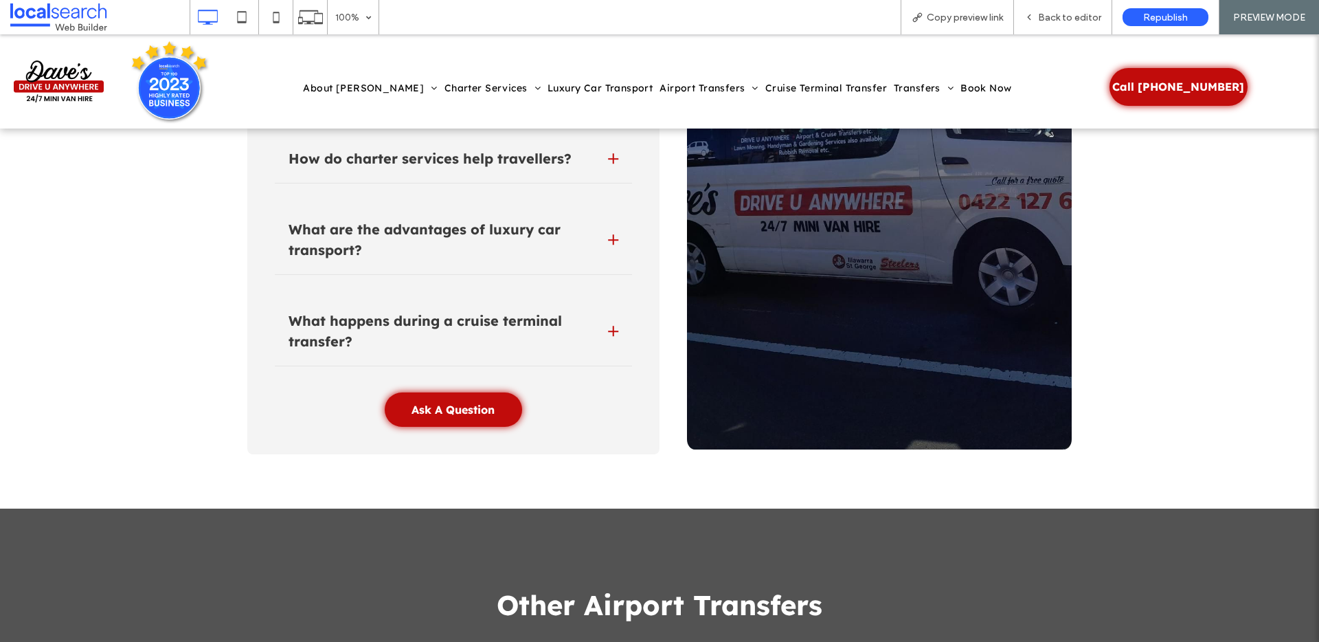
click at [608, 304] on div "What happens during a cruise terminal transfer?" at bounding box center [453, 335] width 357 height 63
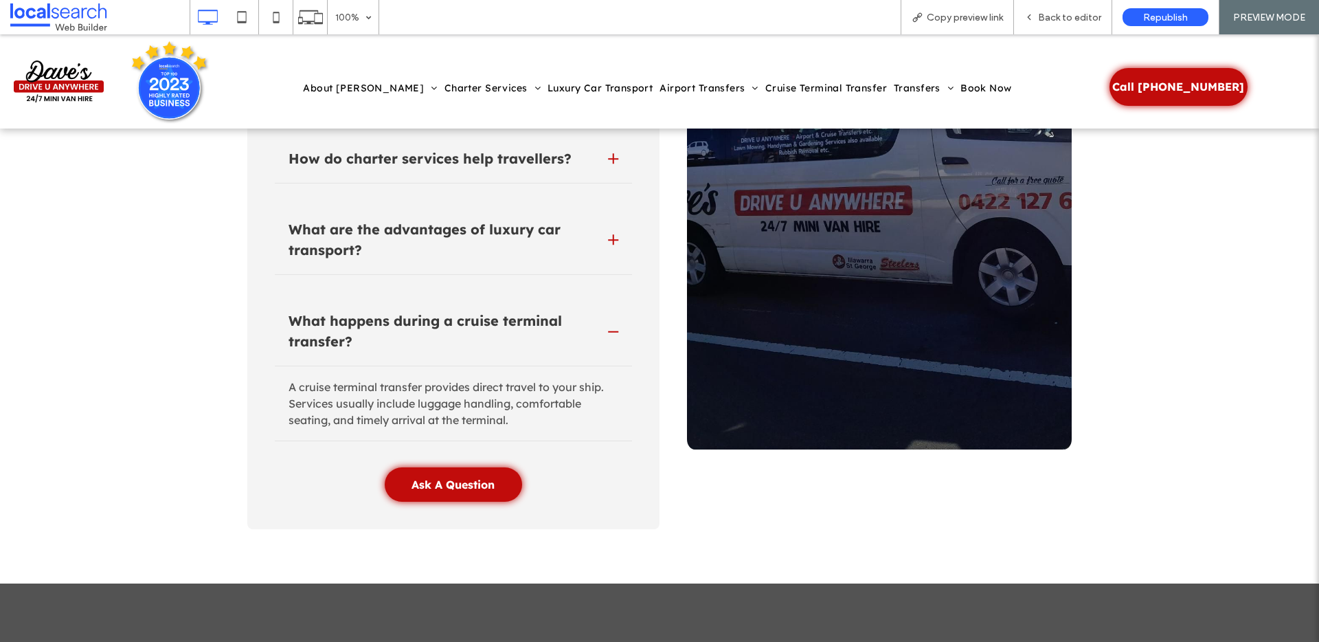
click at [608, 331] on div at bounding box center [613, 331] width 10 height 1
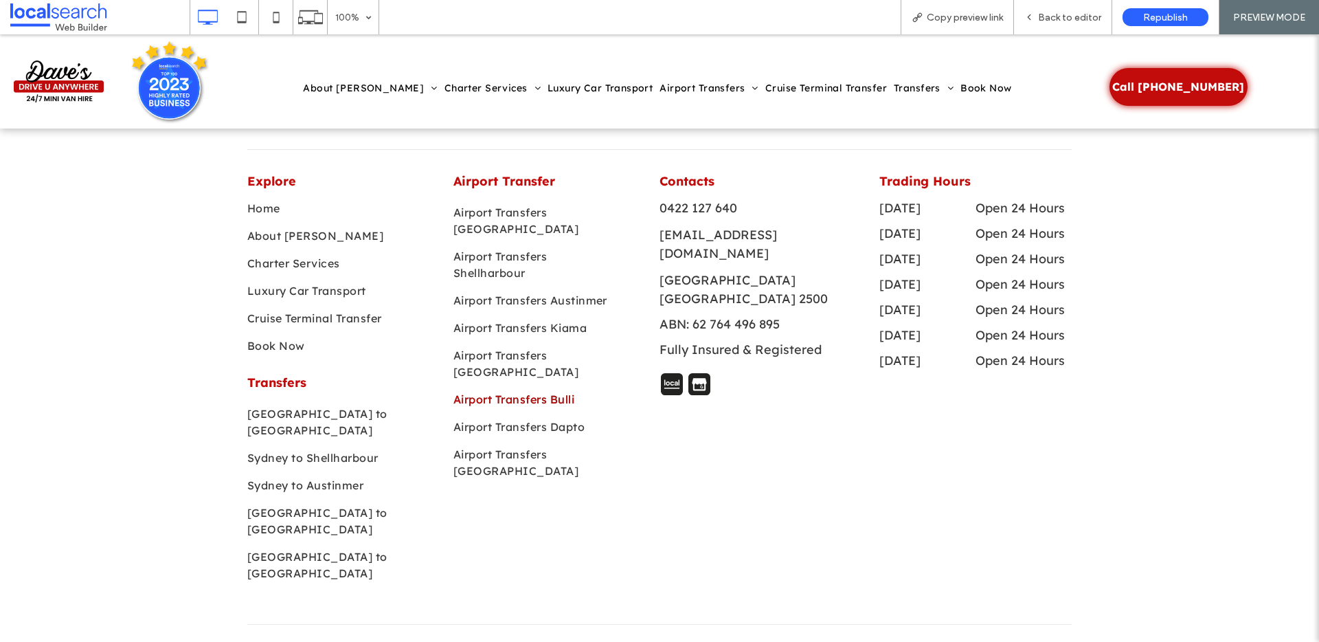
scroll to position [5885, 0]
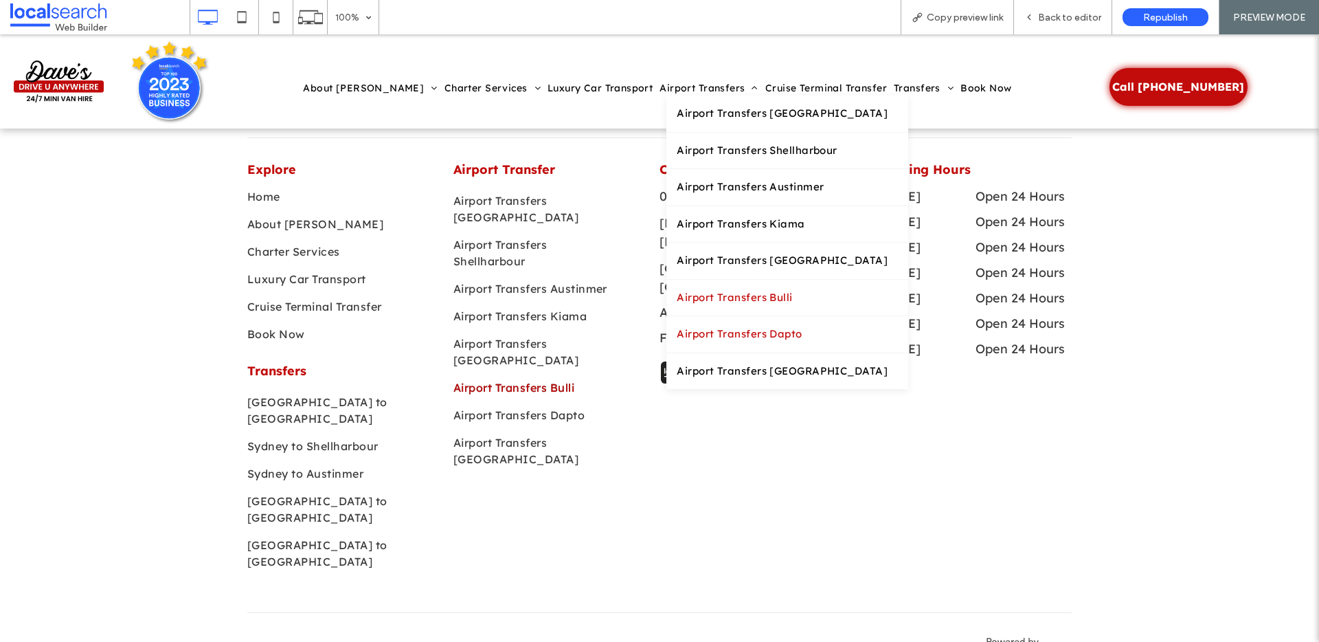
click at [726, 328] on span "Airport Transfers Dapto" at bounding box center [739, 334] width 125 height 16
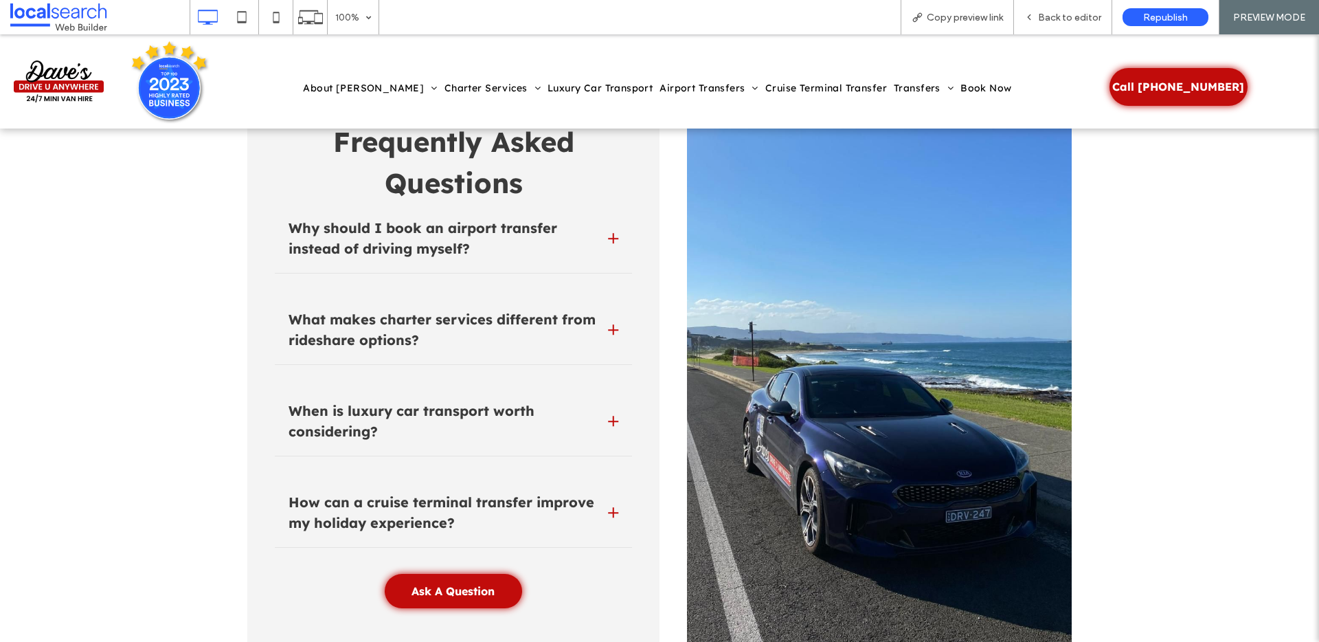
scroll to position [4140, 0]
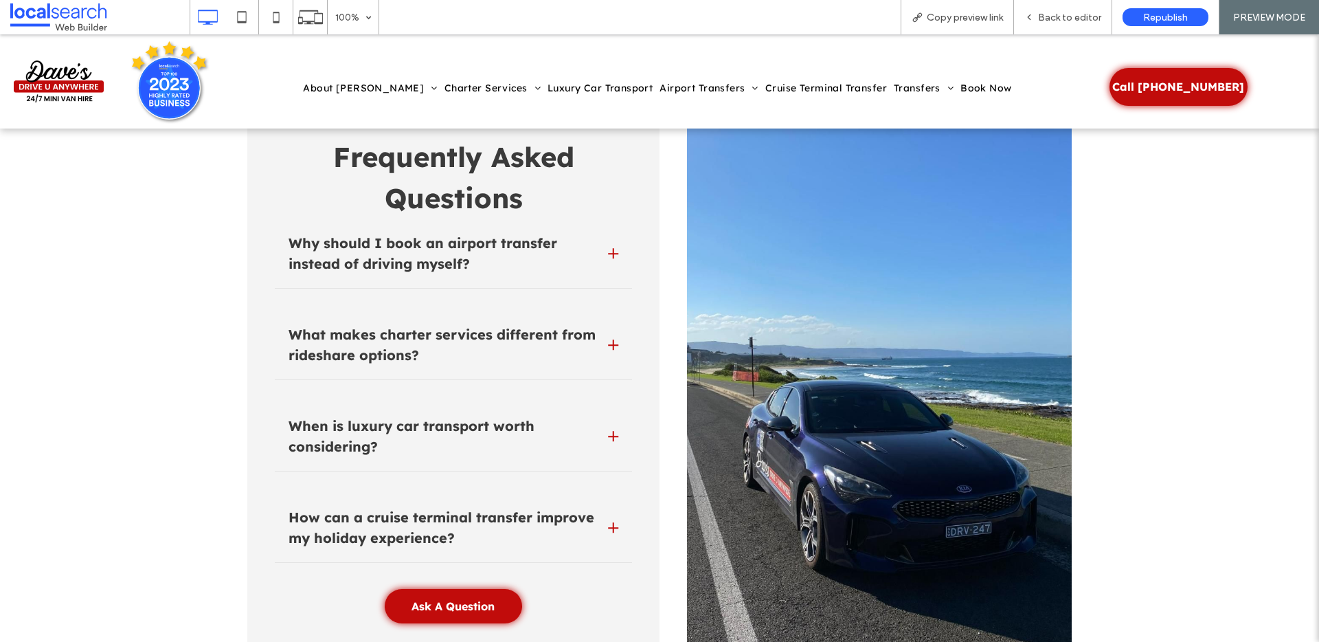
click at [596, 233] on div "Why should I book an airport transfer instead of driving myself?" at bounding box center [453, 257] width 357 height 63
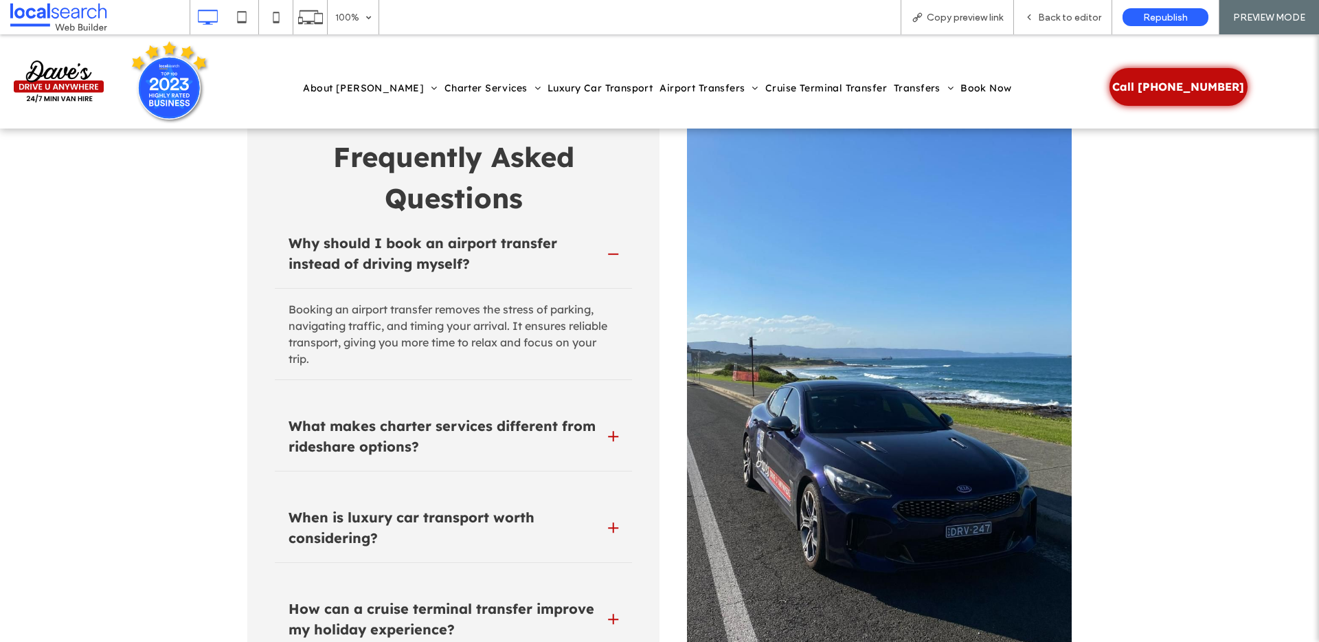
click at [603, 237] on div "Why should I book an airport transfer instead of driving myself?" at bounding box center [453, 257] width 357 height 63
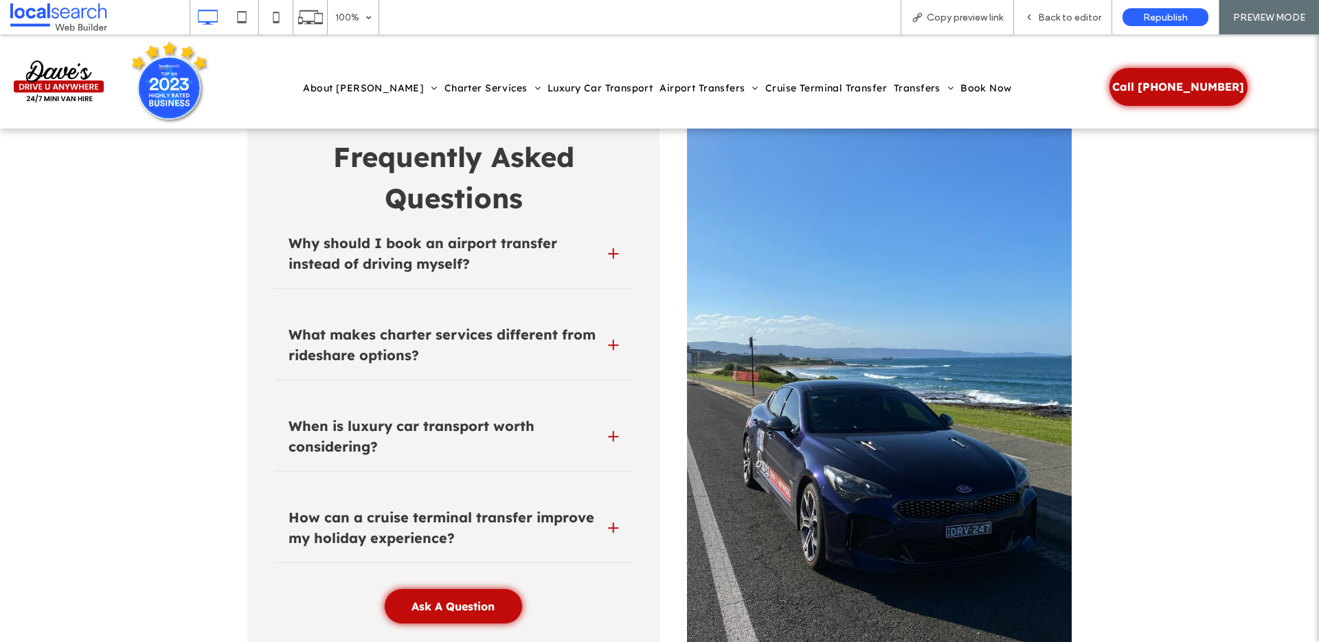
click at [608, 340] on div at bounding box center [613, 345] width 10 height 10
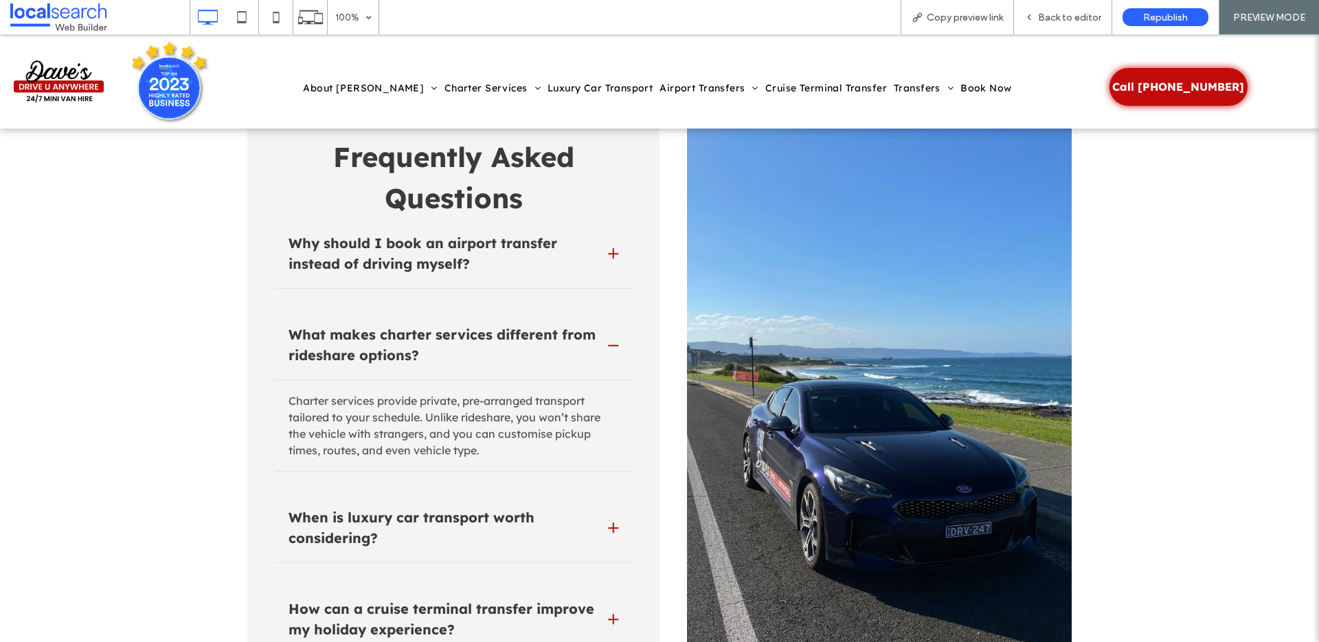
click at [601, 335] on div "What makes charter services different from rideshare options?" at bounding box center [453, 348] width 357 height 63
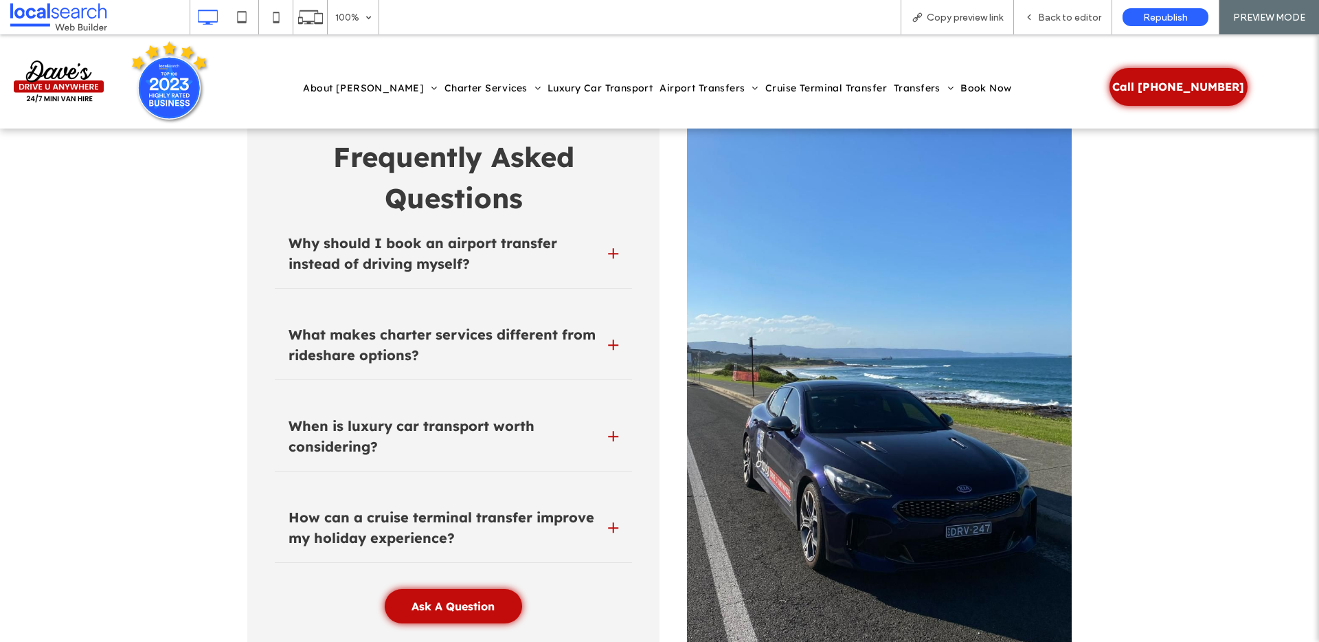
click at [591, 416] on h4 "When is luxury car transport worth considering?" at bounding box center [443, 436] width 309 height 41
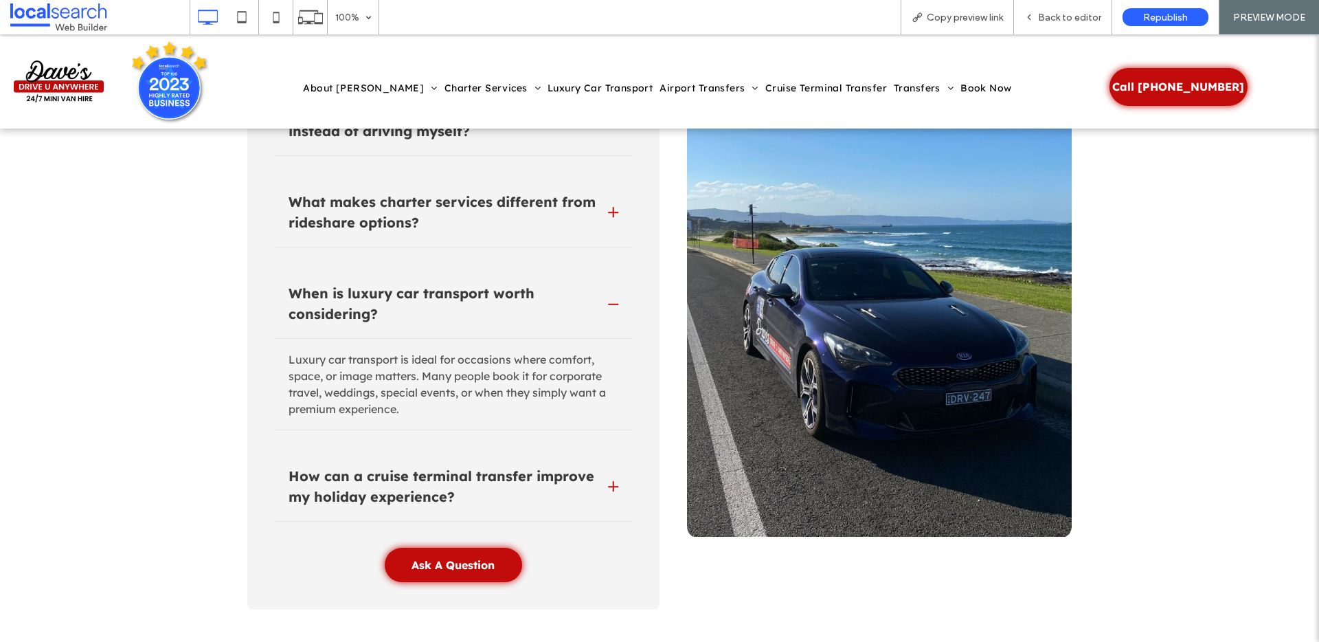
scroll to position [4283, 0]
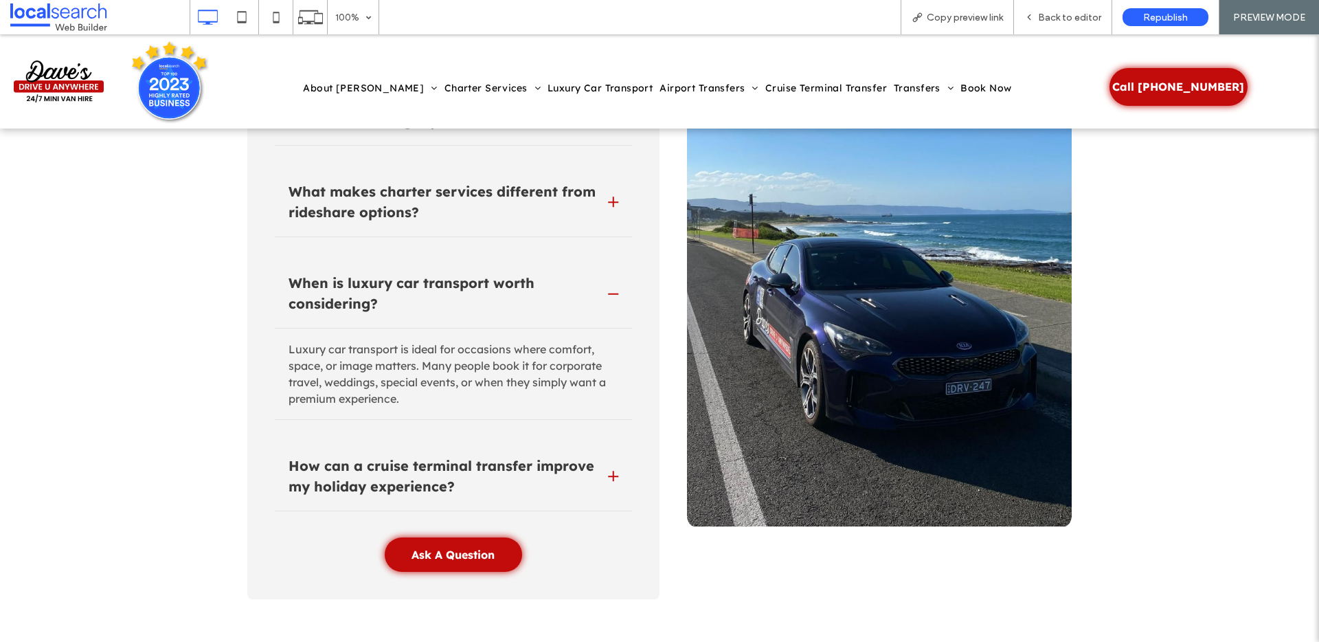
click at [608, 292] on div at bounding box center [613, 294] width 10 height 10
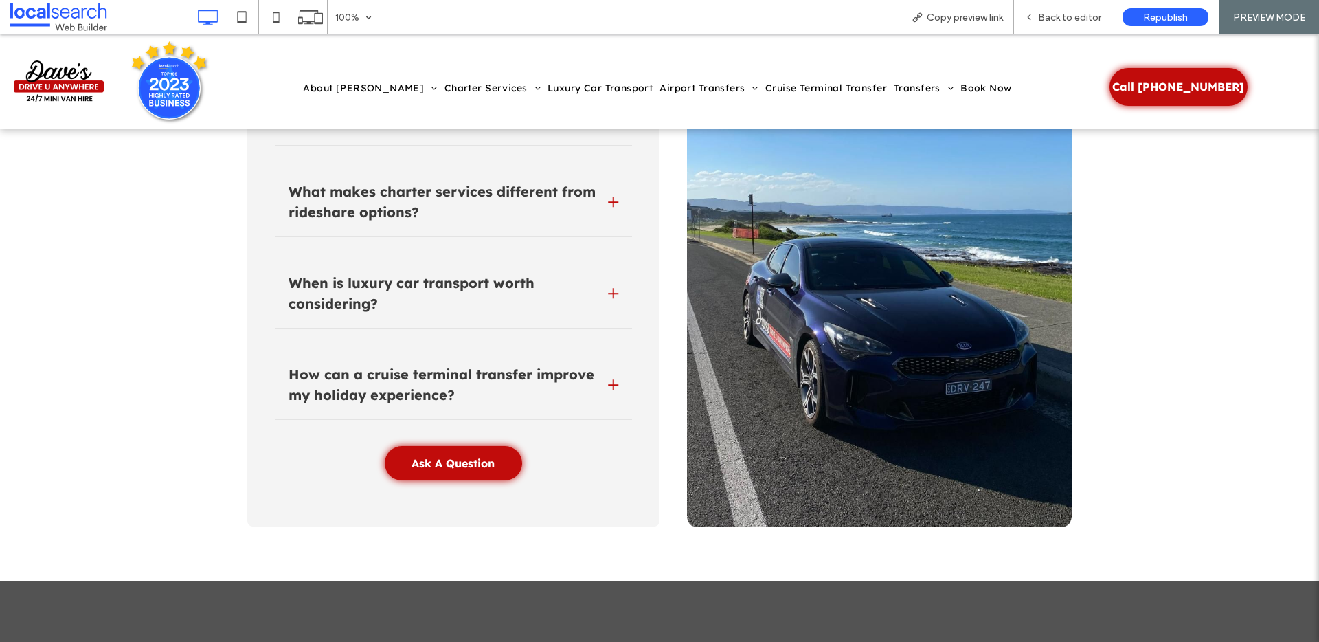
click at [583, 357] on div "How can a cruise terminal transfer improve my holiday experience?" at bounding box center [453, 388] width 357 height 63
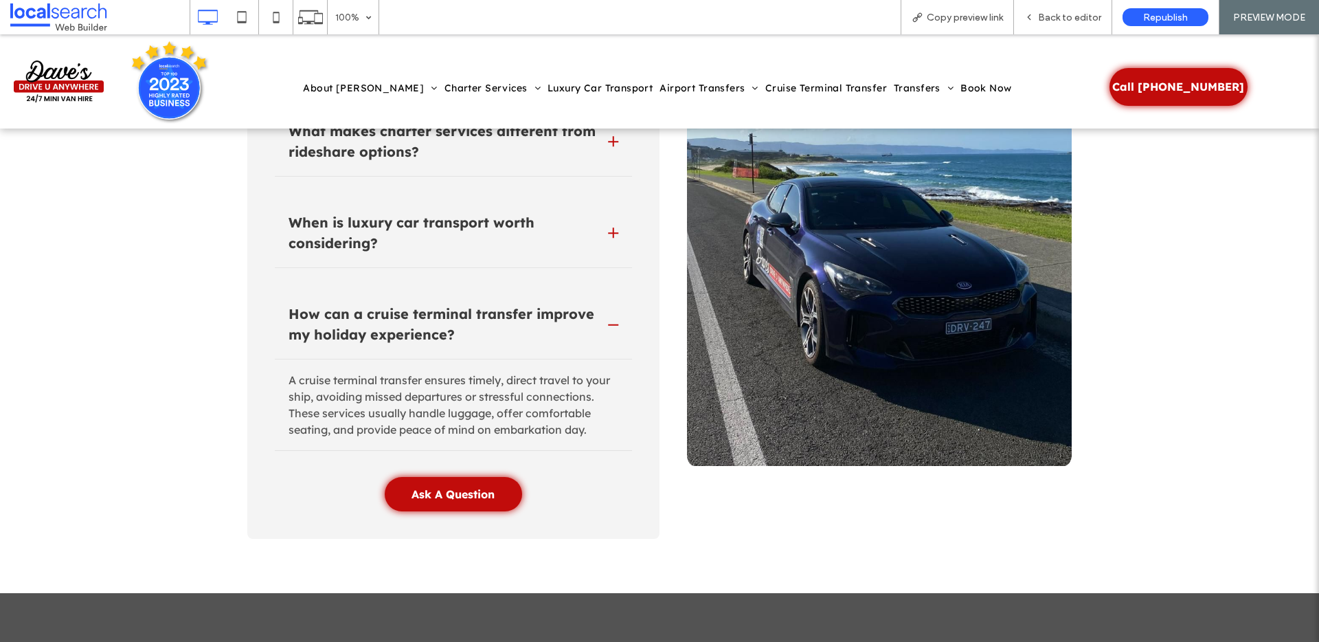
scroll to position [4346, 0]
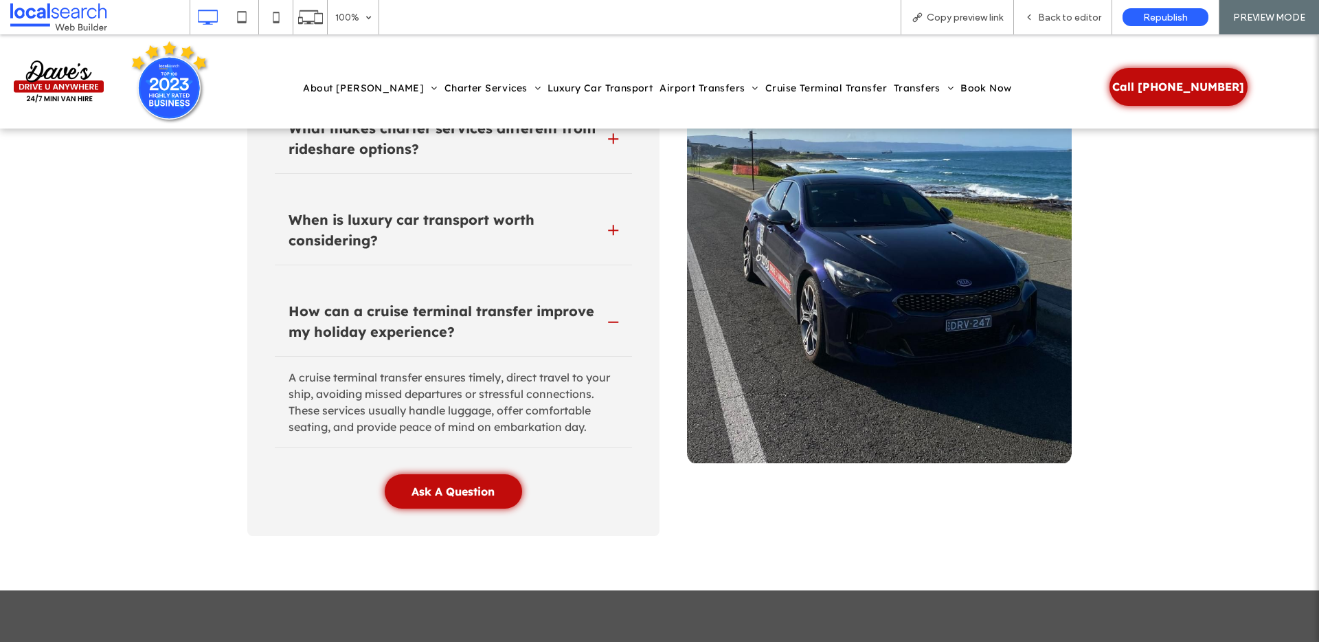
click at [591, 312] on h4 "How can a cruise terminal transfer improve my holiday experience?" at bounding box center [443, 321] width 309 height 41
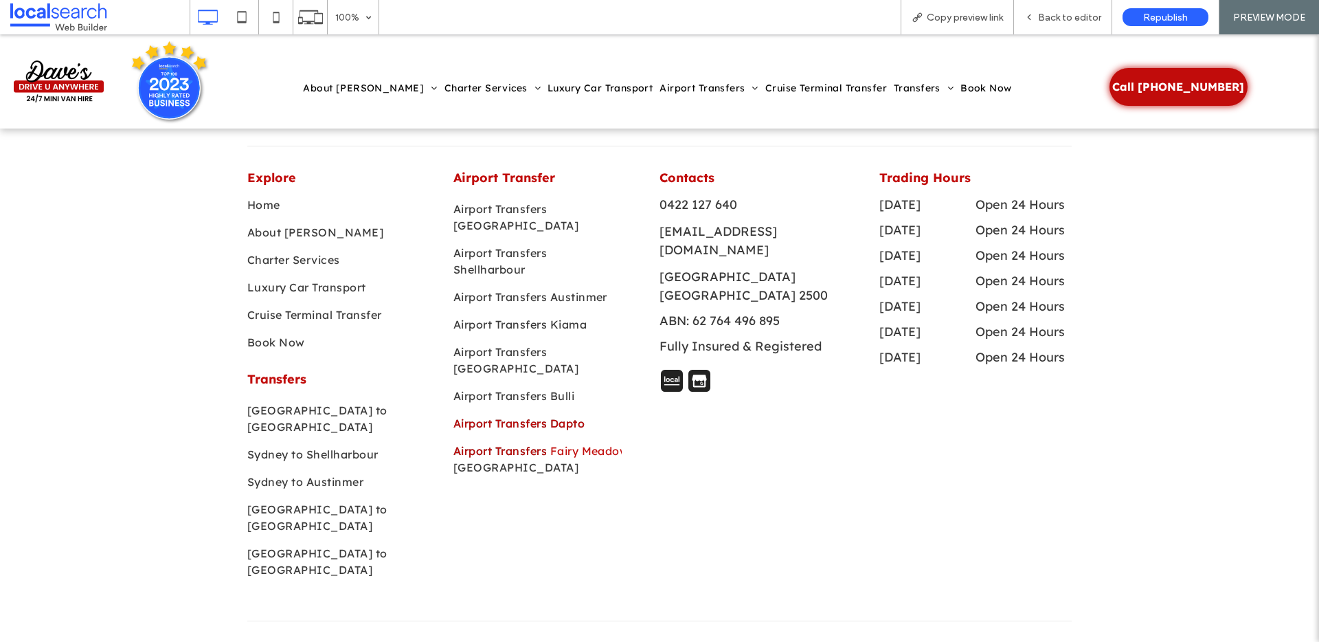
scroll to position [5911, 0]
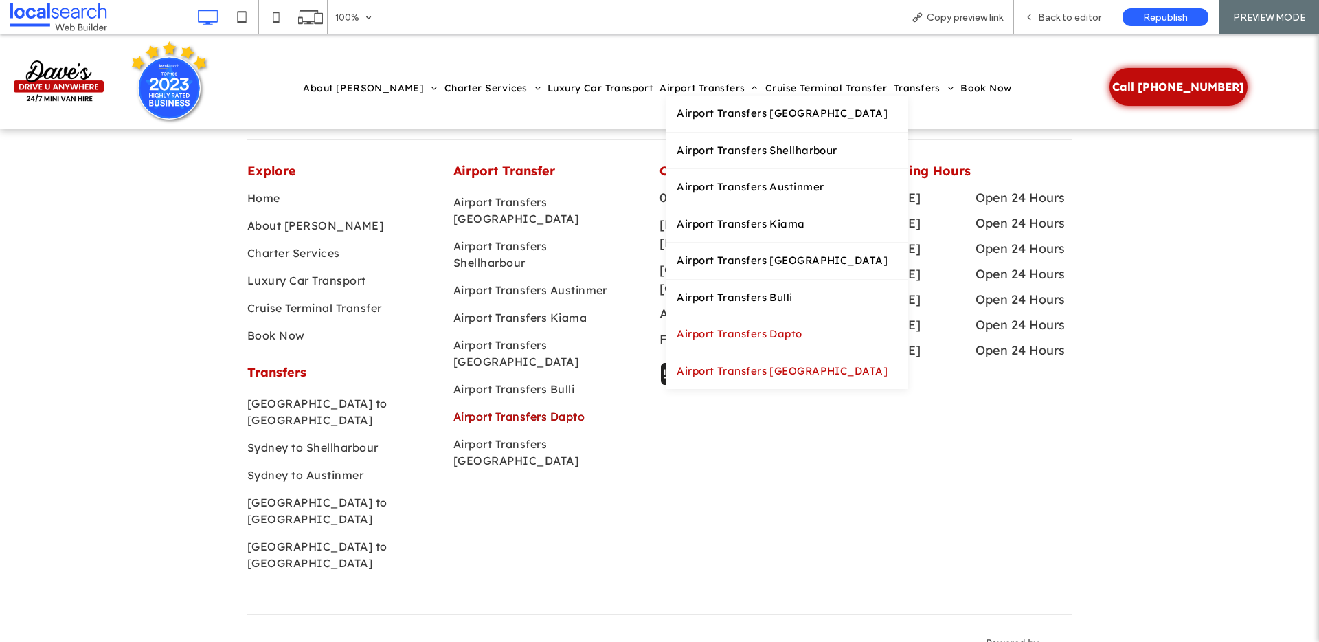
drag, startPoint x: 696, startPoint y: 361, endPoint x: 484, endPoint y: 370, distance: 211.8
click at [696, 361] on link "Airport Transfers [GEOGRAPHIC_DATA]" at bounding box center [788, 371] width 242 height 36
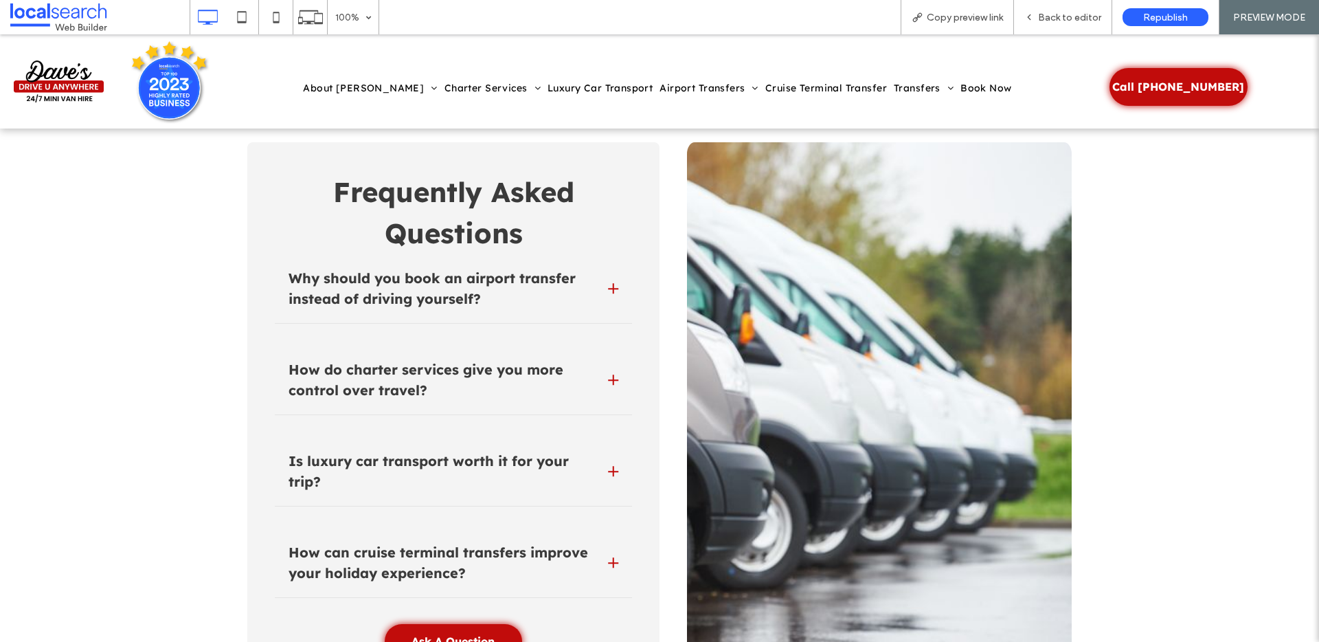
scroll to position [4147, 0]
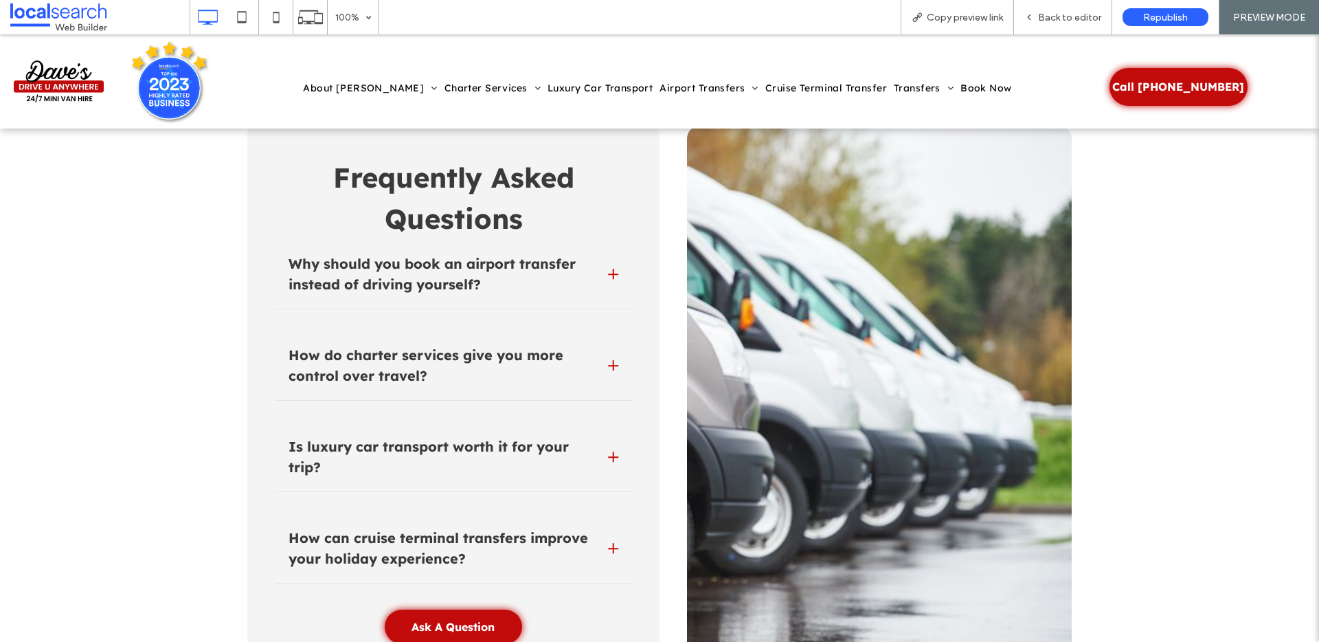
click at [585, 267] on h4 "Why should you book an airport transfer instead of driving yourself?" at bounding box center [443, 274] width 309 height 41
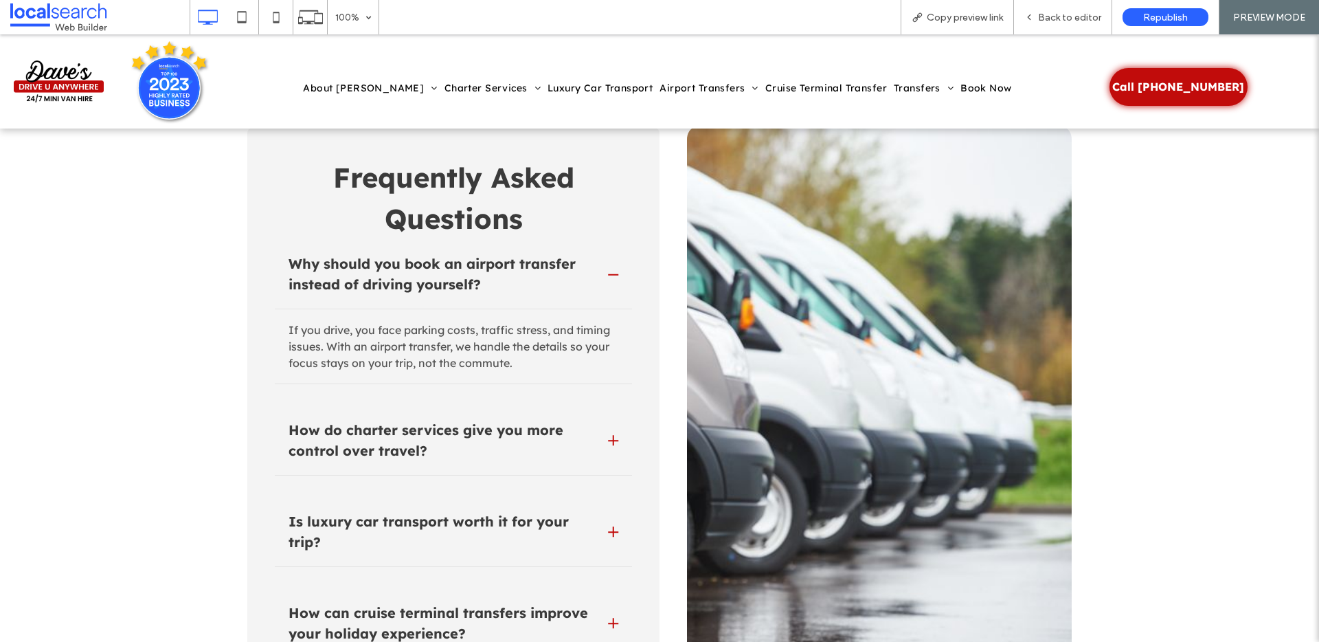
click at [585, 267] on h4 "Why should you book an airport transfer instead of driving yourself?" at bounding box center [443, 274] width 309 height 41
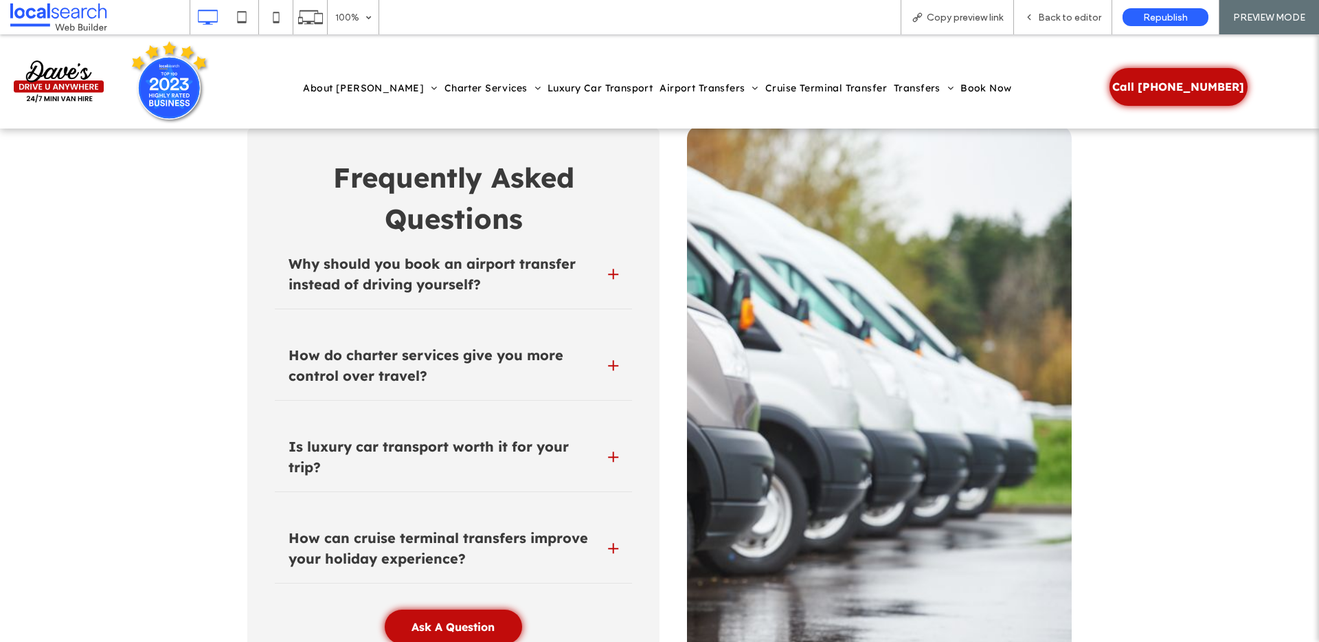
click at [592, 324] on ul "Why should you book an airport transfer instead of driving yourself? If you dri…" at bounding box center [453, 415] width 357 height 337
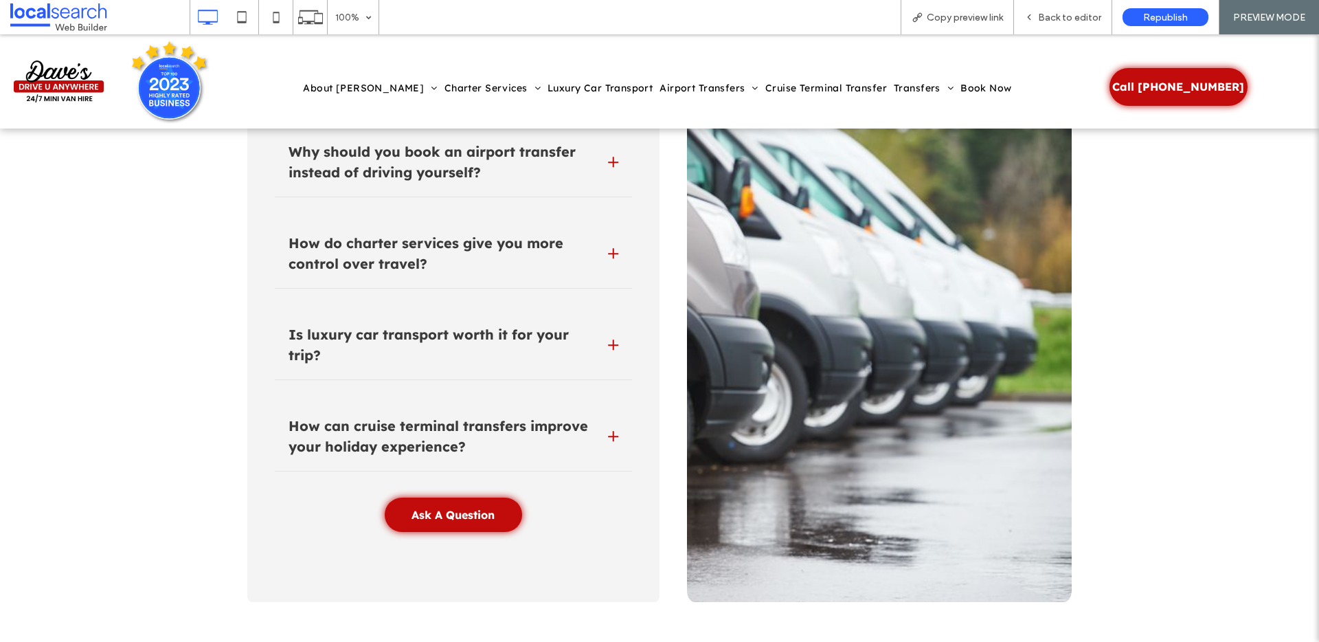
scroll to position [4344, 0]
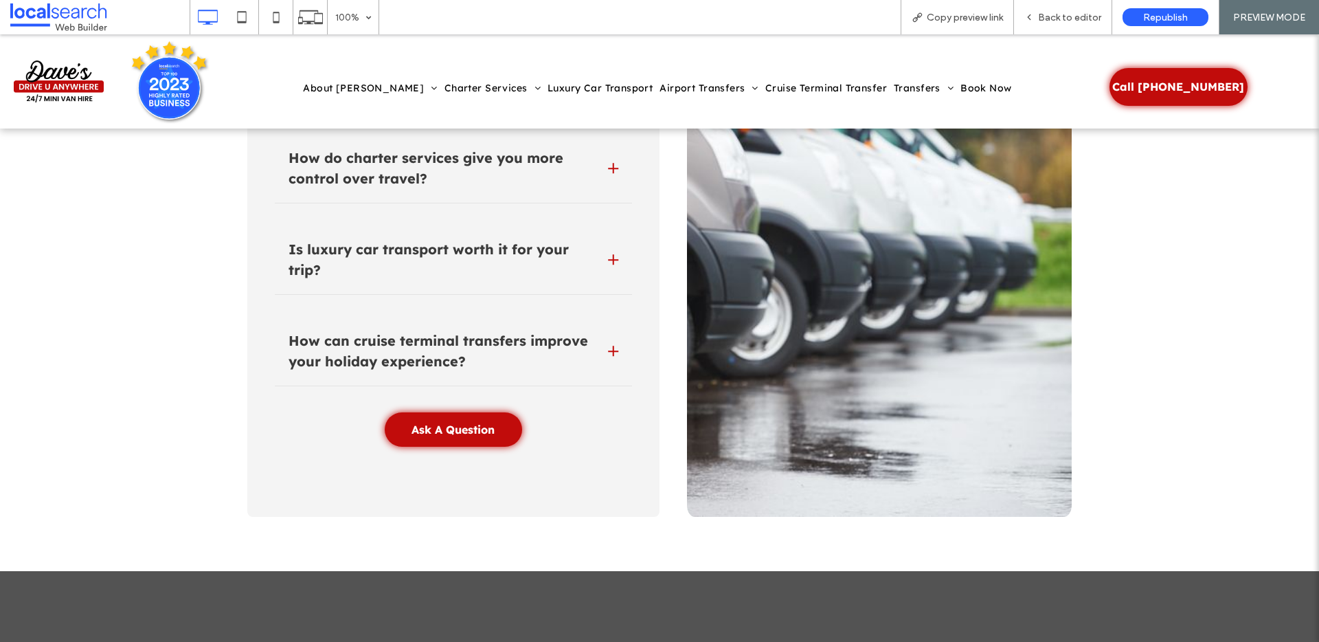
click at [596, 177] on div "How do charter services give you more control over travel?" at bounding box center [453, 172] width 357 height 63
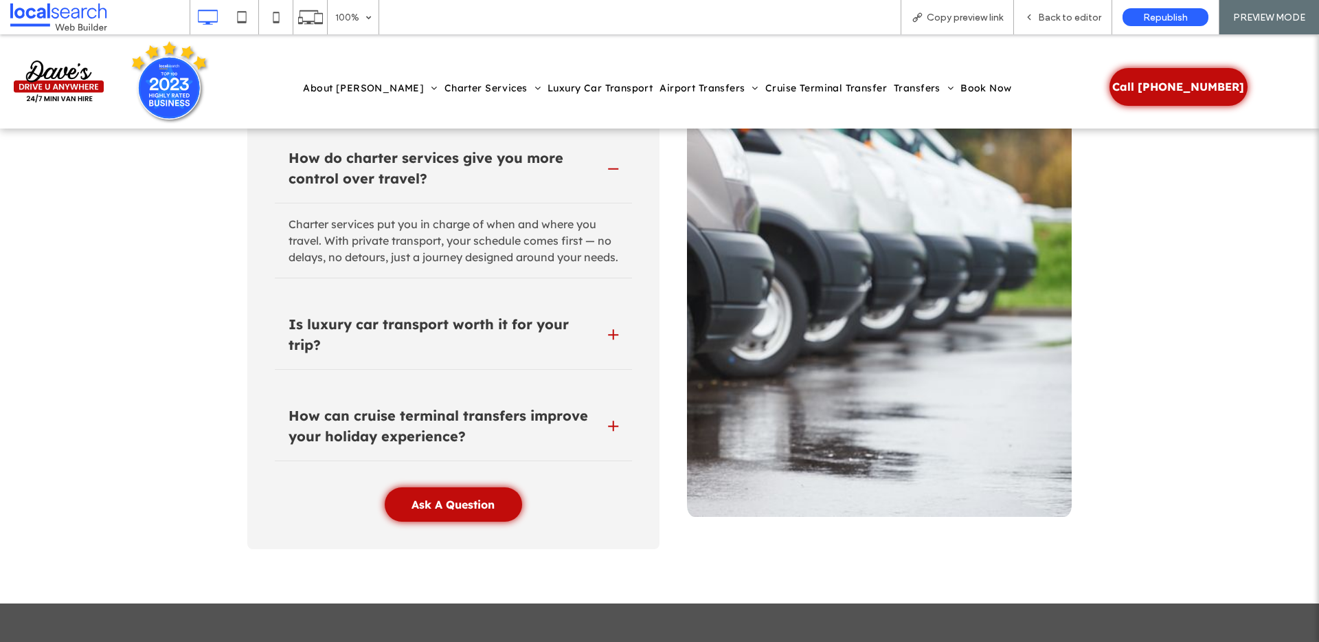
click at [597, 171] on div "How do charter services give you more control over travel?" at bounding box center [453, 172] width 357 height 63
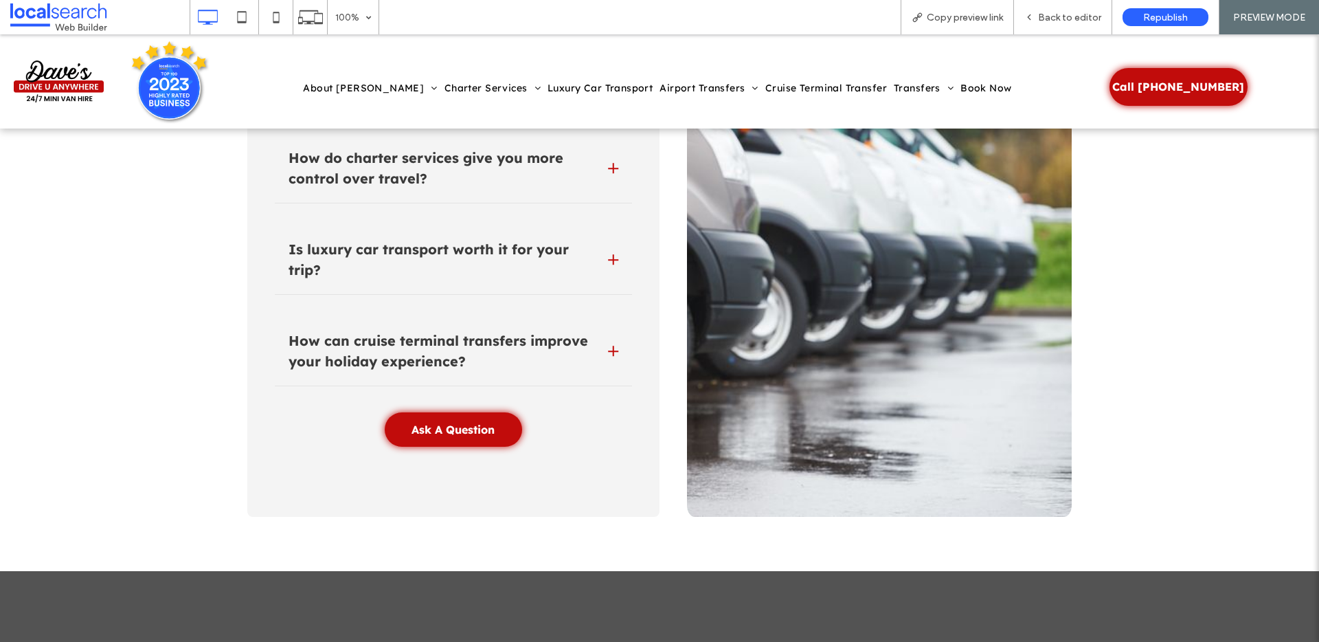
click at [593, 243] on div "Is luxury car transport worth it for your trip?" at bounding box center [453, 263] width 357 height 63
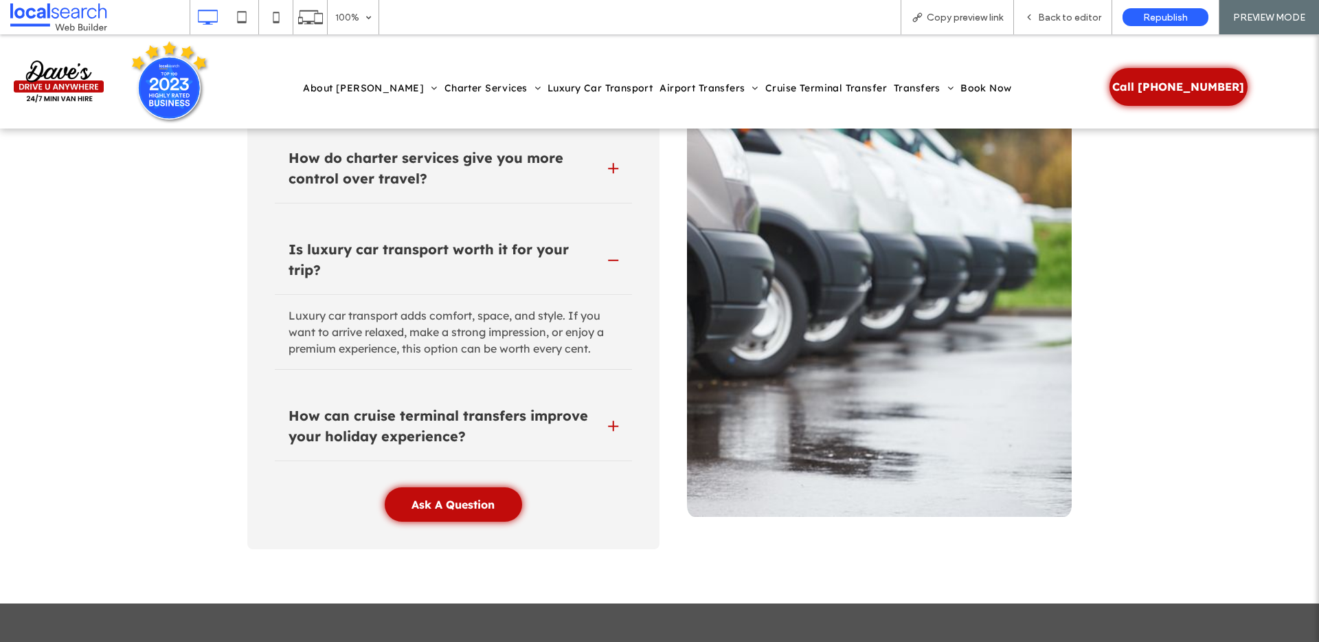
click at [593, 243] on div "Is luxury car transport worth it for your trip?" at bounding box center [453, 263] width 357 height 63
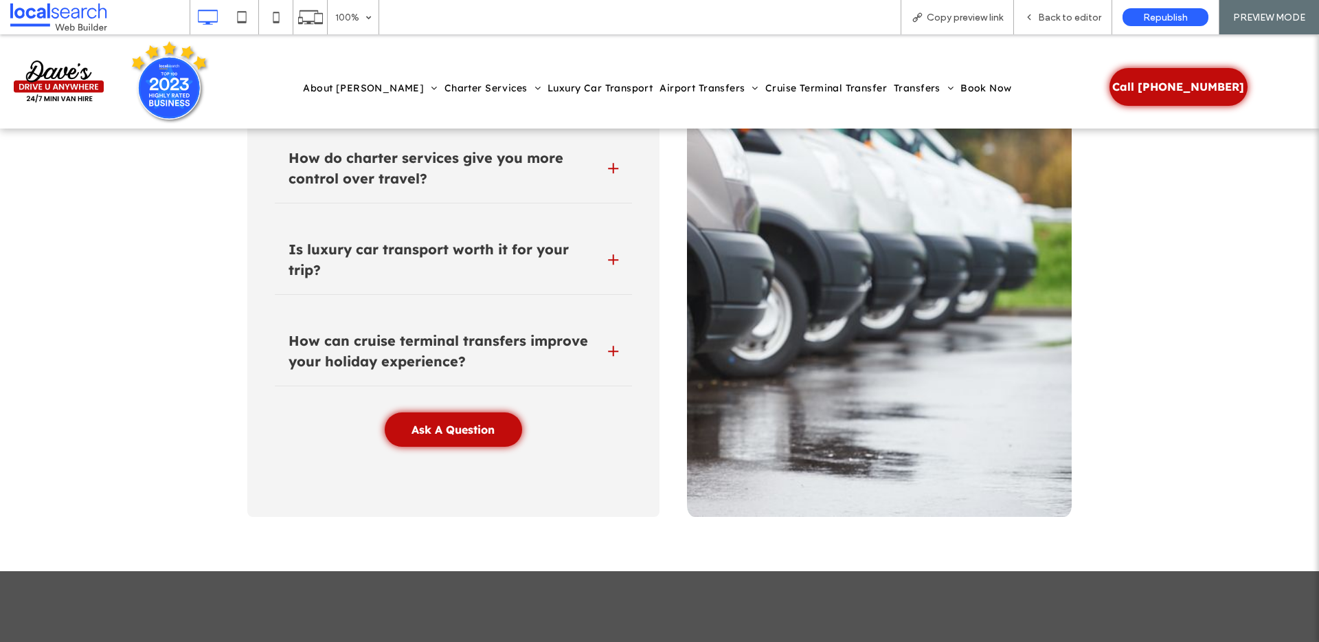
click at [599, 335] on div "How can cruise terminal transfers improve your holiday experience?" at bounding box center [453, 355] width 357 height 63
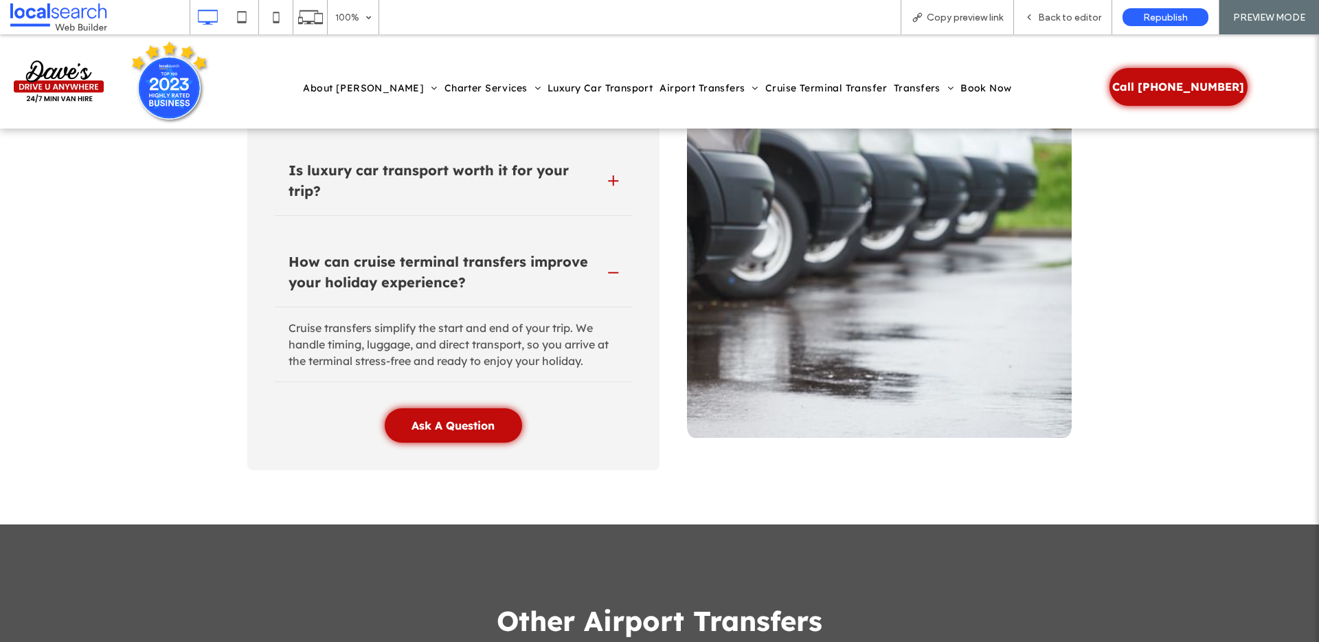
scroll to position [4440, 0]
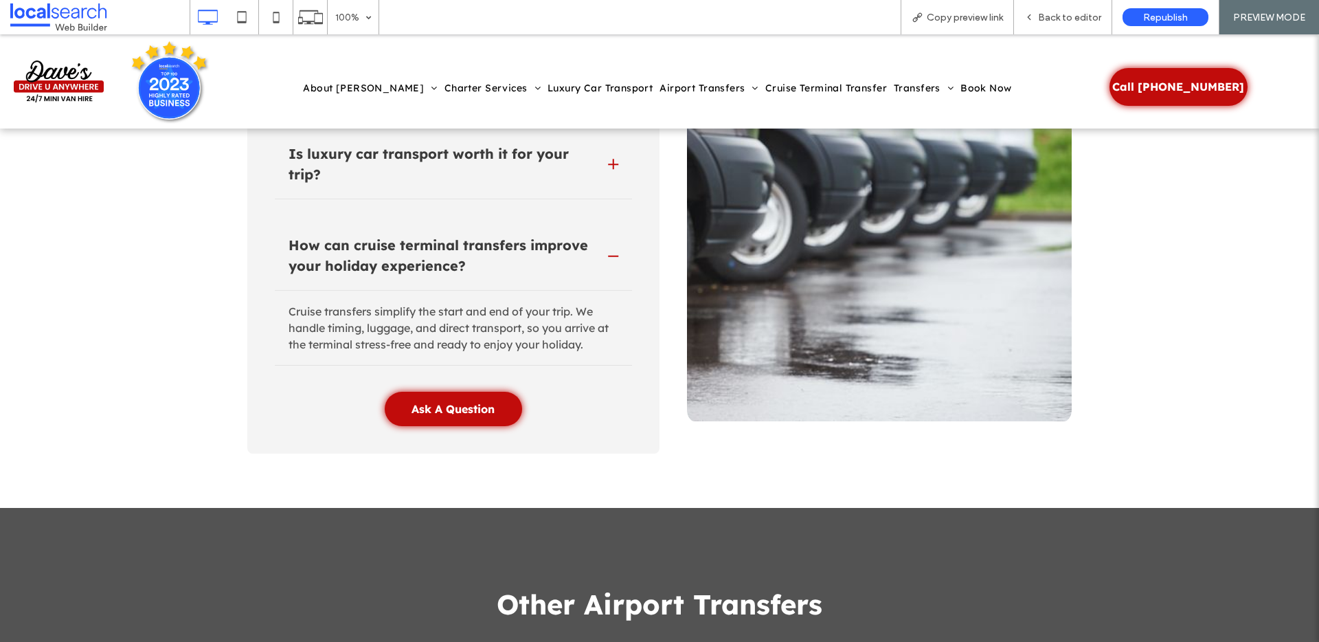
click at [600, 243] on div "How can cruise terminal transfers improve your holiday experience?" at bounding box center [453, 259] width 357 height 63
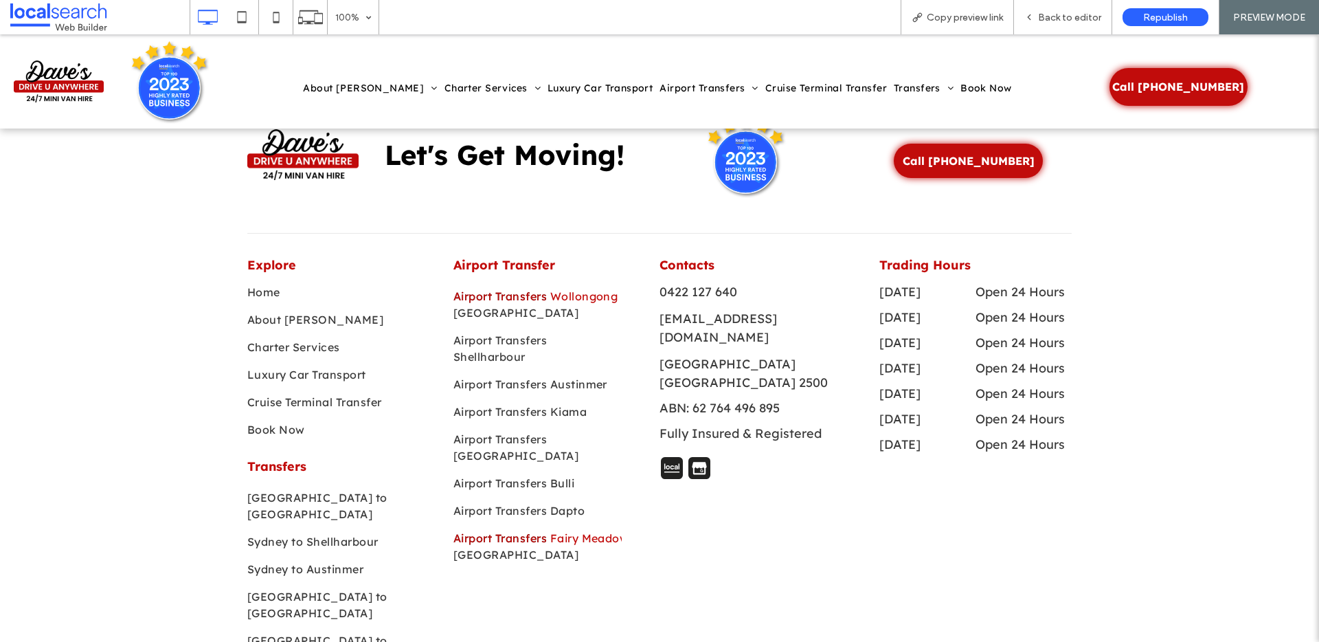
scroll to position [5966, 0]
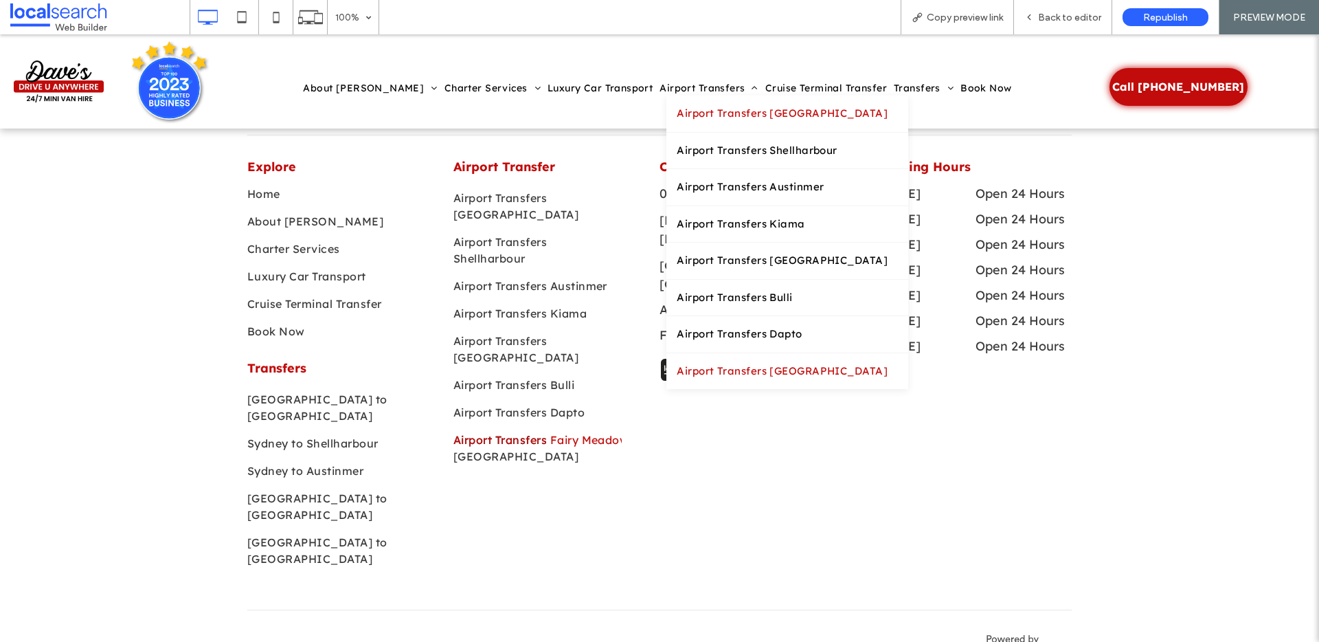
click at [677, 110] on span "Airport Transfers [GEOGRAPHIC_DATA]" at bounding box center [782, 114] width 211 height 16
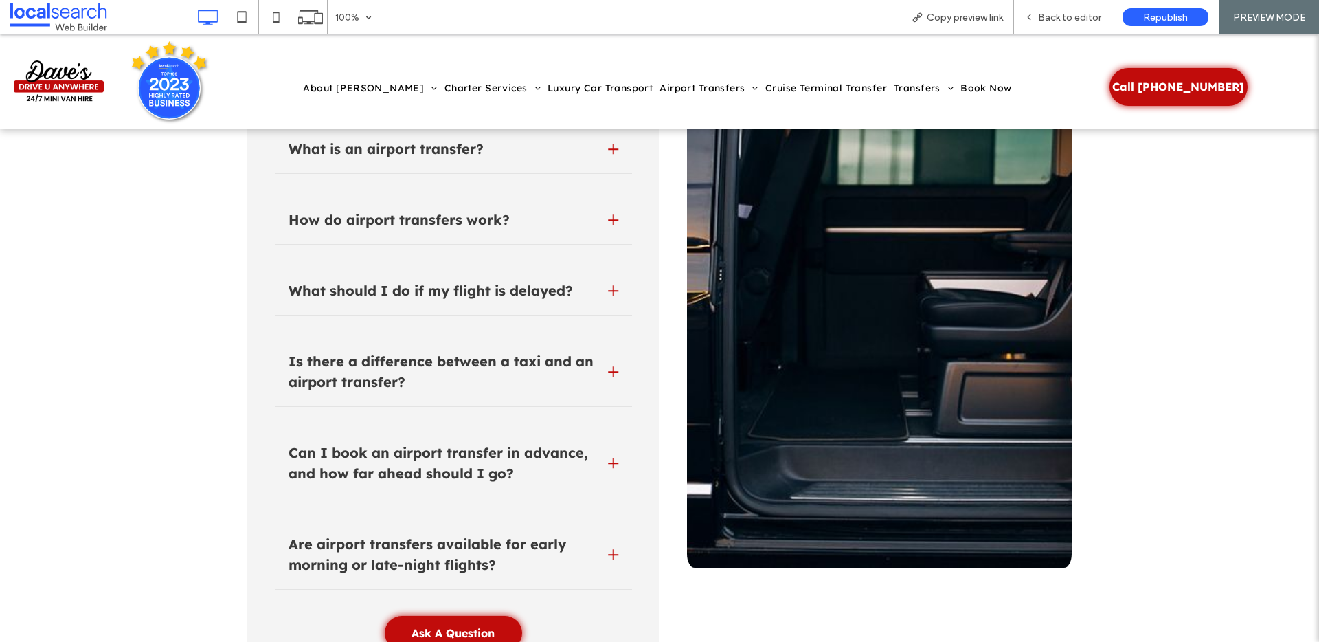
scroll to position [12412, 0]
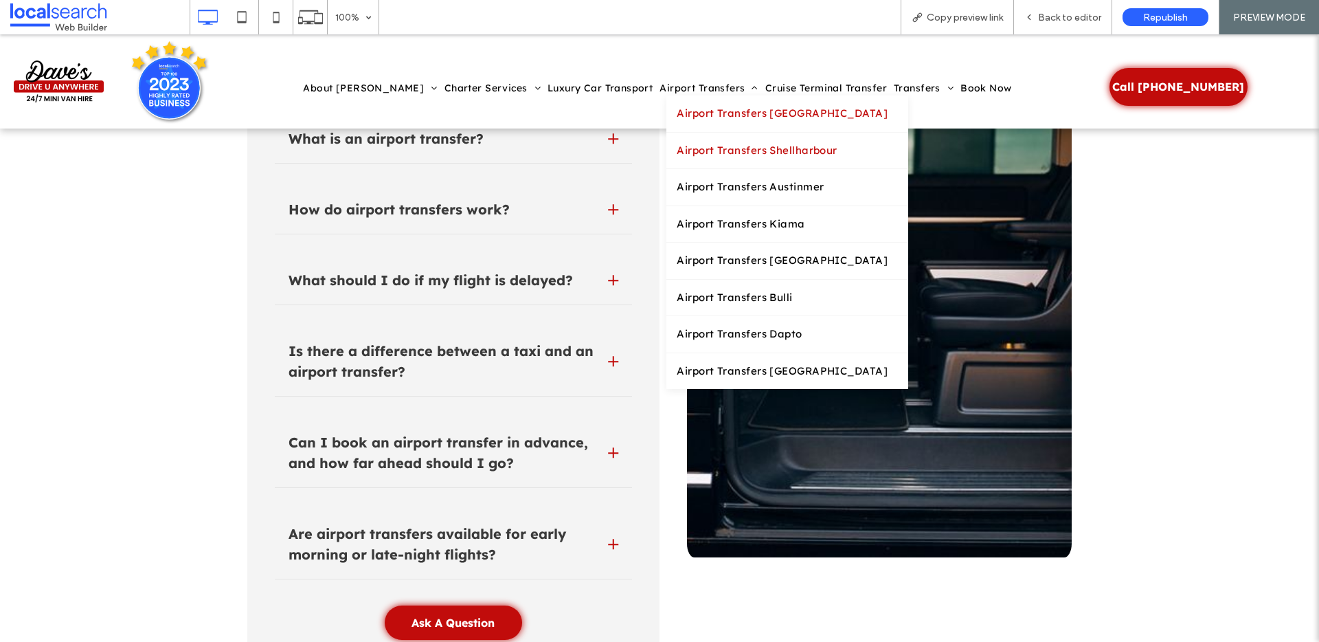
drag, startPoint x: 681, startPoint y: 144, endPoint x: 669, endPoint y: 188, distance: 45.7
click at [681, 144] on span "Airport Transfers Shellharbour" at bounding box center [757, 151] width 161 height 16
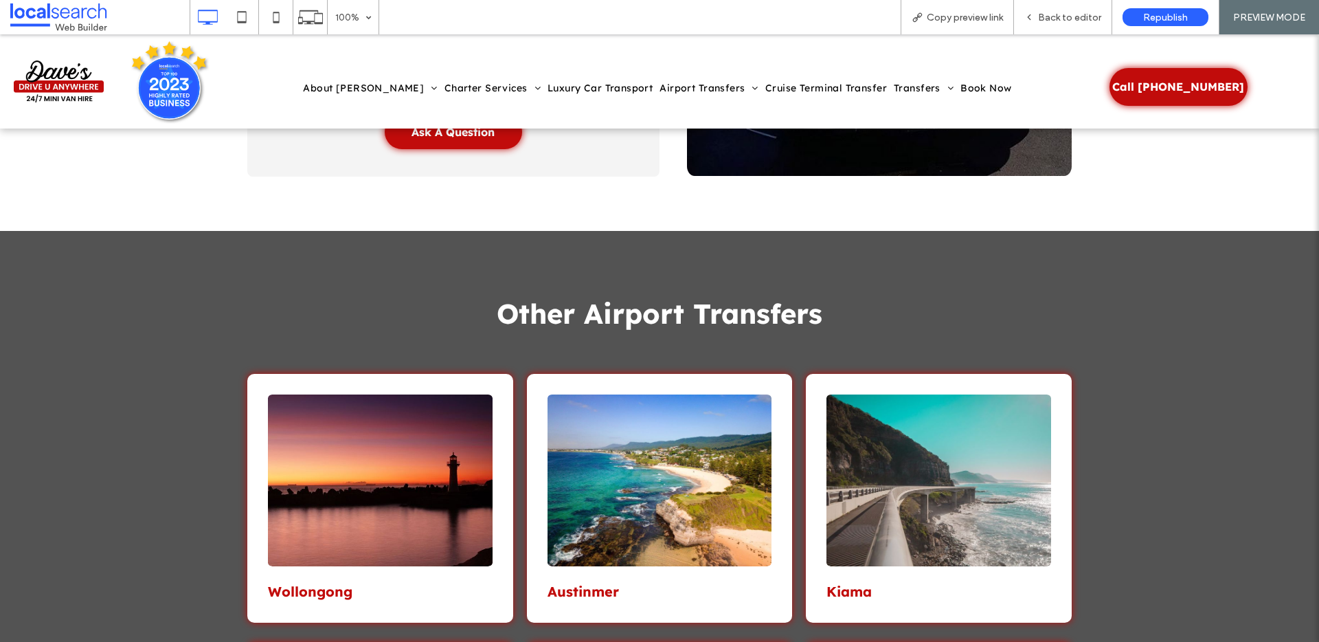
scroll to position [4960, 0]
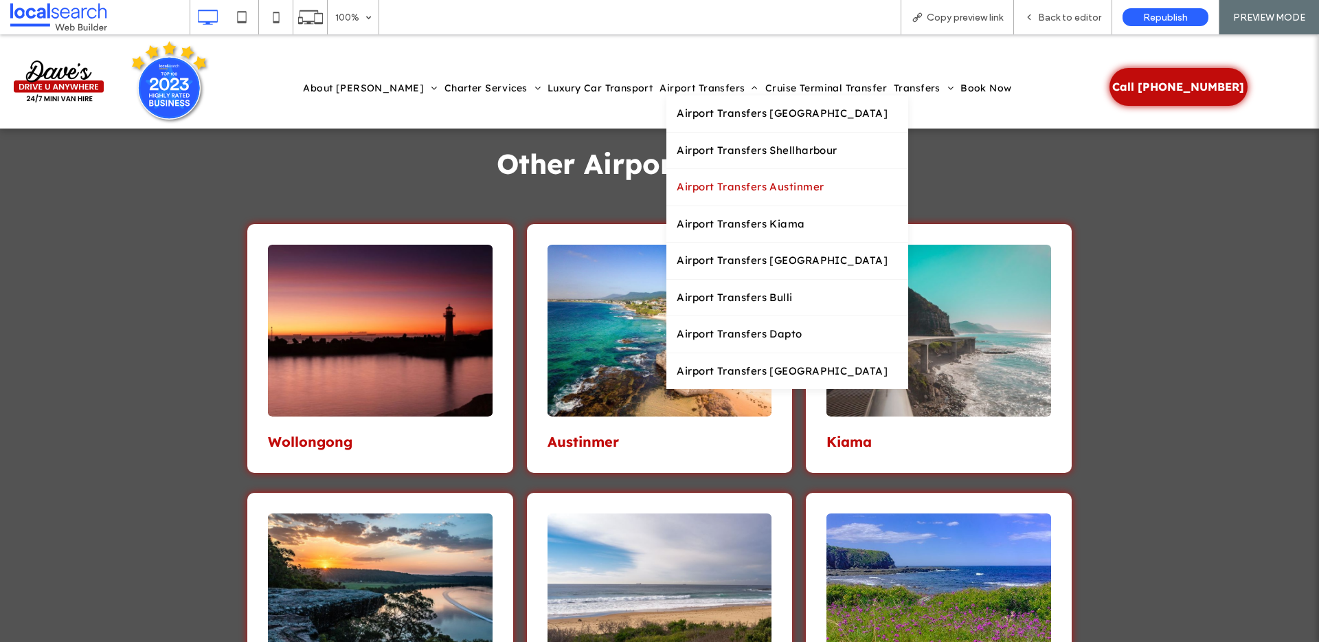
click at [680, 188] on span "Airport Transfers Austinmer" at bounding box center [750, 187] width 147 height 16
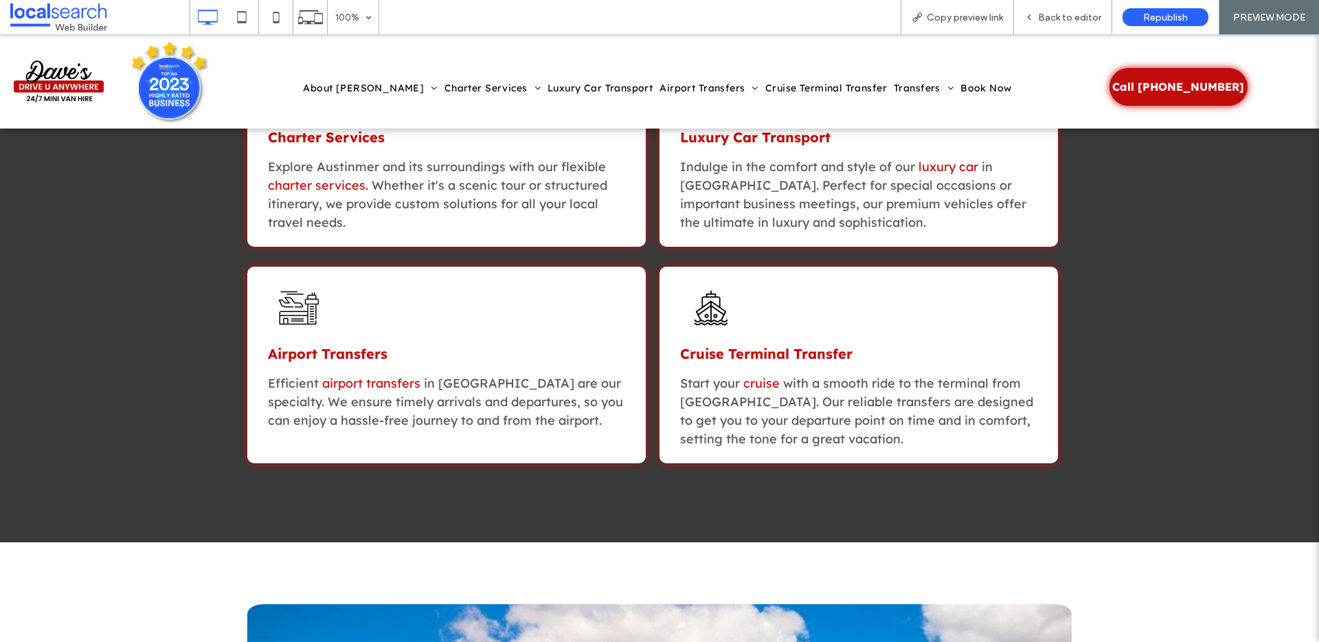
scroll to position [1654, 0]
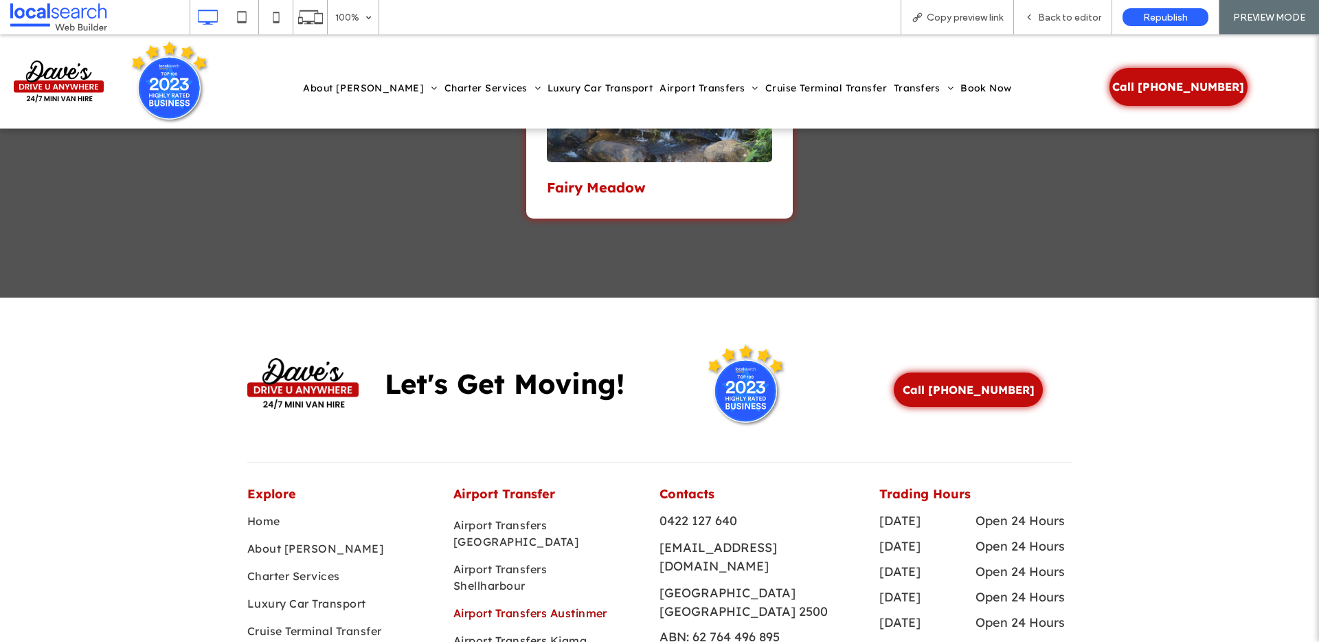
scroll to position [6179, 0]
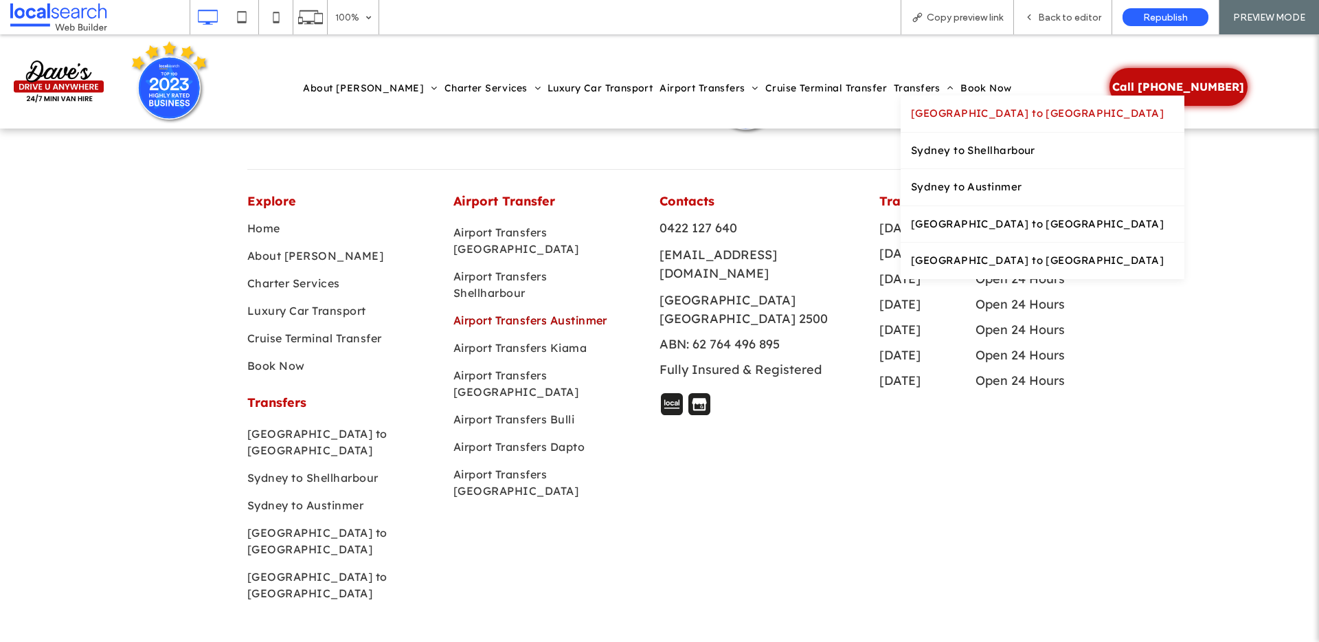
click at [911, 111] on span "[GEOGRAPHIC_DATA] to [GEOGRAPHIC_DATA]" at bounding box center [1037, 114] width 253 height 16
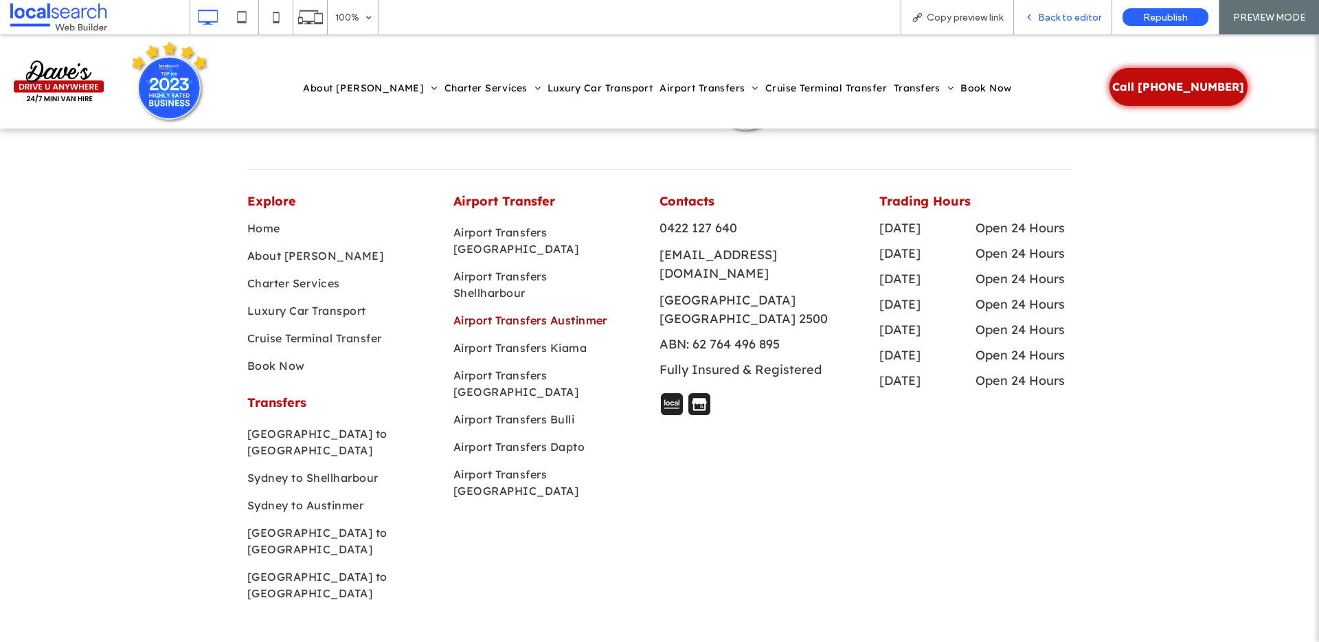
click at [1065, 24] on div "Back to editor" at bounding box center [1063, 17] width 98 height 34
click at [1068, 15] on span "Back to editor" at bounding box center [1069, 18] width 63 height 12
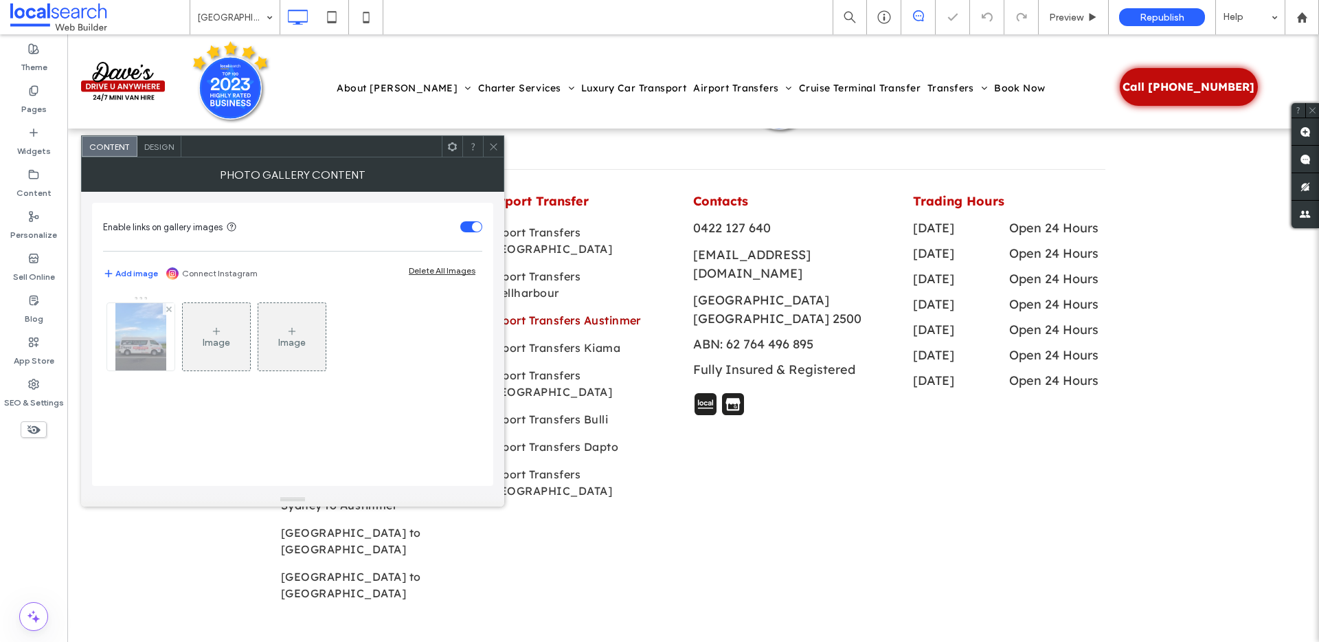
click at [161, 351] on img at bounding box center [140, 336] width 50 height 67
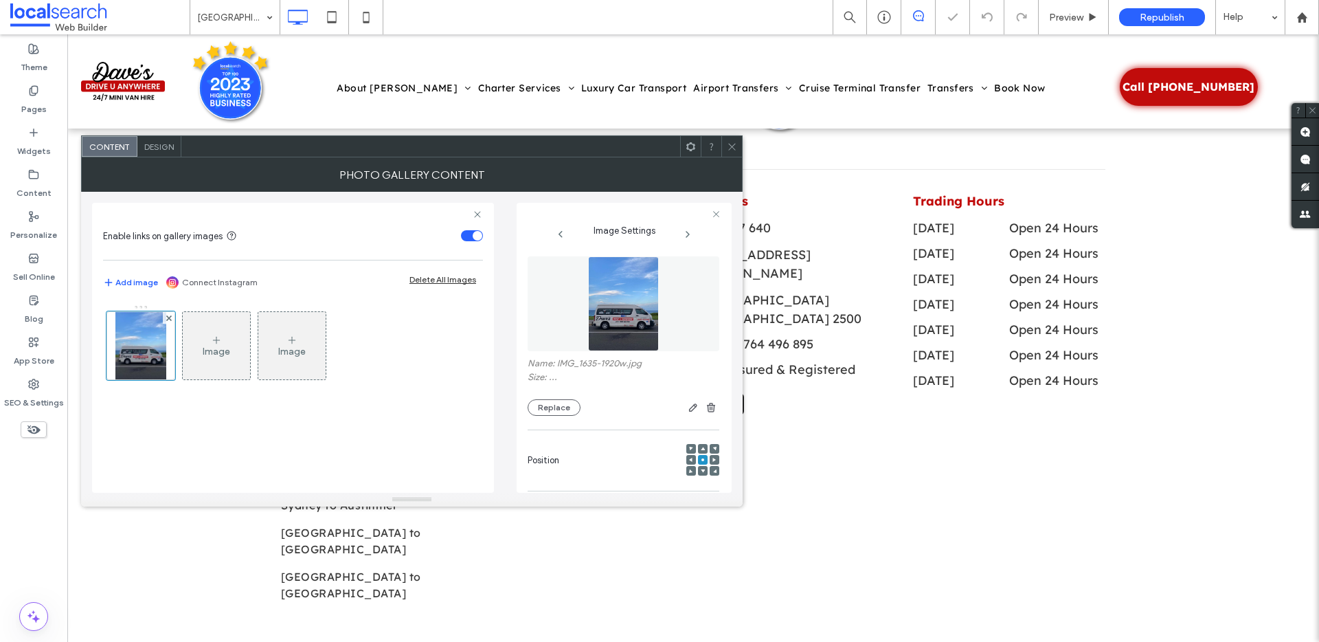
click at [701, 469] on icon at bounding box center [703, 471] width 4 height 4
click at [701, 456] on span at bounding box center [703, 460] width 4 height 10
click at [691, 404] on icon "button" at bounding box center [693, 407] width 11 height 11
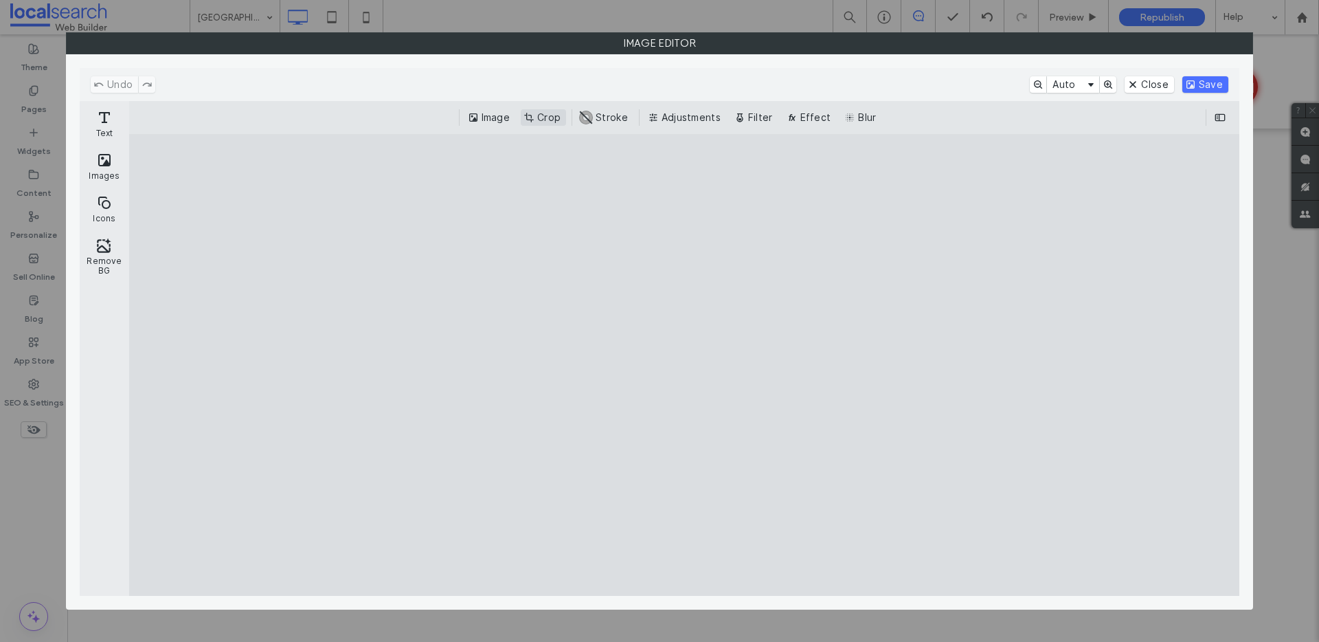
click at [546, 114] on button "Crop" at bounding box center [543, 117] width 45 height 16
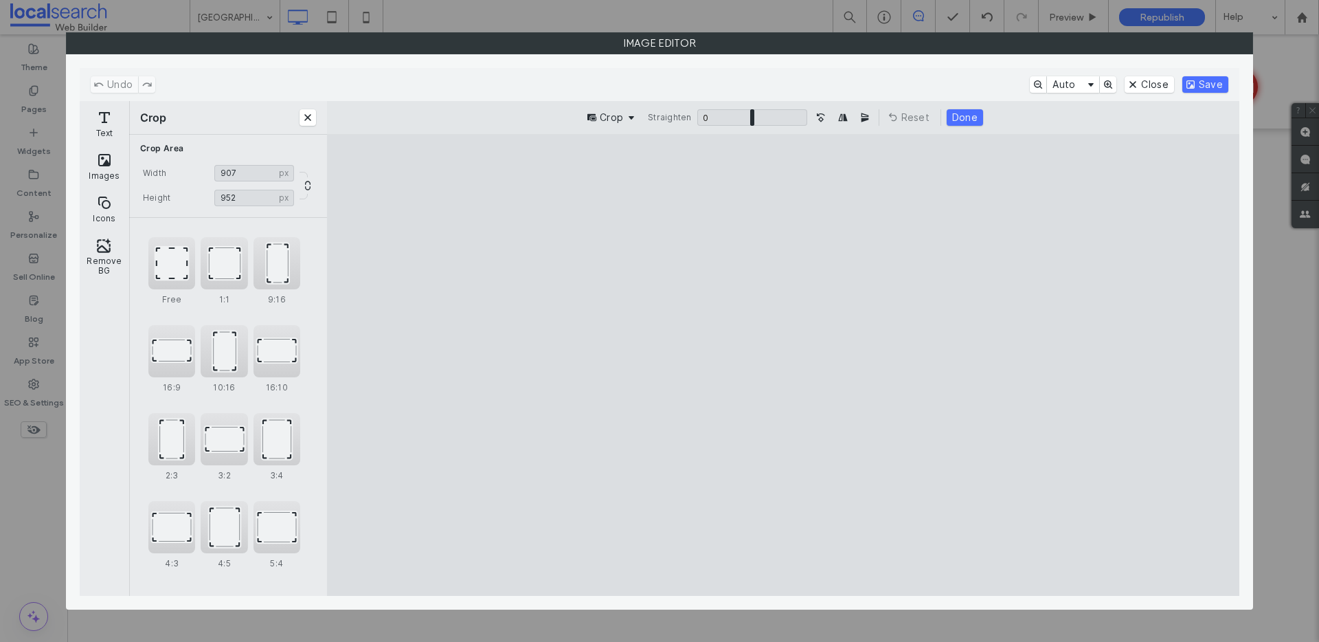
type input "***"
drag, startPoint x: 780, startPoint y: 554, endPoint x: 800, endPoint y: 478, distance: 78.8
click at [783, 365] on cesdk-canvas "Editor canvas" at bounding box center [783, 365] width 0 height 0
click at [1196, 82] on button "Save" at bounding box center [1206, 84] width 46 height 16
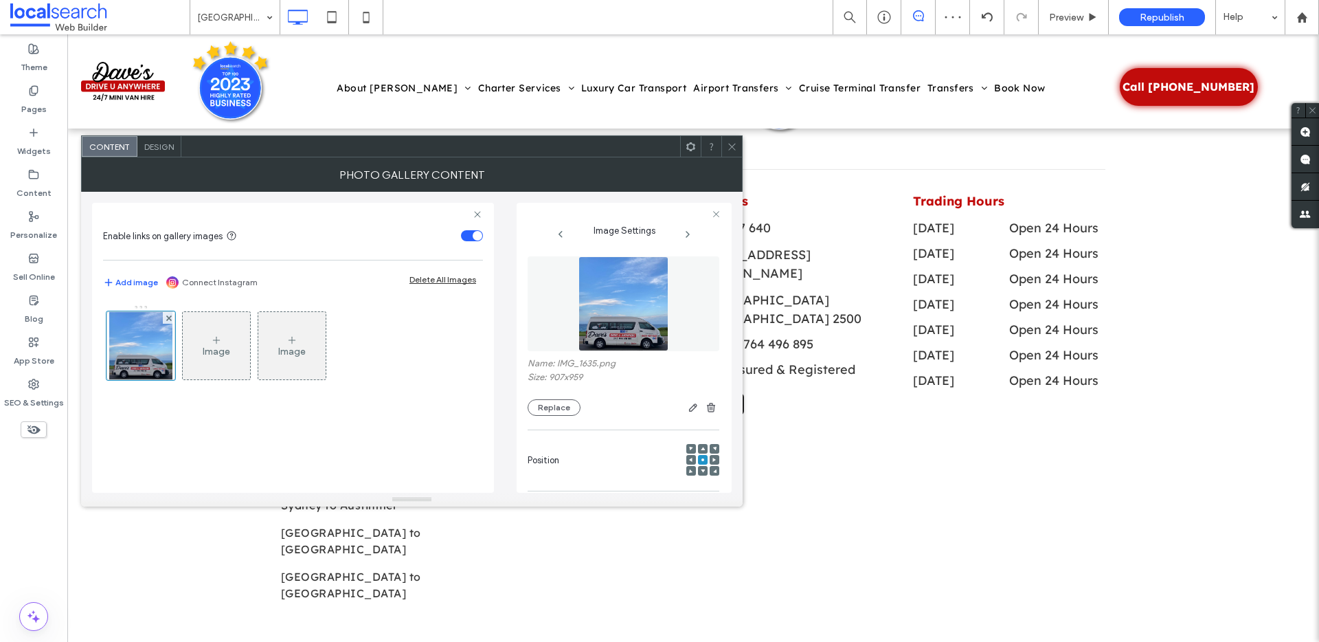
click at [698, 471] on div at bounding box center [703, 471] width 10 height 10
click at [701, 470] on use at bounding box center [703, 470] width 4 height 3
click at [729, 148] on use at bounding box center [731, 146] width 7 height 7
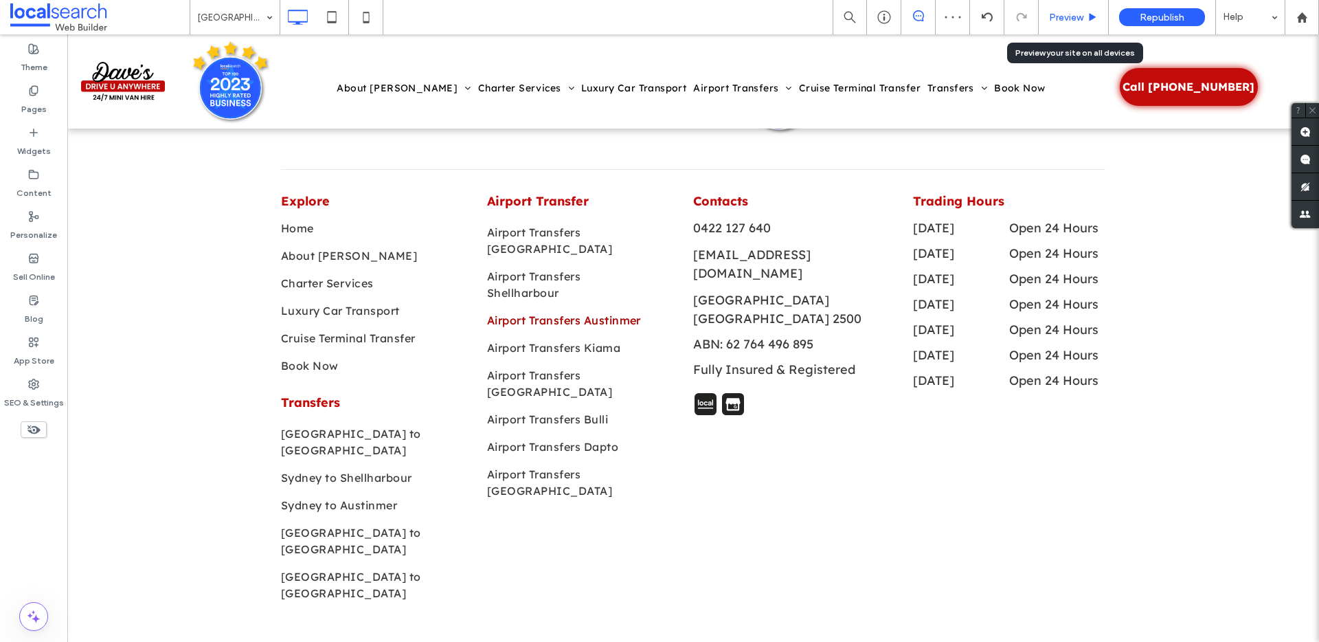
click at [1079, 12] on span "Preview" at bounding box center [1066, 18] width 34 height 12
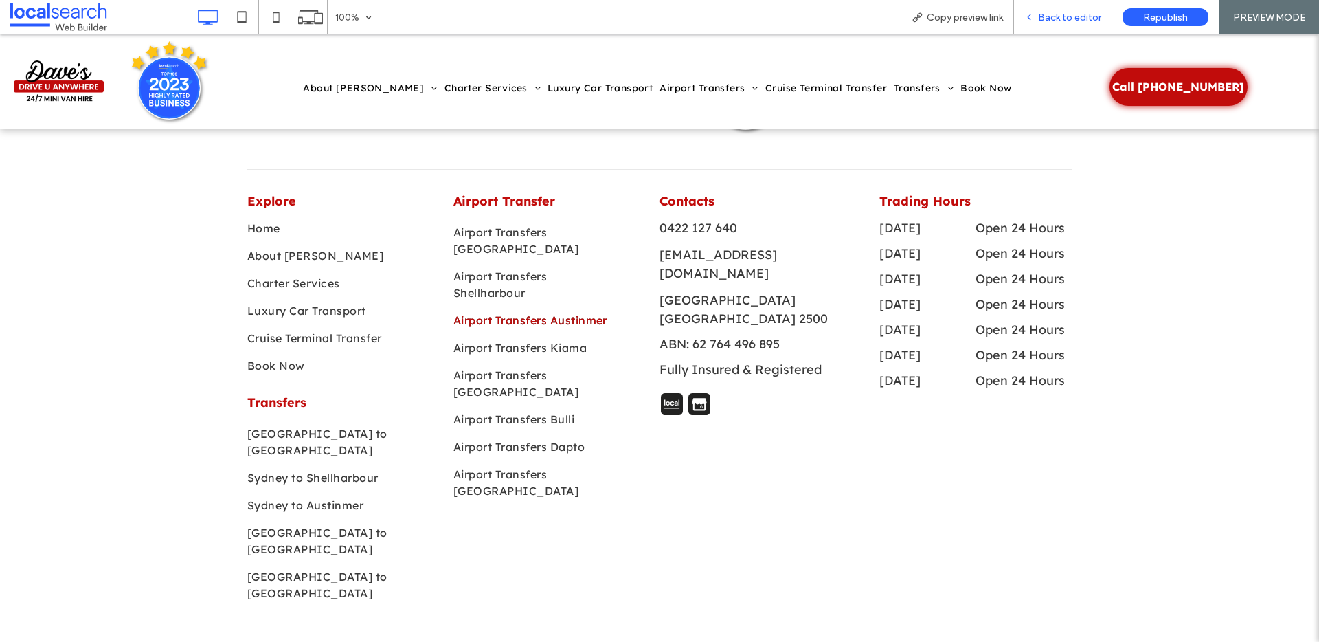
click at [1064, 23] on div "Back to editor" at bounding box center [1063, 17] width 98 height 34
click at [1082, 19] on span "Back to editor" at bounding box center [1069, 18] width 63 height 12
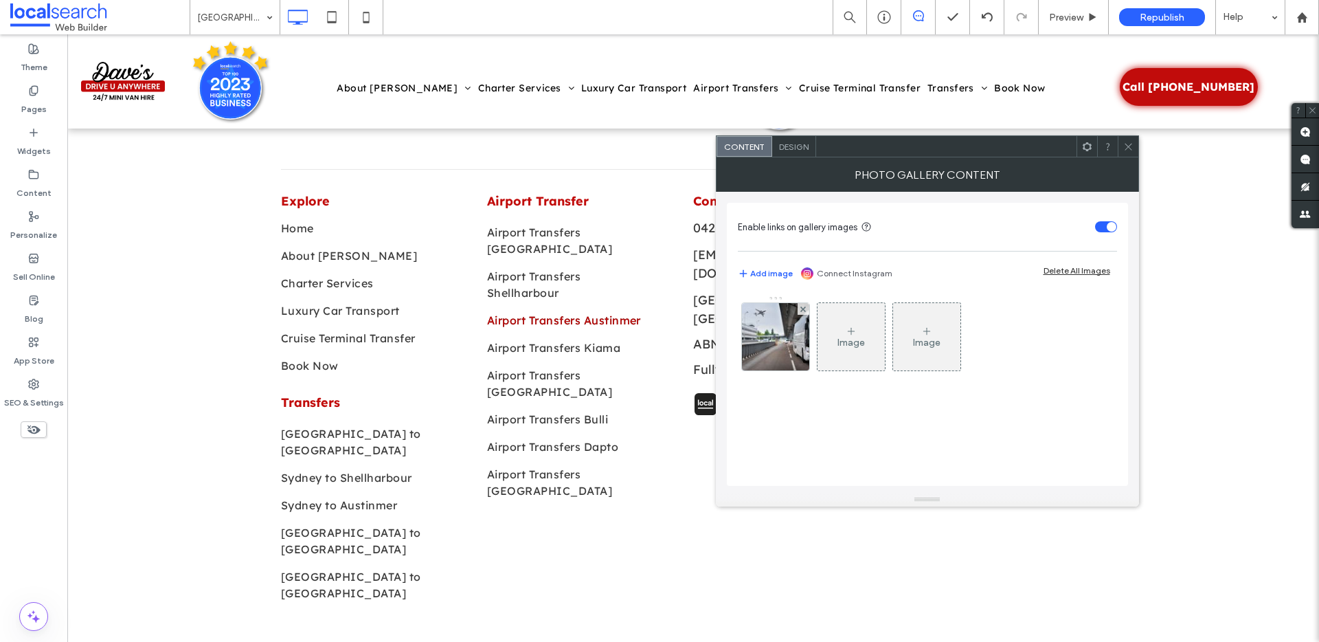
click at [814, 336] on div "Image Image" at bounding box center [927, 339] width 378 height 89
click at [778, 351] on div at bounding box center [775, 336] width 67 height 67
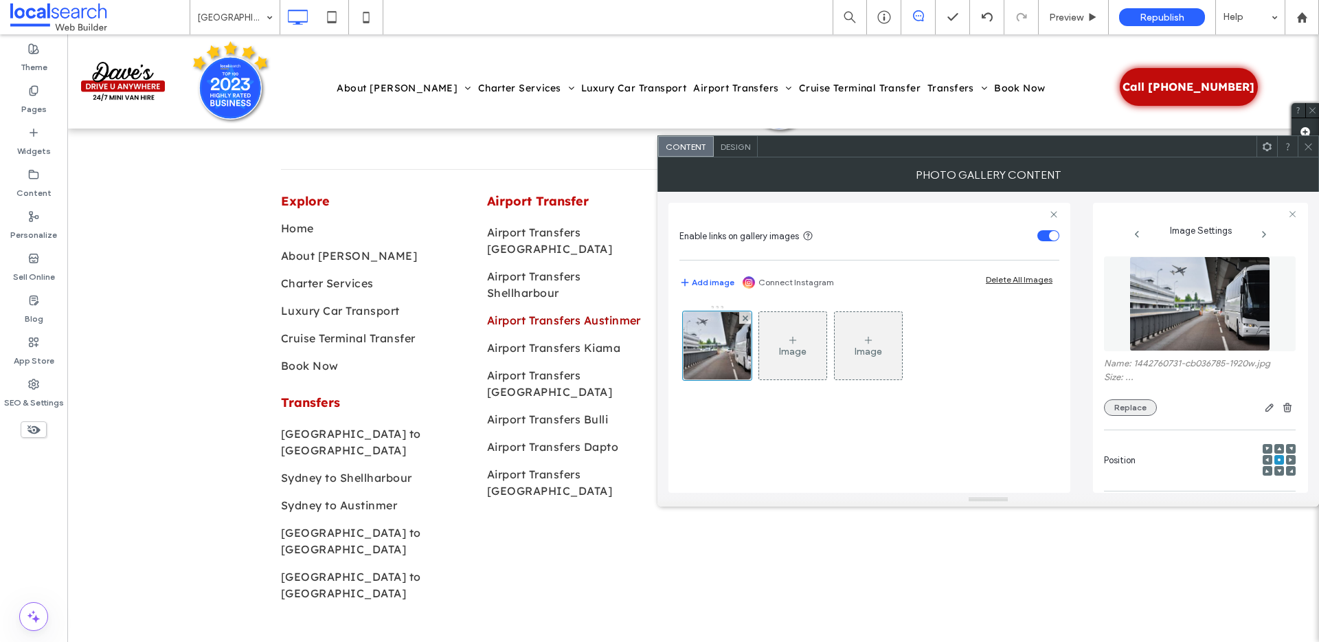
click at [1112, 407] on button "Replace" at bounding box center [1130, 407] width 53 height 16
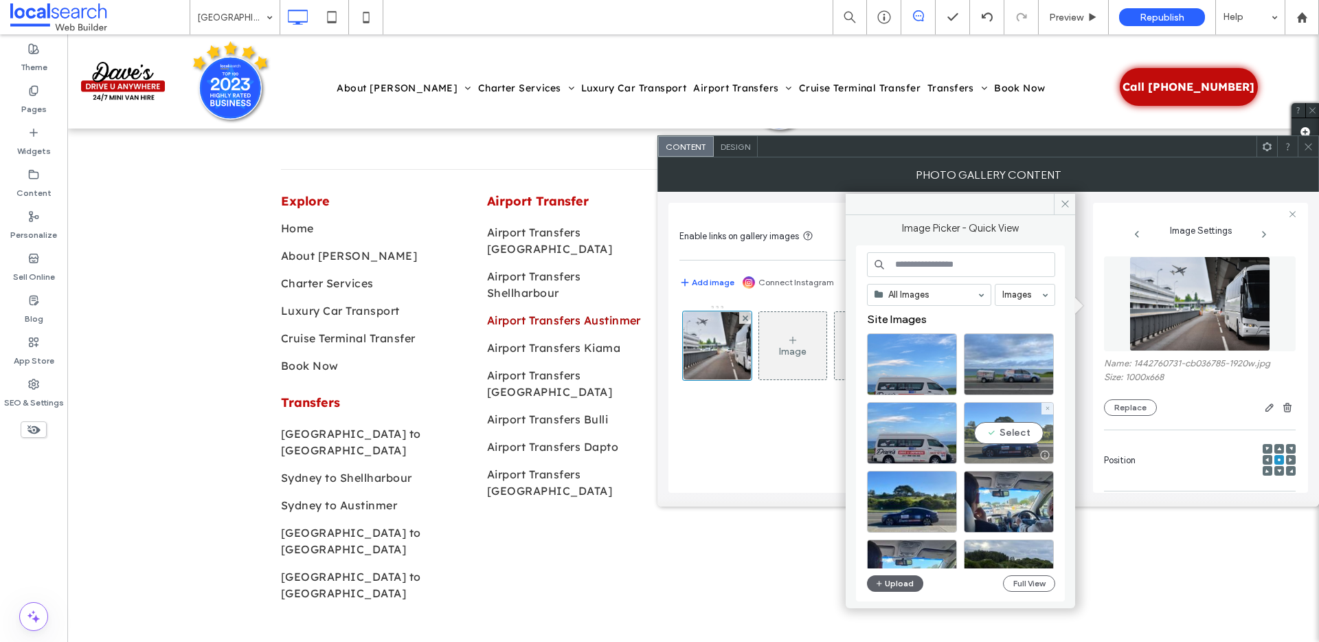
click at [1020, 436] on div "Select" at bounding box center [1009, 433] width 90 height 62
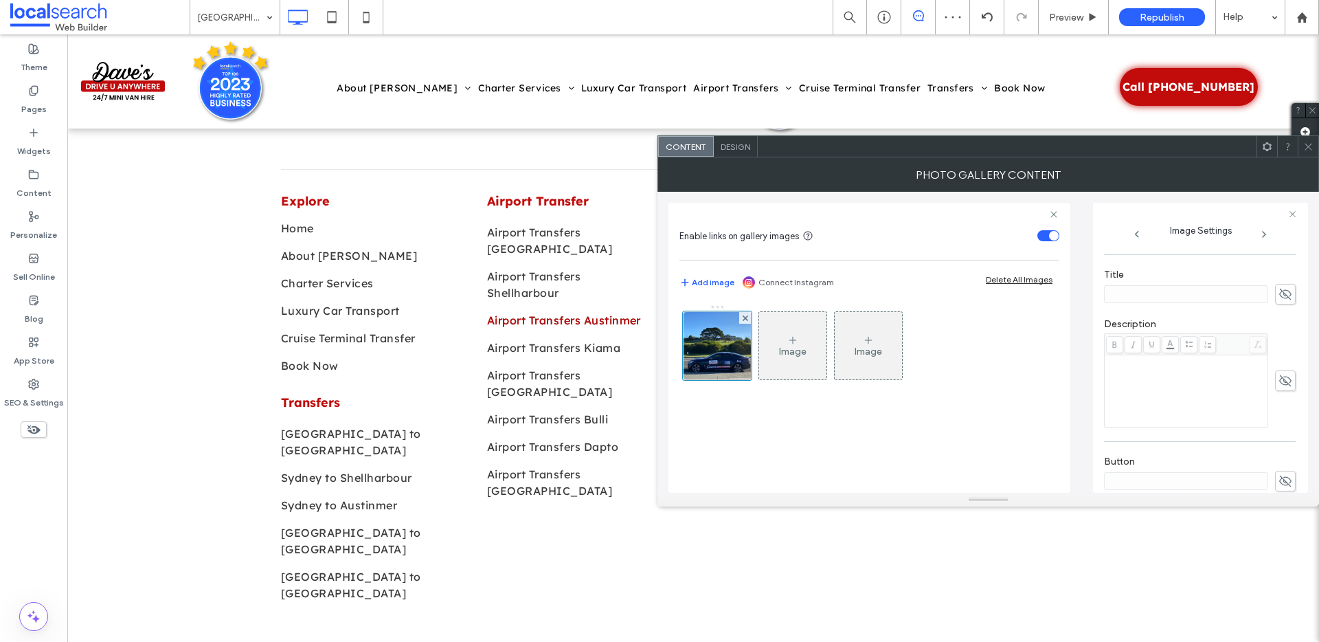
scroll to position [420, 0]
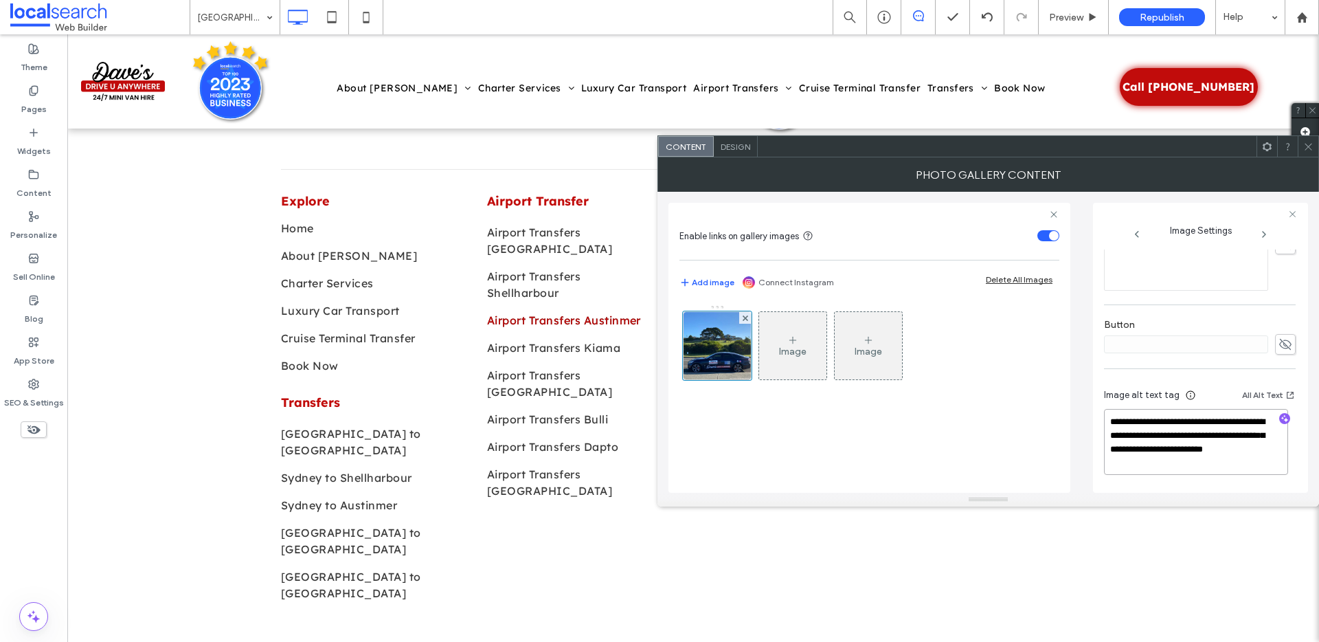
drag, startPoint x: 1191, startPoint y: 434, endPoint x: 1187, endPoint y: 460, distance: 26.4
click at [1187, 460] on textarea "**********" at bounding box center [1196, 442] width 184 height 66
click at [1280, 417] on icon "button" at bounding box center [1285, 419] width 10 height 10
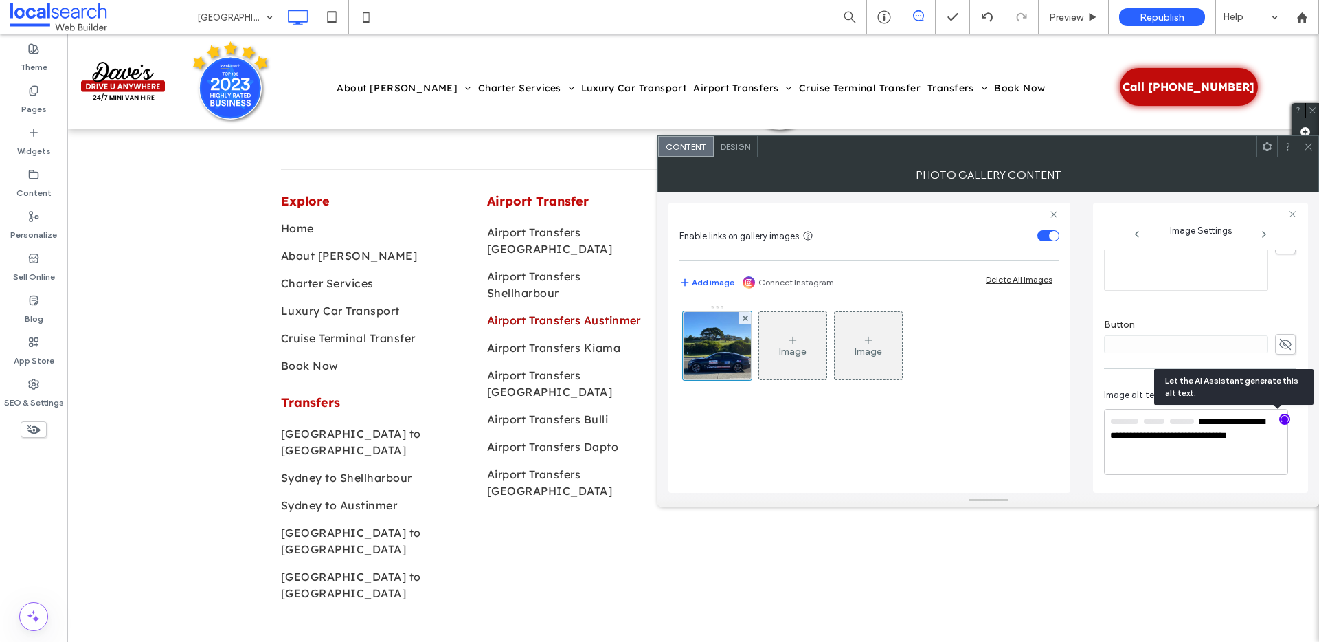
scroll to position [418, 0]
click at [1243, 447] on textarea "**********" at bounding box center [1196, 442] width 184 height 65
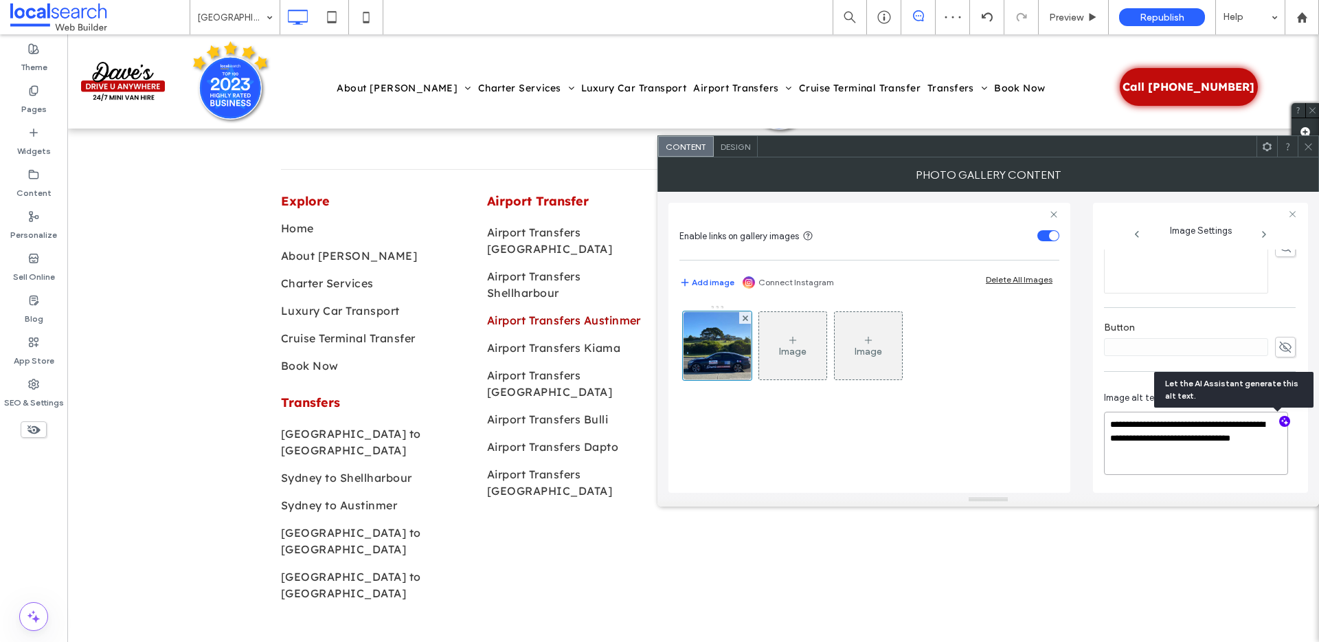
paste textarea "**********"
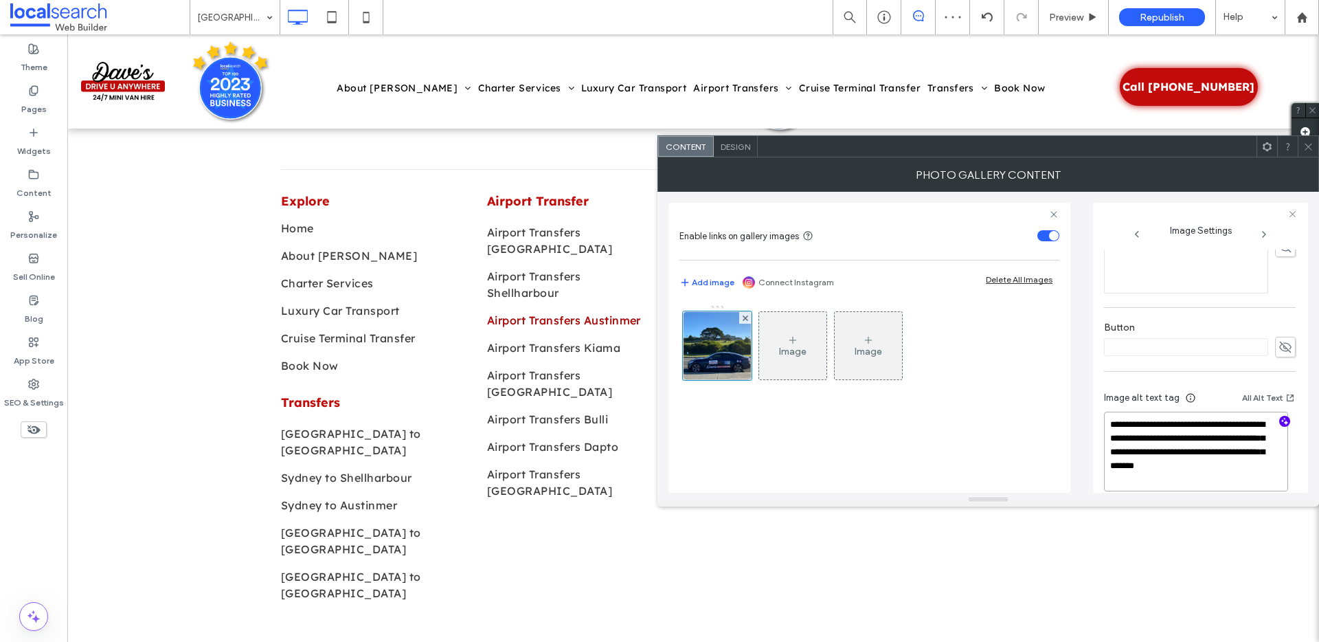
type textarea "**********"
click at [1312, 149] on icon at bounding box center [1308, 147] width 10 height 10
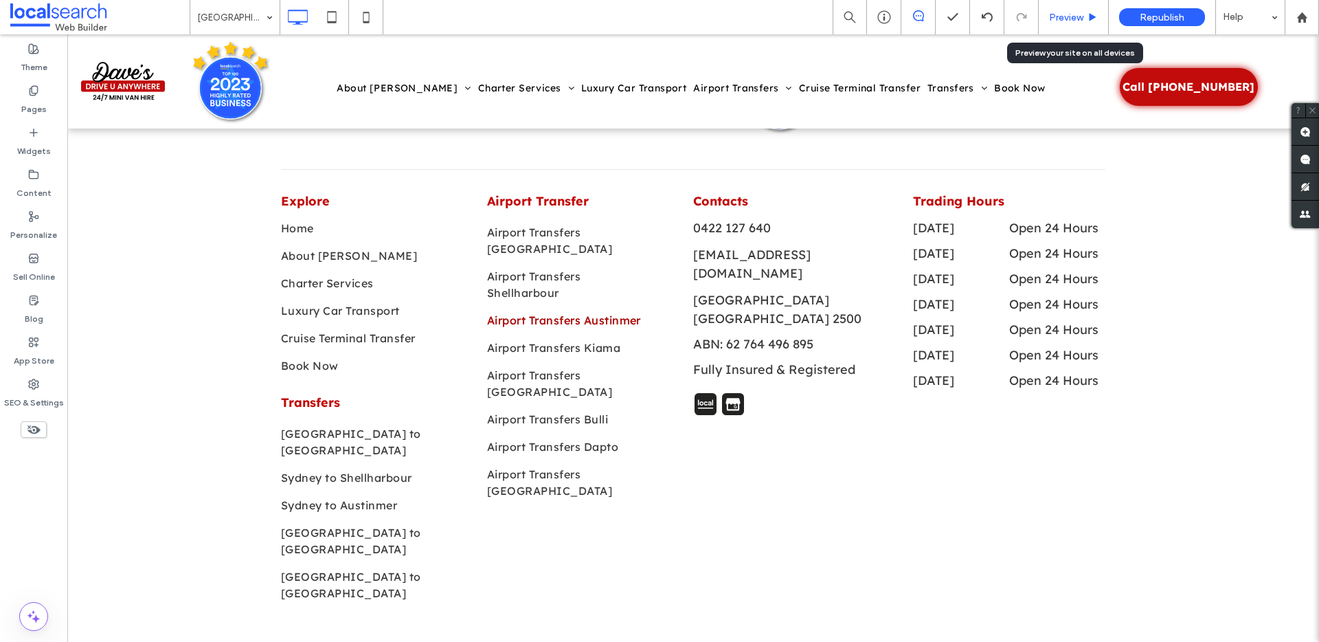
click at [1097, 21] on icon at bounding box center [1093, 17] width 10 height 10
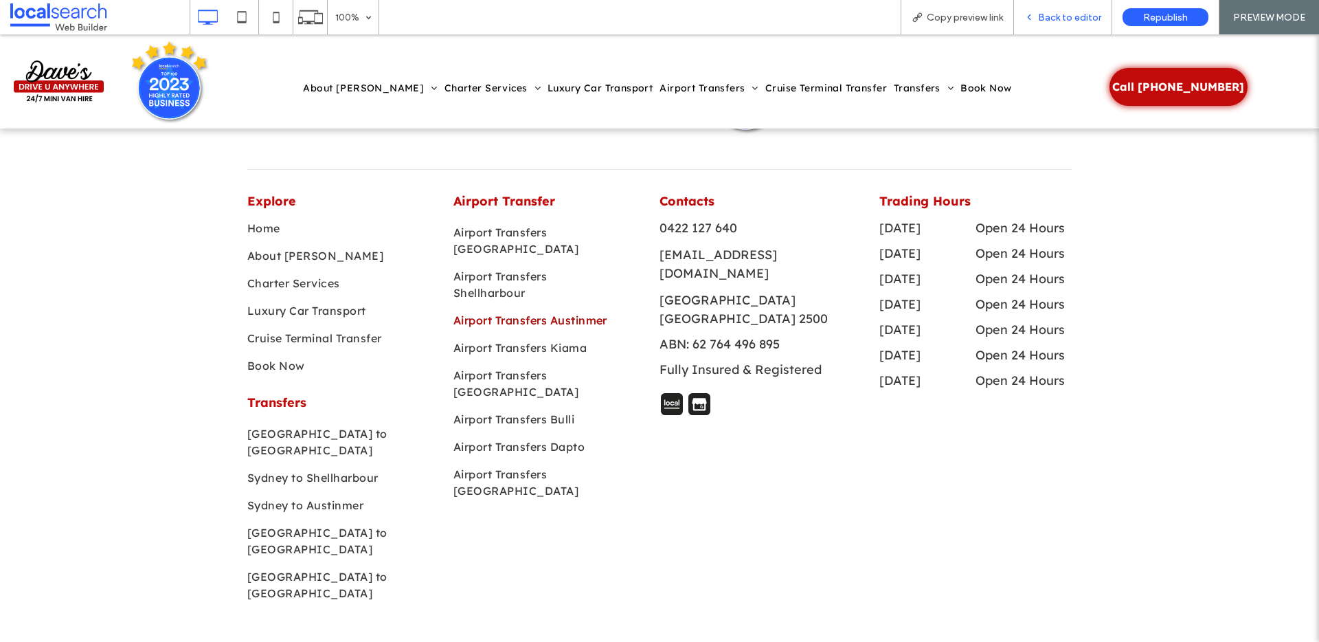
click at [1072, 19] on span "Back to editor" at bounding box center [1069, 18] width 63 height 12
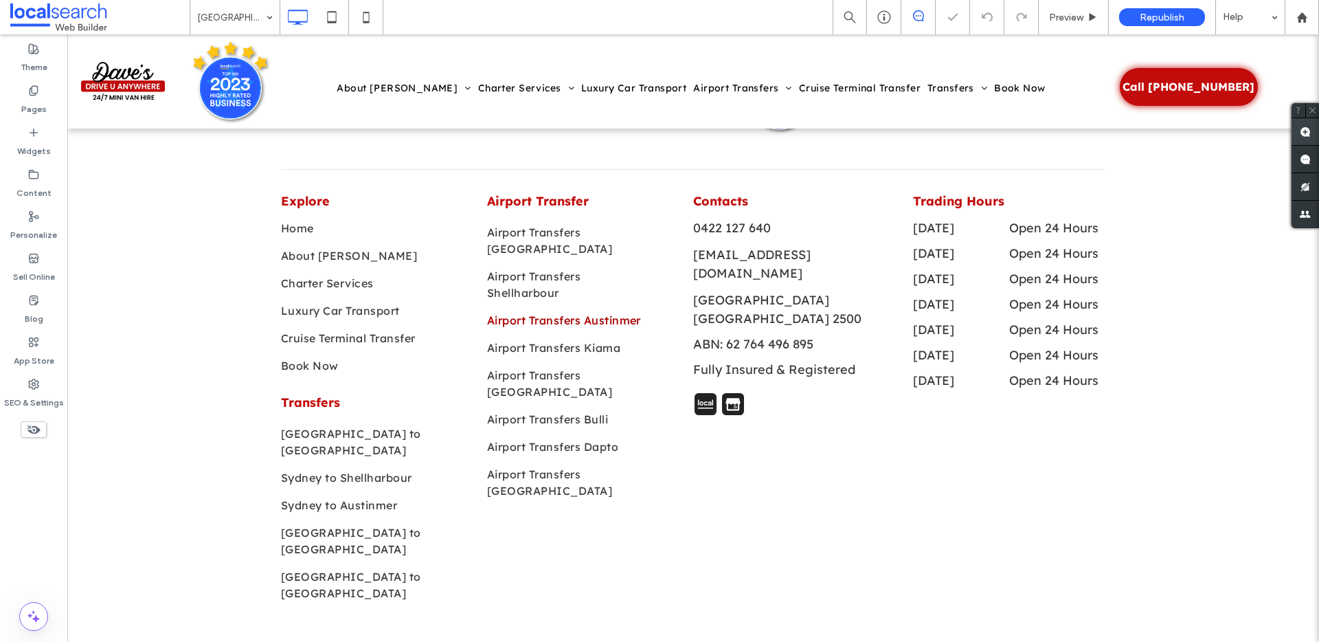
click at [1303, 128] on use at bounding box center [1305, 131] width 11 height 11
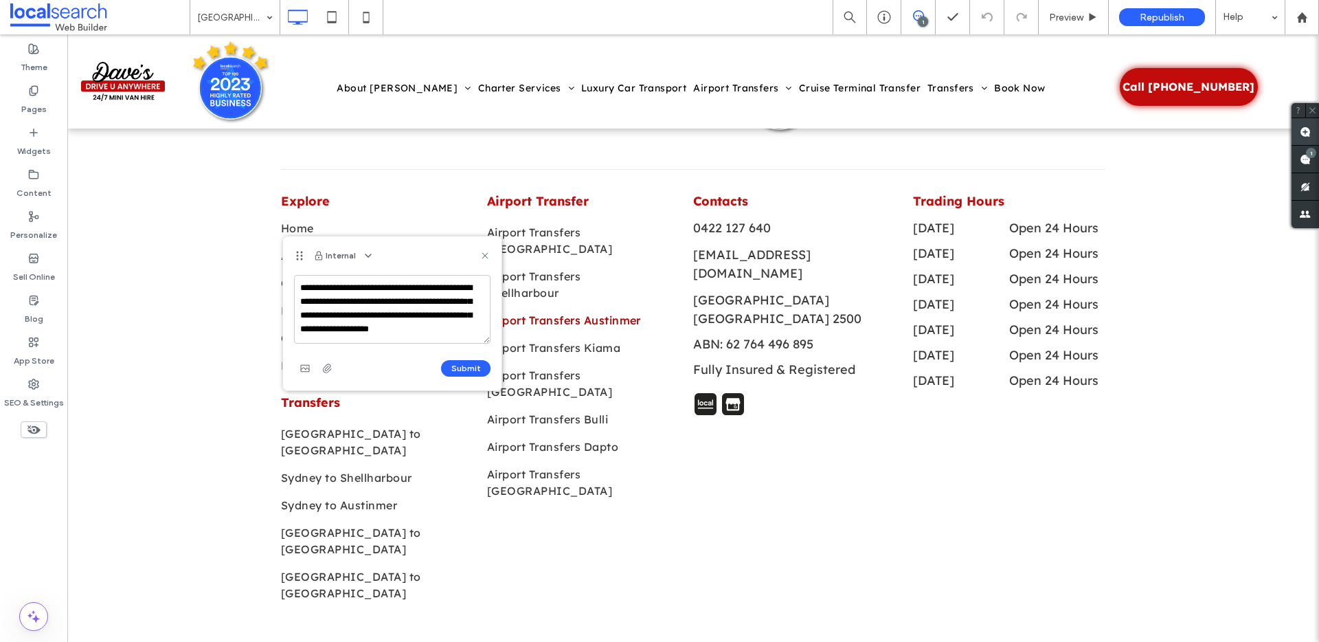
scroll to position [5, 0]
type textarea "**********"
click at [472, 367] on button "Submit" at bounding box center [465, 368] width 49 height 16
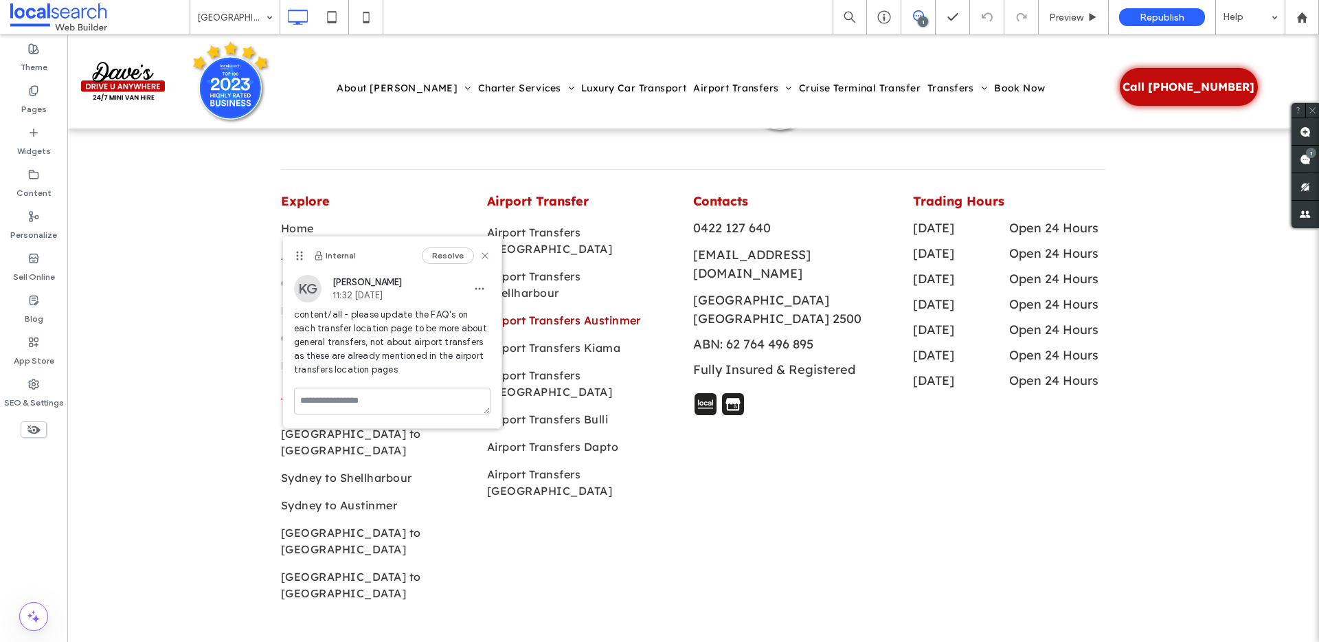
scroll to position [0, 0]
click at [1080, 12] on span "Preview" at bounding box center [1066, 18] width 34 height 12
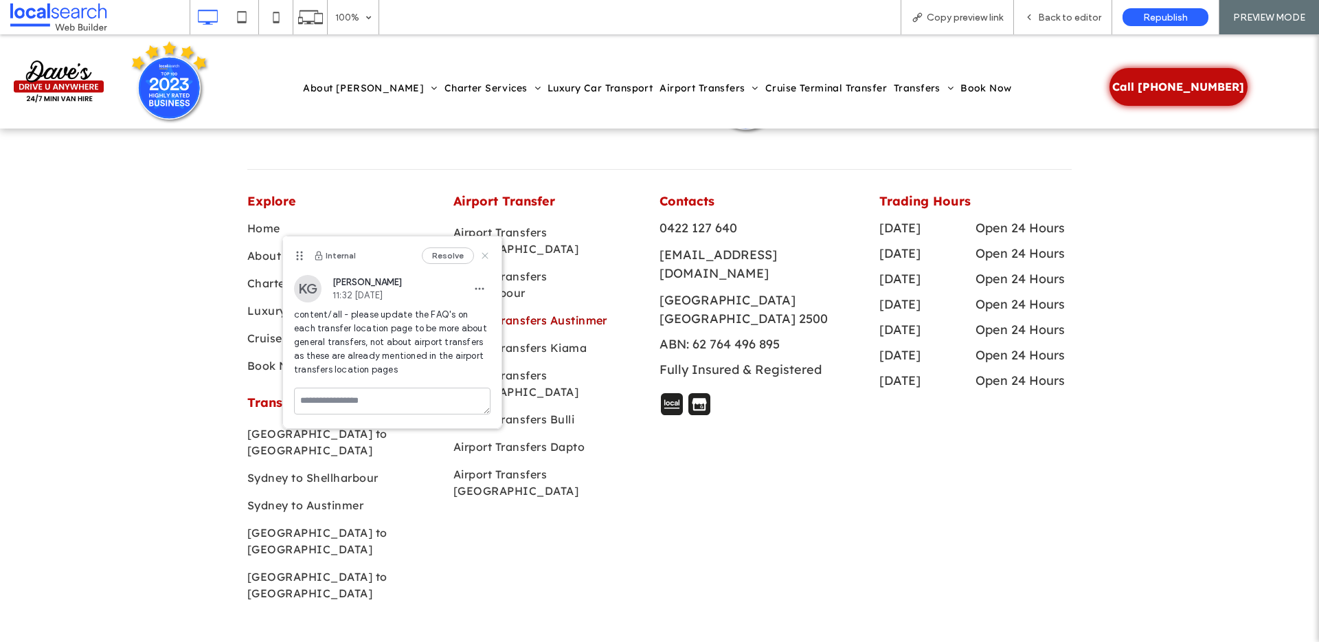
click at [487, 257] on use at bounding box center [485, 255] width 6 height 6
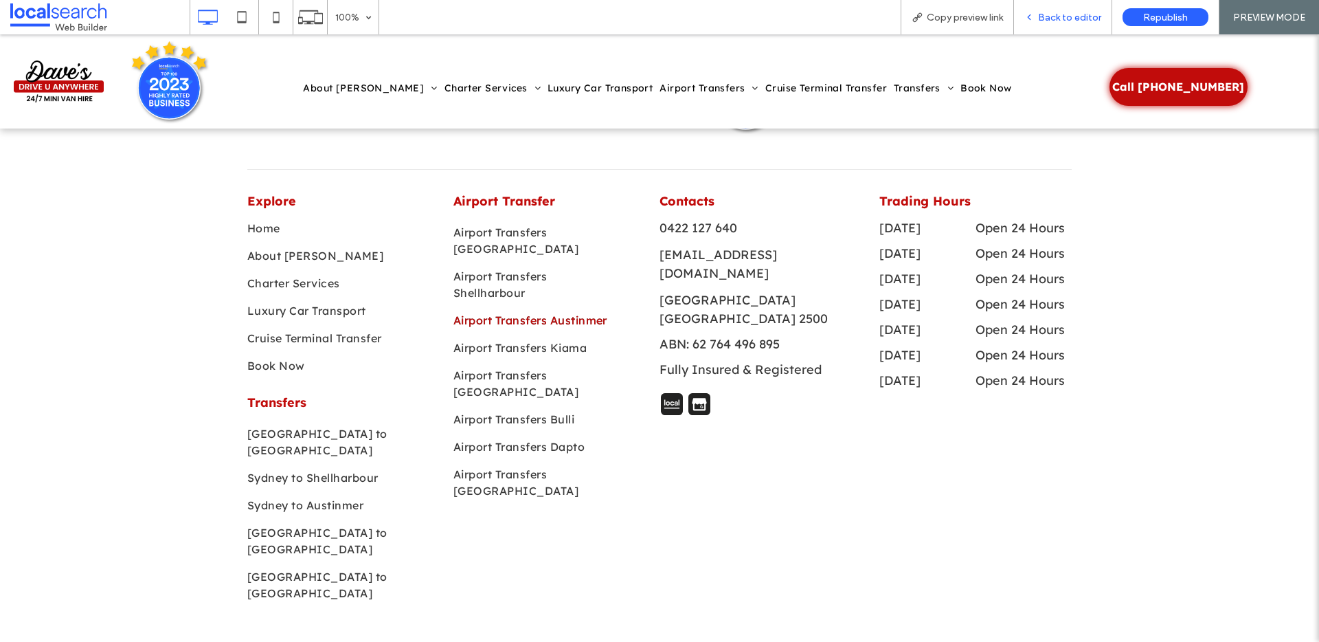
click at [1060, 24] on div "Back to editor" at bounding box center [1063, 17] width 98 height 34
click at [1050, 14] on span "Back to editor" at bounding box center [1069, 18] width 63 height 12
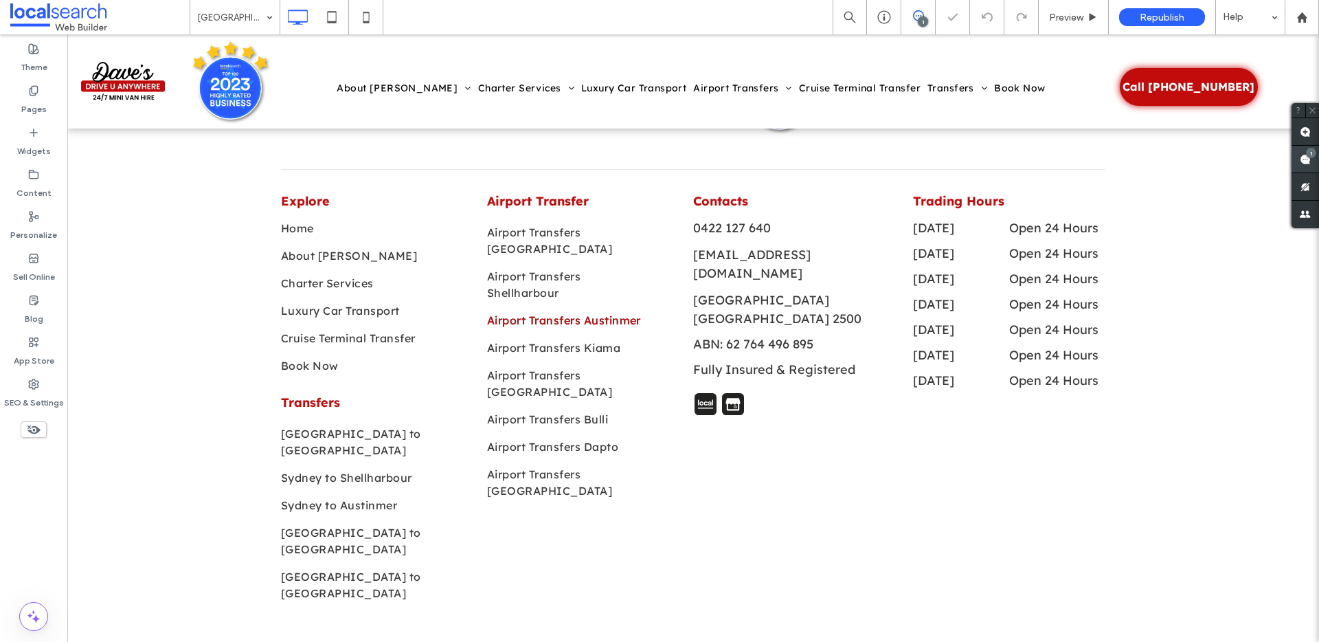
click at [1300, 155] on icon at bounding box center [1305, 159] width 11 height 11
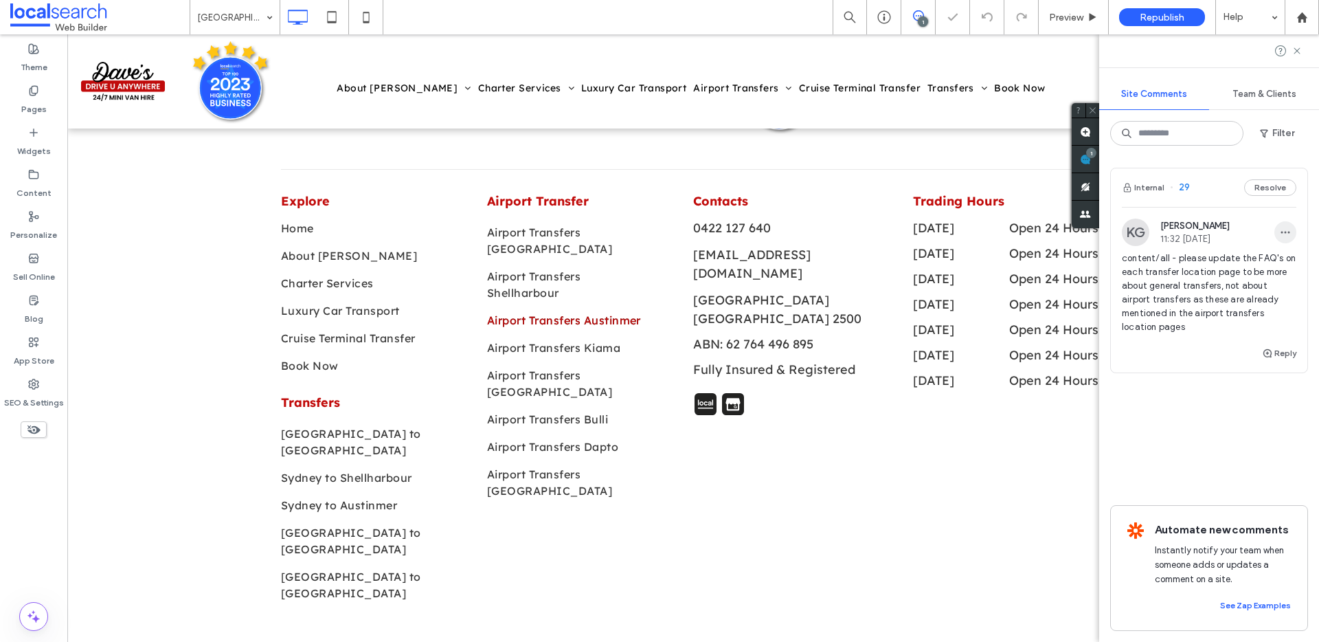
click at [1281, 228] on icon "button" at bounding box center [1285, 232] width 11 height 11
click at [1242, 300] on div "Delete" at bounding box center [1235, 294] width 122 height 26
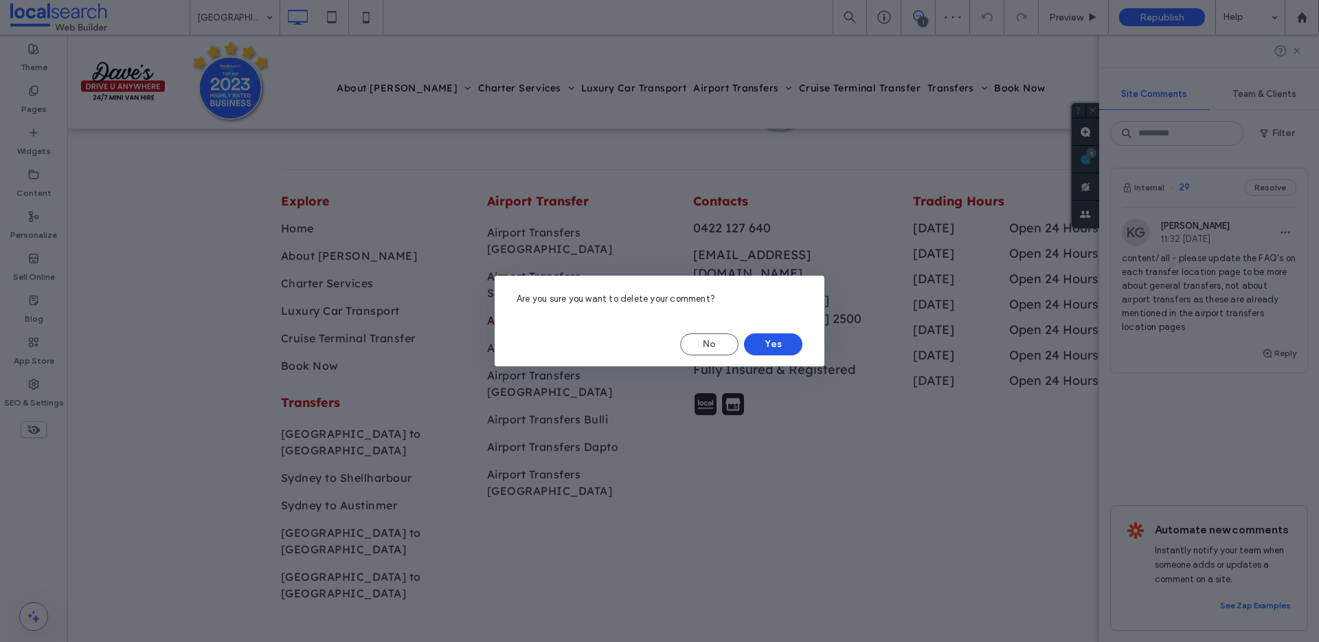
click at [755, 346] on button "Yes" at bounding box center [773, 344] width 58 height 22
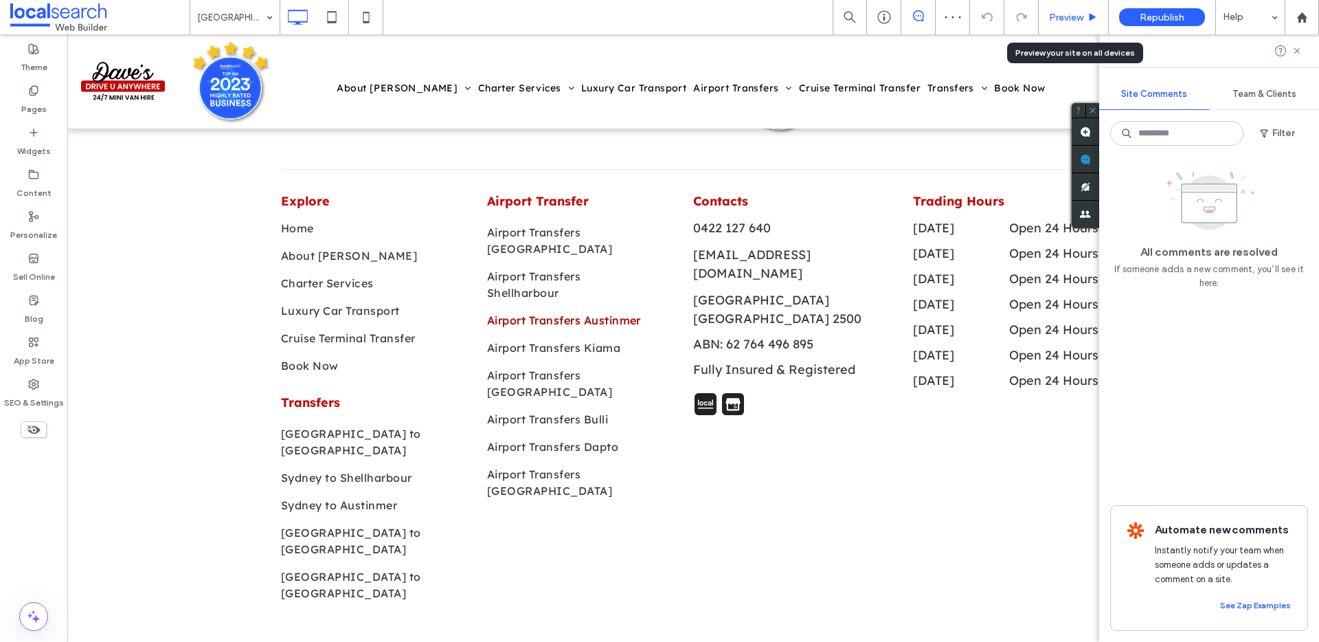
click at [1074, 12] on span "Preview" at bounding box center [1066, 18] width 34 height 12
